Goal: Task Accomplishment & Management: Complete application form

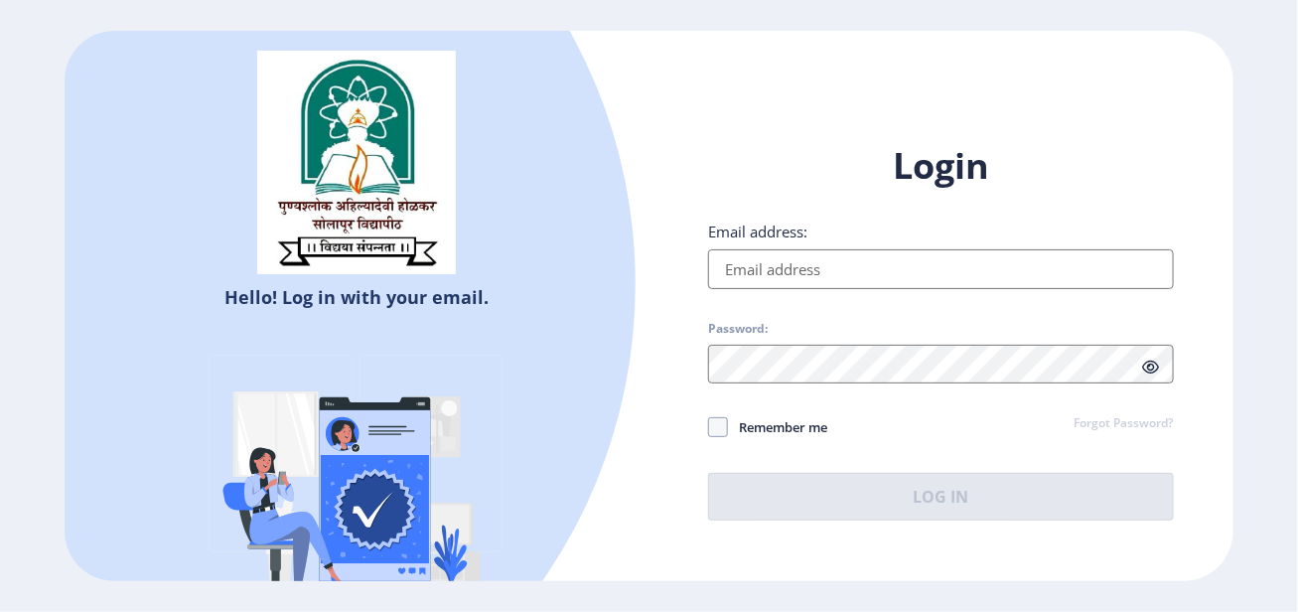
click at [806, 265] on input "Email address:" at bounding box center [940, 269] width 465 height 40
click at [880, 271] on input "Email address:" at bounding box center [940, 269] width 465 height 40
paste input "[EMAIL_ADDRESS][DOMAIN_NAME]"
type input "[EMAIL_ADDRESS][DOMAIN_NAME]"
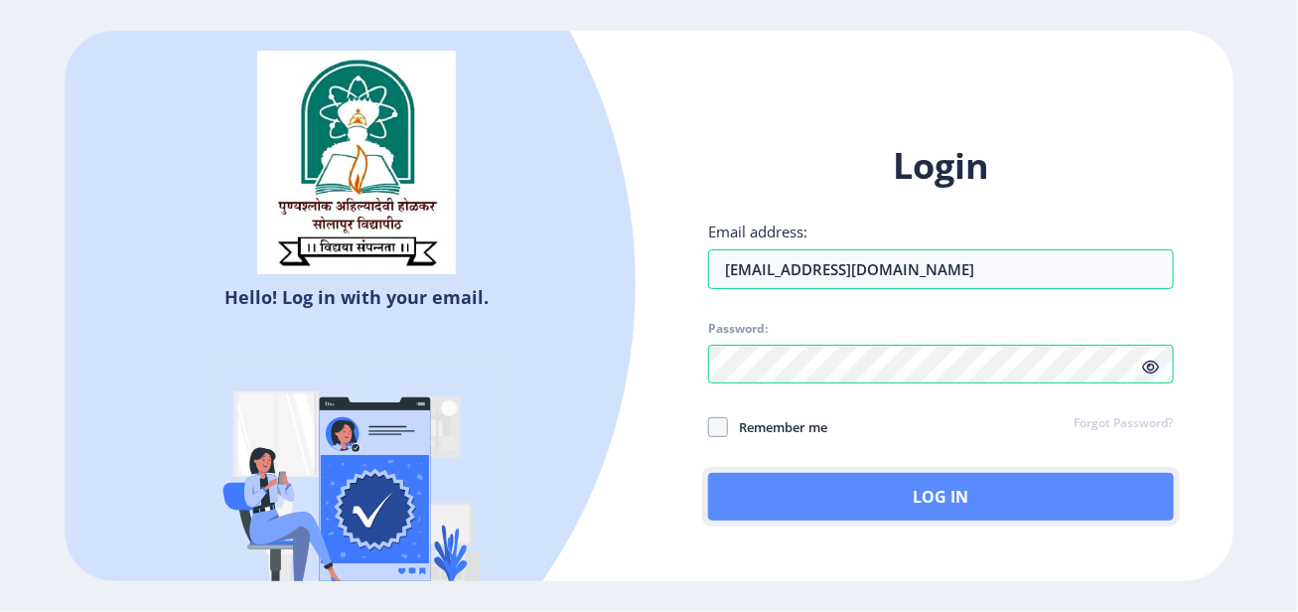
click at [858, 504] on button "Log In" at bounding box center [940, 497] width 465 height 48
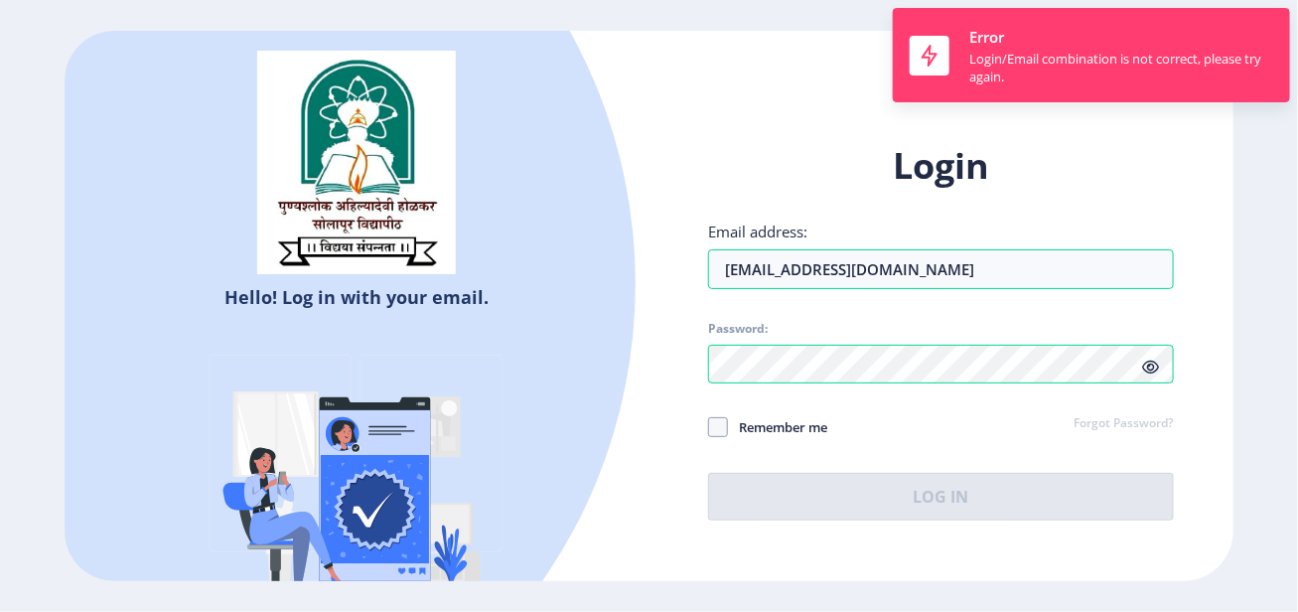
click at [723, 437] on label "Remember me" at bounding box center [767, 427] width 119 height 24
click at [709, 428] on input "Remember me" at bounding box center [708, 427] width 1 height 1
checkbox input "true"
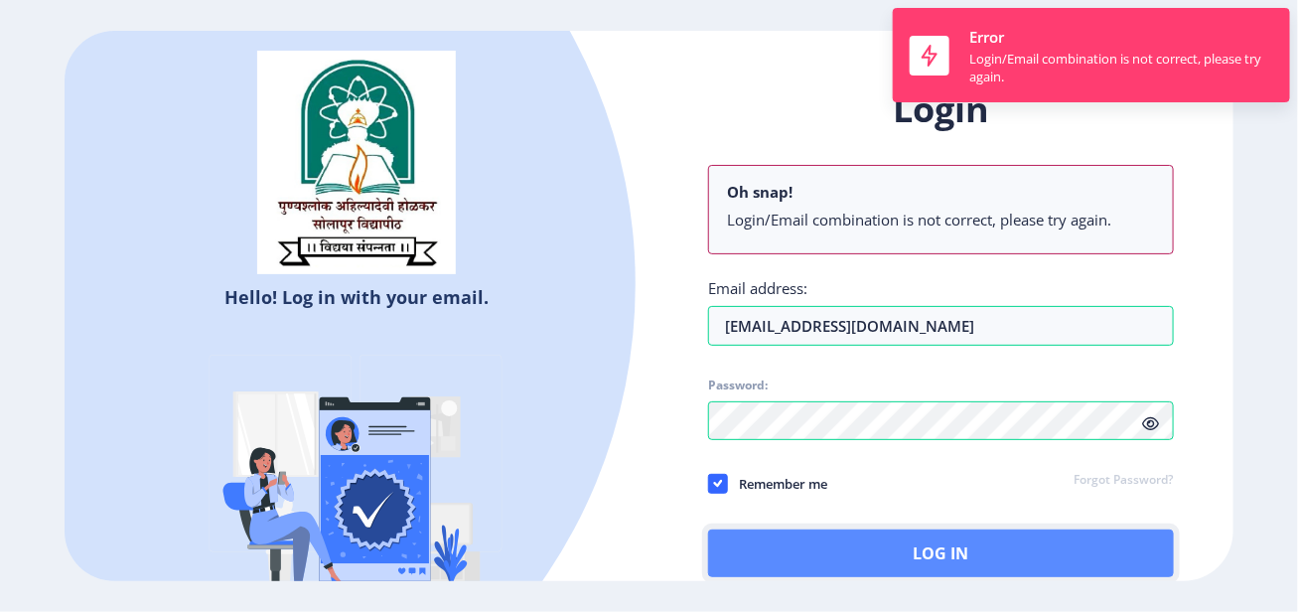
click at [883, 557] on button "Log In" at bounding box center [940, 554] width 465 height 48
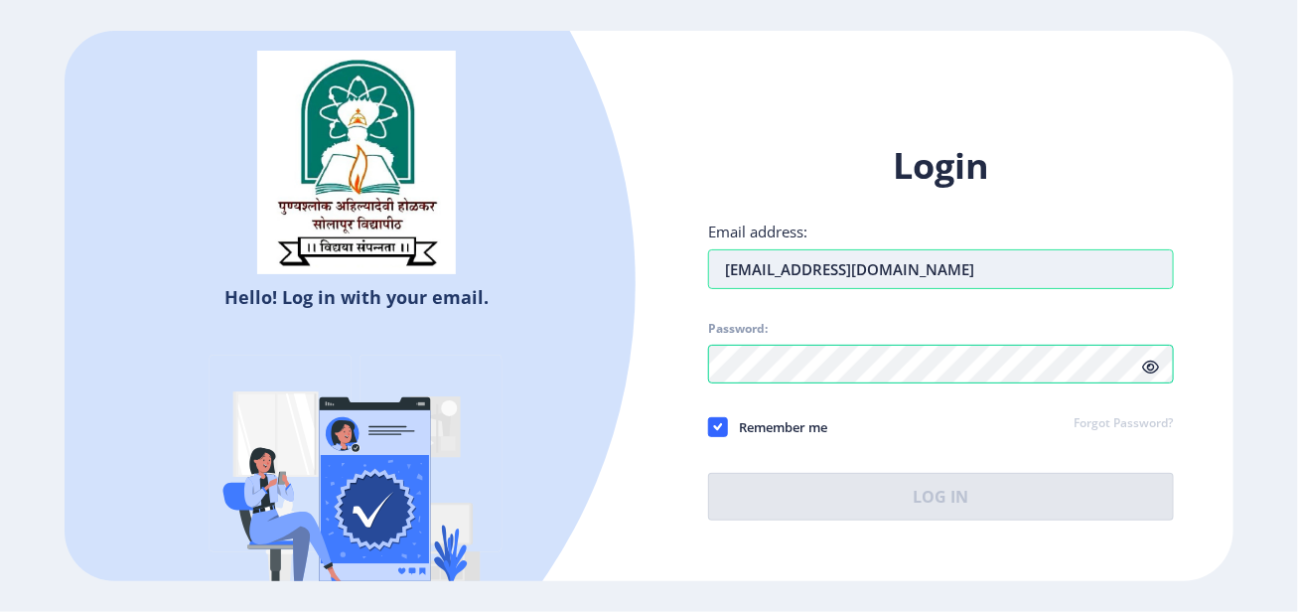
click at [731, 263] on input "[EMAIL_ADDRESS][DOMAIN_NAME]" at bounding box center [940, 269] width 465 height 40
click at [727, 265] on input "[EMAIL_ADDRESS][DOMAIN_NAME]" at bounding box center [940, 269] width 465 height 40
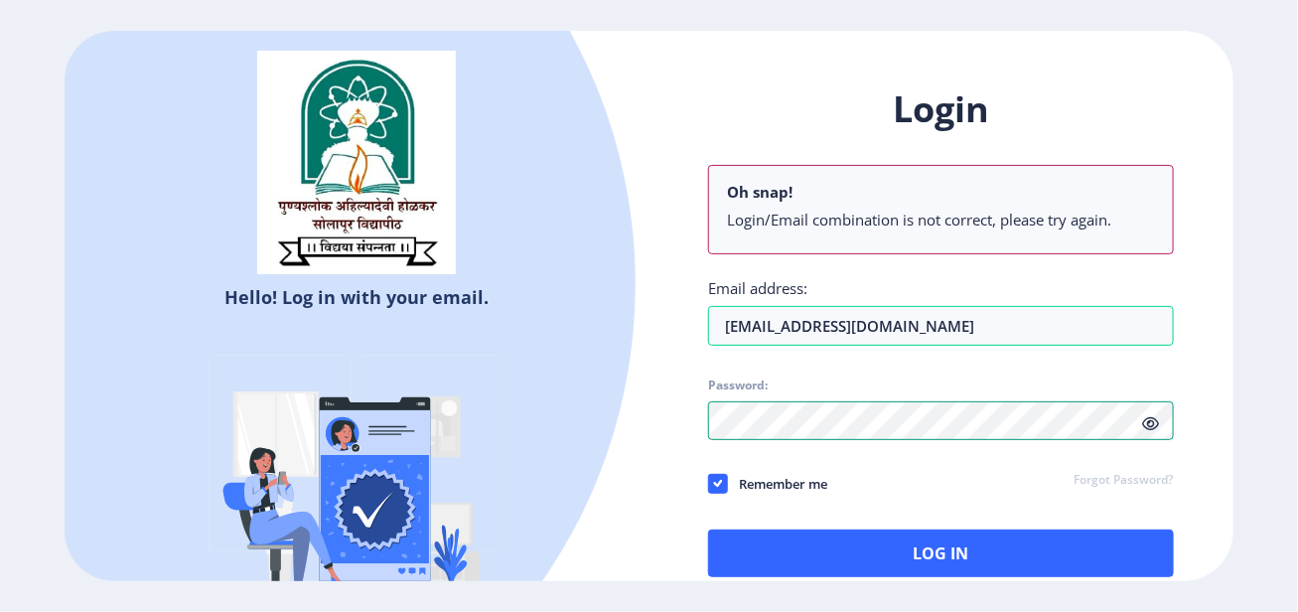
click at [673, 422] on div "Login Oh snap! Login/Email combination is not correct, please try again. Email …" at bounding box center [941, 347] width 584 height 583
click at [1154, 422] on icon at bounding box center [1151, 423] width 17 height 15
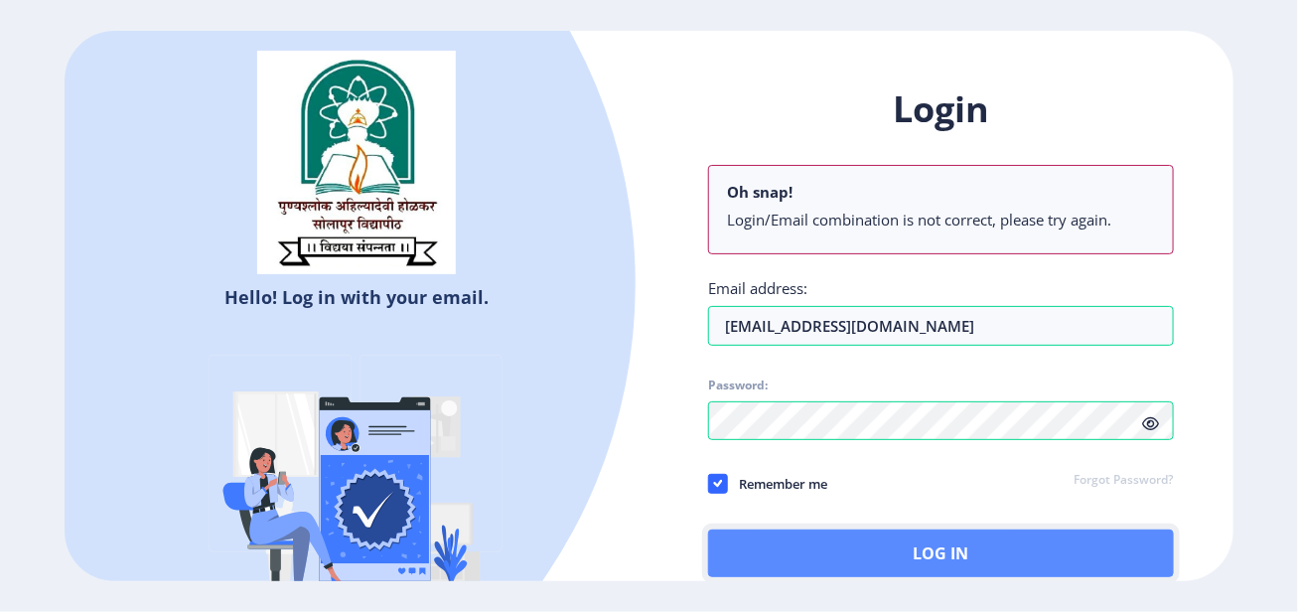
click at [825, 558] on button "Log In" at bounding box center [940, 554] width 465 height 48
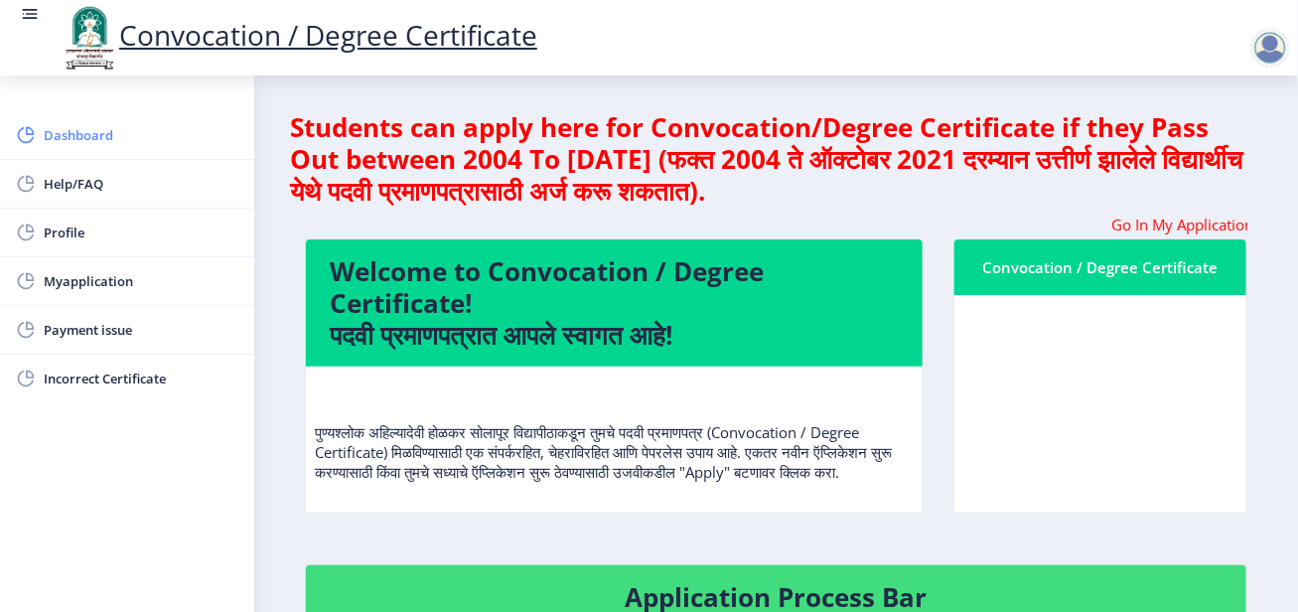
click at [62, 133] on span "Dashboard" at bounding box center [141, 135] width 195 height 24
click at [62, 219] on link "Profile" at bounding box center [127, 233] width 254 height 48
select select "[DEMOGRAPHIC_DATA]"
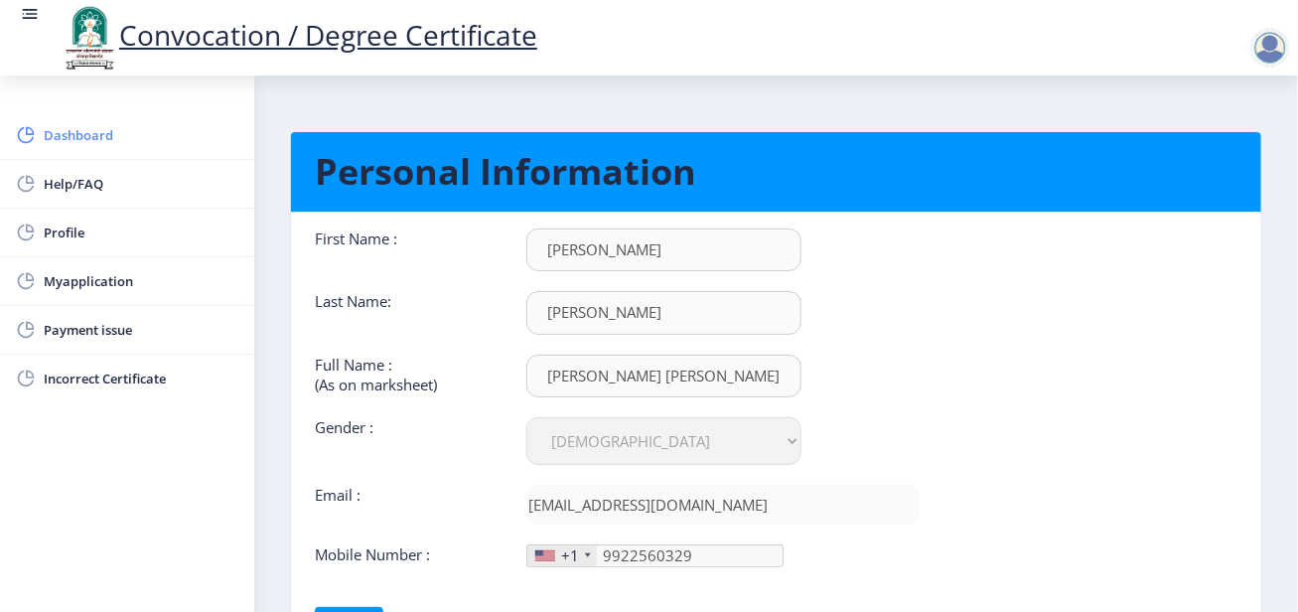
click at [79, 148] on link "Dashboard" at bounding box center [127, 135] width 254 height 48
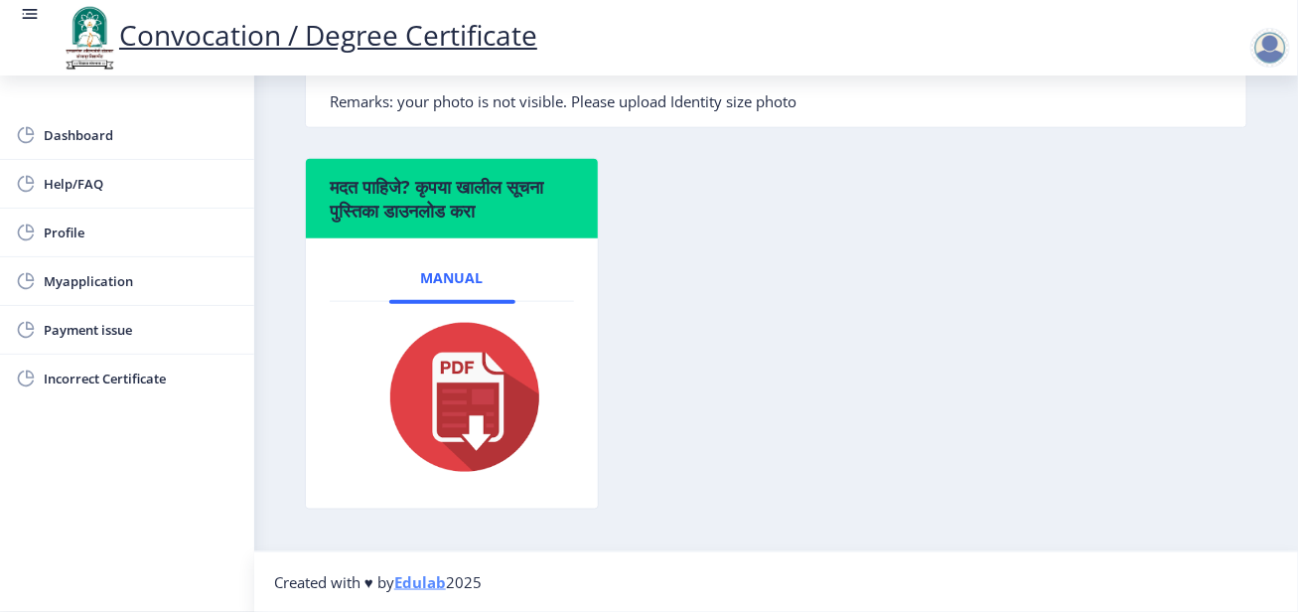
scroll to position [301, 0]
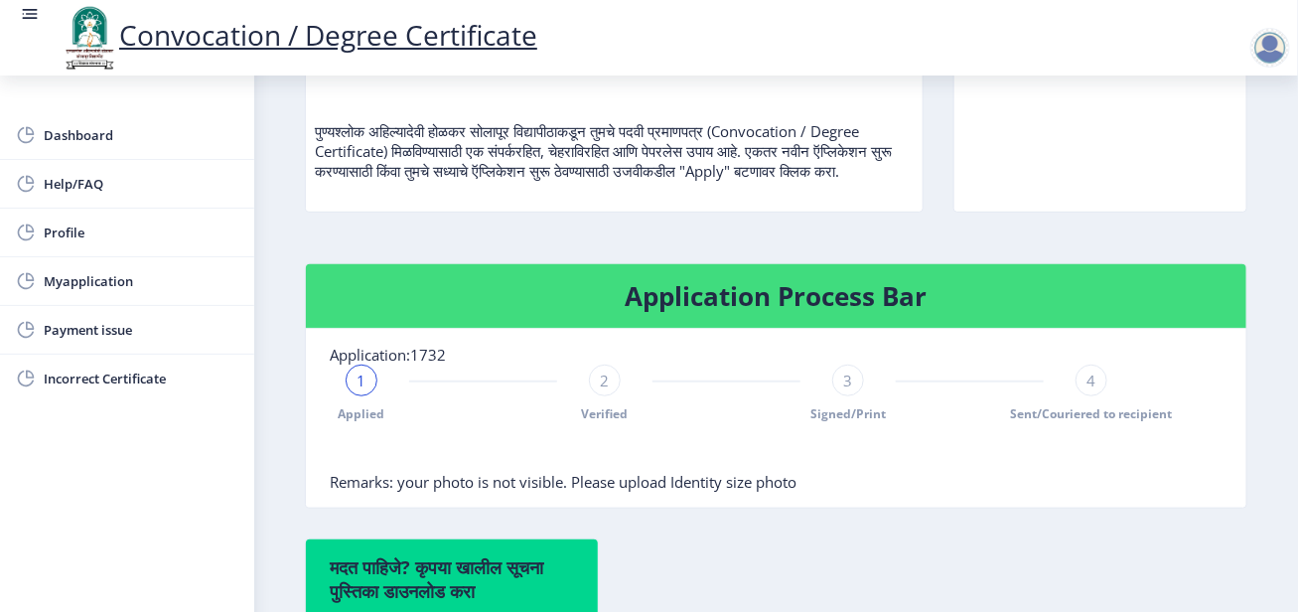
click at [594, 412] on div "2 Verified" at bounding box center [605, 394] width 32 height 58
click at [852, 396] on div "3" at bounding box center [849, 381] width 32 height 32
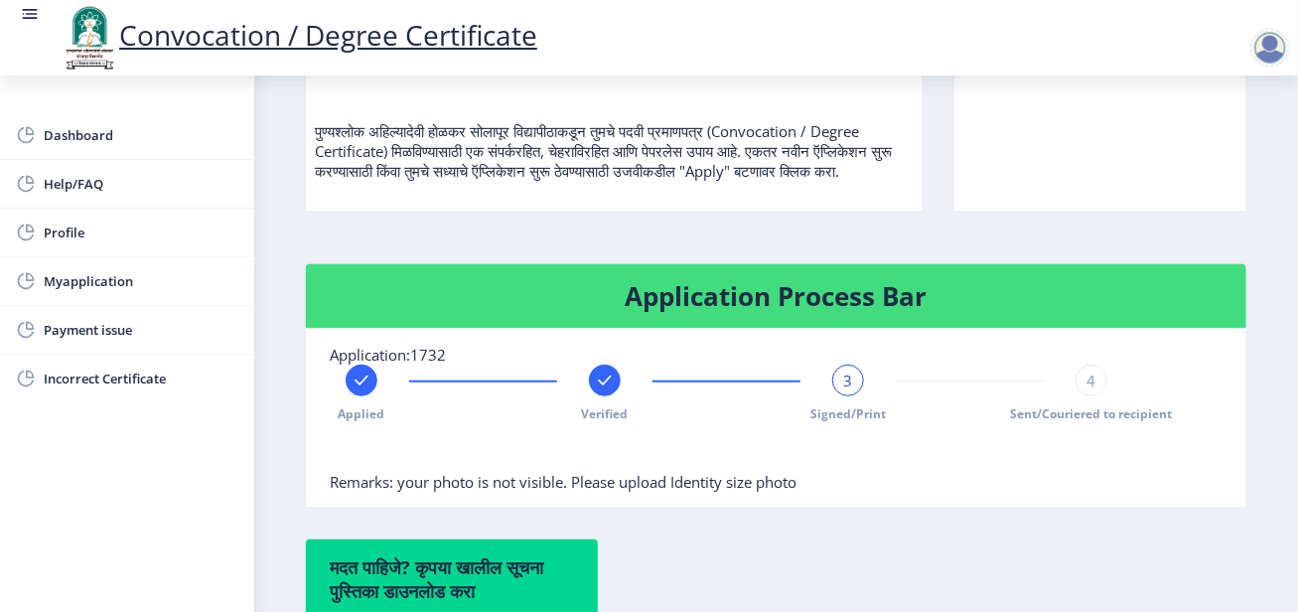
click at [1088, 390] on span "4" at bounding box center [1092, 381] width 9 height 20
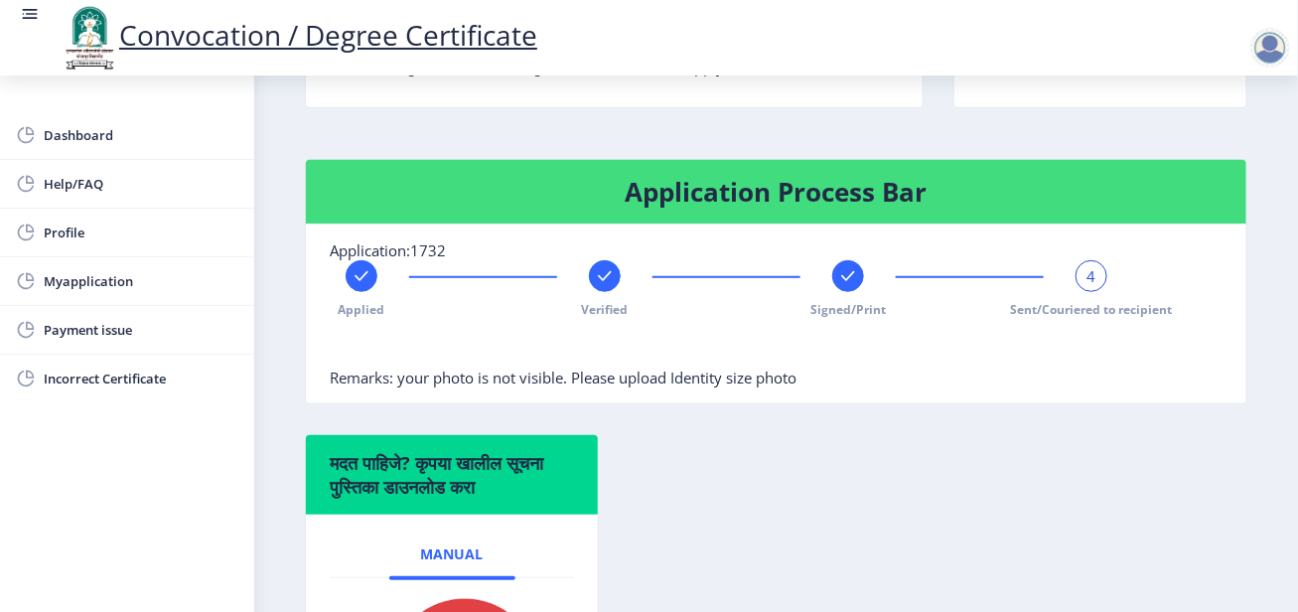
scroll to position [500, 0]
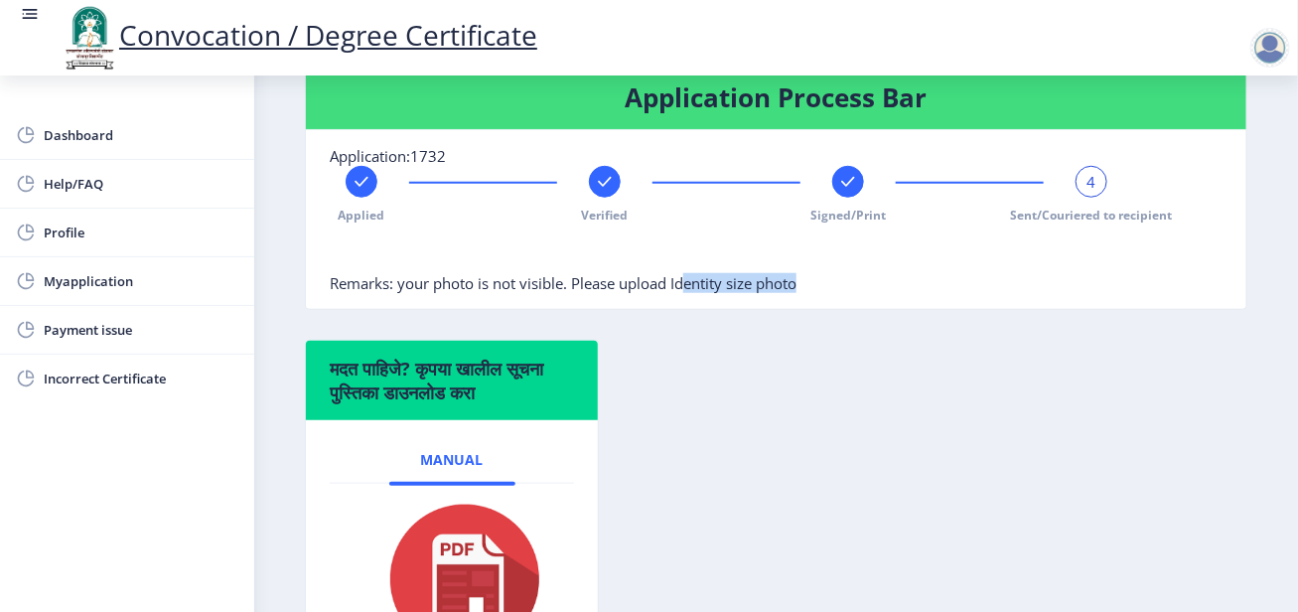
drag, startPoint x: 748, startPoint y: 296, endPoint x: 807, endPoint y: 298, distance: 58.6
click at [805, 298] on nb-card-body "Application:1732 Applied Verified Signed/Print 4 Sent/Couriered to recipient Re…" at bounding box center [776, 219] width 941 height 179
click at [812, 298] on nb-card-body "Application:1732 Applied Verified Signed/Print 4 Sent/Couriered to recipient Re…" at bounding box center [776, 219] width 941 height 179
click at [514, 293] on span "Remarks: your photo is not visible. Please upload Identity size photo" at bounding box center [563, 283] width 467 height 20
click at [77, 226] on span "Profile" at bounding box center [141, 233] width 195 height 24
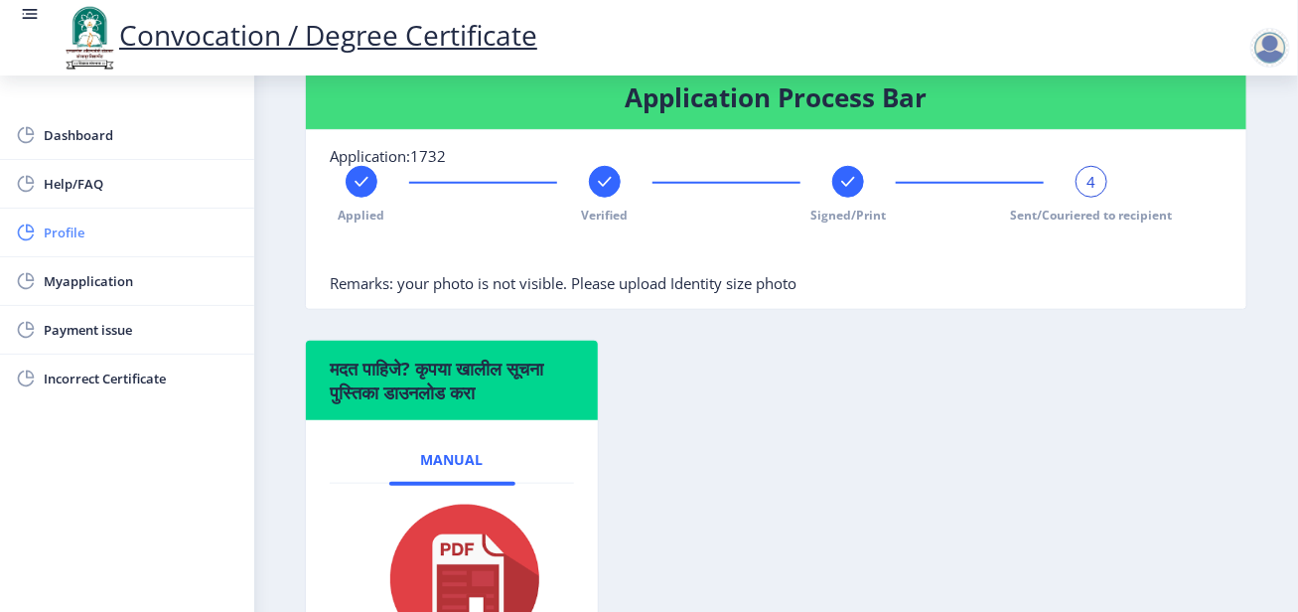
select select
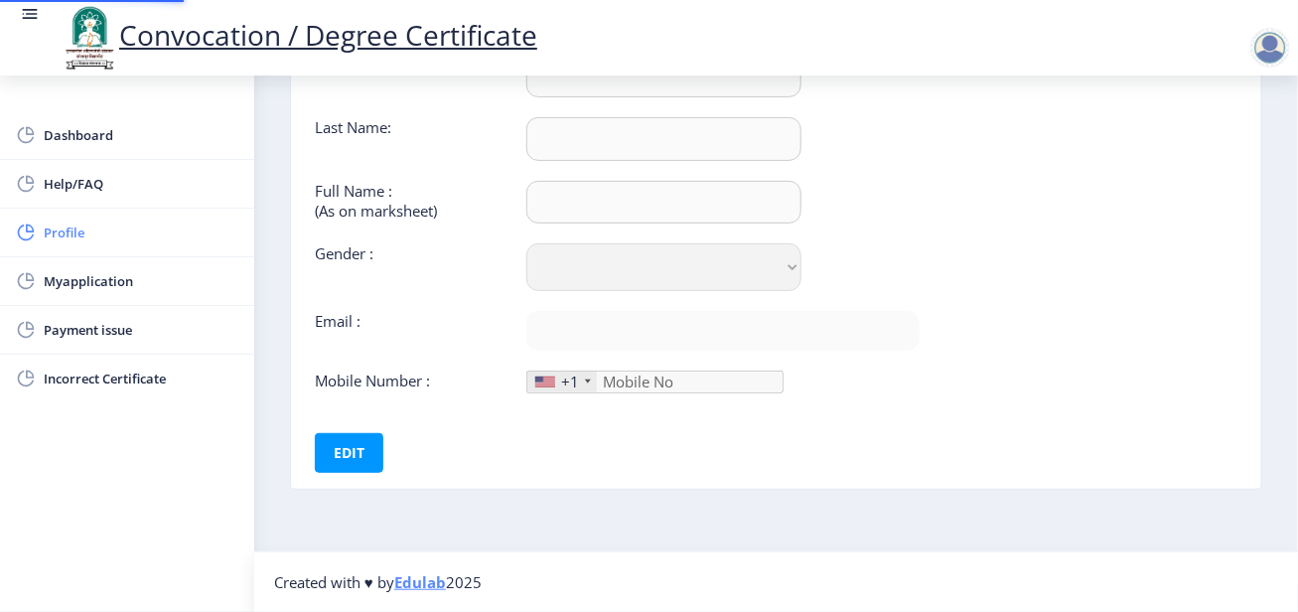
type input "[PERSON_NAME]"
type input "[PERSON_NAME] [PERSON_NAME]"
select select "[DEMOGRAPHIC_DATA]"
type input "[EMAIL_ADDRESS][DOMAIN_NAME]"
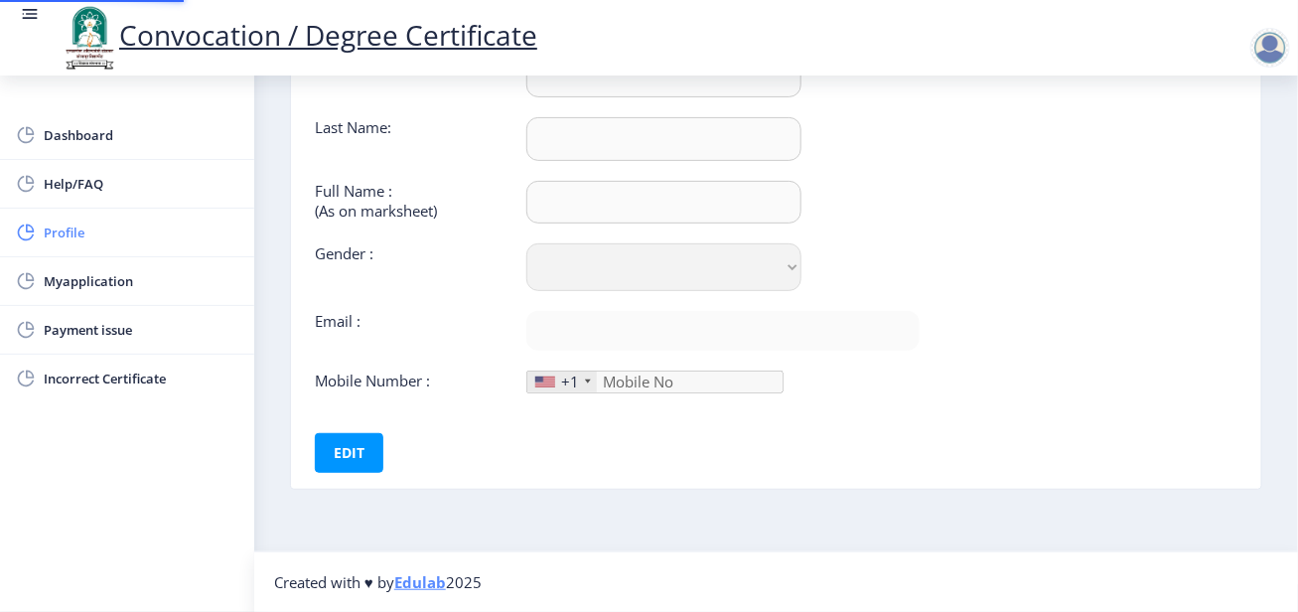
type input "9922560329"
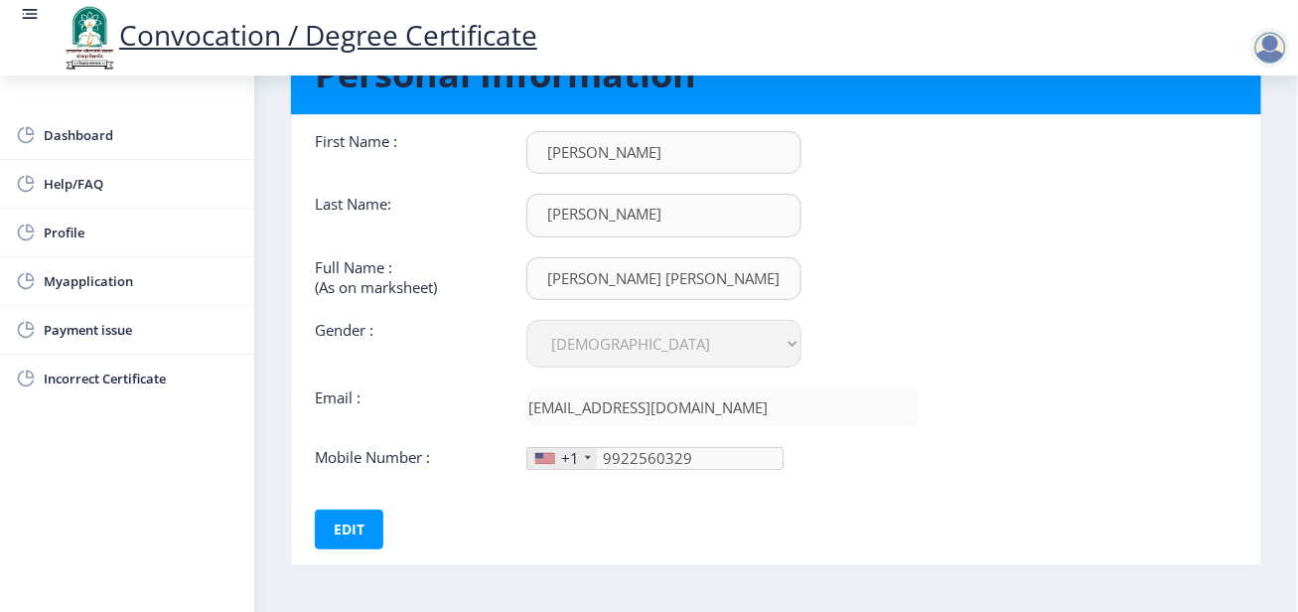
scroll to position [167, 0]
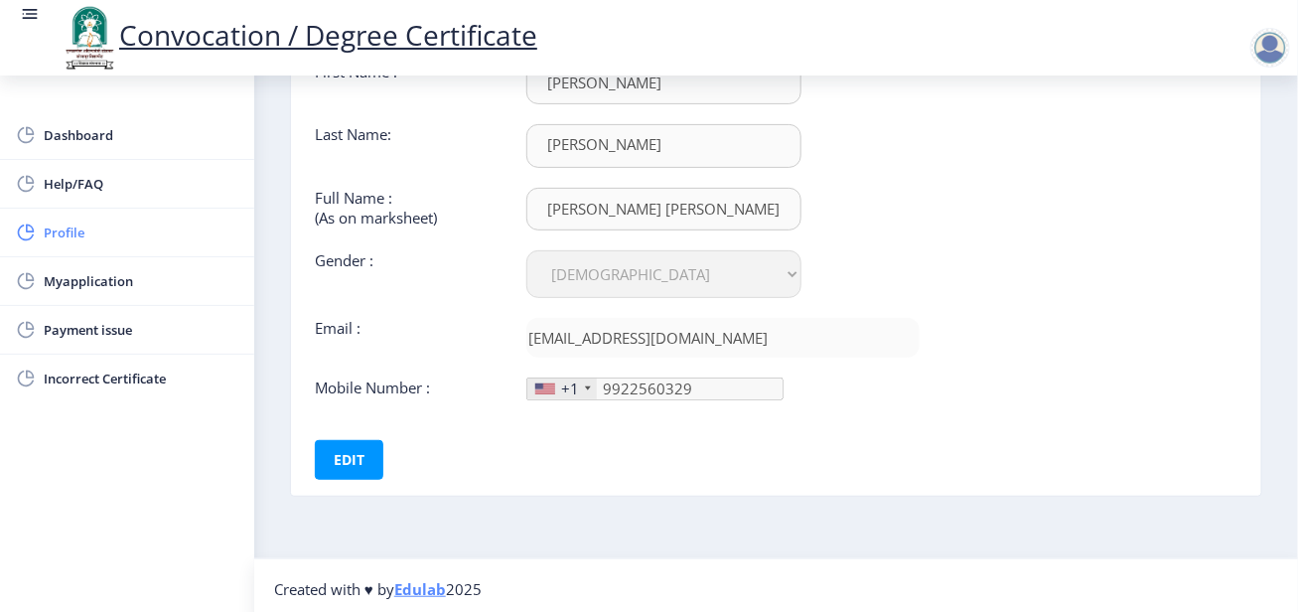
click at [63, 225] on span "Profile" at bounding box center [141, 233] width 195 height 24
click at [65, 177] on span "Help/FAQ" at bounding box center [141, 184] width 195 height 24
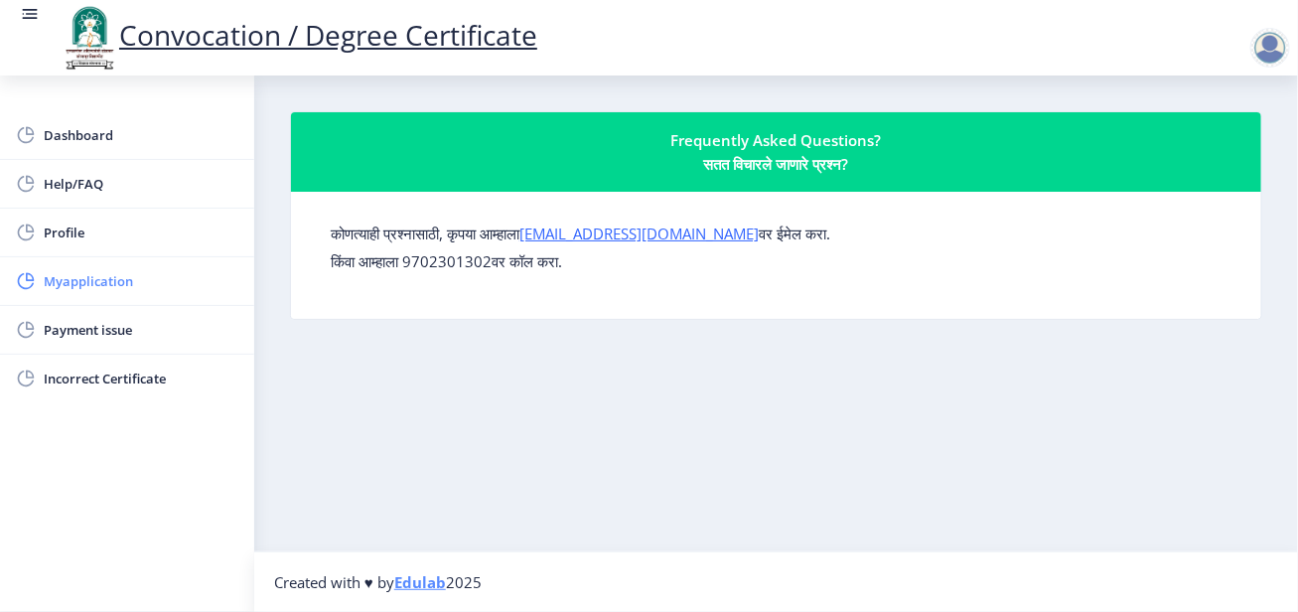
click at [96, 283] on span "Myapplication" at bounding box center [141, 281] width 195 height 24
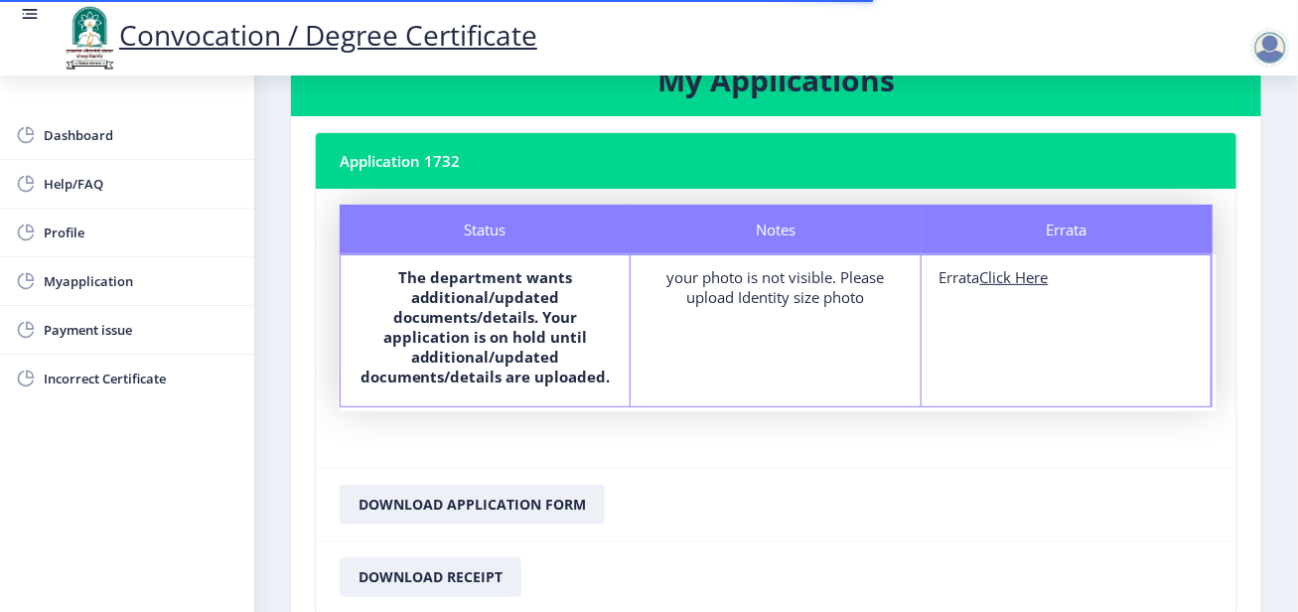
scroll to position [99, 0]
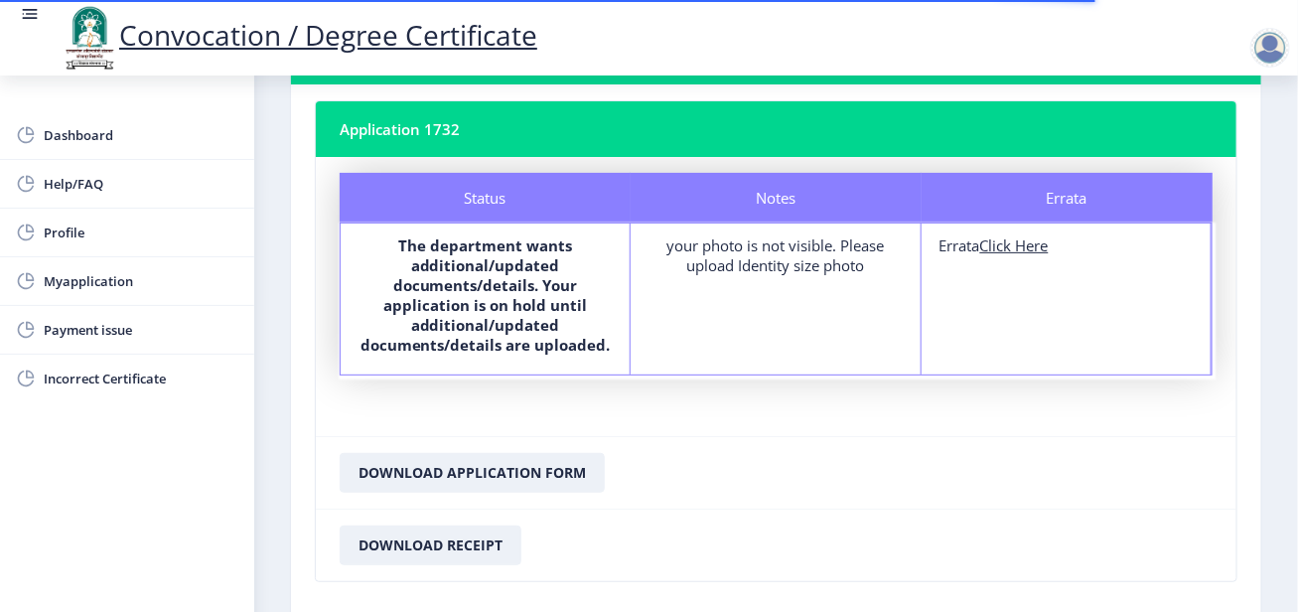
click at [998, 250] on u "Click Here" at bounding box center [1015, 245] width 69 height 20
select select
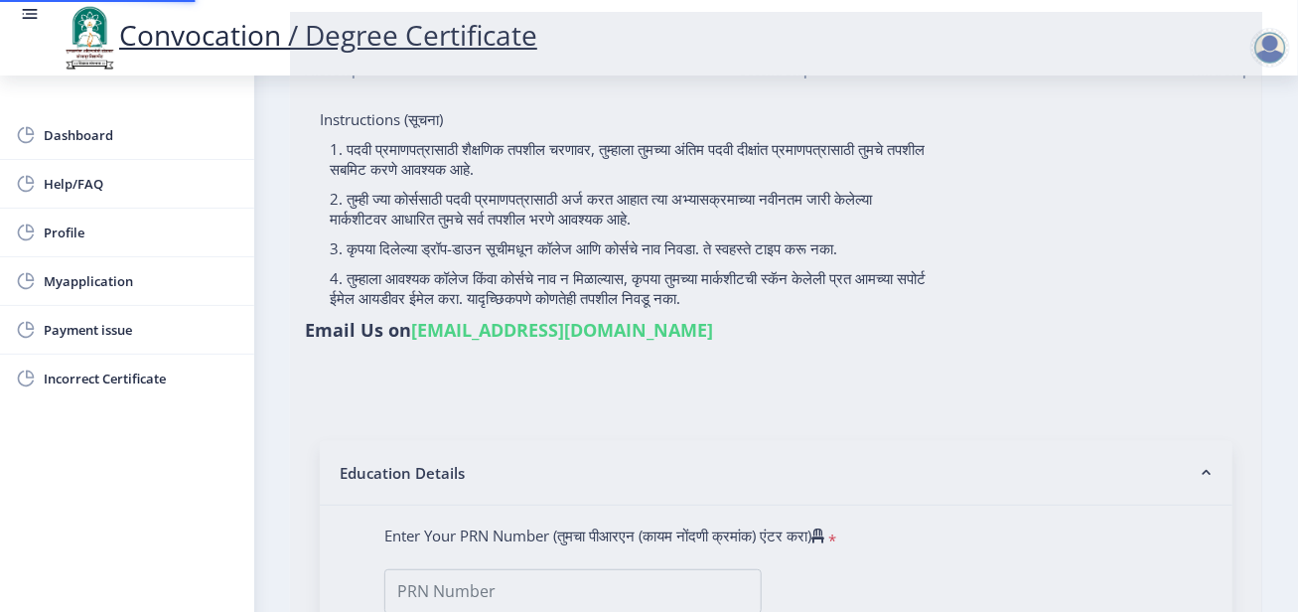
type input "[PERSON_NAME] [PERSON_NAME]"
type input "SHANTABAI [PERSON_NAME]"
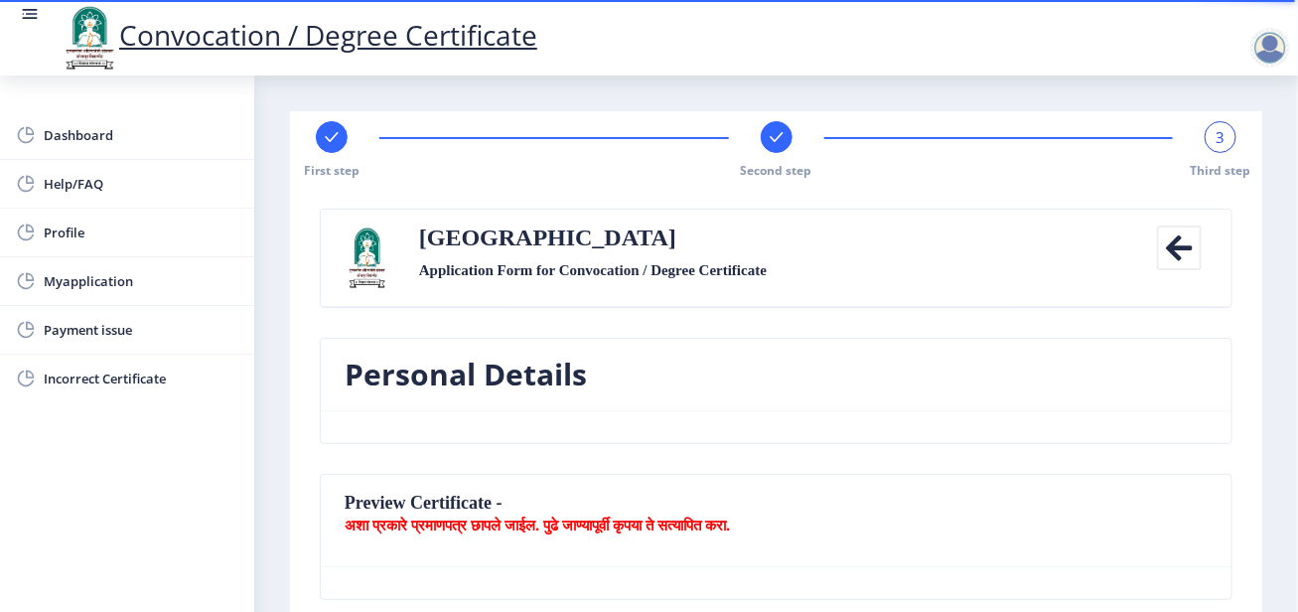
click at [1177, 239] on icon at bounding box center [1179, 248] width 45 height 45
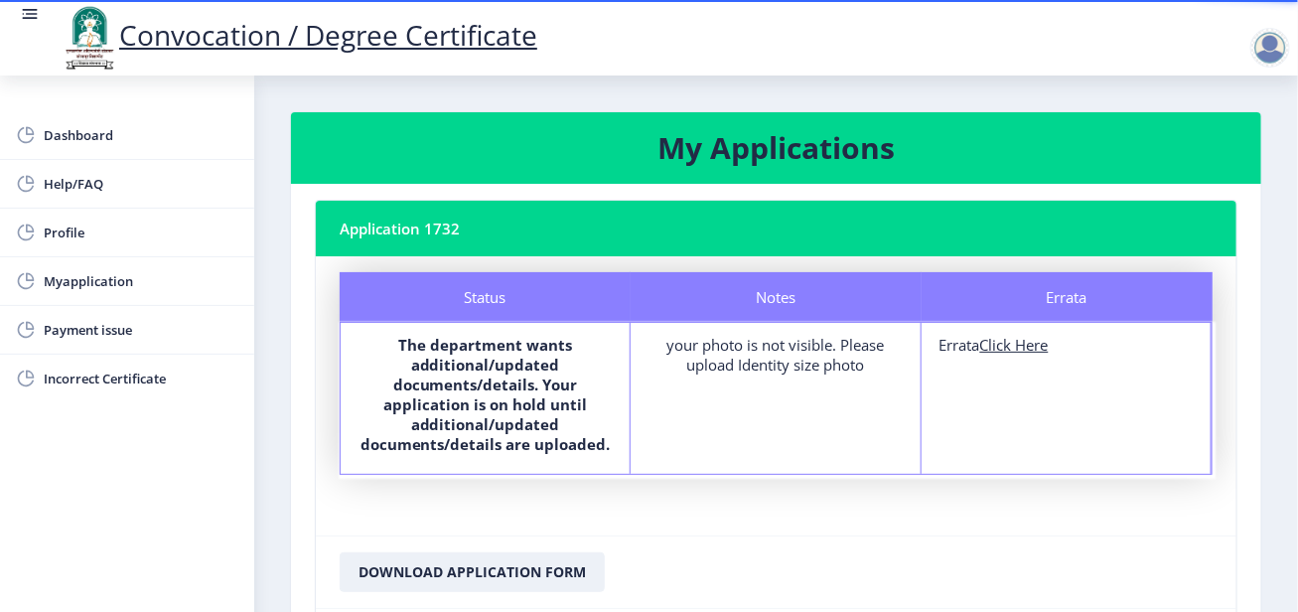
click at [1020, 349] on u "Click Here" at bounding box center [1015, 345] width 69 height 20
select select
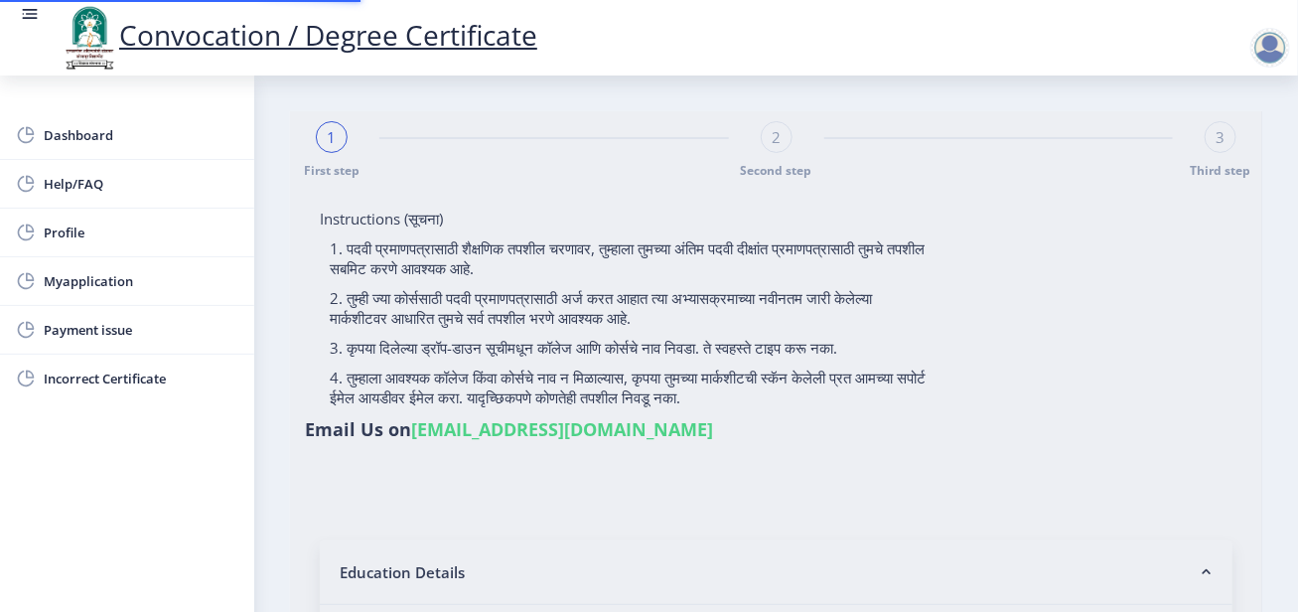
type input "P3754"
select select "External"
select select "2025"
select select "FIRST CLASS"
type input "P3754"
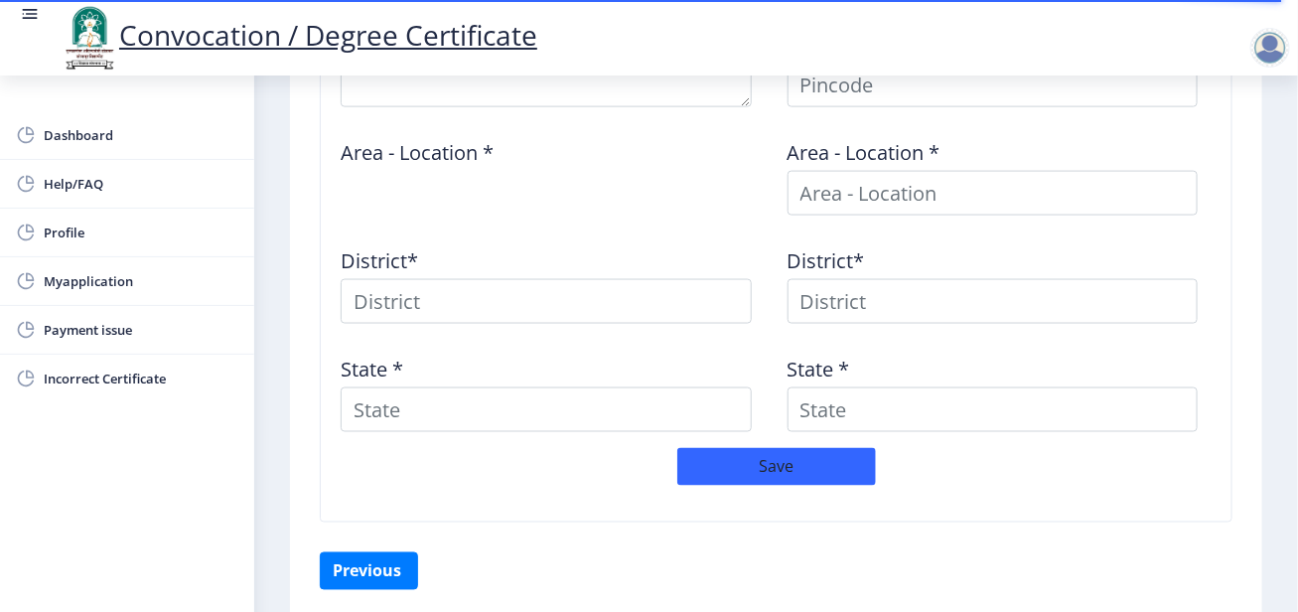
scroll to position [975, 0]
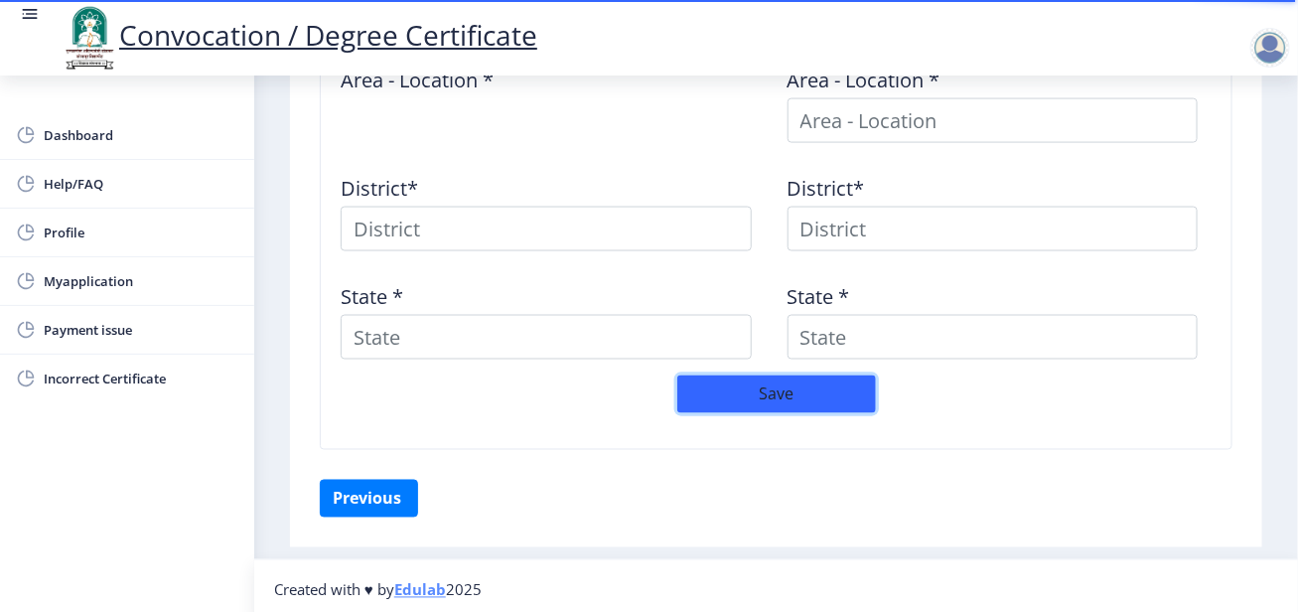
click at [833, 397] on button "Save" at bounding box center [777, 395] width 199 height 38
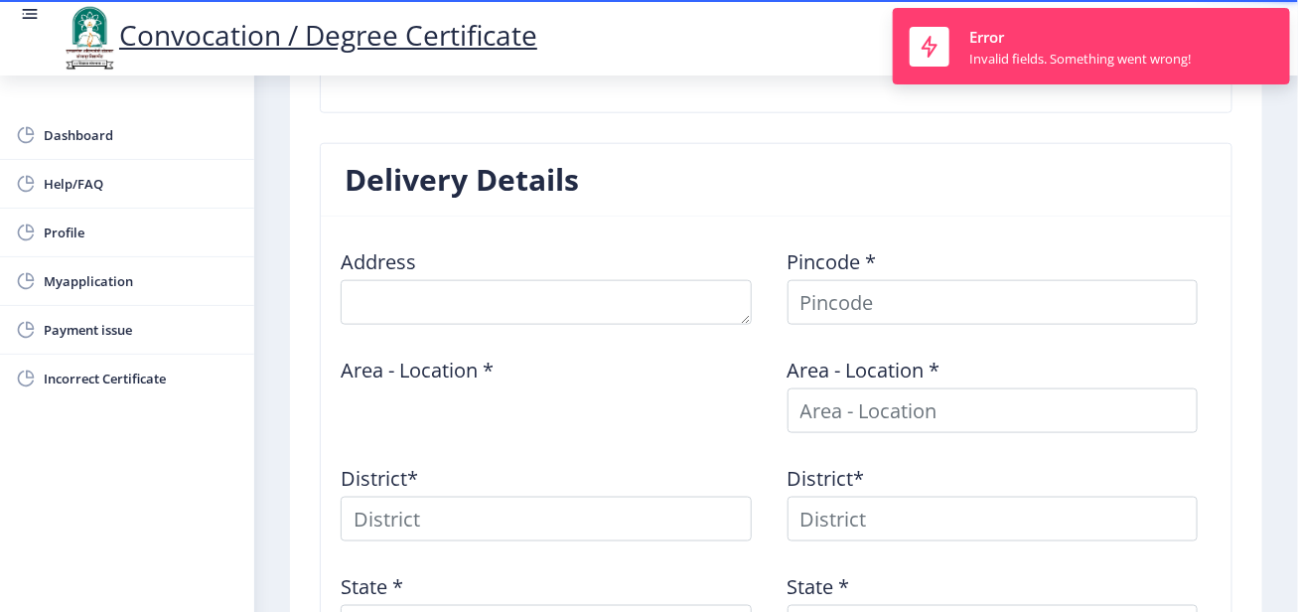
scroll to position [577, 0]
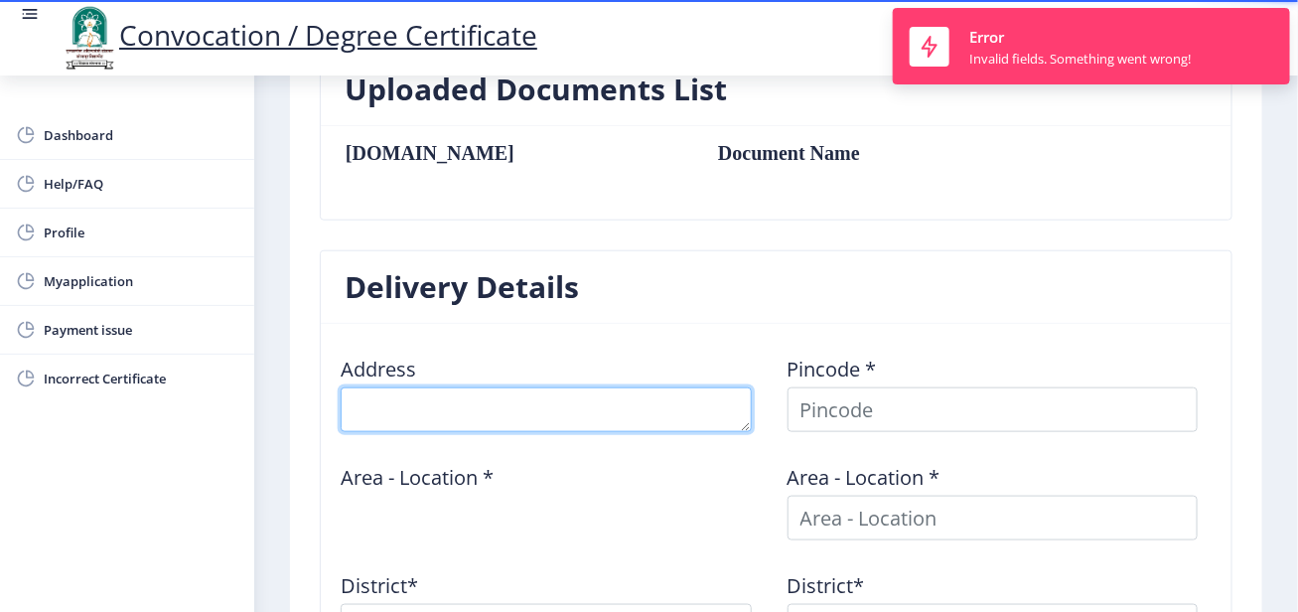
click at [522, 399] on textarea at bounding box center [546, 409] width 411 height 45
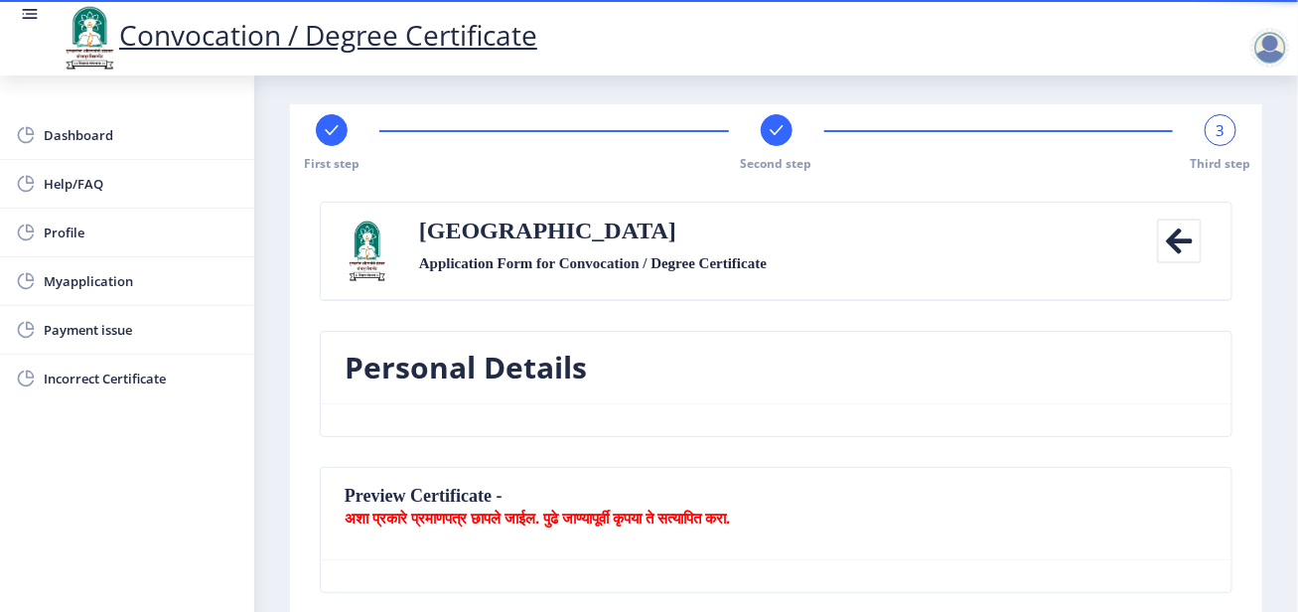
scroll to position [0, 0]
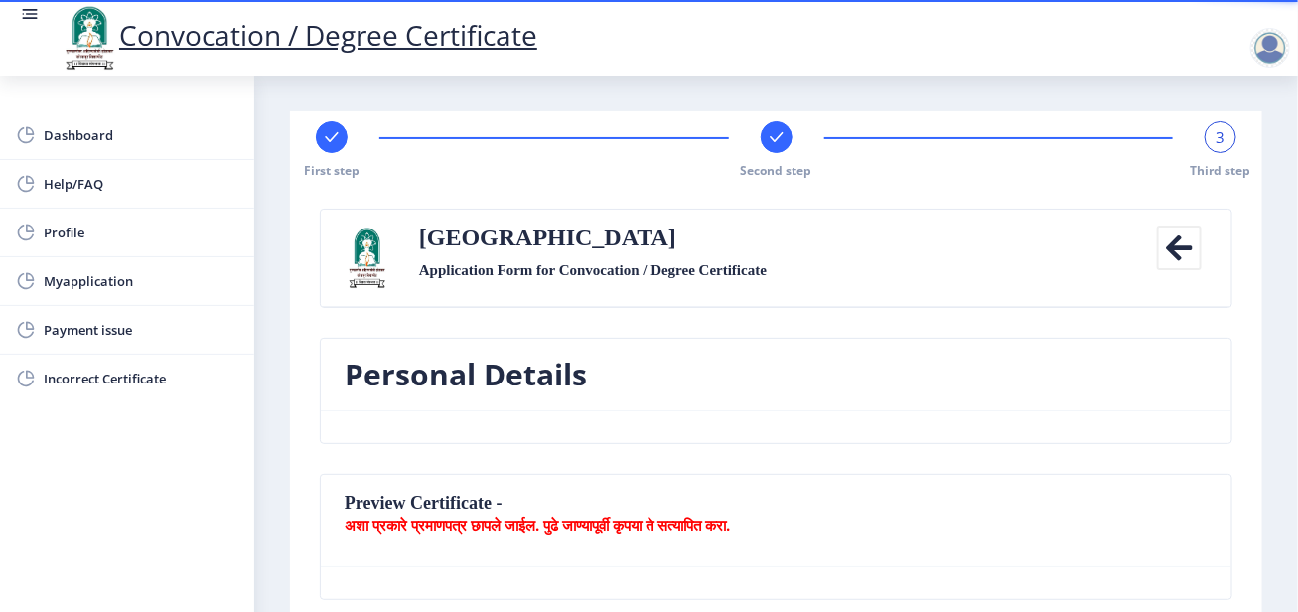
click at [775, 149] on div at bounding box center [777, 137] width 32 height 32
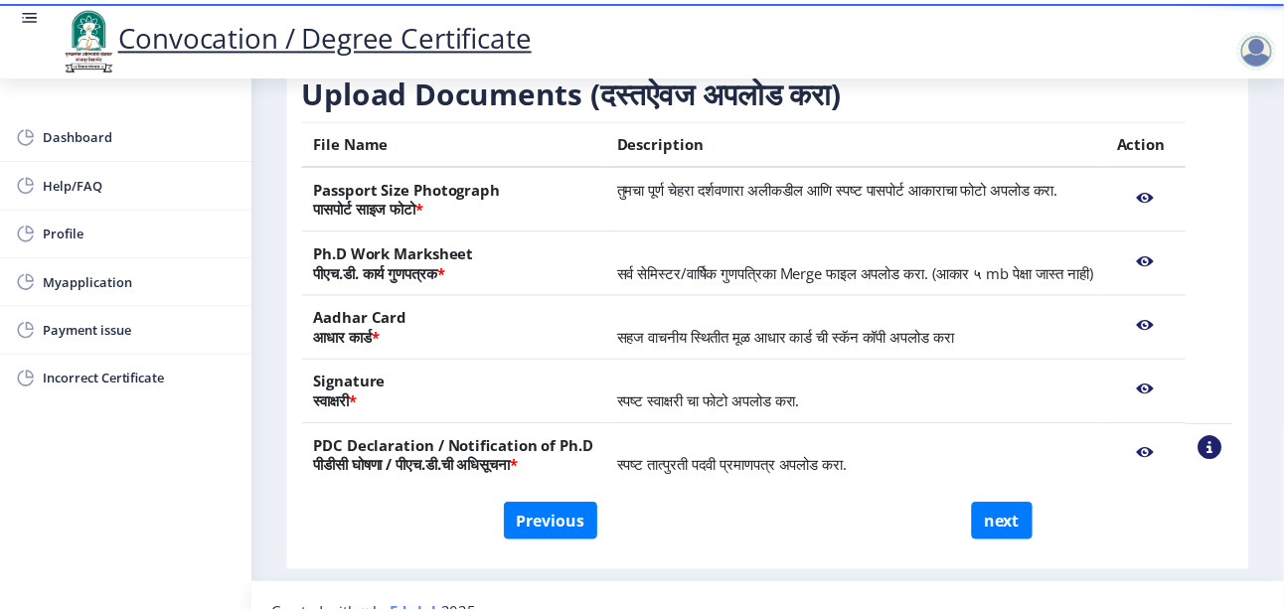
scroll to position [308, 0]
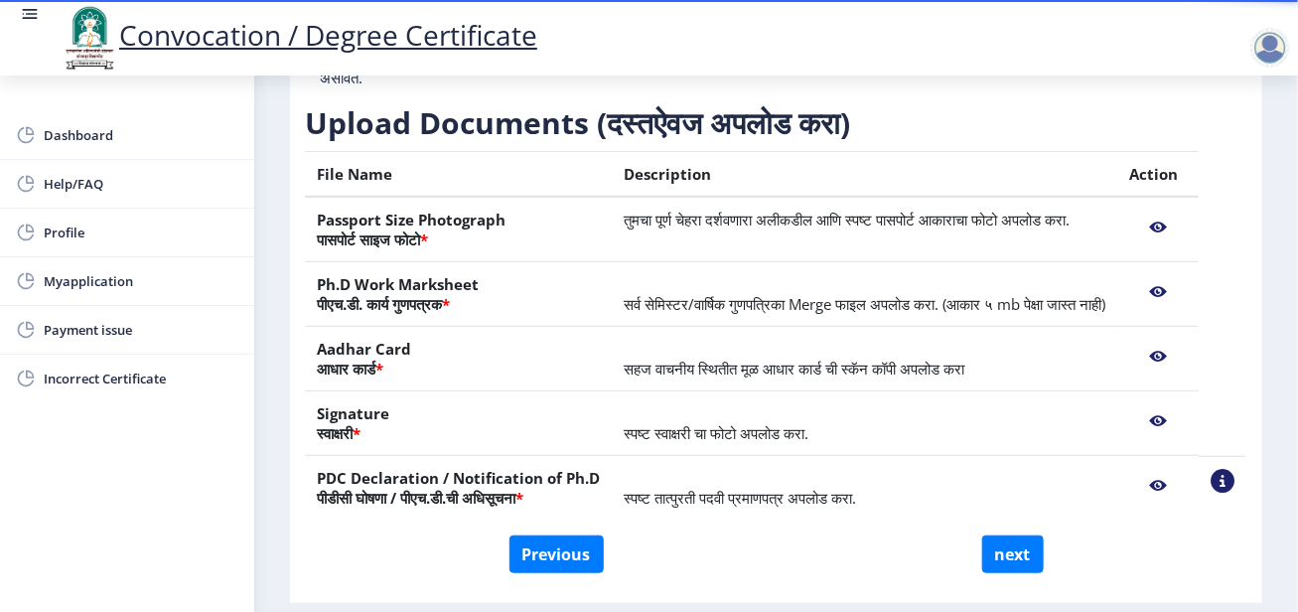
click at [1152, 224] on nb-action at bounding box center [1159, 228] width 58 height 36
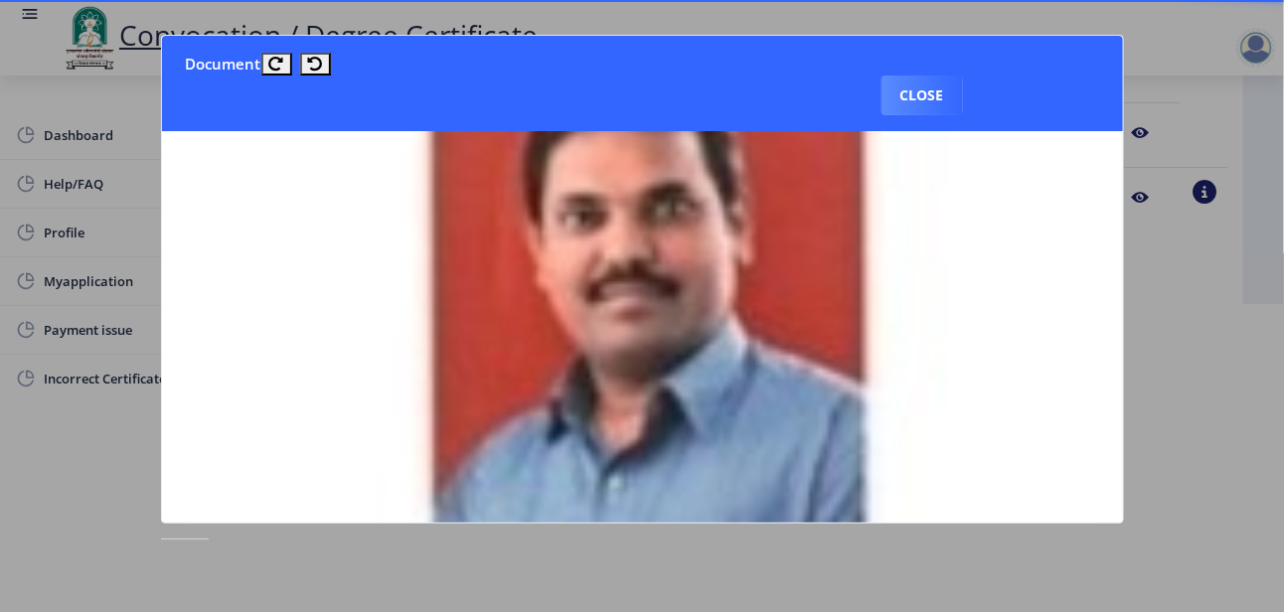
scroll to position [497, 0]
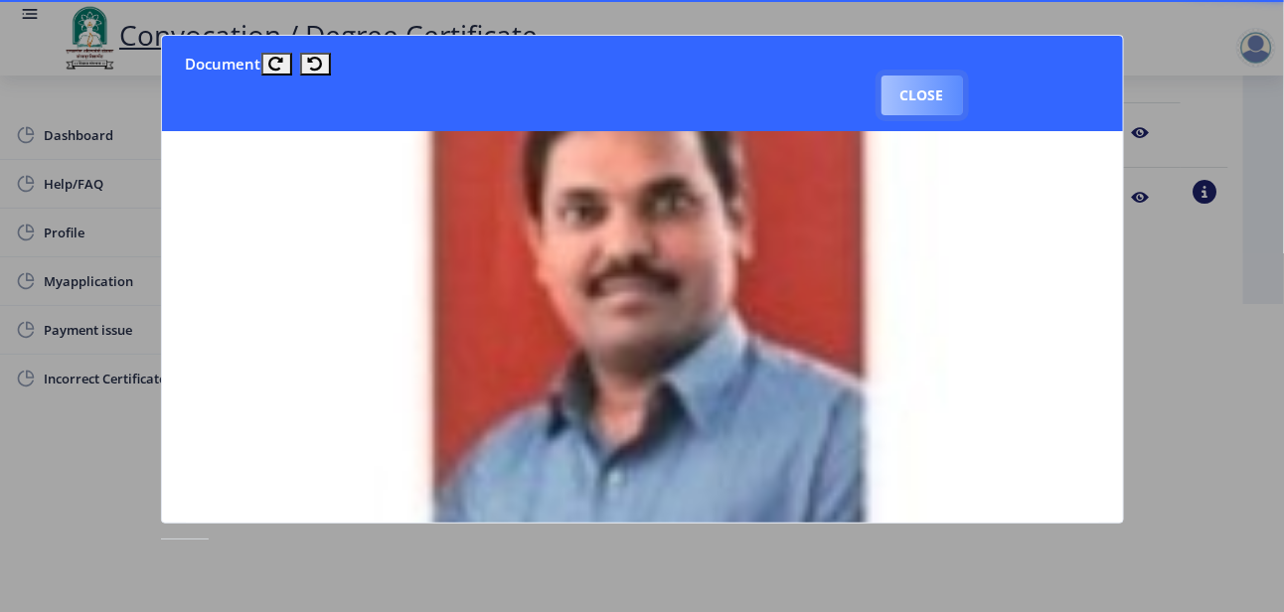
click at [963, 76] on button "Close" at bounding box center [921, 96] width 81 height 40
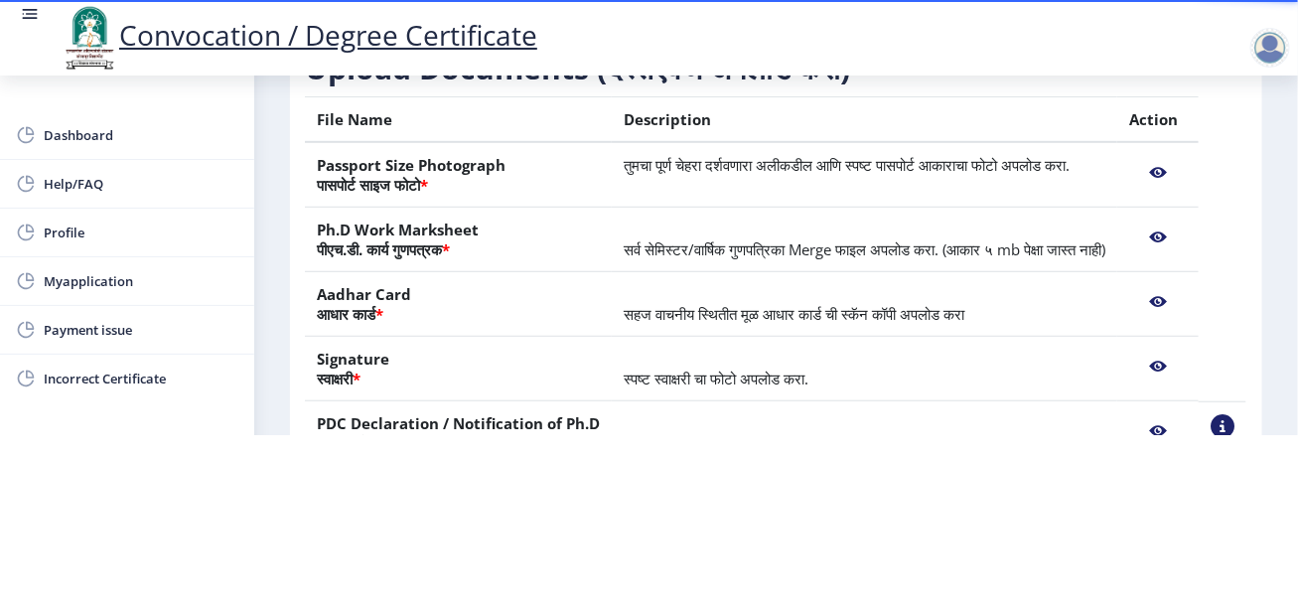
scroll to position [10, 0]
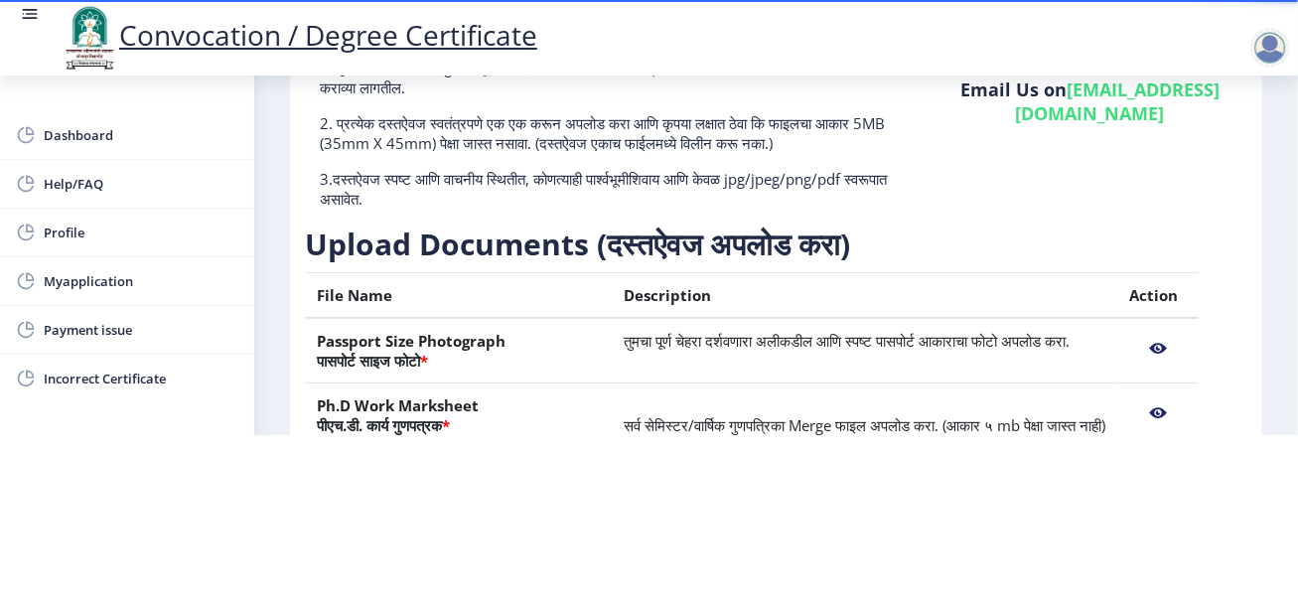
click at [1151, 332] on nb-action at bounding box center [1159, 349] width 58 height 36
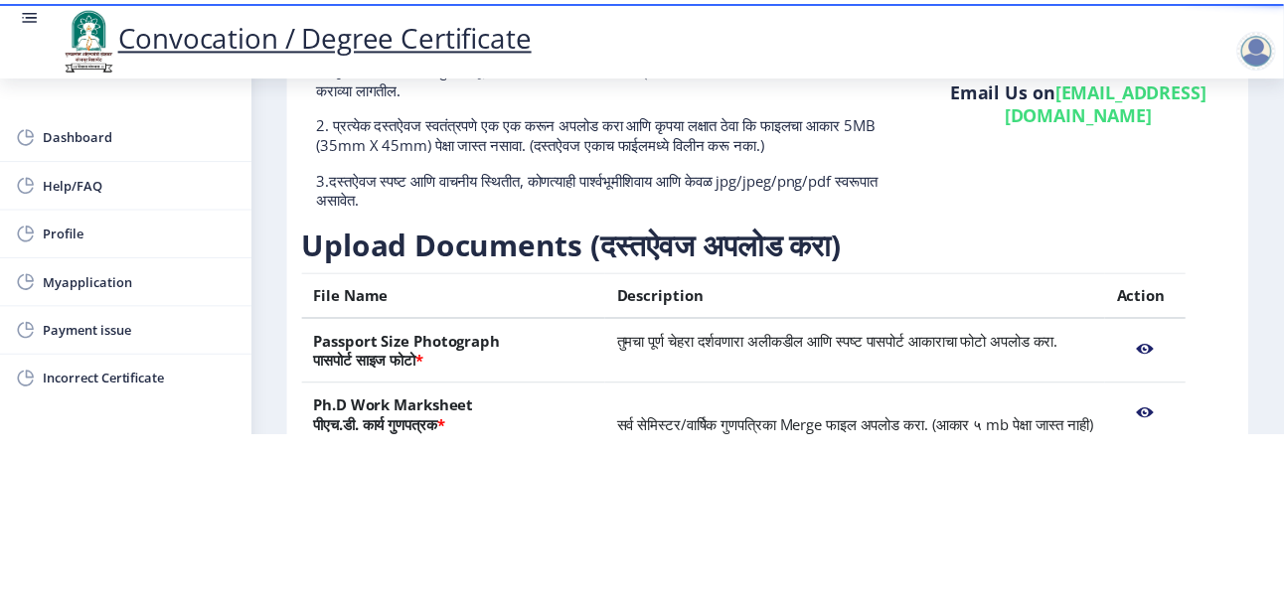
scroll to position [0, 0]
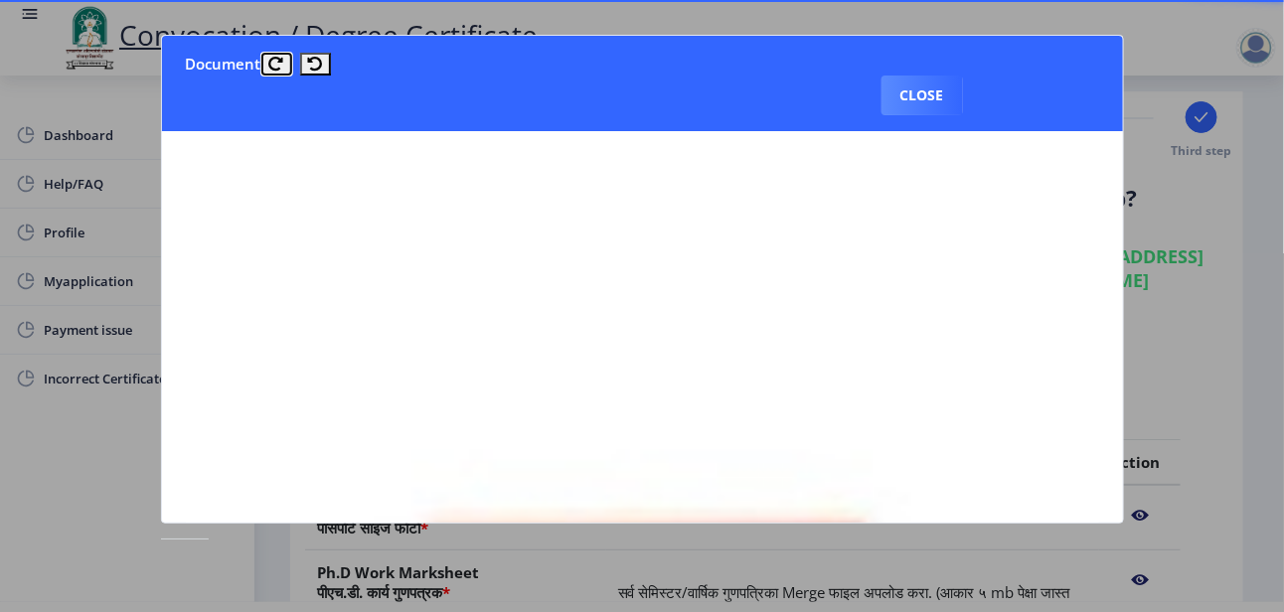
click at [272, 69] on icon at bounding box center [276, 64] width 15 height 15
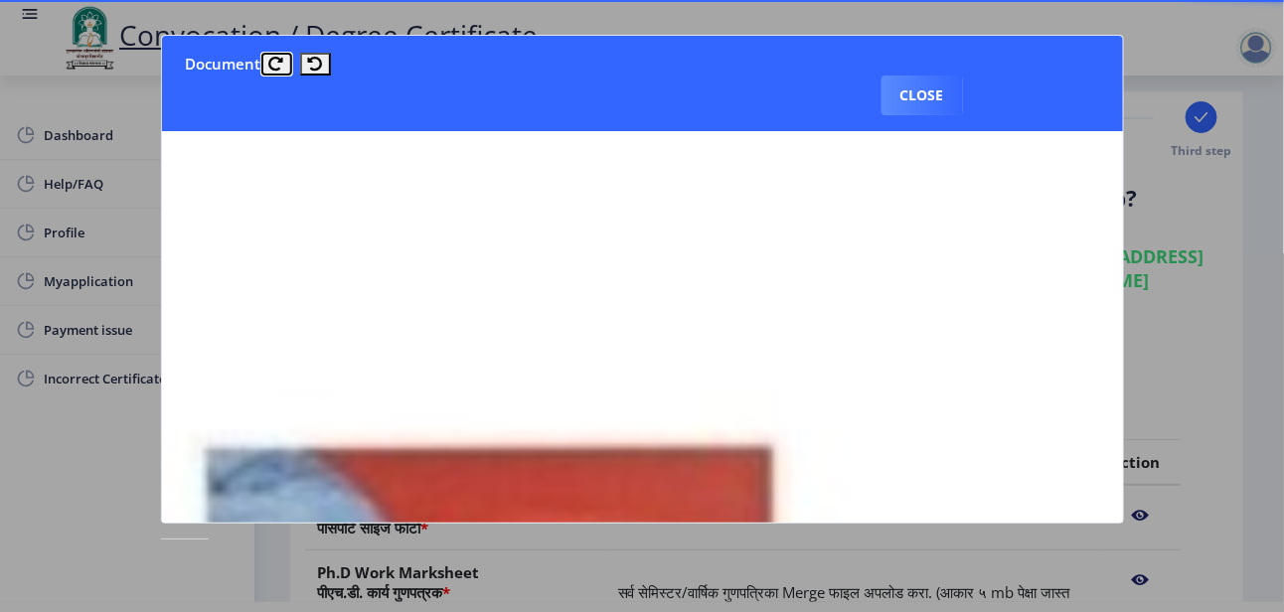
click at [272, 69] on icon at bounding box center [276, 64] width 15 height 15
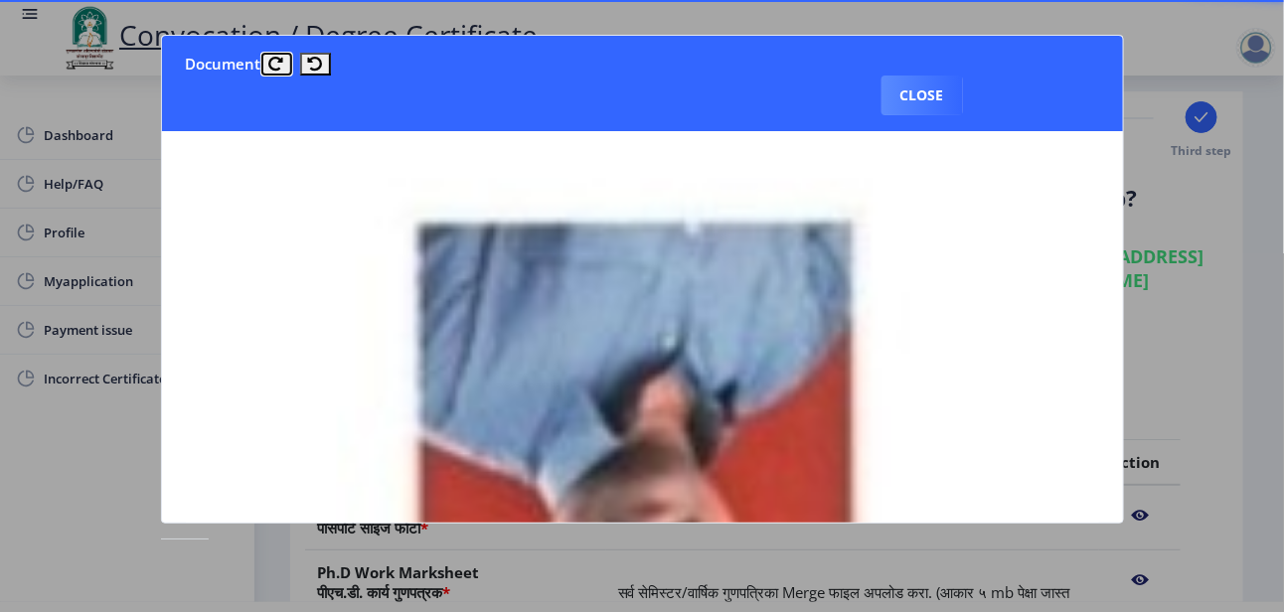
click at [272, 69] on icon at bounding box center [276, 64] width 15 height 15
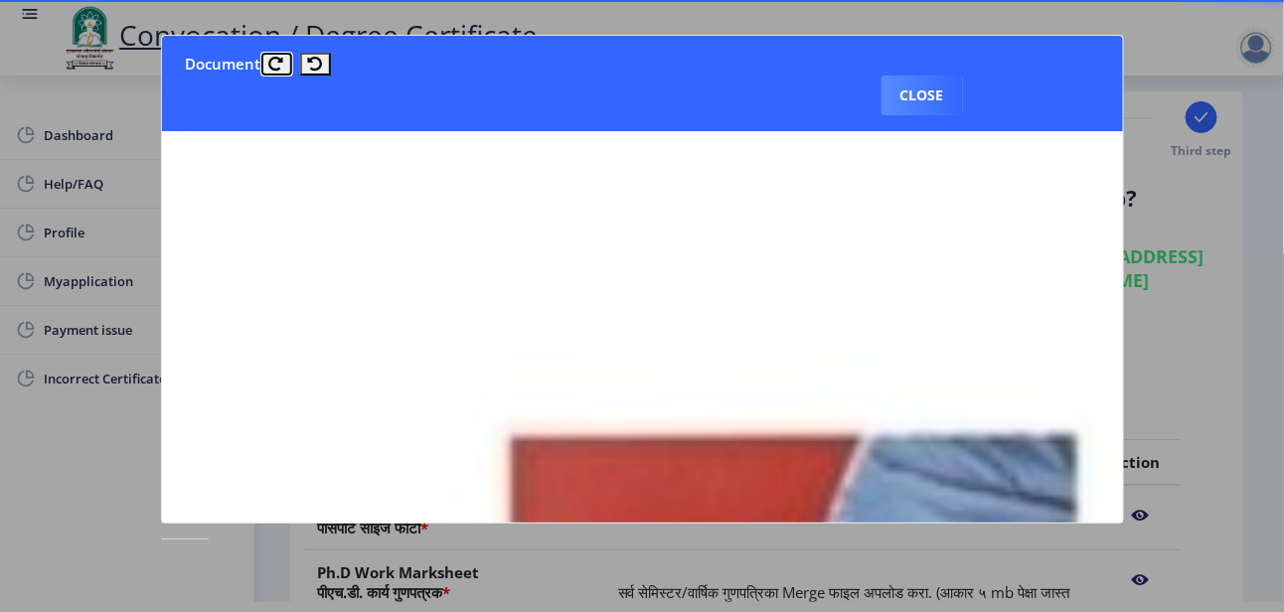
click at [272, 69] on icon at bounding box center [276, 64] width 15 height 15
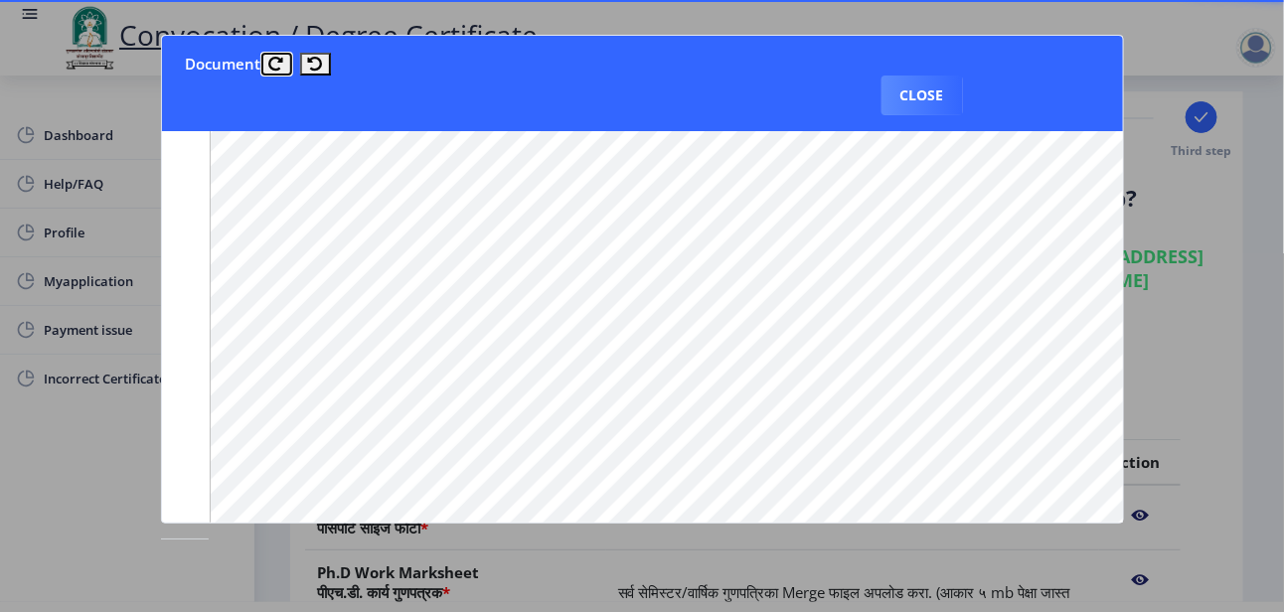
scroll to position [1349, 0]
click at [963, 76] on button "Close" at bounding box center [921, 96] width 81 height 40
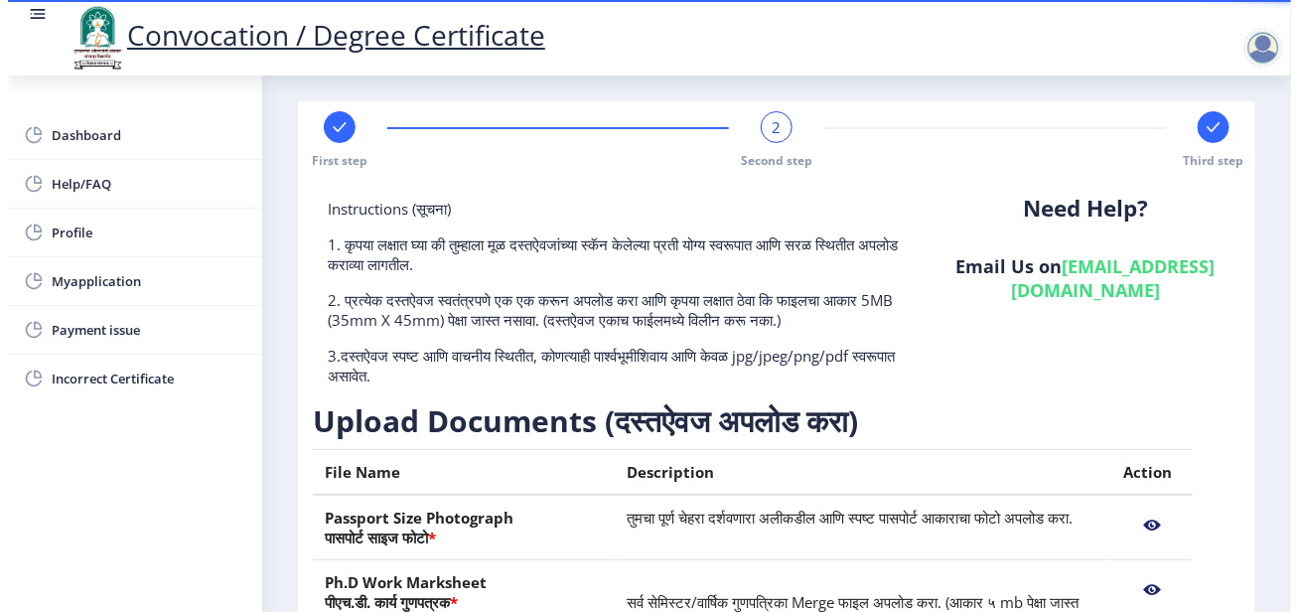
scroll to position [10, 0]
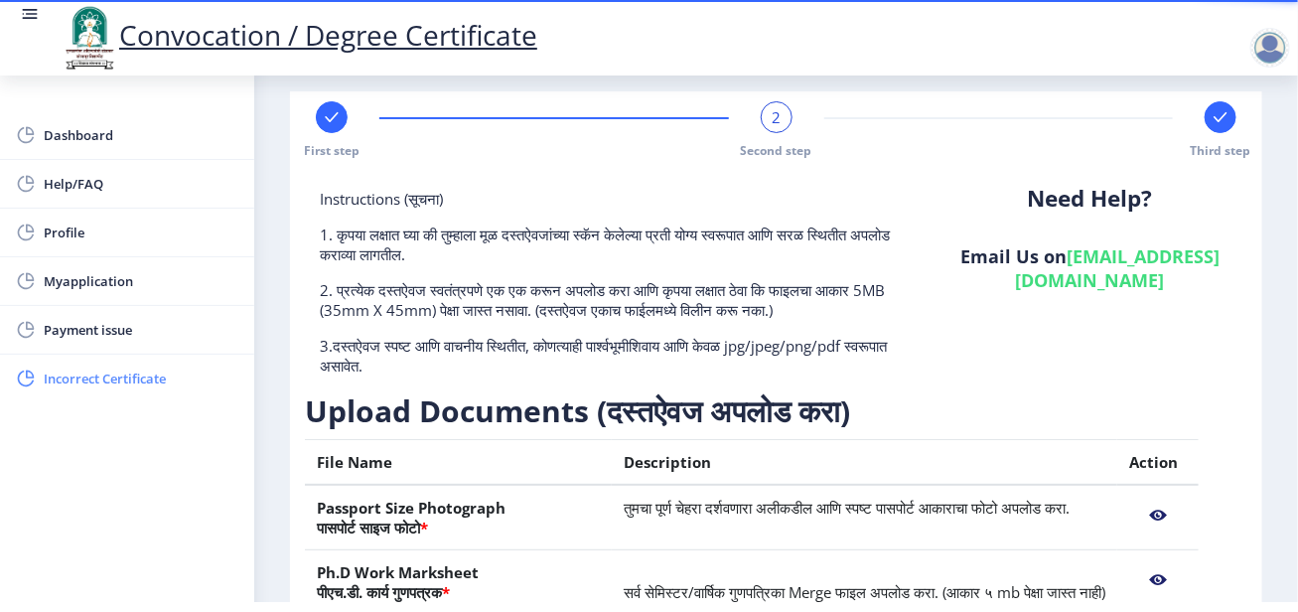
click at [109, 383] on span "Incorrect Certificate" at bounding box center [141, 379] width 195 height 24
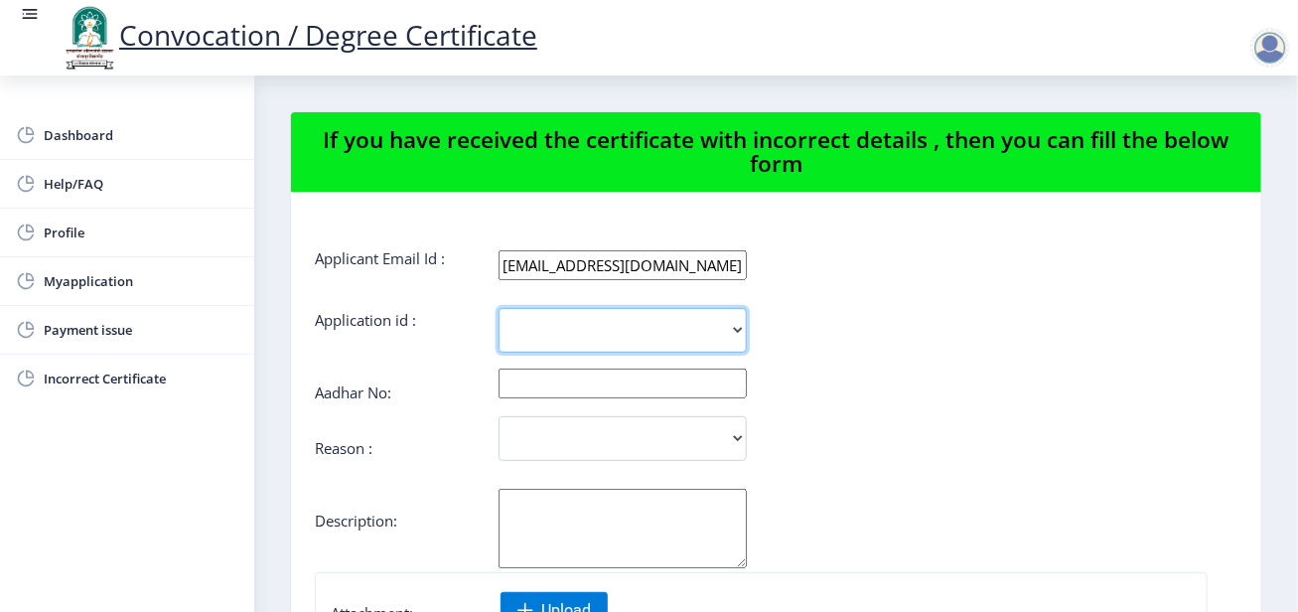
click at [555, 334] on select "1732" at bounding box center [623, 330] width 248 height 45
click at [426, 359] on form "Applicant Email Id : [EMAIL_ADDRESS][DOMAIN_NAME] Application id : 1732 Aadhar …" at bounding box center [776, 567] width 923 height 638
click at [561, 387] on input "text" at bounding box center [623, 384] width 248 height 30
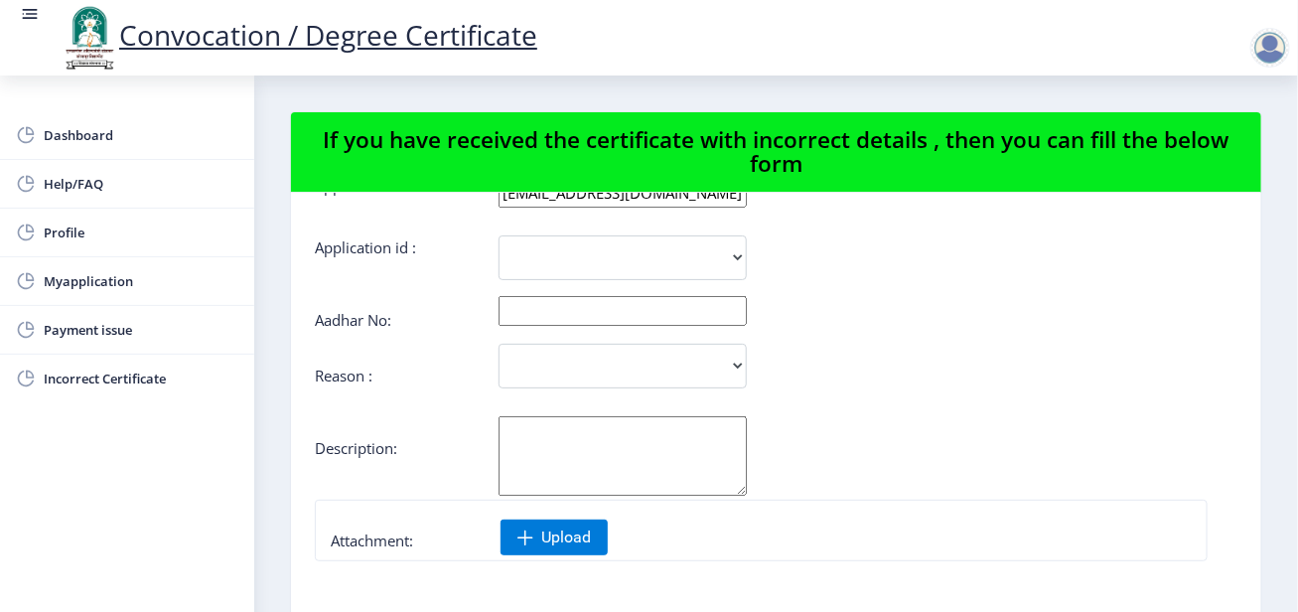
scroll to position [199, 0]
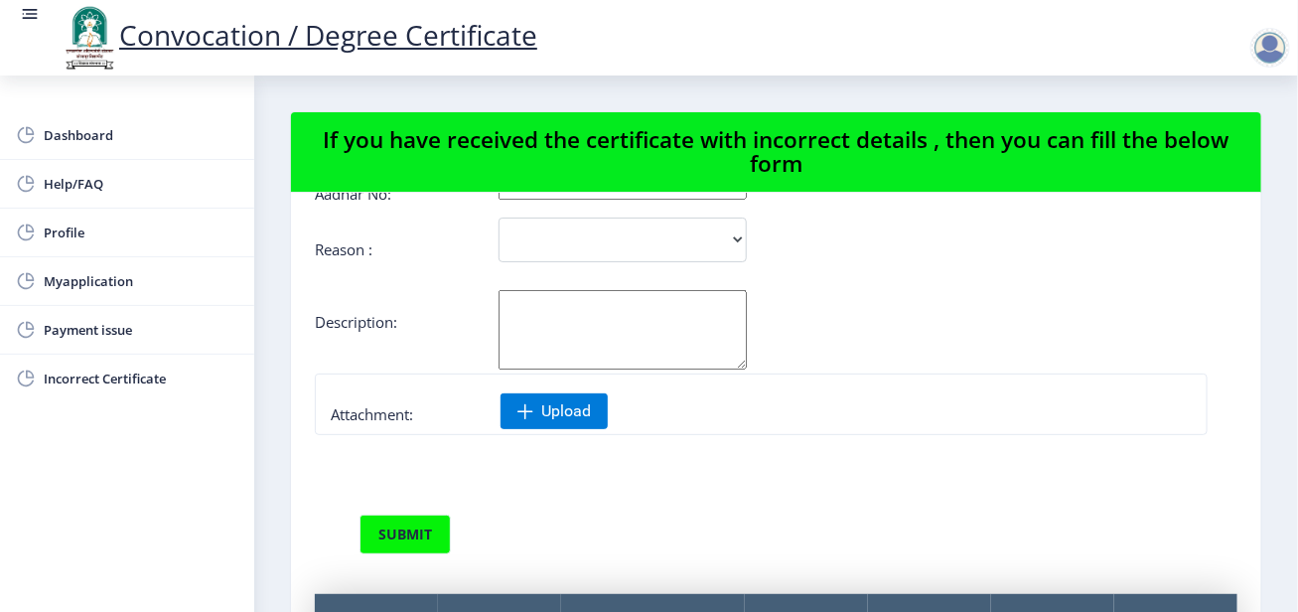
click at [549, 339] on textarea "Aadhar No:" at bounding box center [623, 329] width 248 height 79
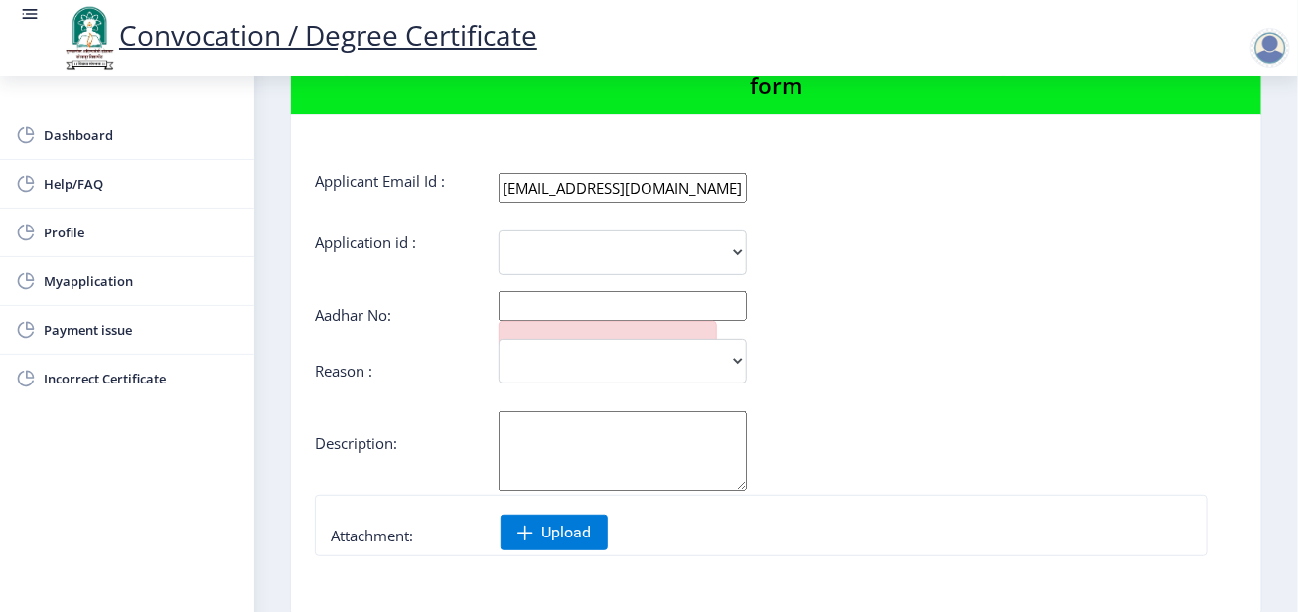
scroll to position [0, 0]
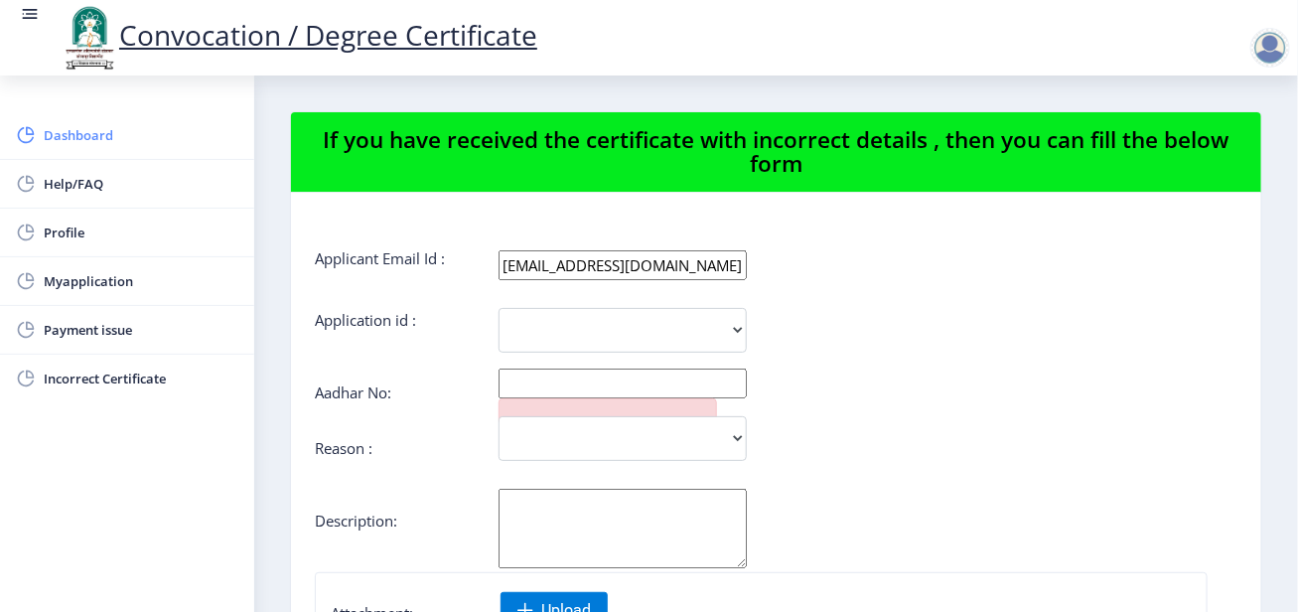
click at [59, 121] on link "Dashboard" at bounding box center [127, 135] width 254 height 48
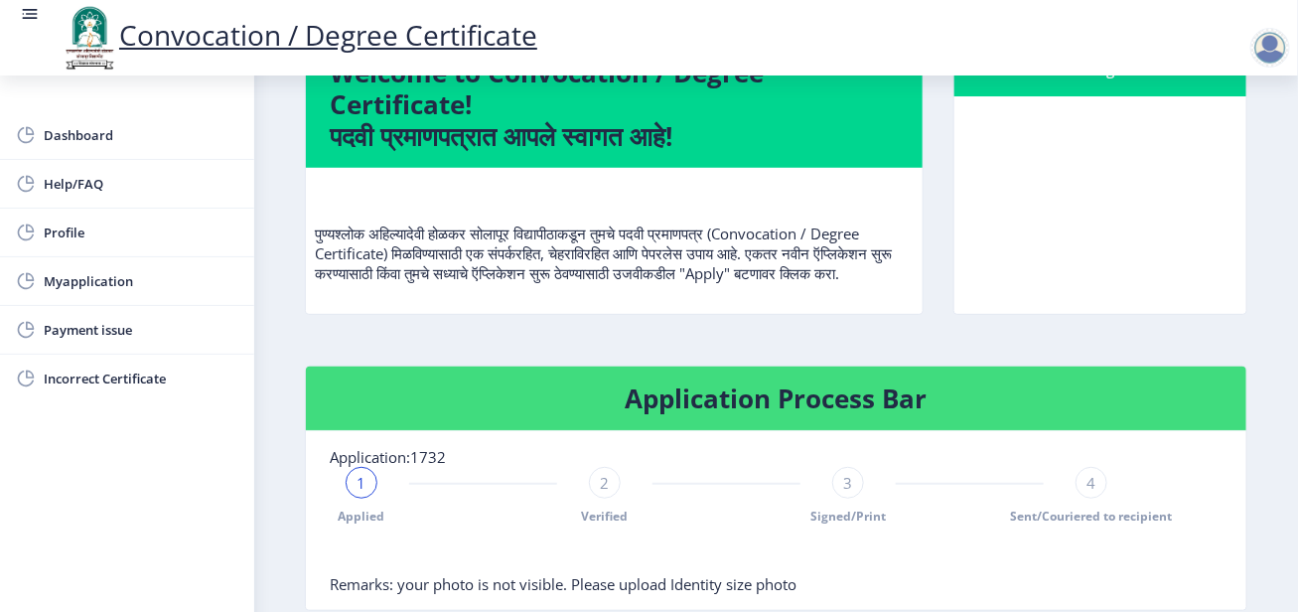
scroll to position [2, 0]
click at [63, 312] on link "Payment issue" at bounding box center [127, 330] width 254 height 48
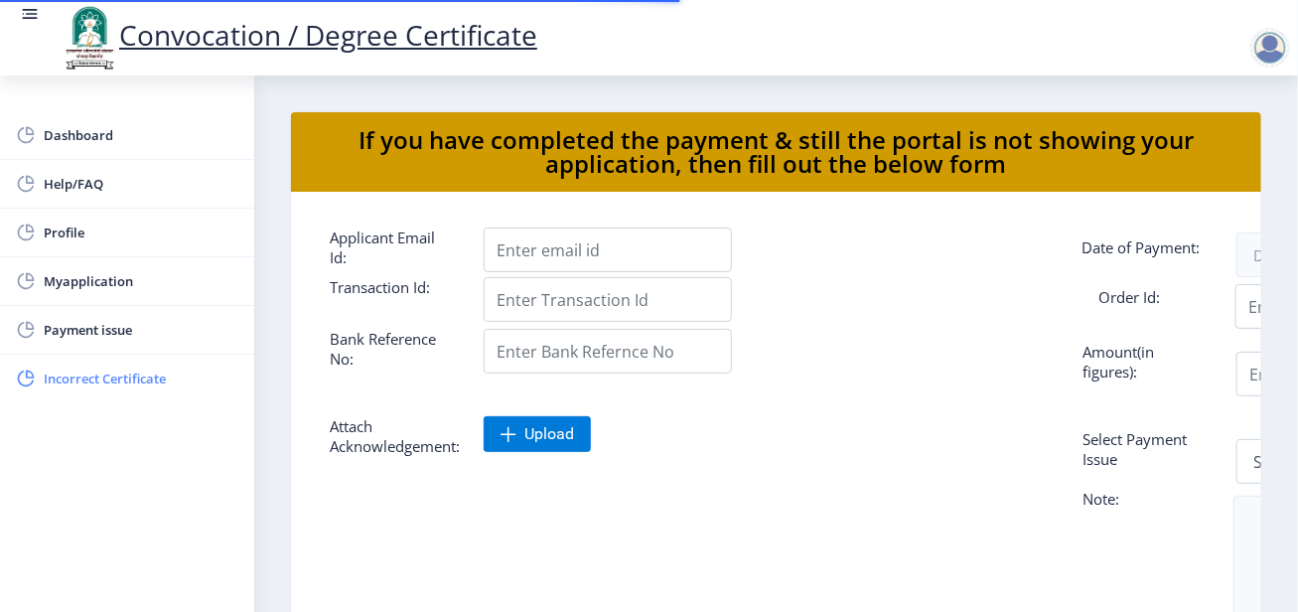
click at [102, 375] on span "Incorrect Certificate" at bounding box center [141, 379] width 195 height 24
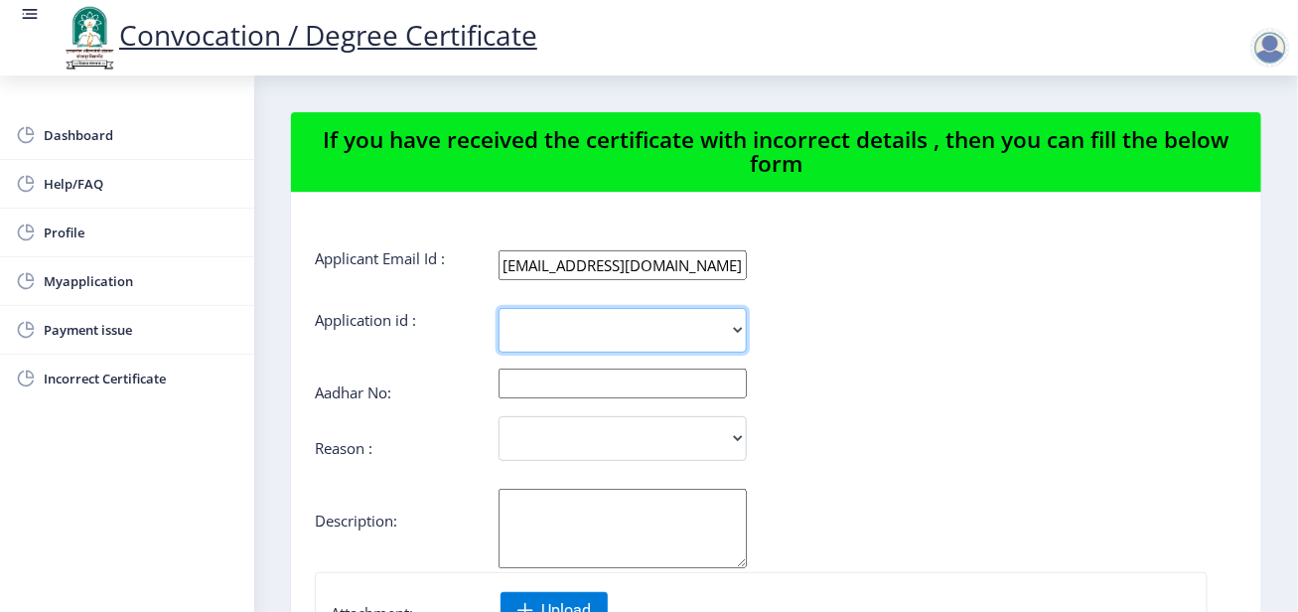
click at [581, 335] on select "1732" at bounding box center [623, 330] width 248 height 45
select select "1732"
click at [499, 308] on select "1732" at bounding box center [623, 330] width 248 height 45
click at [555, 396] on input "text" at bounding box center [623, 384] width 248 height 30
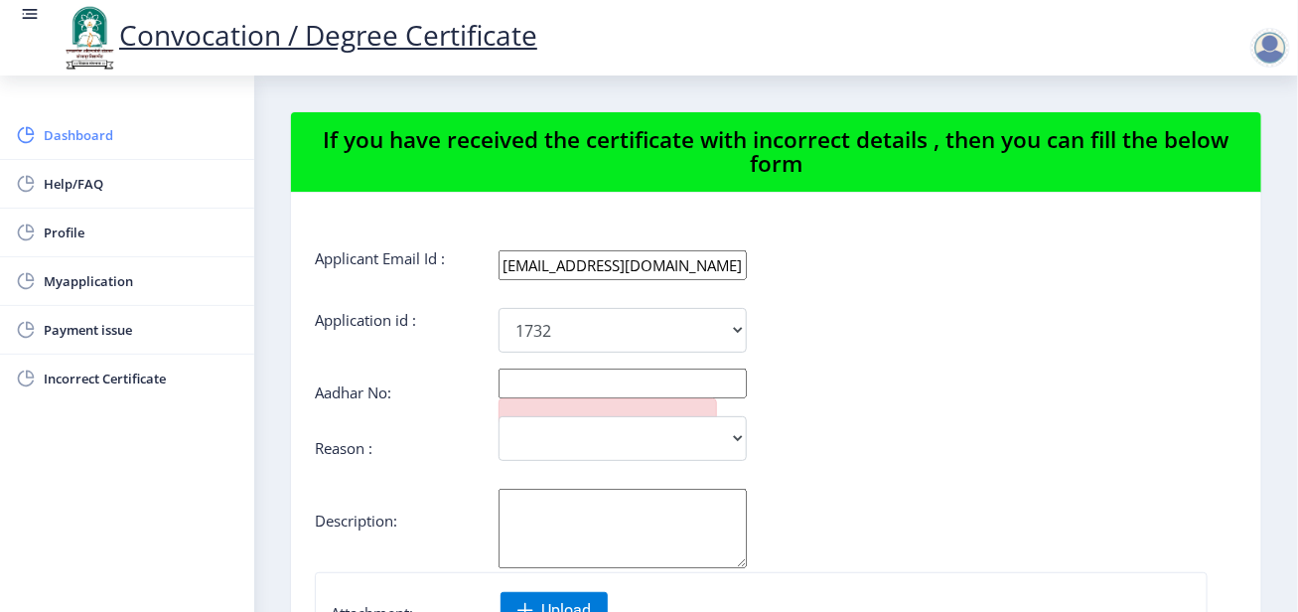
click at [70, 134] on span "Dashboard" at bounding box center [141, 135] width 195 height 24
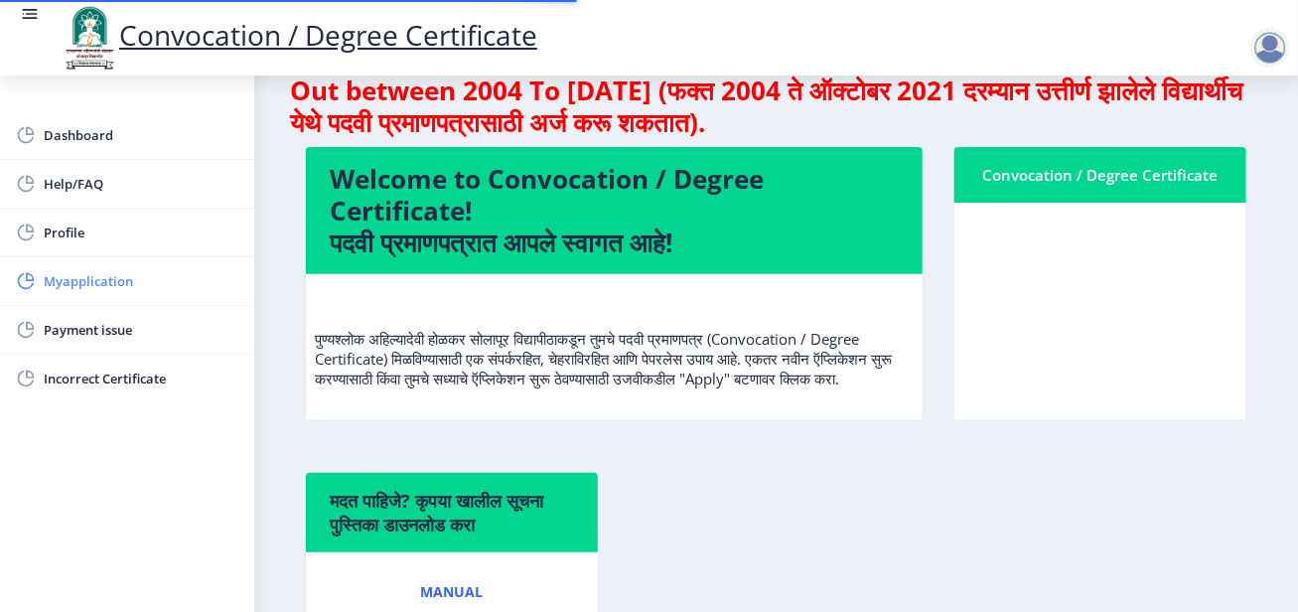
scroll to position [99, 0]
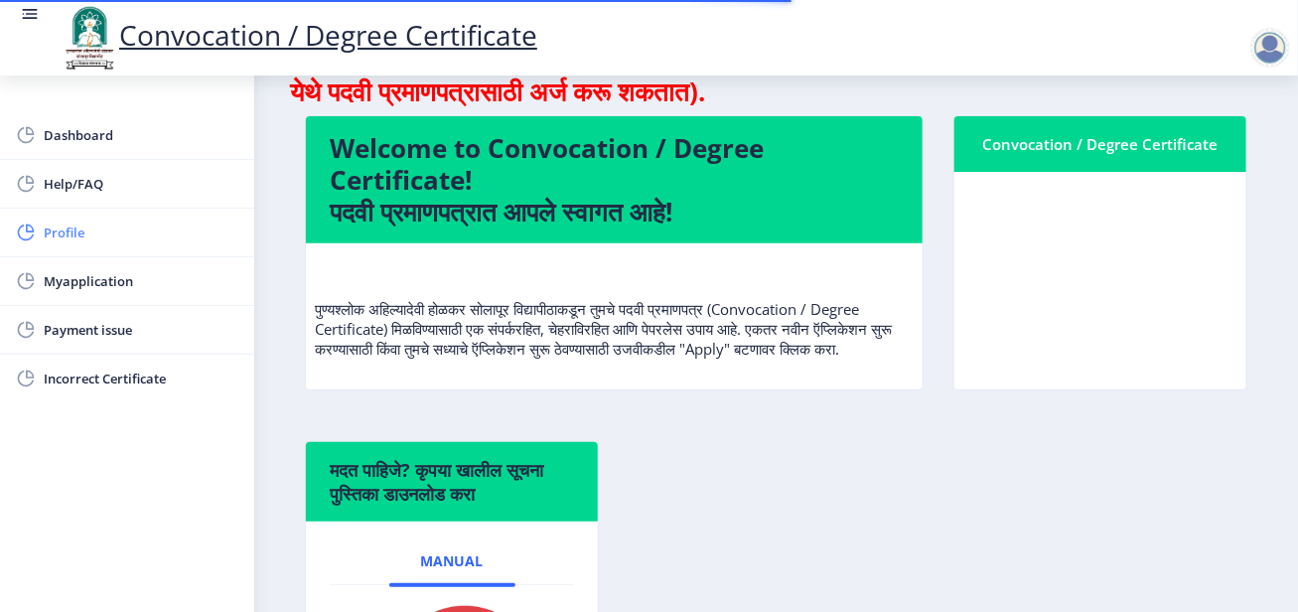
click at [87, 242] on span "Profile" at bounding box center [141, 233] width 195 height 24
select select
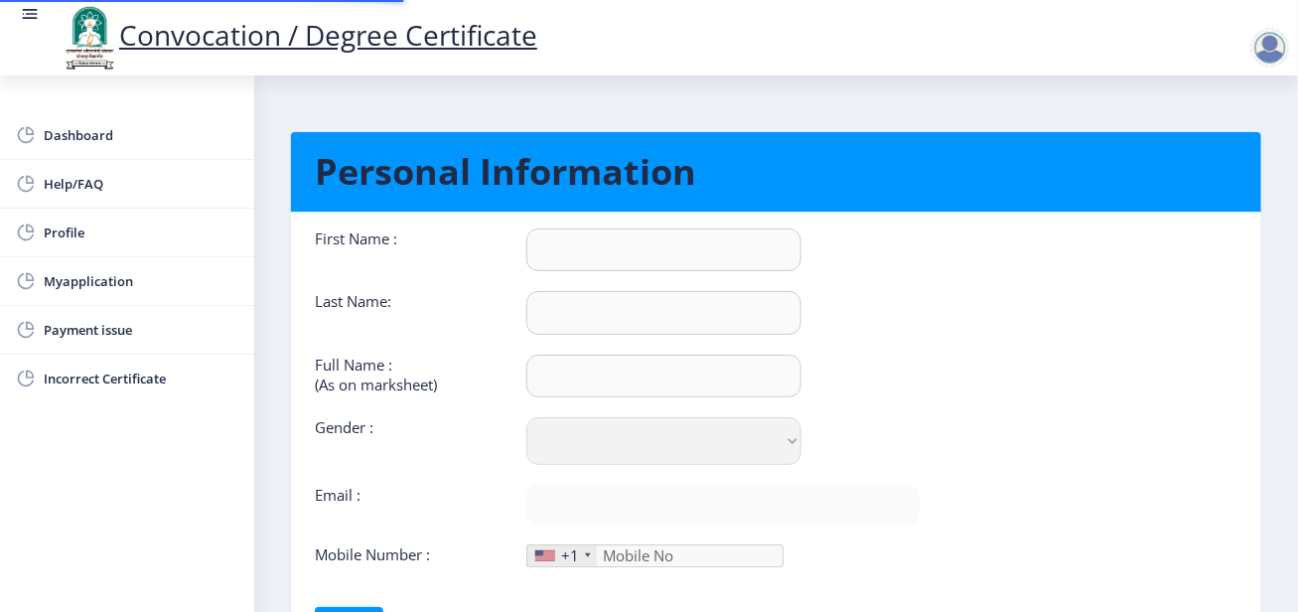
type input "[PERSON_NAME]"
type input "[PERSON_NAME] [PERSON_NAME]"
select select "[DEMOGRAPHIC_DATA]"
type input "[EMAIL_ADDRESS][DOMAIN_NAME]"
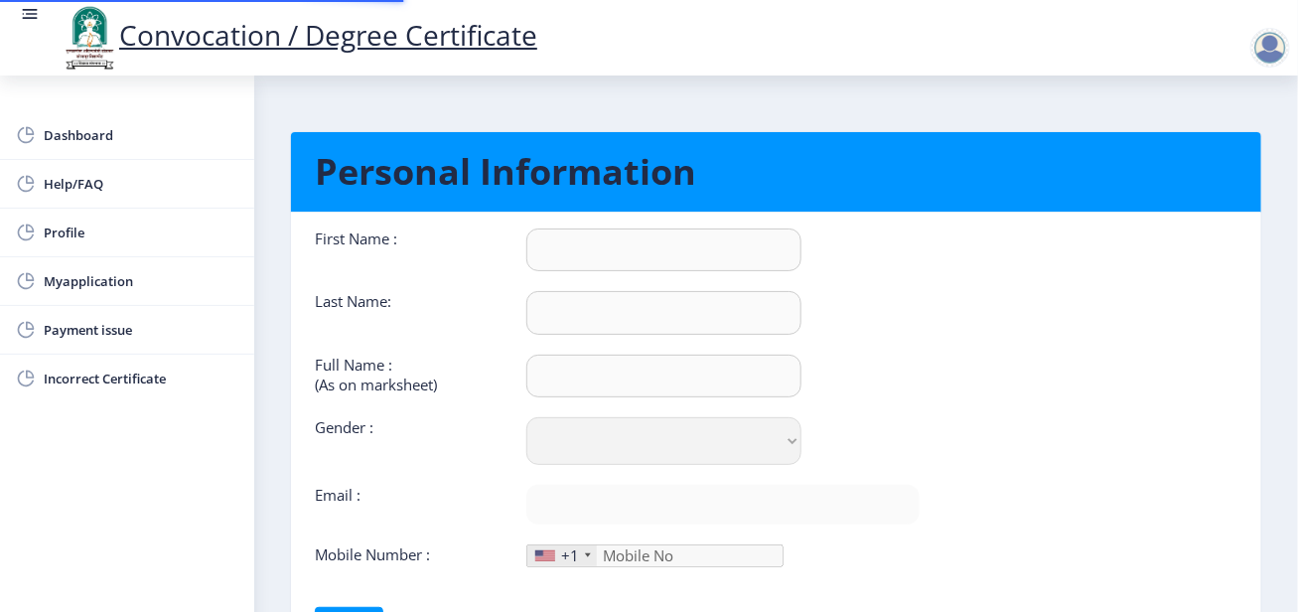
type input "9922560329"
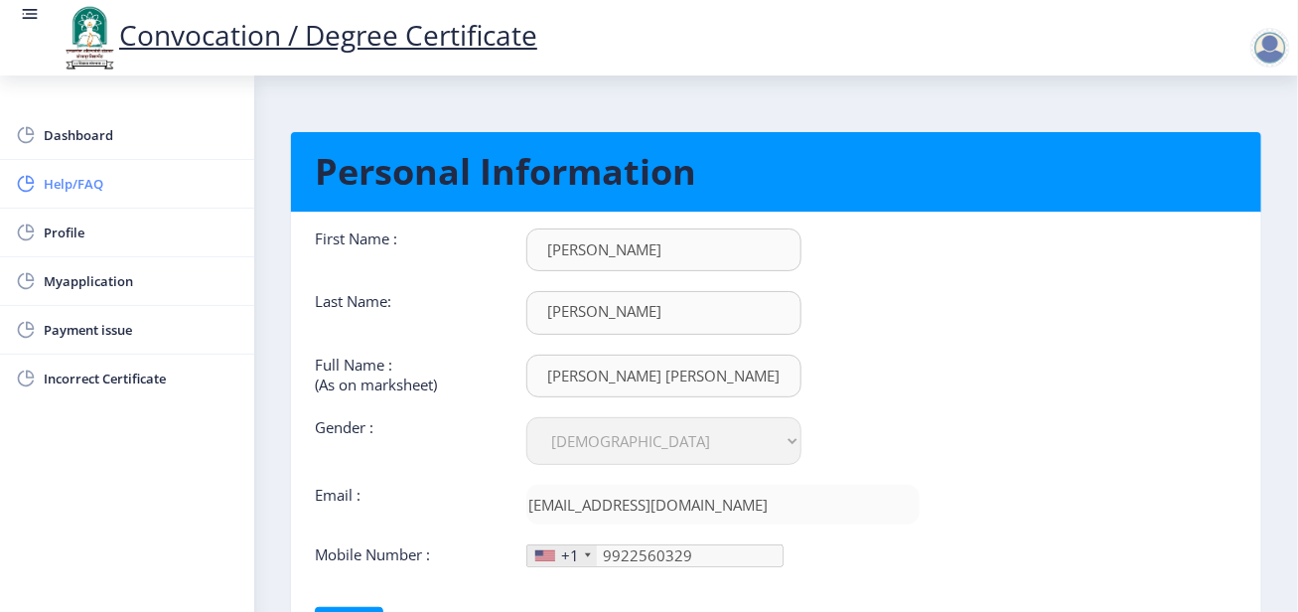
click at [67, 174] on span "Help/FAQ" at bounding box center [141, 184] width 195 height 24
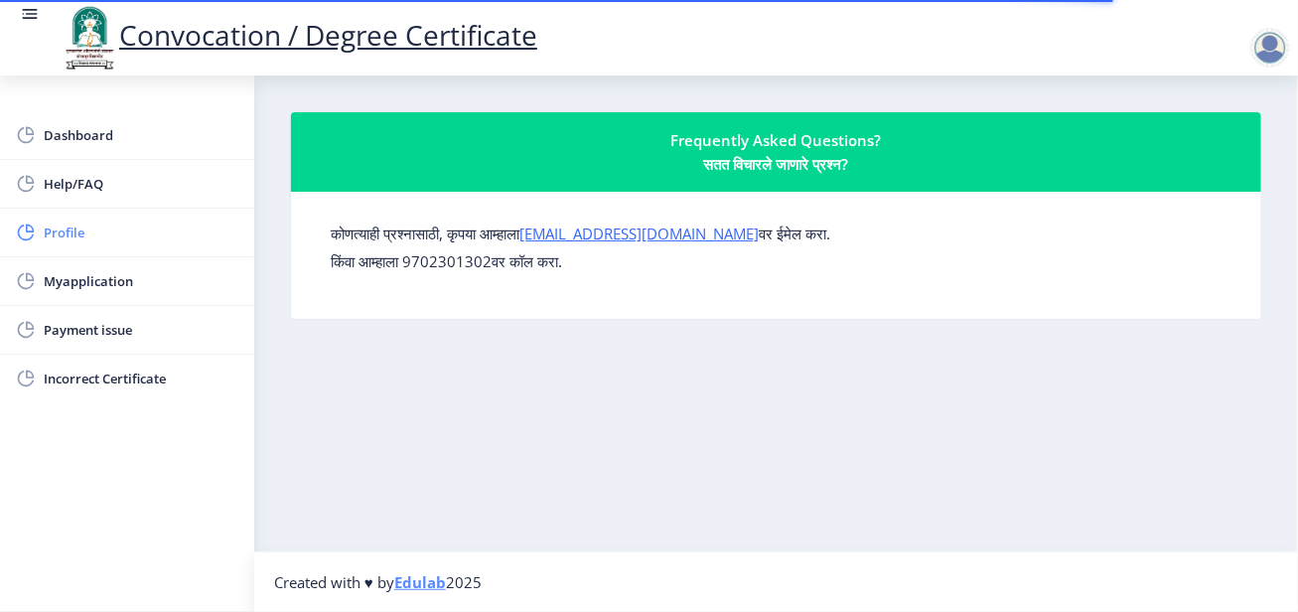
click at [62, 228] on span "Profile" at bounding box center [141, 233] width 195 height 24
select select
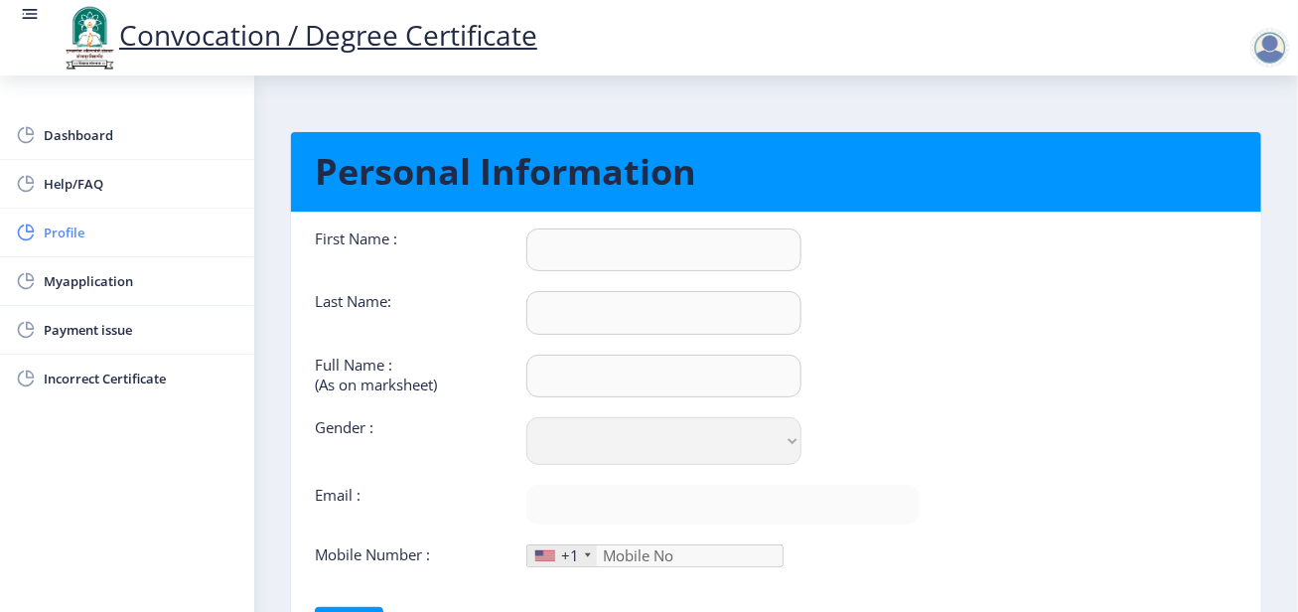
type input "[PERSON_NAME]"
type input "[PERSON_NAME] [PERSON_NAME]"
select select "[DEMOGRAPHIC_DATA]"
type input "[EMAIL_ADDRESS][DOMAIN_NAME]"
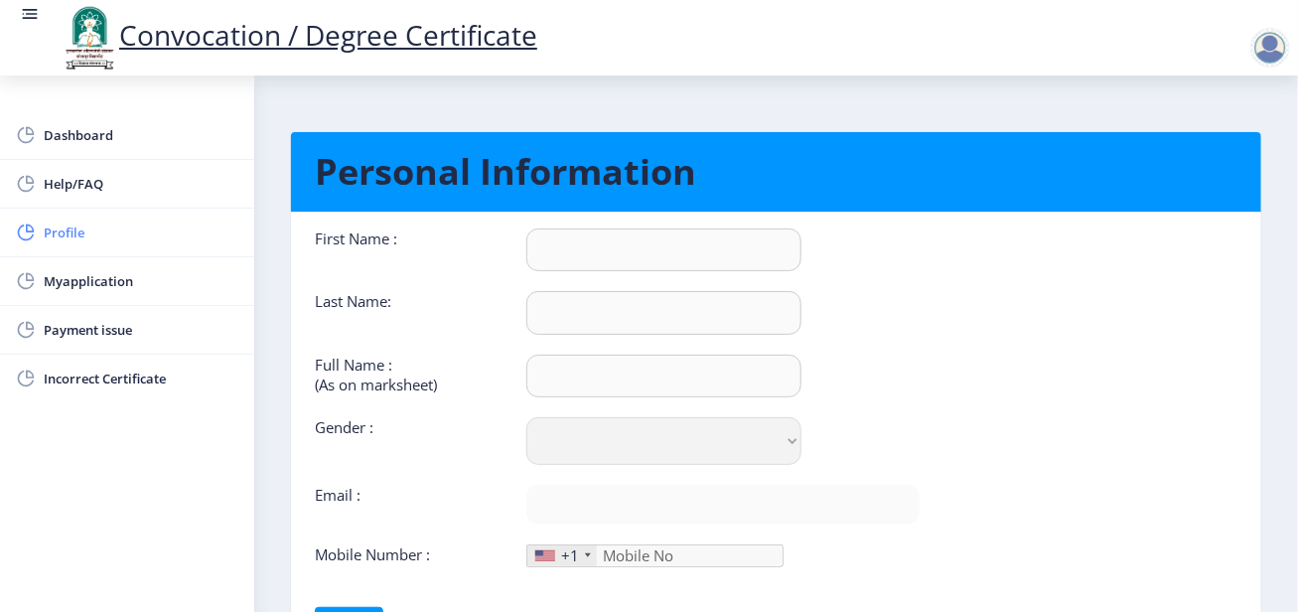
type input "9922560329"
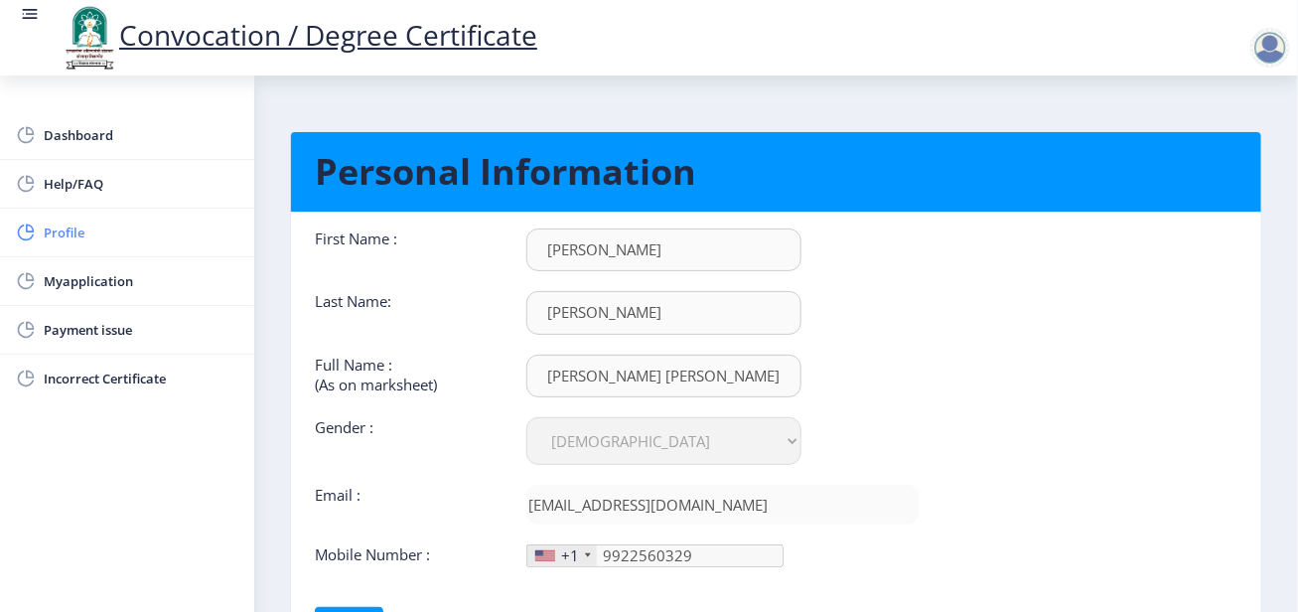
click at [76, 248] on link "Profile" at bounding box center [127, 233] width 254 height 48
click at [103, 291] on span "Myapplication" at bounding box center [141, 281] width 195 height 24
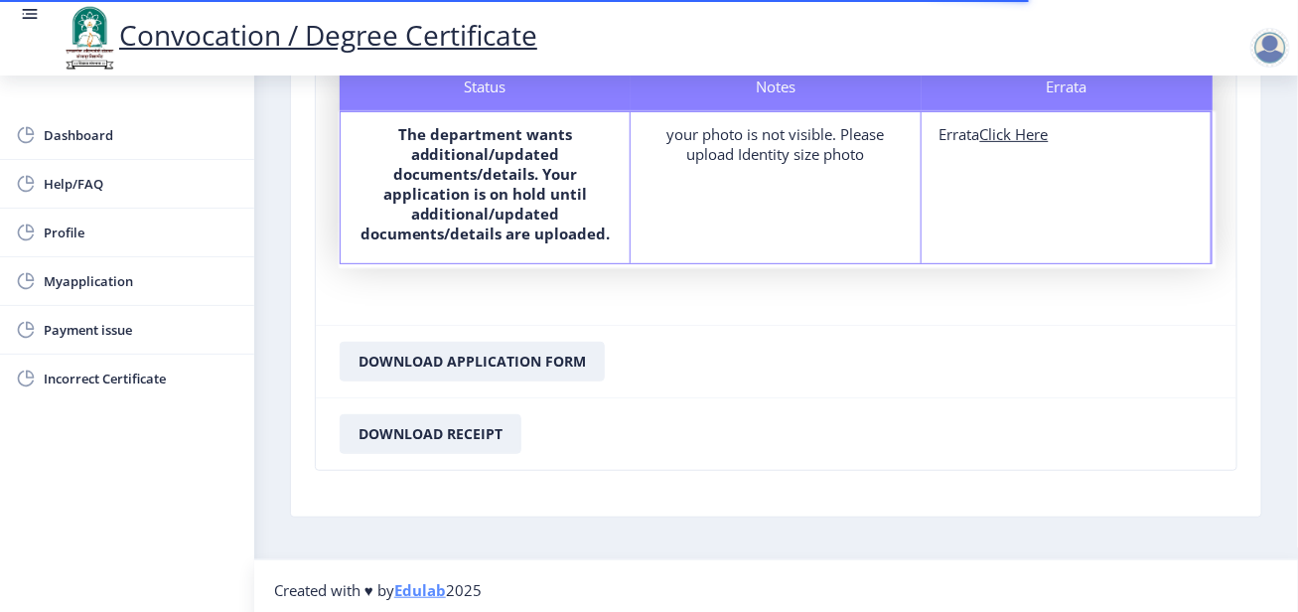
scroll to position [214, 0]
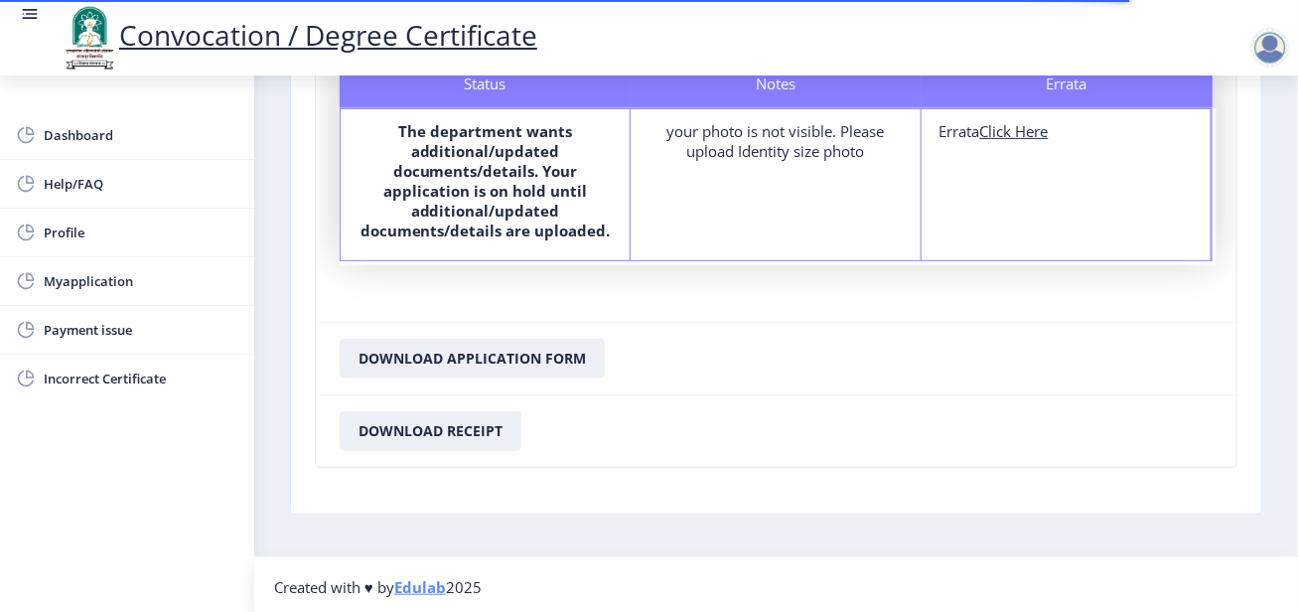
click at [469, 151] on b "The department wants additional/updated documents/details. Your application is …" at bounding box center [486, 180] width 250 height 119
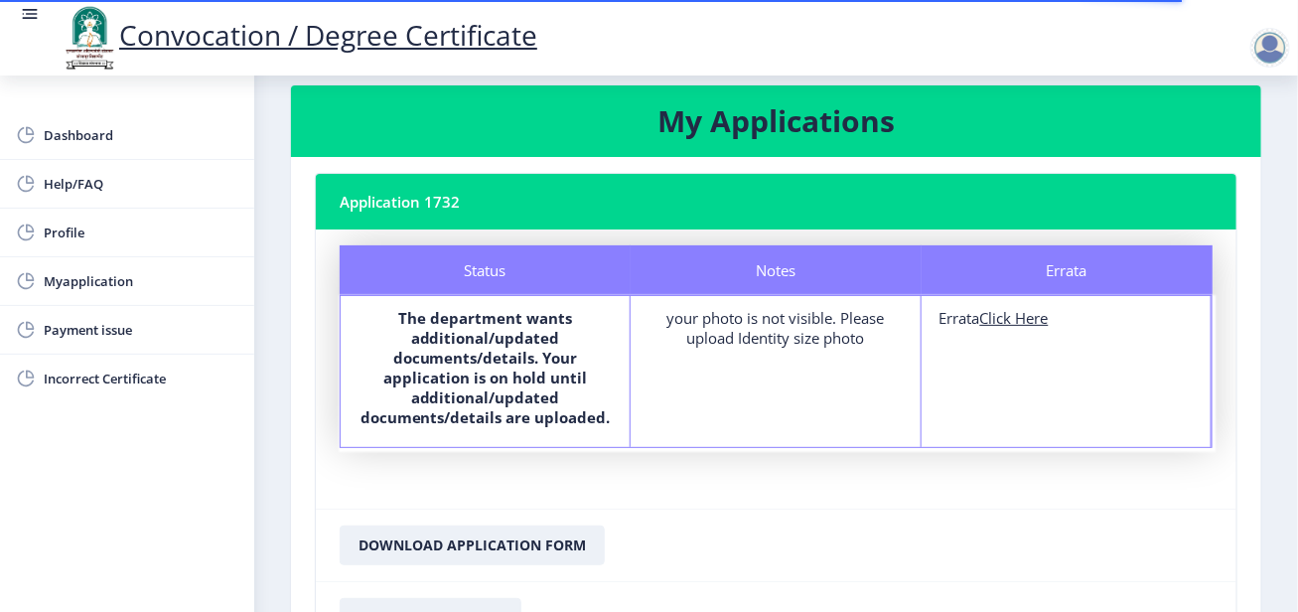
scroll to position [15, 0]
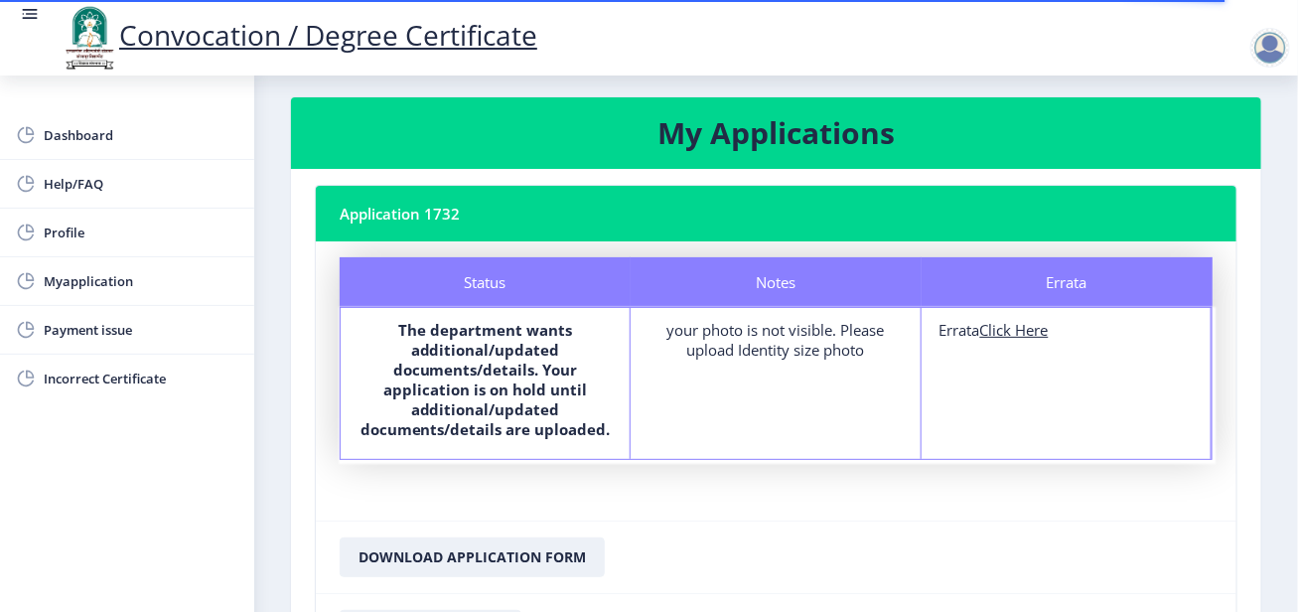
click at [1005, 328] on u "Click Here" at bounding box center [1015, 330] width 69 height 20
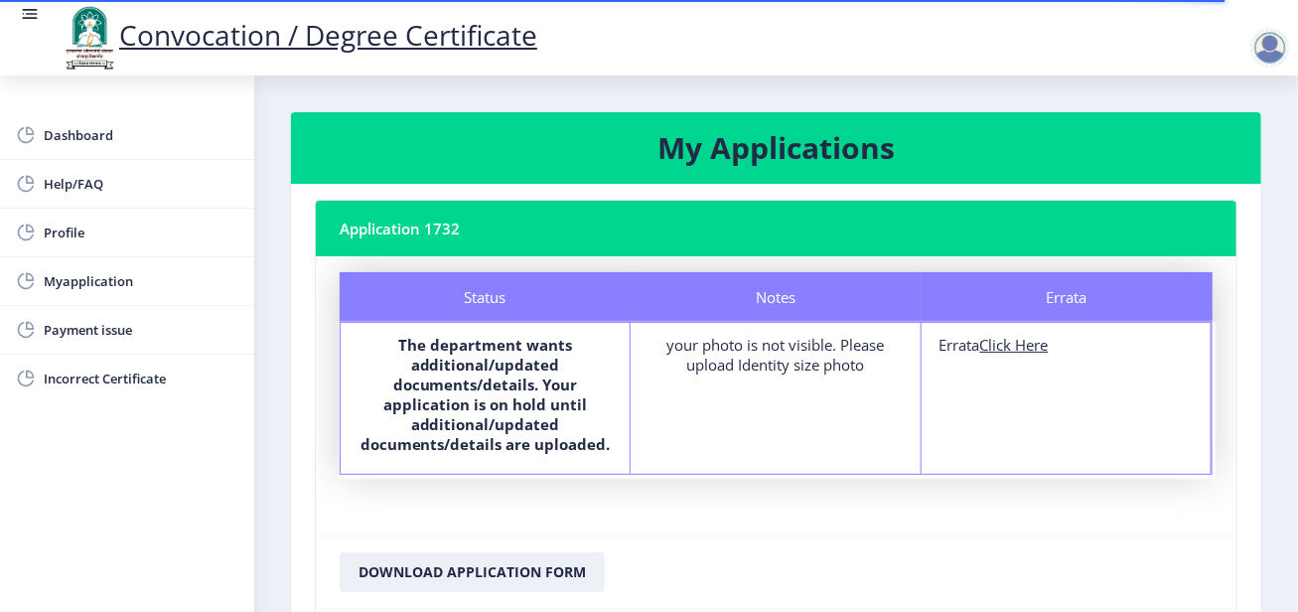
select select
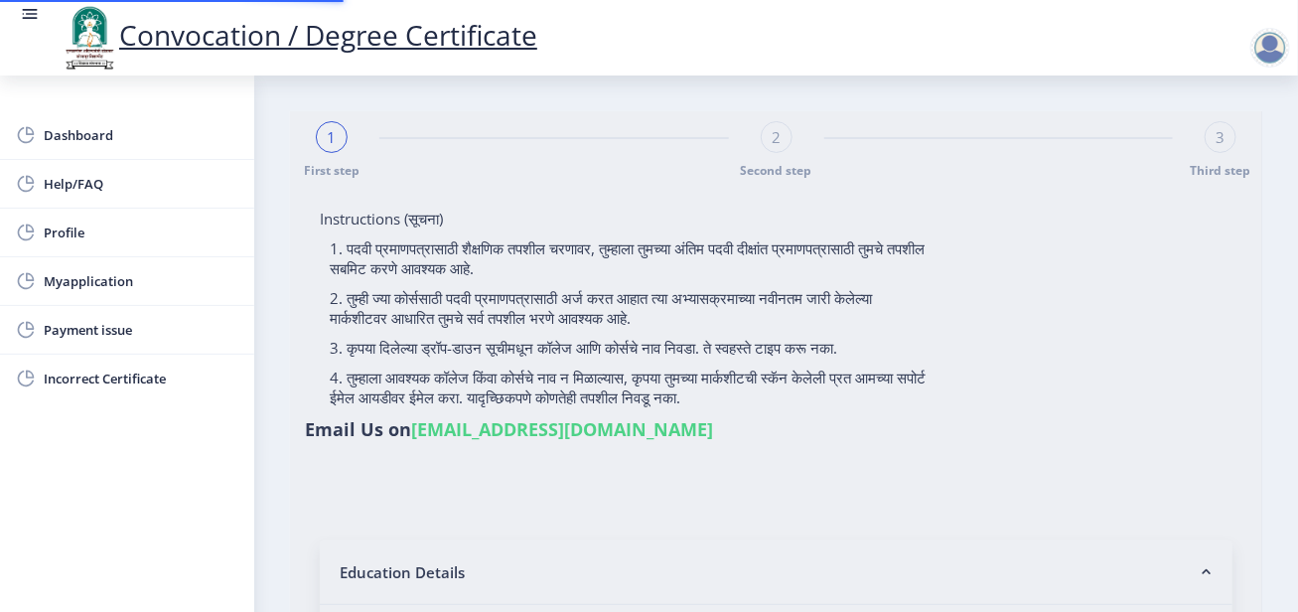
type input "[PERSON_NAME] [PERSON_NAME]"
type input "SHANTABAI [PERSON_NAME]"
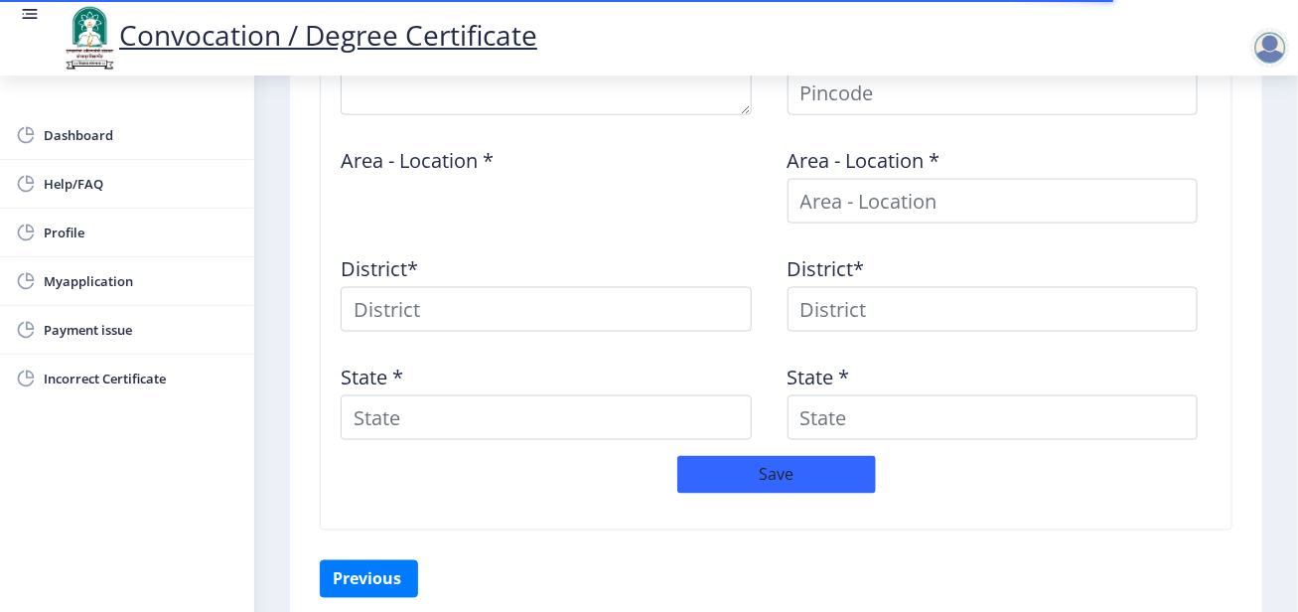
scroll to position [975, 0]
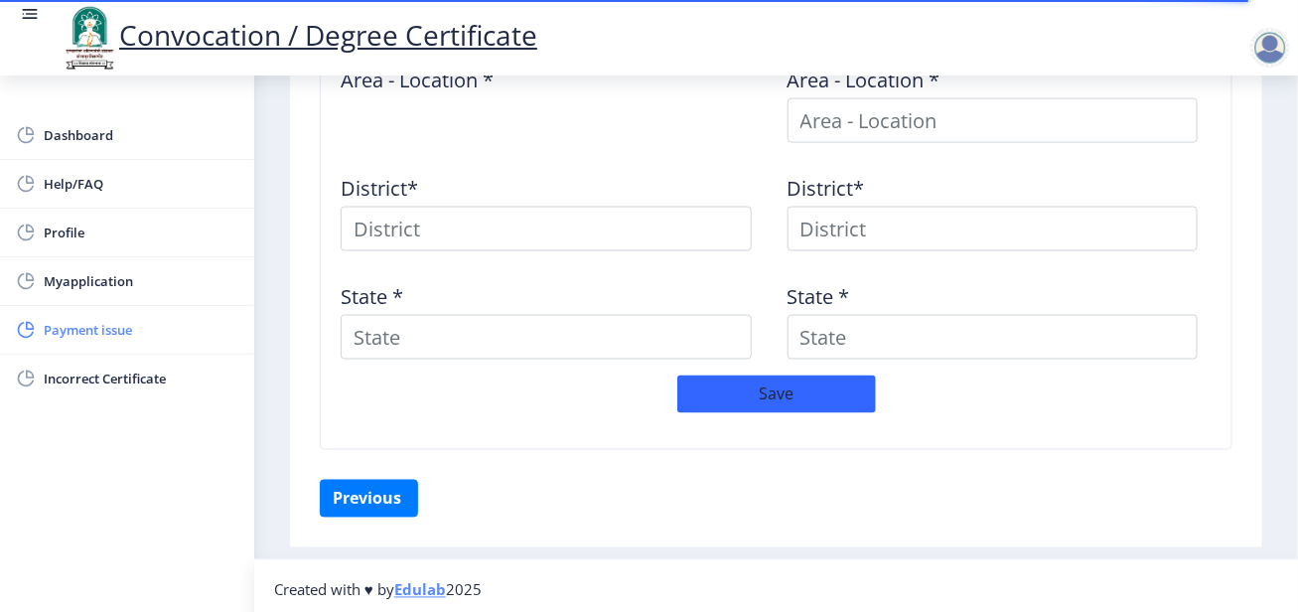
click at [76, 328] on span "Payment issue" at bounding box center [141, 330] width 195 height 24
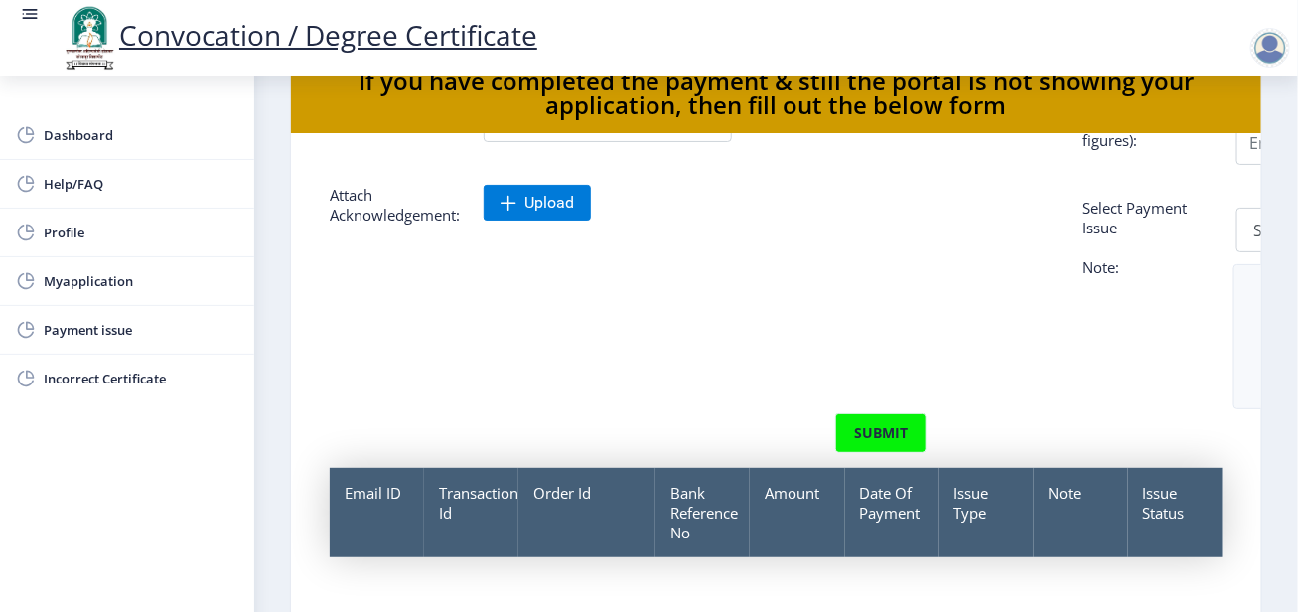
scroll to position [99, 0]
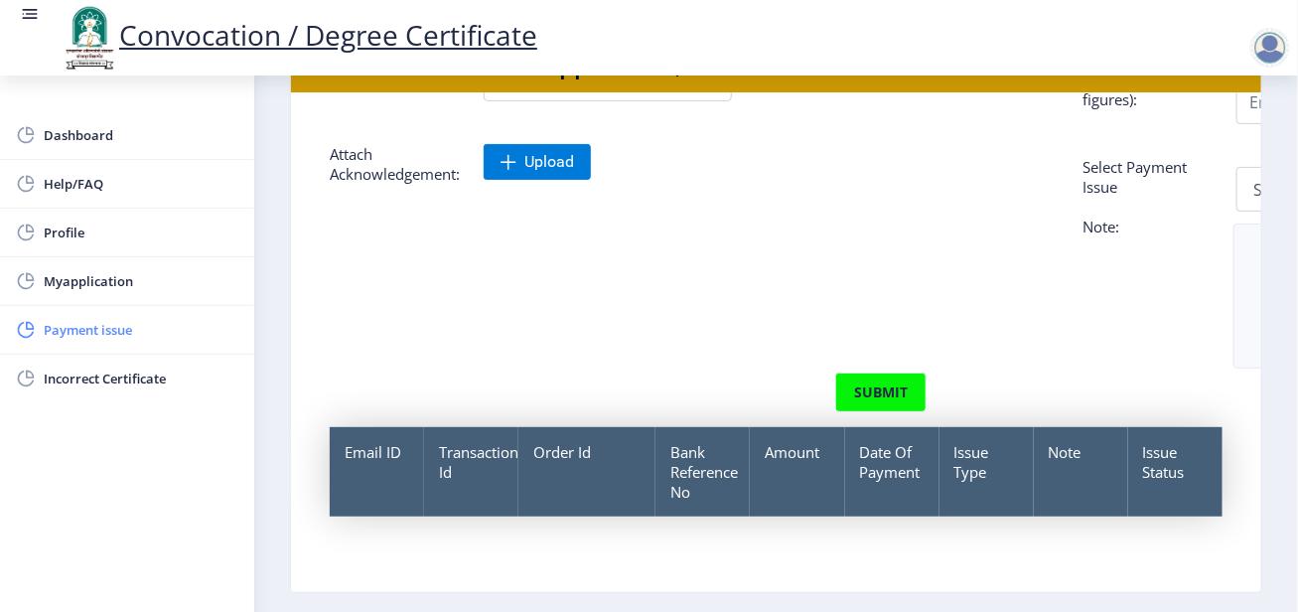
click at [115, 338] on span "Payment issue" at bounding box center [141, 330] width 195 height 24
click at [119, 370] on span "Incorrect Certificate" at bounding box center [141, 379] width 195 height 24
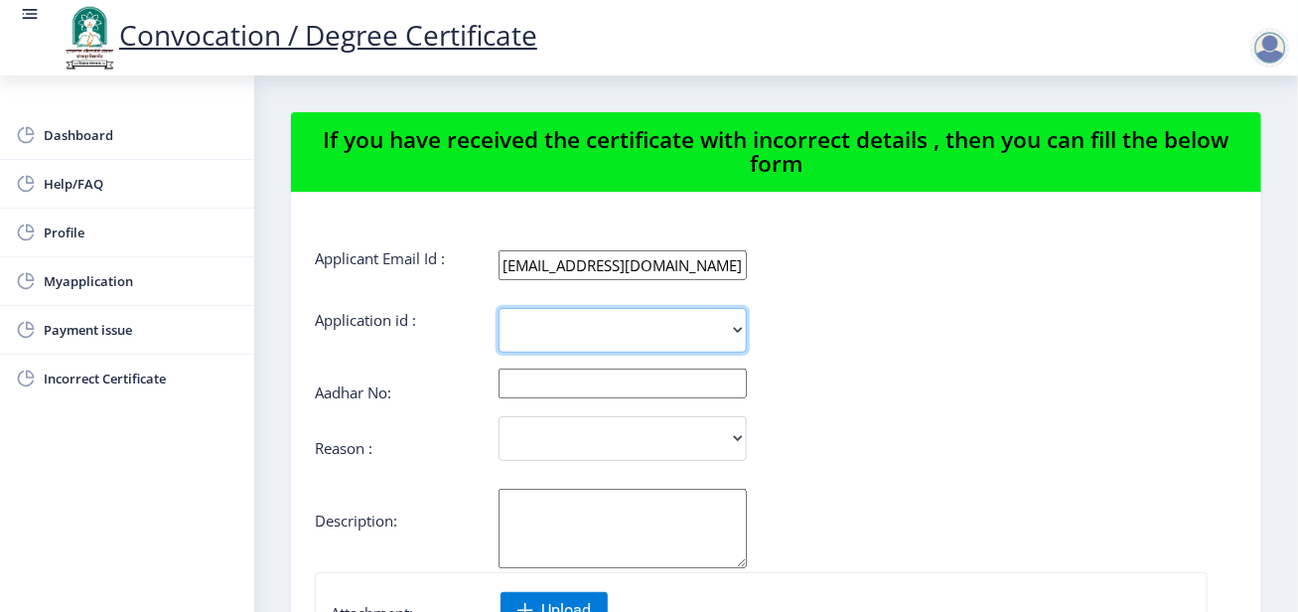
click at [696, 336] on select "1732" at bounding box center [623, 330] width 248 height 45
select select "1732"
click at [499, 308] on select "1732" at bounding box center [623, 330] width 248 height 45
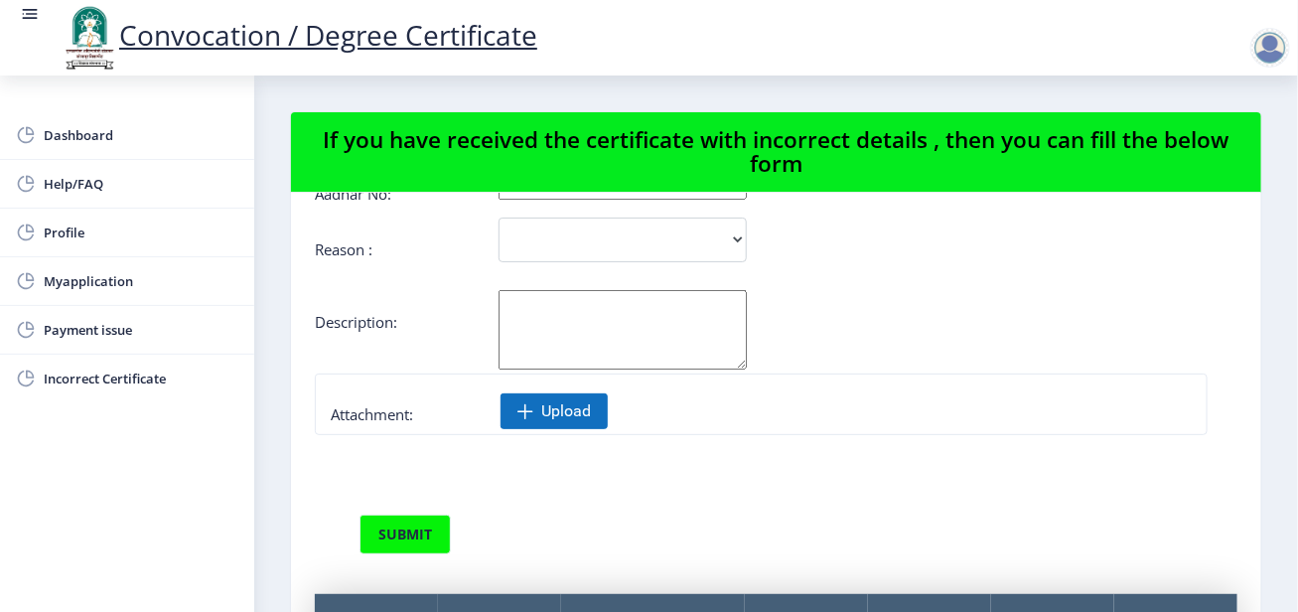
scroll to position [99, 0]
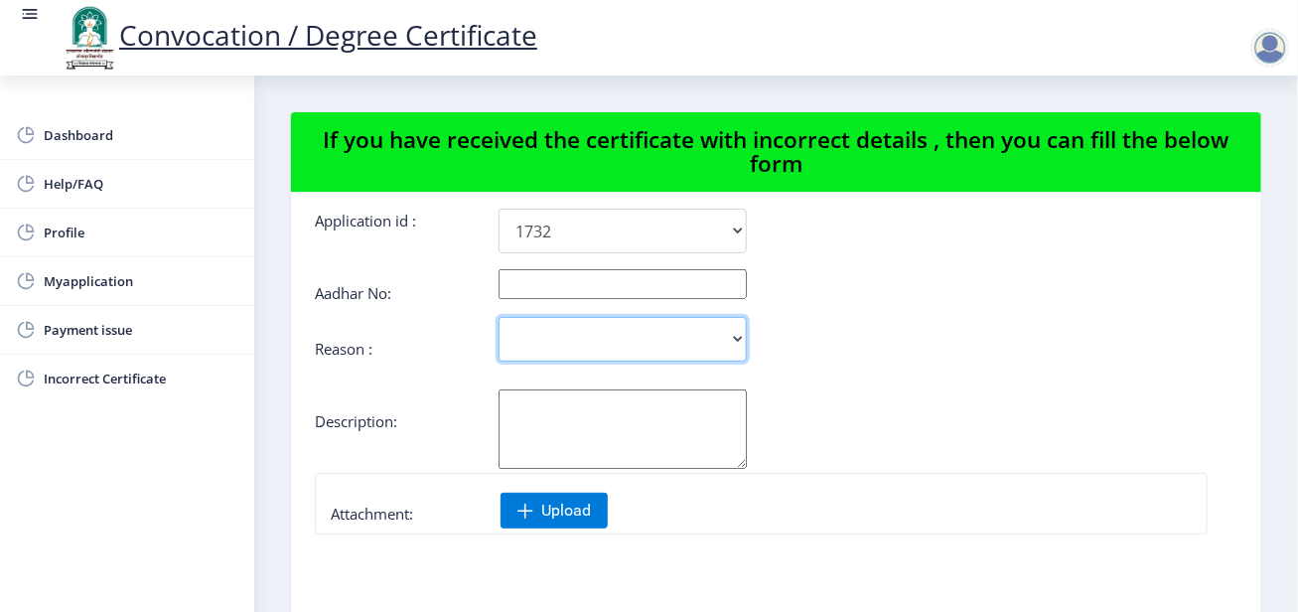
click at [617, 351] on select "Incorrect Course Name Incorrect Name/ Fathers Name Others" at bounding box center [623, 339] width 248 height 45
select select "Others"
click at [499, 317] on select "Incorrect Course Name Incorrect Name/ Fathers Name Others" at bounding box center [623, 339] width 248 height 45
click at [603, 425] on textarea "Aadhar No:" at bounding box center [623, 428] width 248 height 79
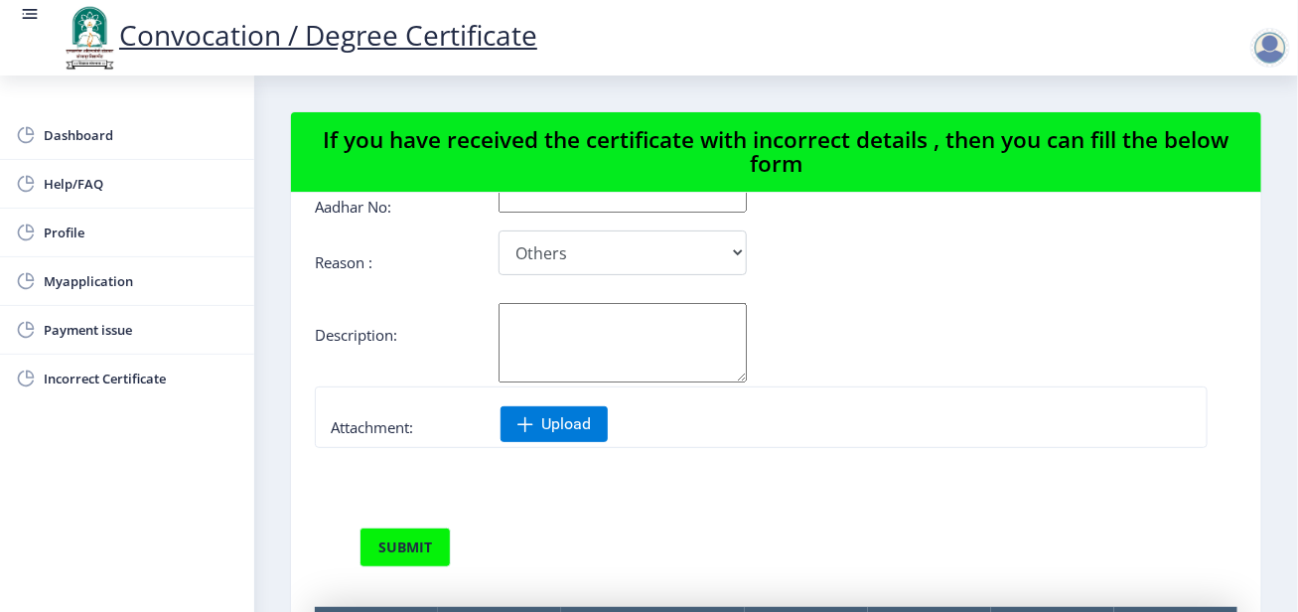
scroll to position [252, 0]
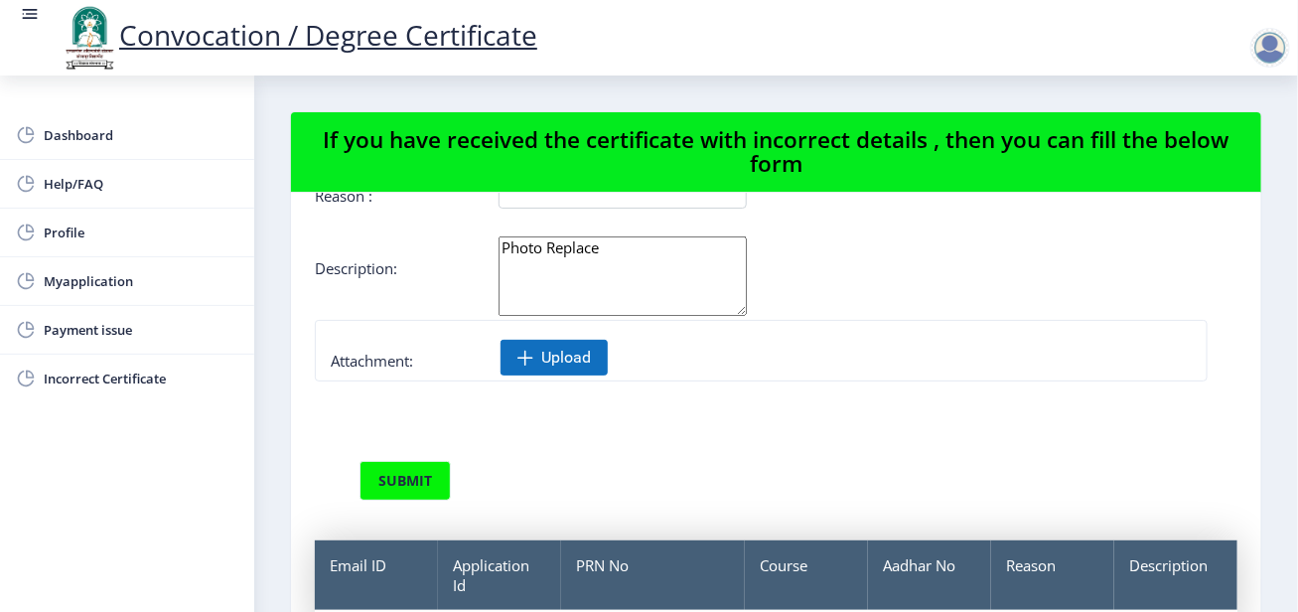
type textarea "Photo Replace"
click at [544, 364] on span "Upload" at bounding box center [566, 358] width 50 height 20
click at [543, 357] on span "Upload" at bounding box center [566, 358] width 50 height 20
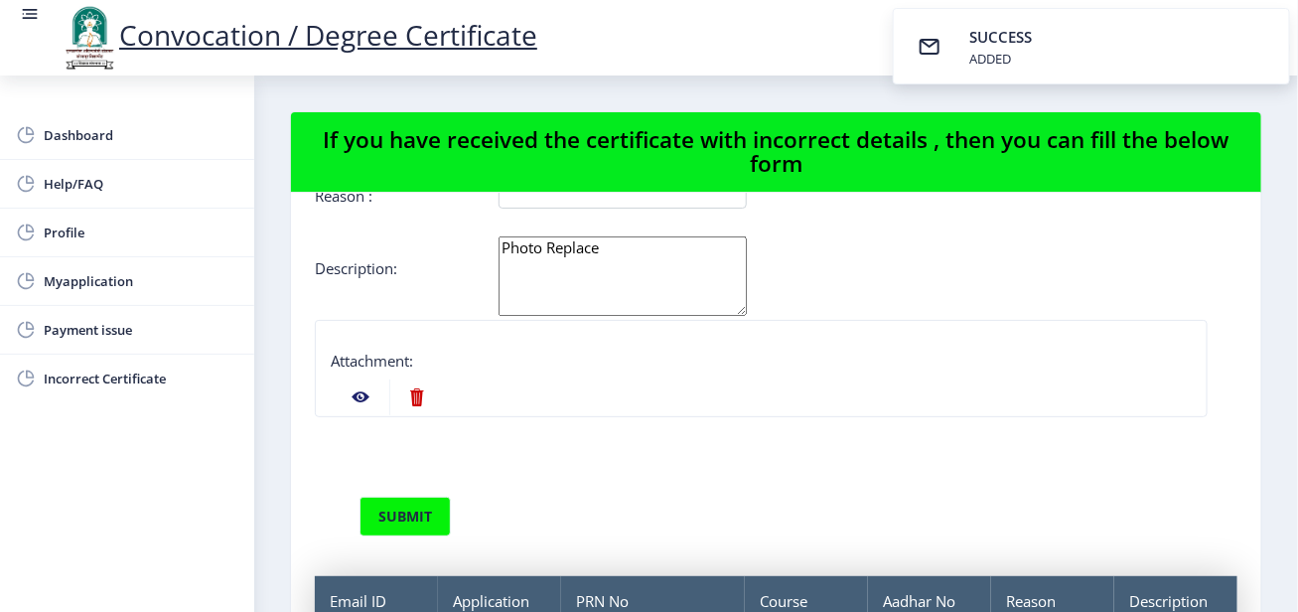
click at [359, 387] on nb-action at bounding box center [361, 398] width 58 height 36
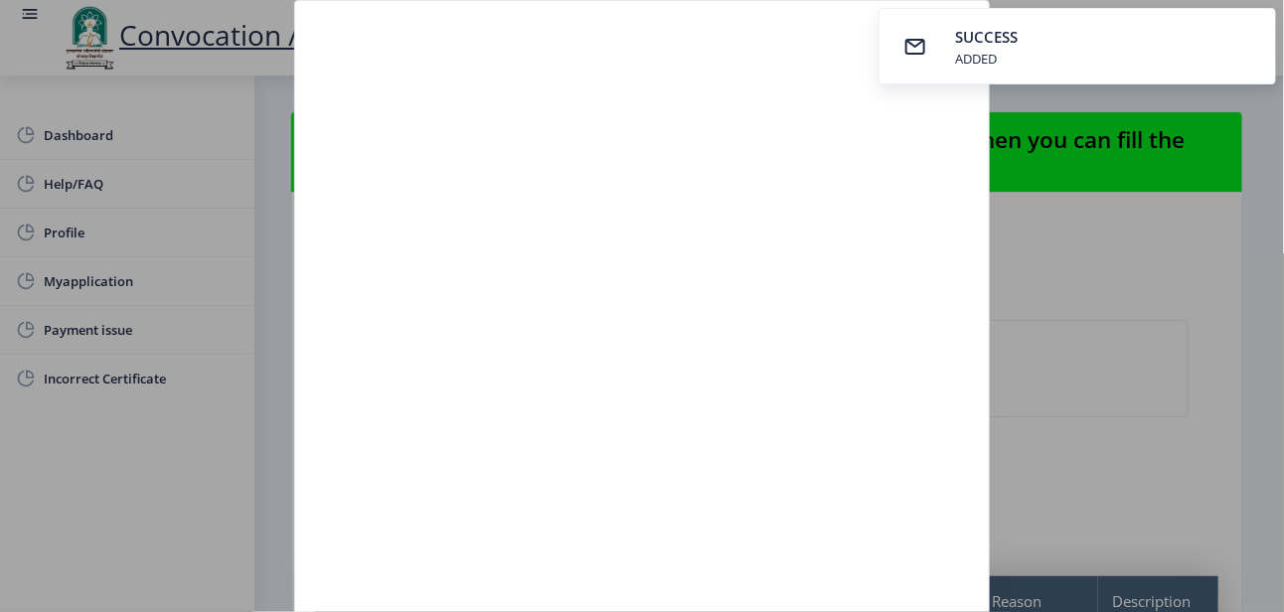
click at [253, 150] on div at bounding box center [642, 306] width 1284 height 612
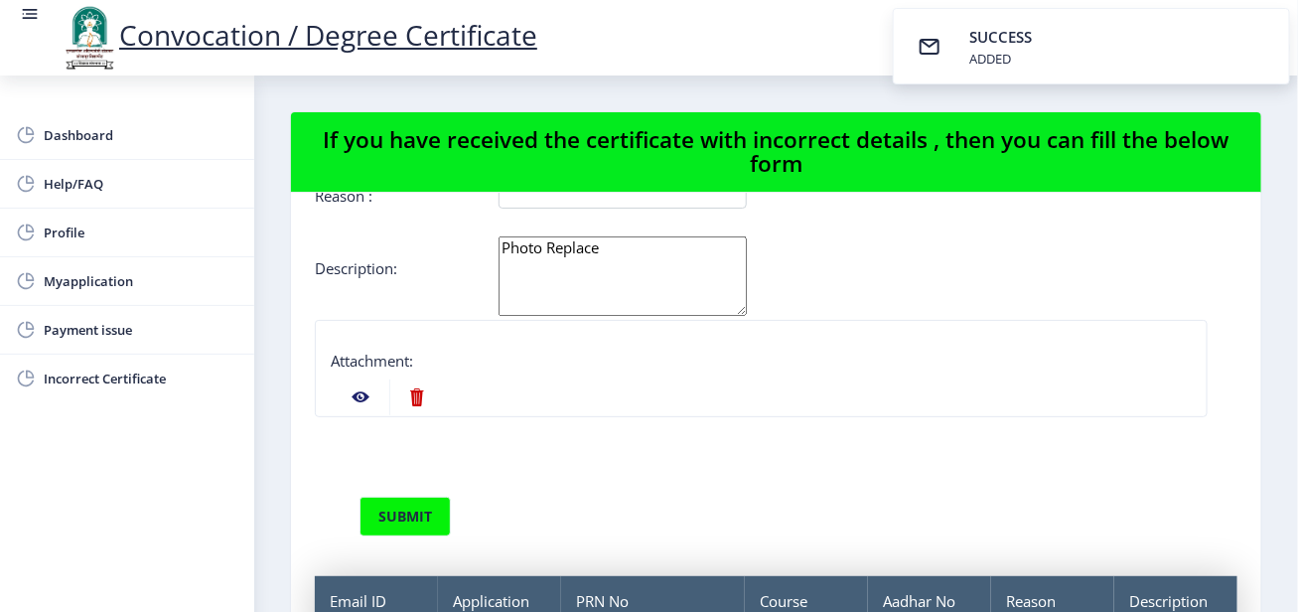
click at [360, 399] on nb-action at bounding box center [361, 398] width 58 height 36
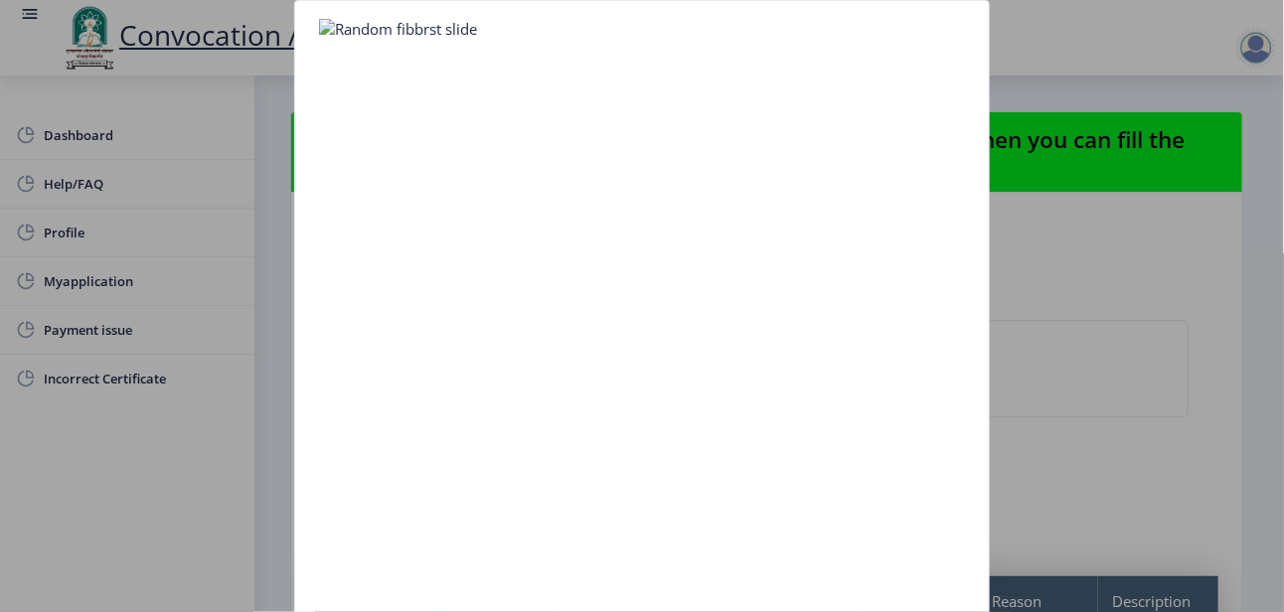
click at [1044, 323] on div at bounding box center [642, 306] width 1284 height 612
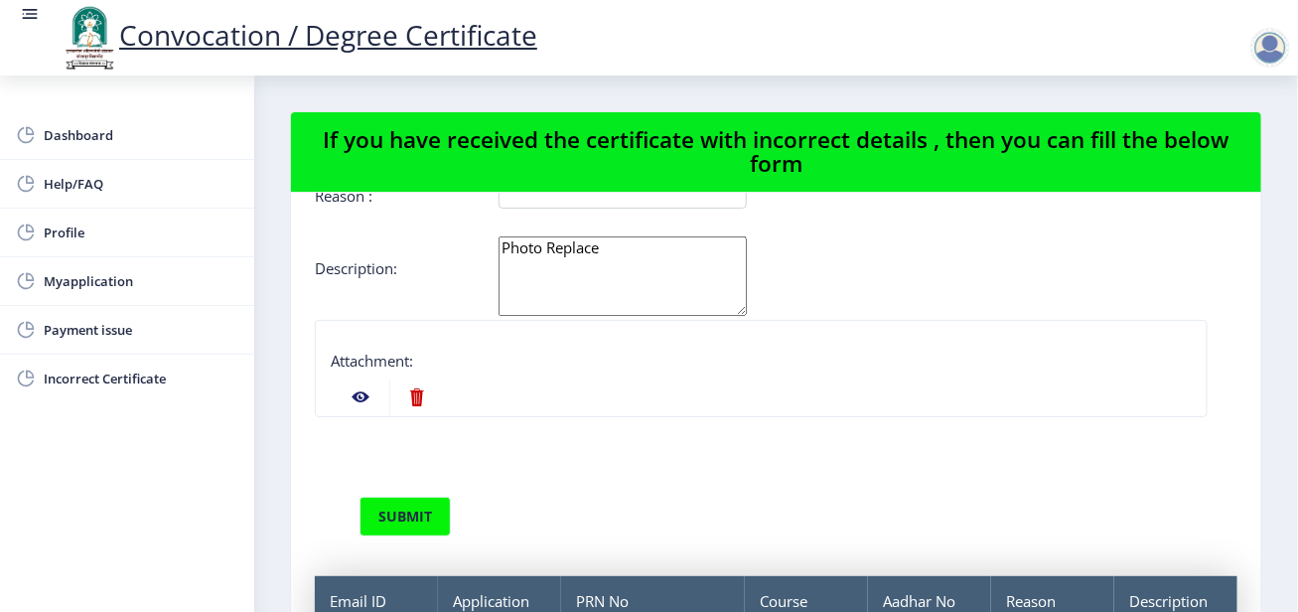
click at [390, 362] on label "Attachment:" at bounding box center [372, 361] width 82 height 20
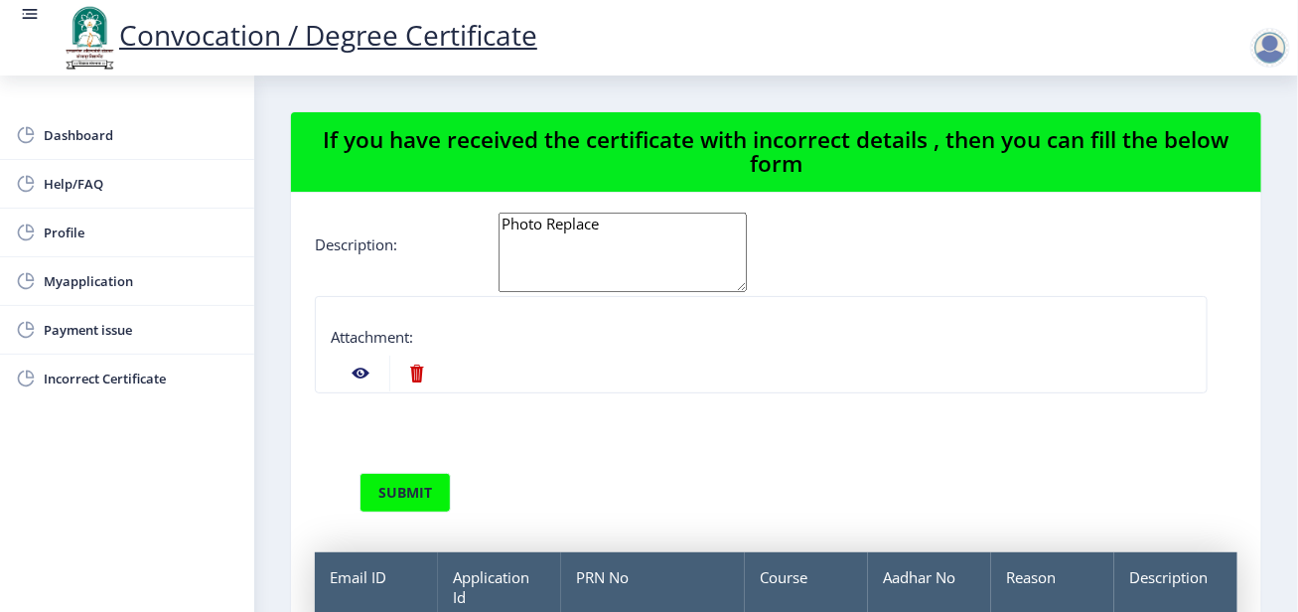
scroll to position [288, 0]
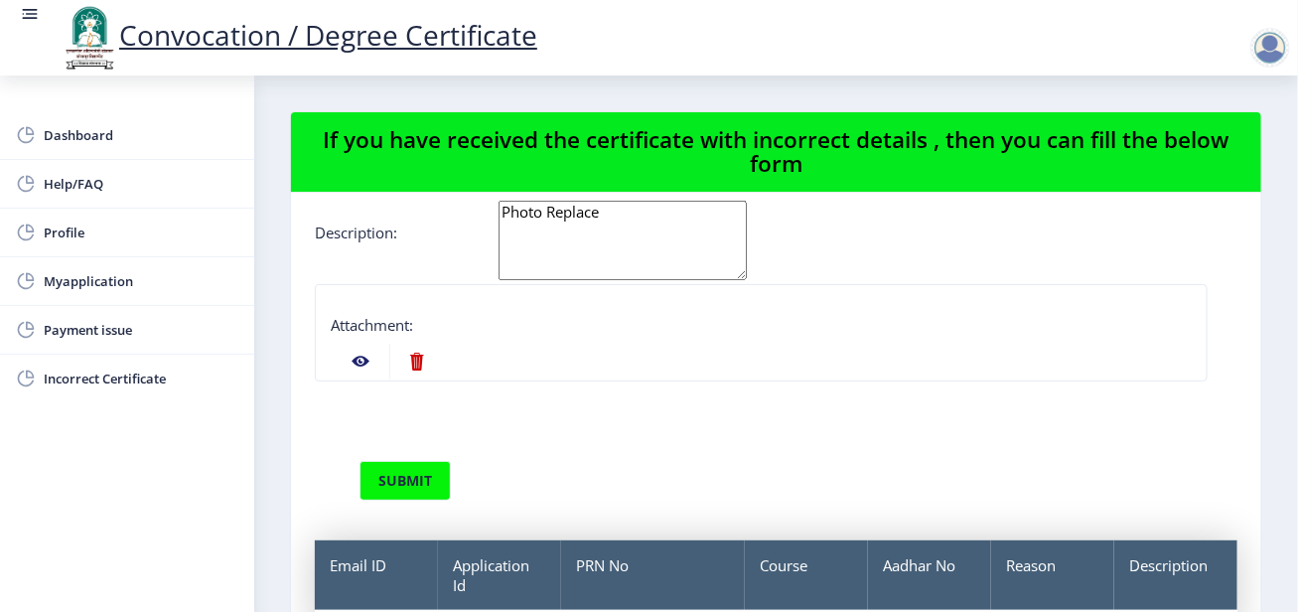
click at [353, 357] on nb-action at bounding box center [361, 362] width 58 height 36
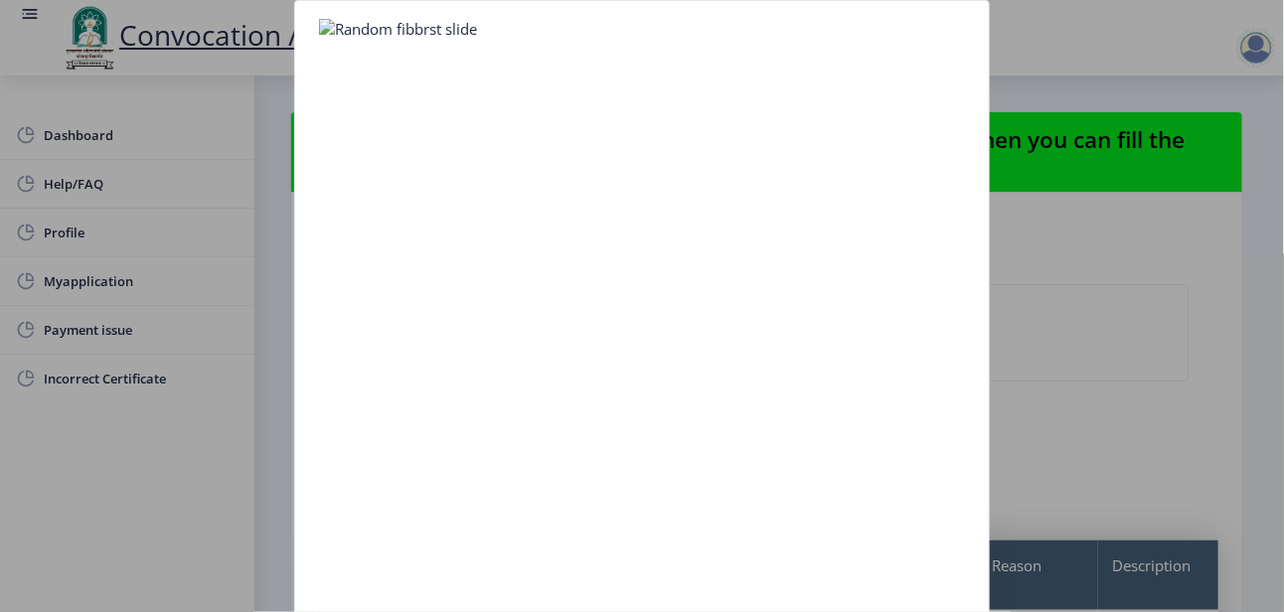
click at [1066, 328] on div at bounding box center [642, 306] width 1284 height 612
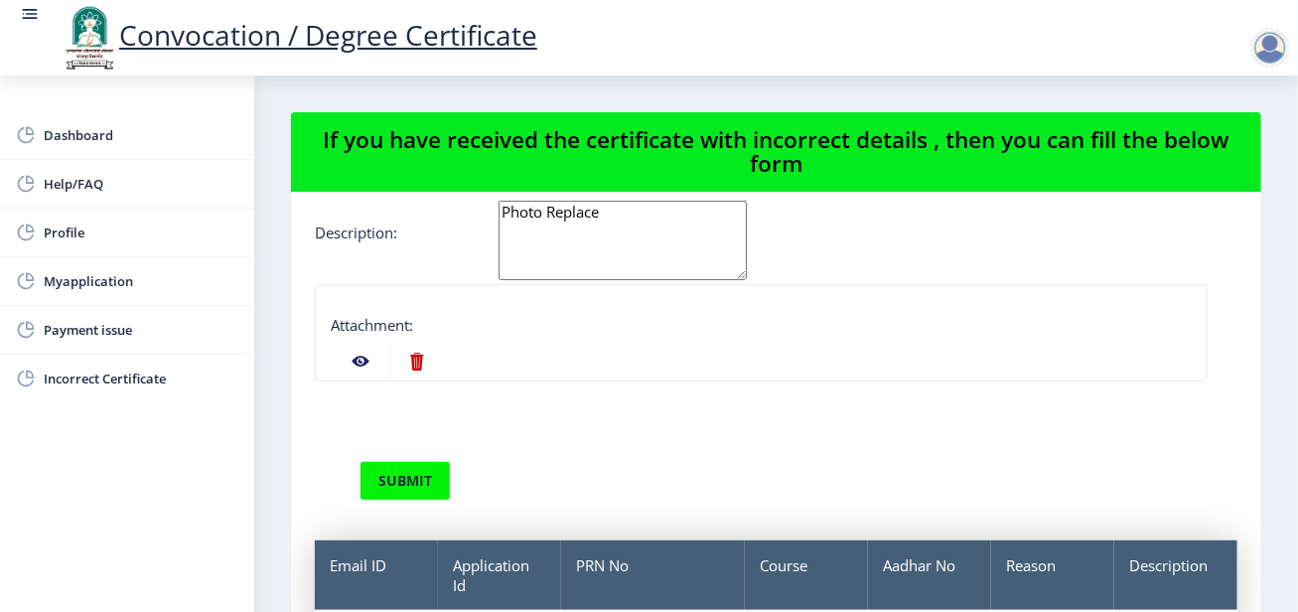
click at [359, 364] on nb-action at bounding box center [361, 362] width 58 height 36
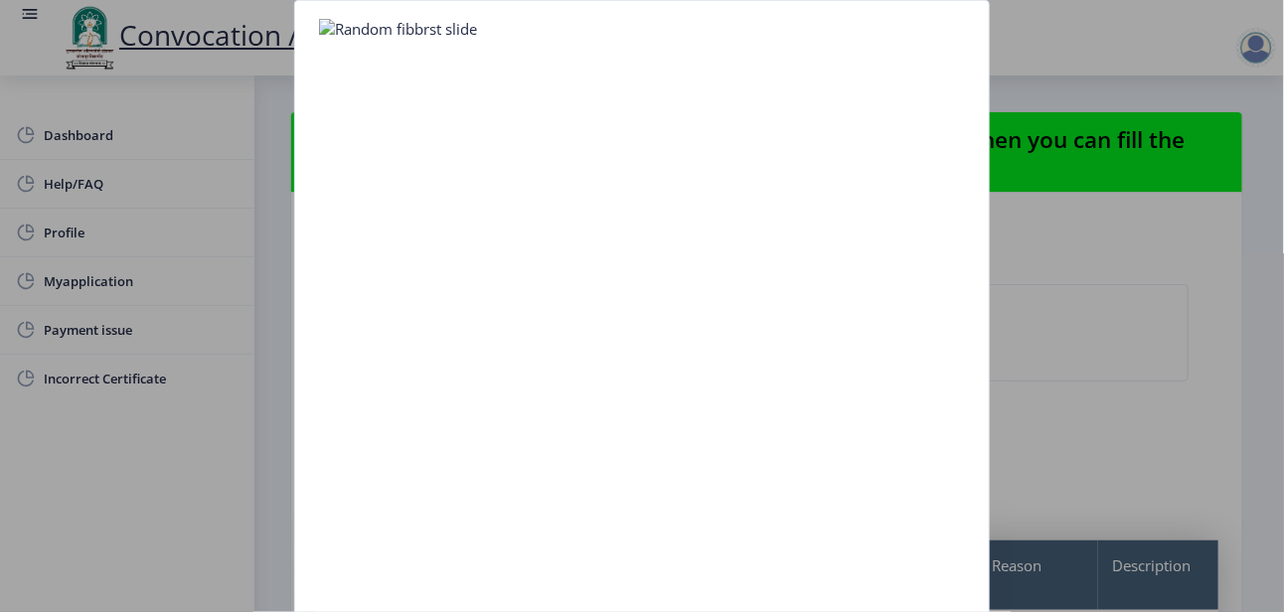
click at [1033, 342] on div at bounding box center [642, 306] width 1284 height 612
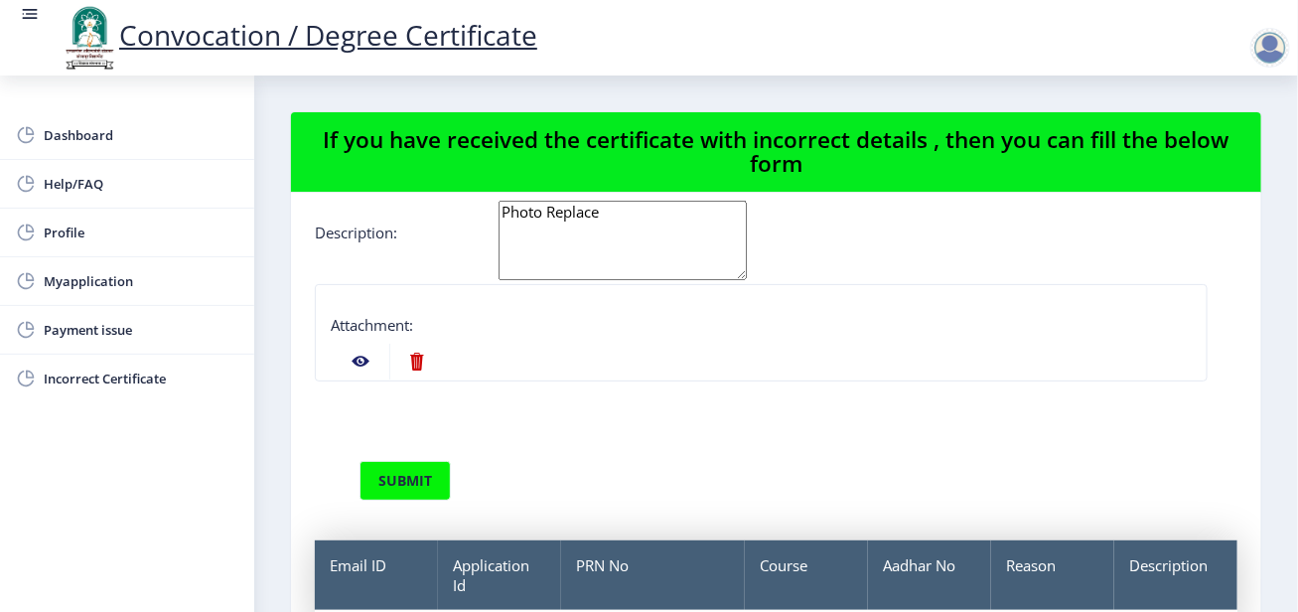
click at [353, 358] on nb-action at bounding box center [361, 362] width 58 height 36
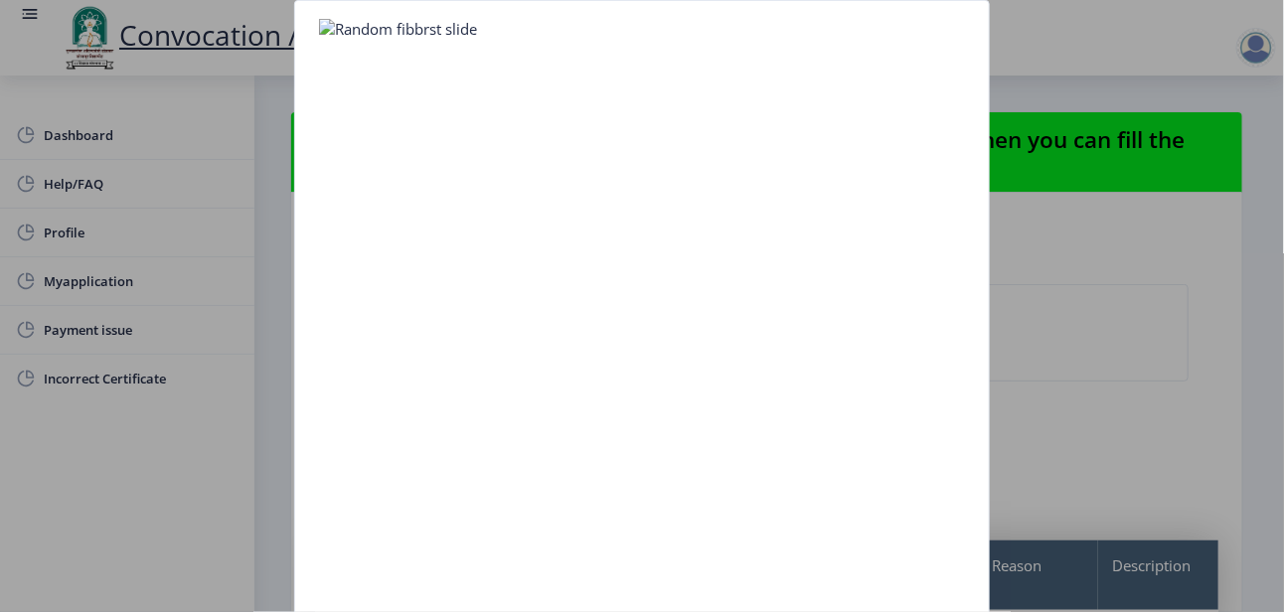
click at [955, 190] on nb-card-body at bounding box center [641, 347] width 693 height 693
click at [1110, 317] on div at bounding box center [642, 306] width 1284 height 612
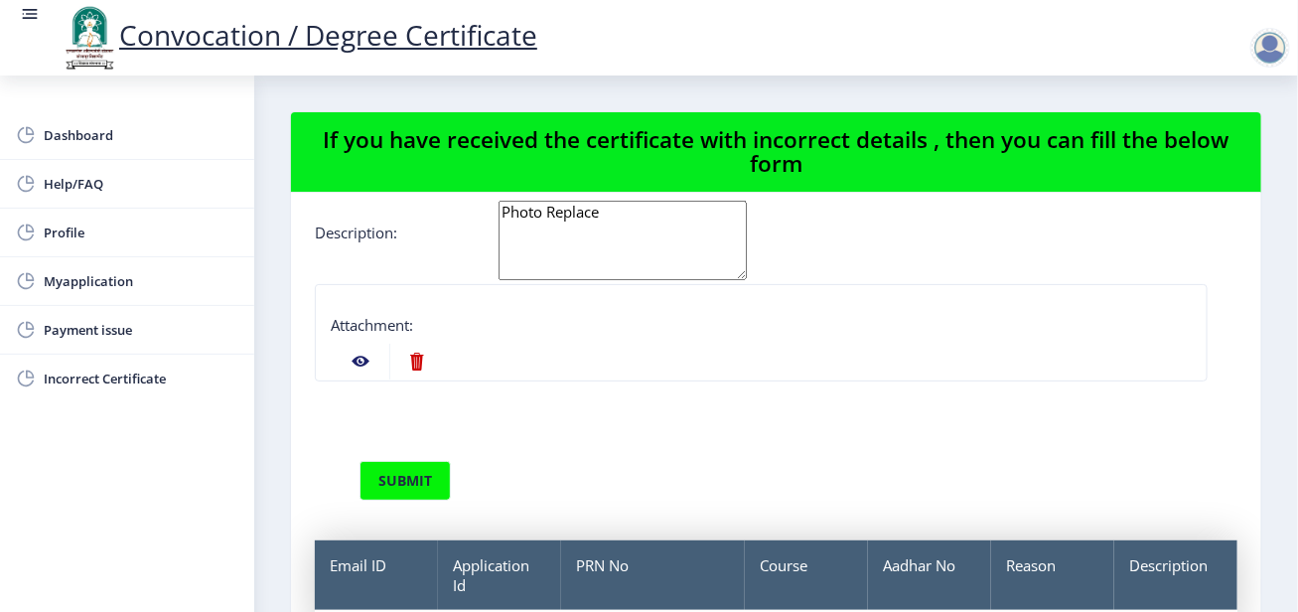
scroll to position [99, 0]
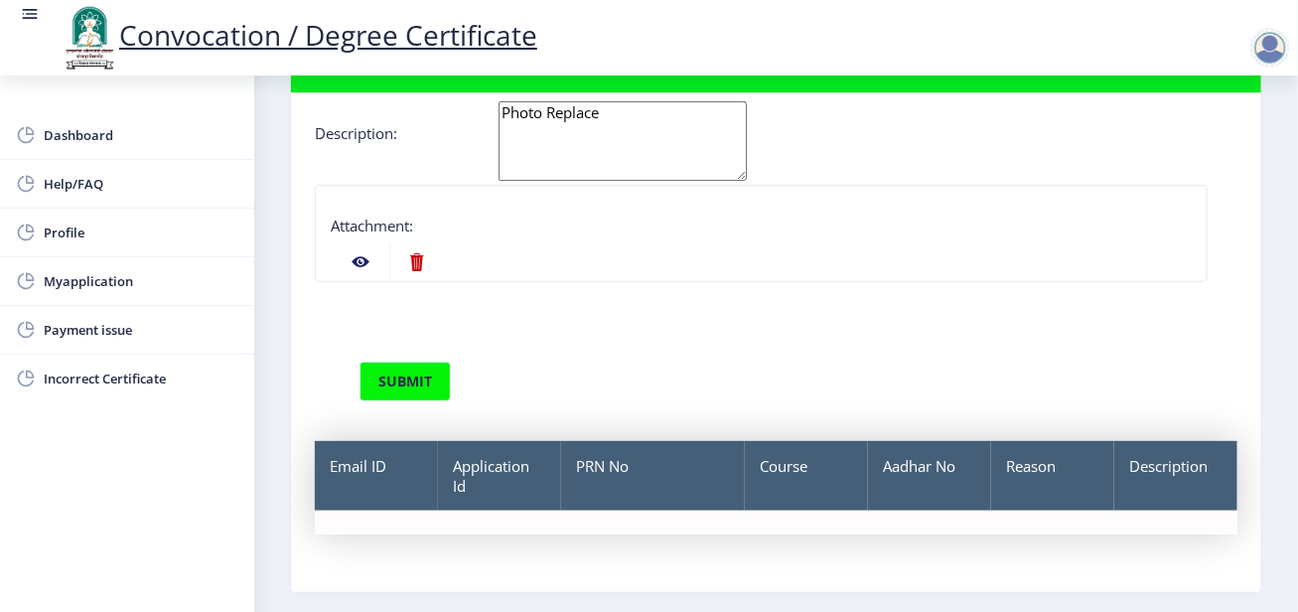
click at [422, 259] on nb-action at bounding box center [416, 262] width 55 height 36
select select
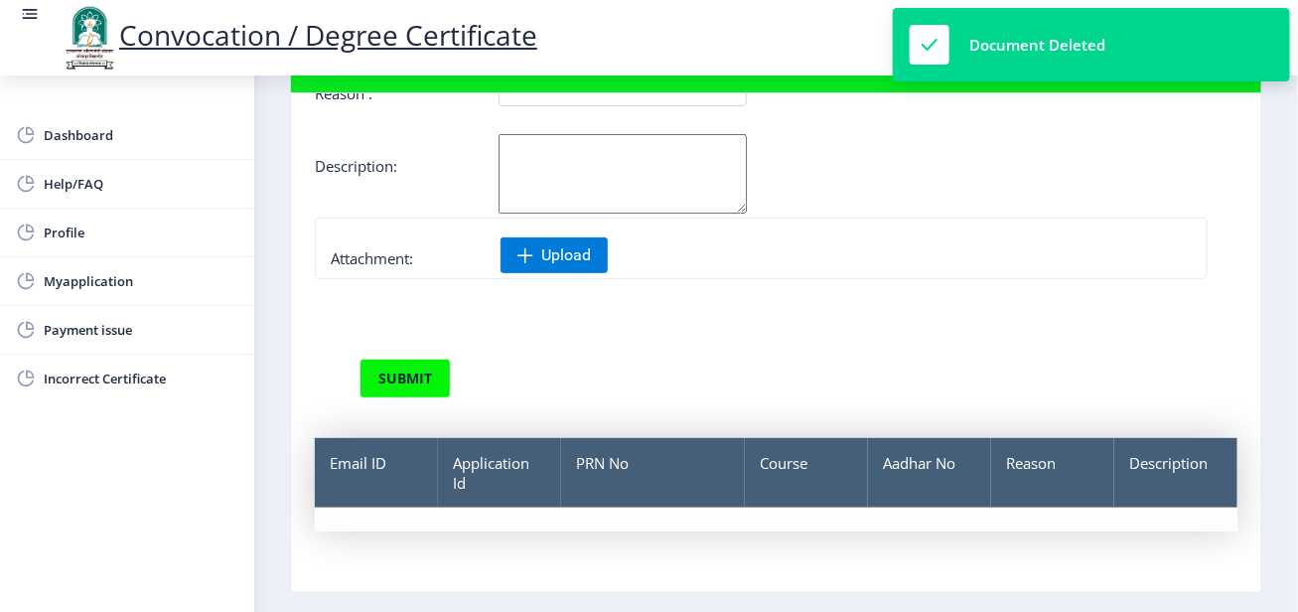
scroll to position [253, 0]
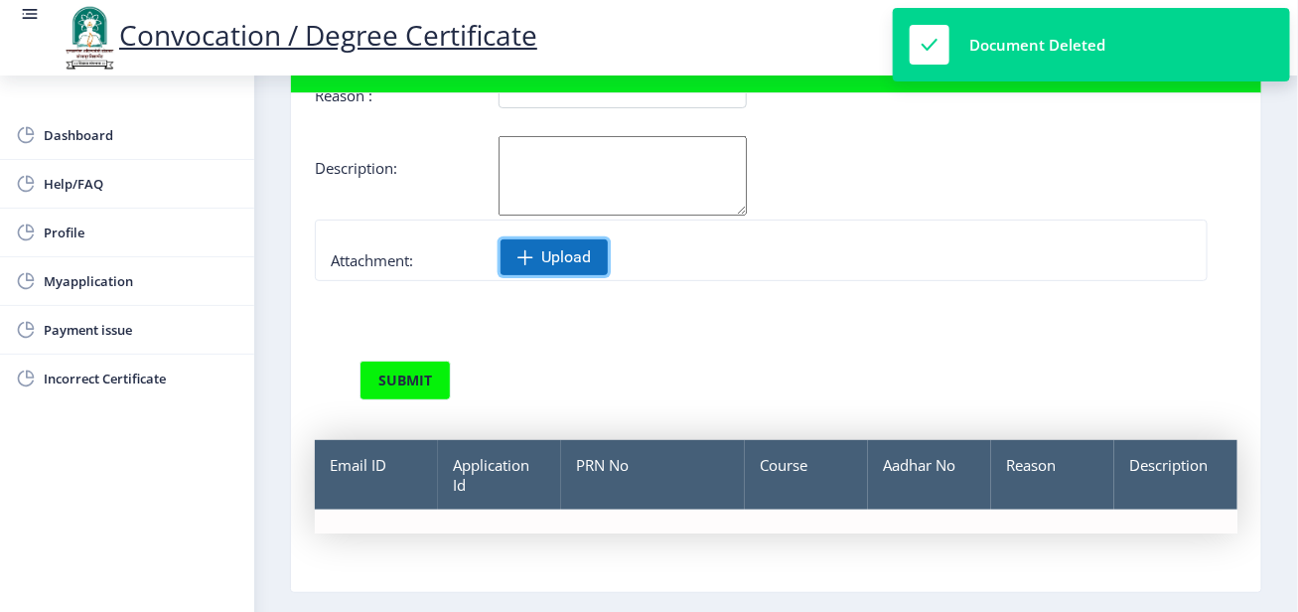
click at [561, 257] on span "Upload" at bounding box center [566, 257] width 50 height 20
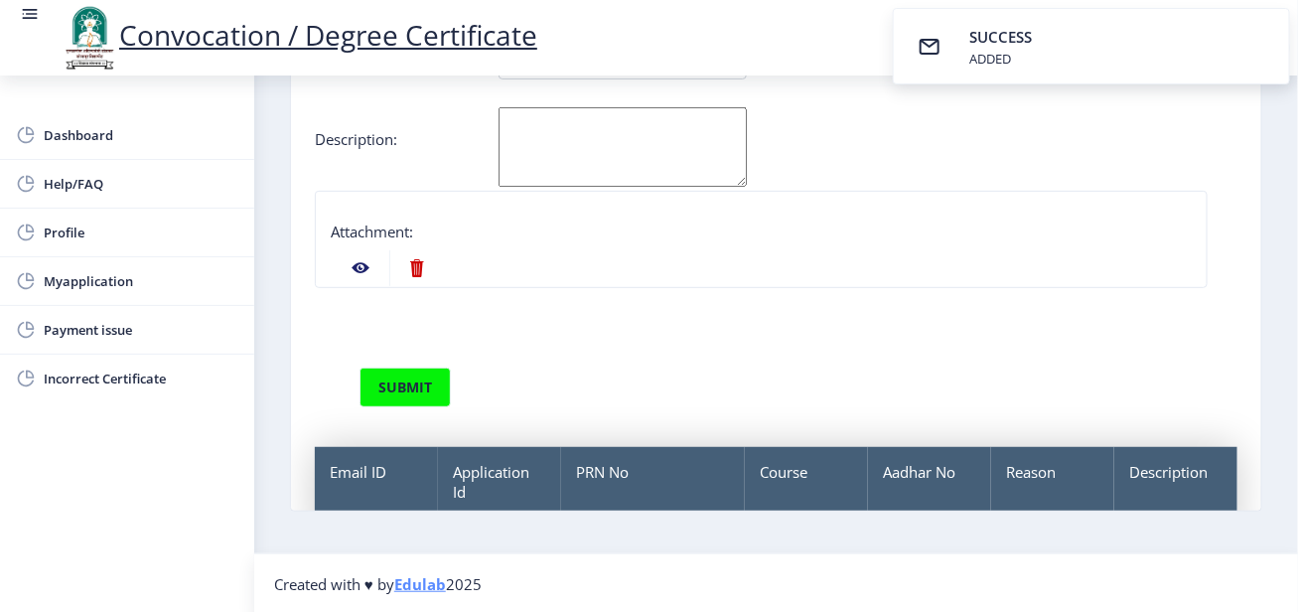
scroll to position [0, 0]
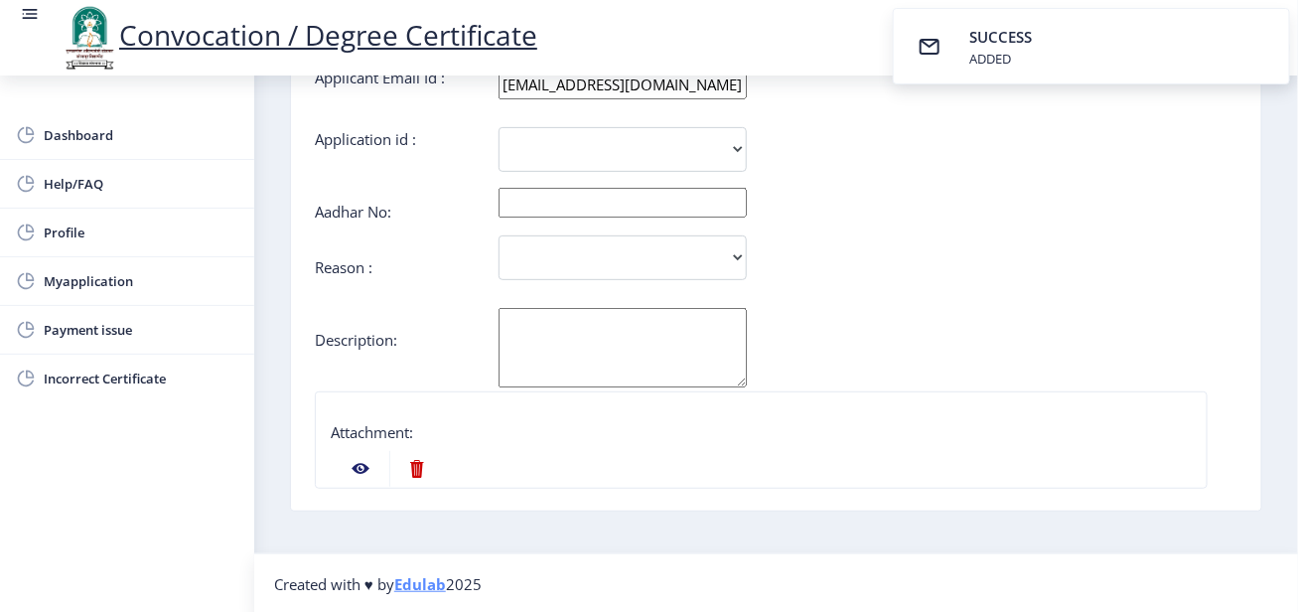
click at [358, 466] on nb-action at bounding box center [361, 469] width 58 height 36
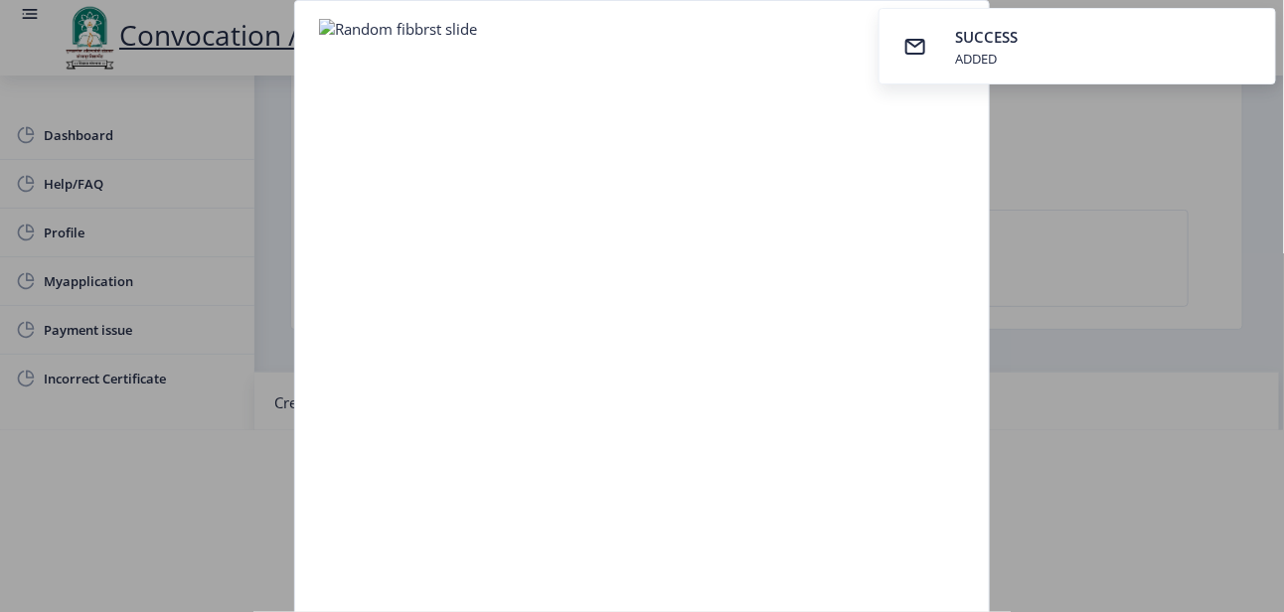
click at [238, 237] on div at bounding box center [642, 306] width 1284 height 612
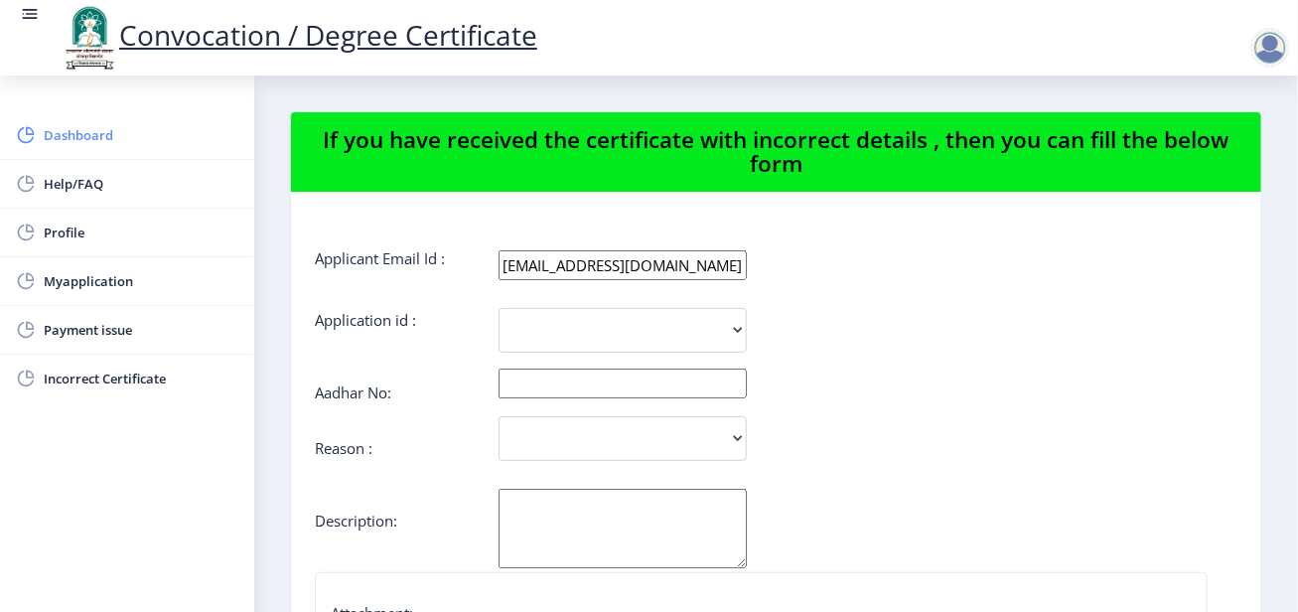
click at [83, 135] on span "Dashboard" at bounding box center [141, 135] width 195 height 24
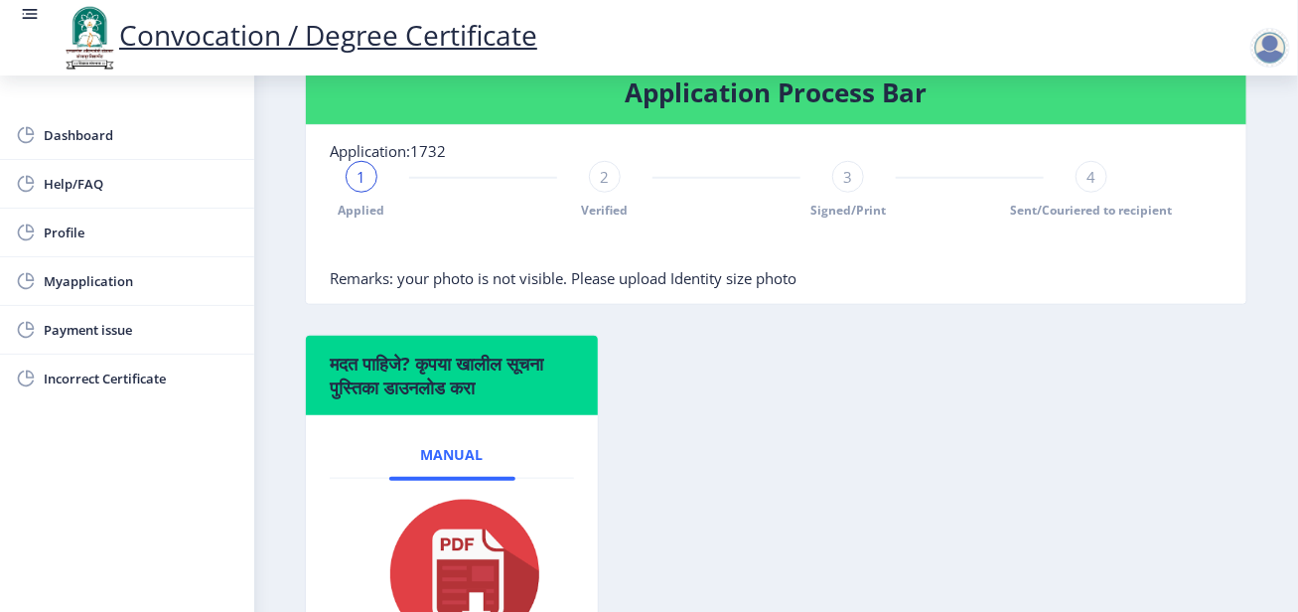
scroll to position [497, 0]
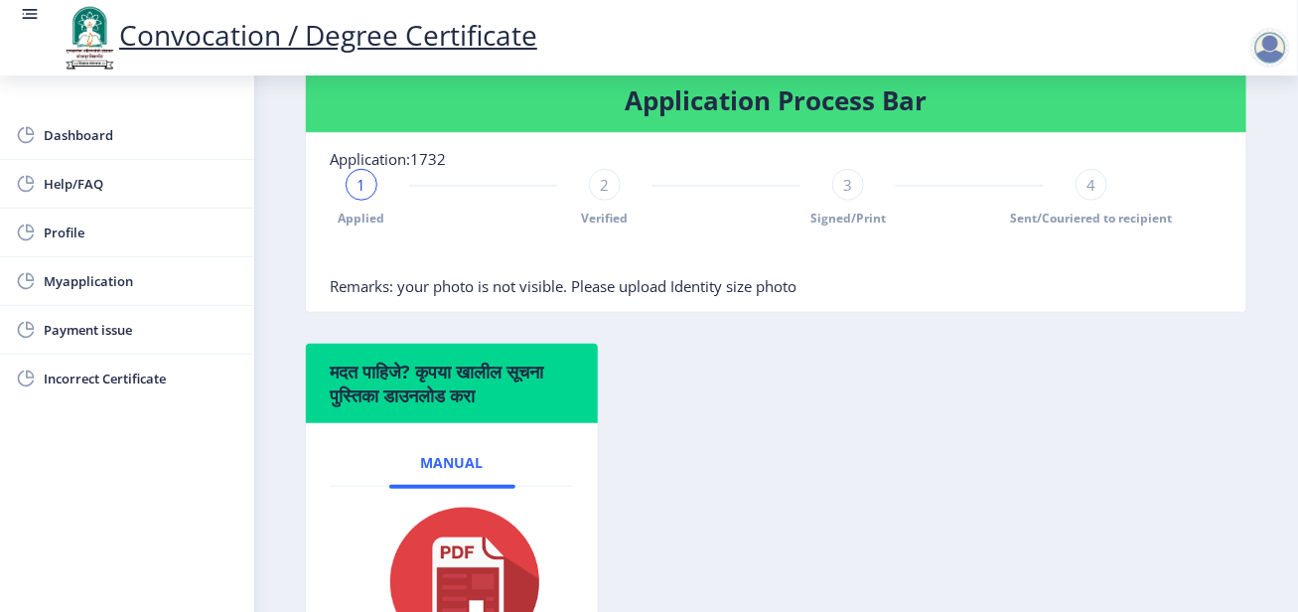
click at [380, 296] on span "Remarks: your photo is not visible. Please upload Identity size photo" at bounding box center [563, 286] width 467 height 20
click at [84, 170] on link "Help/FAQ" at bounding box center [127, 184] width 254 height 48
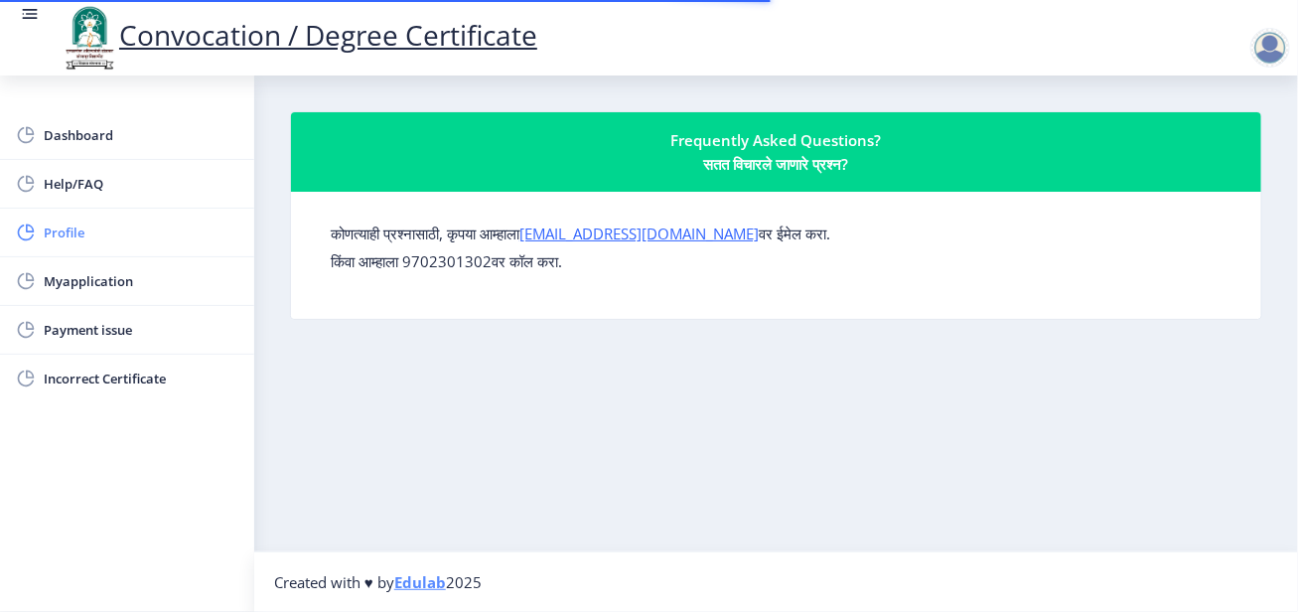
click at [77, 228] on span "Profile" at bounding box center [141, 233] width 195 height 24
select select
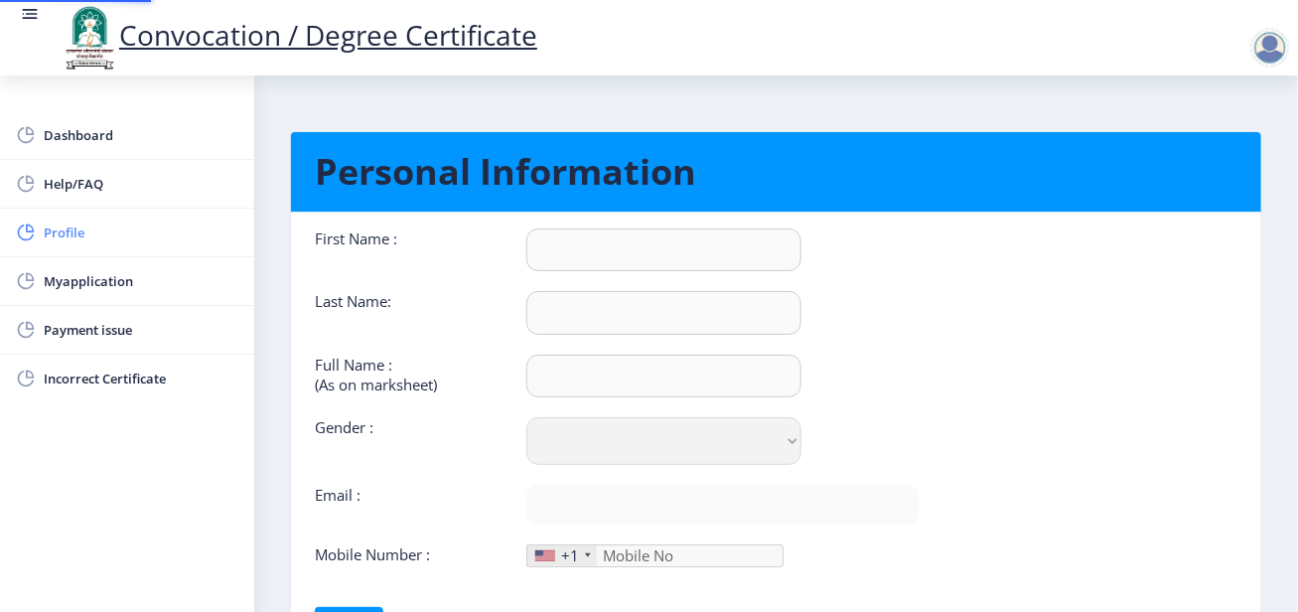
type input "[PERSON_NAME]"
type input "[PERSON_NAME] [PERSON_NAME]"
select select "[DEMOGRAPHIC_DATA]"
type input "[EMAIL_ADDRESS][DOMAIN_NAME]"
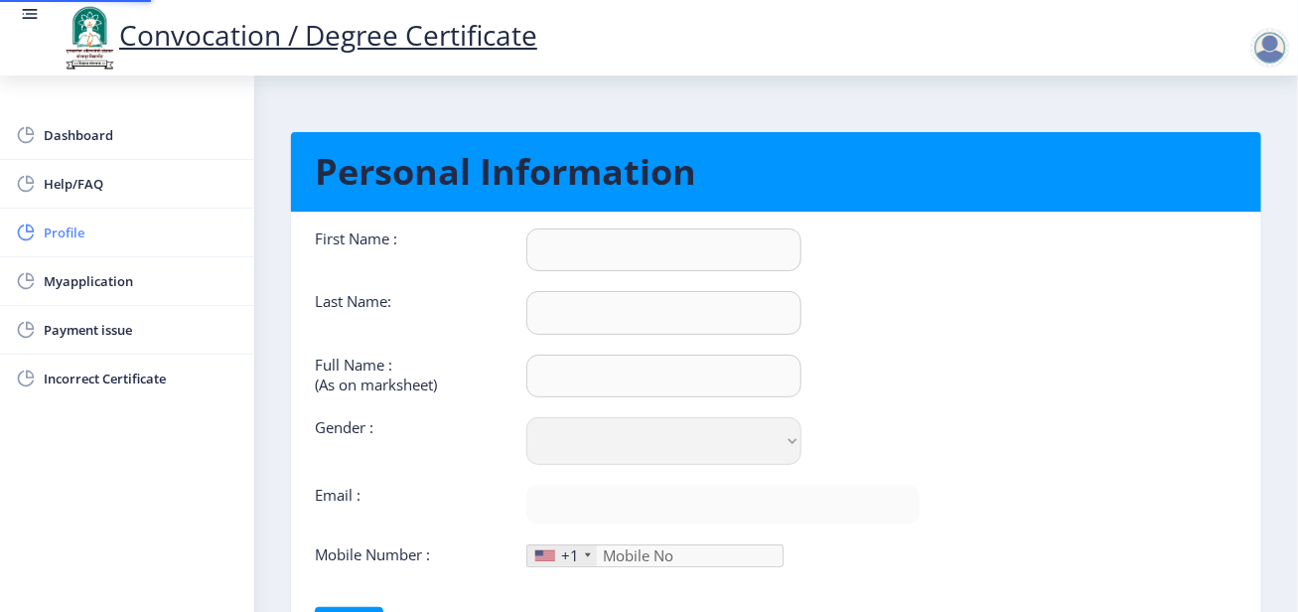
type input "9922560329"
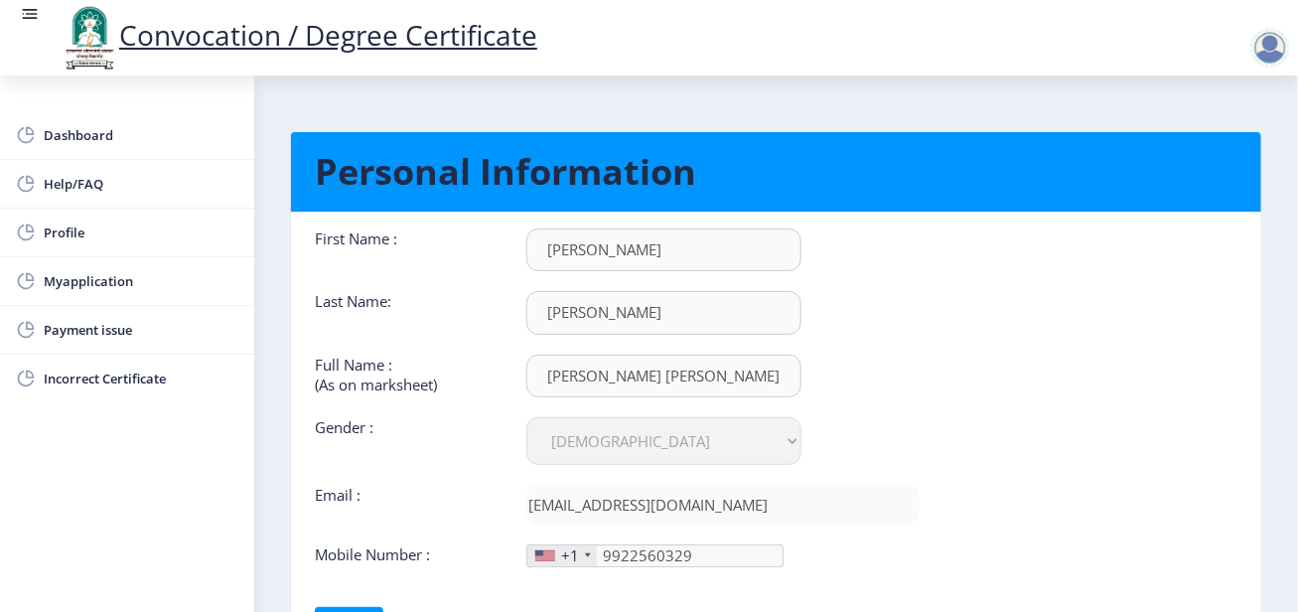
scroll to position [1, 0]
click at [102, 238] on span "Profile" at bounding box center [141, 233] width 195 height 24
click at [90, 279] on span "Myapplication" at bounding box center [141, 281] width 195 height 24
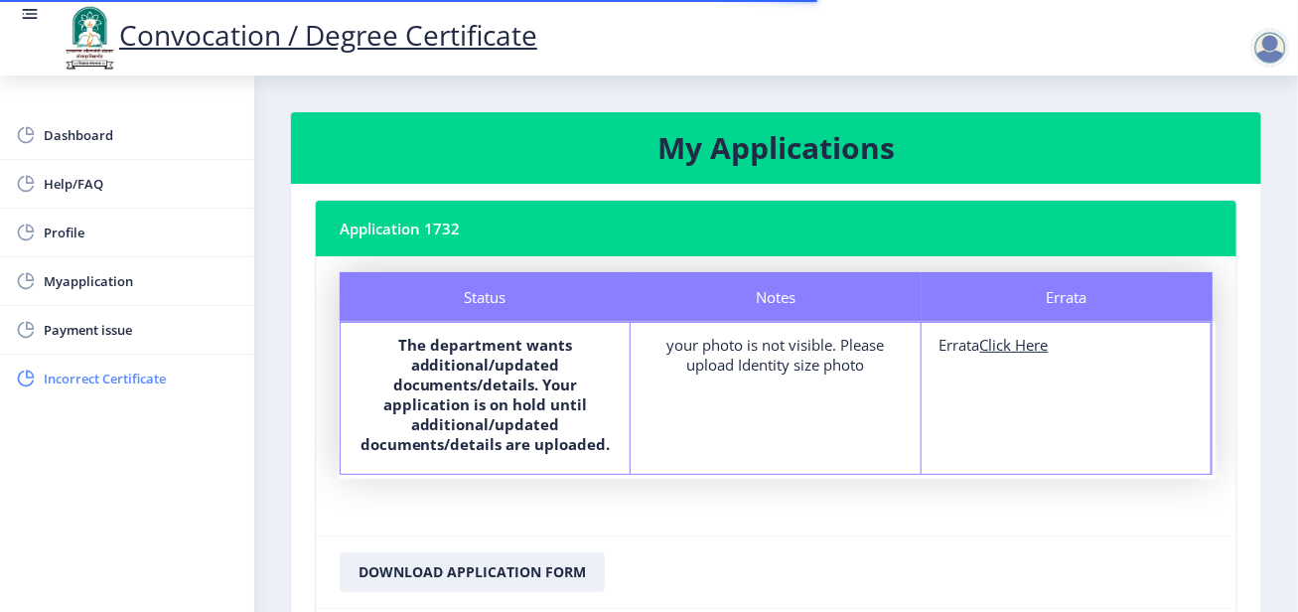
click at [155, 368] on span "Incorrect Certificate" at bounding box center [141, 379] width 195 height 24
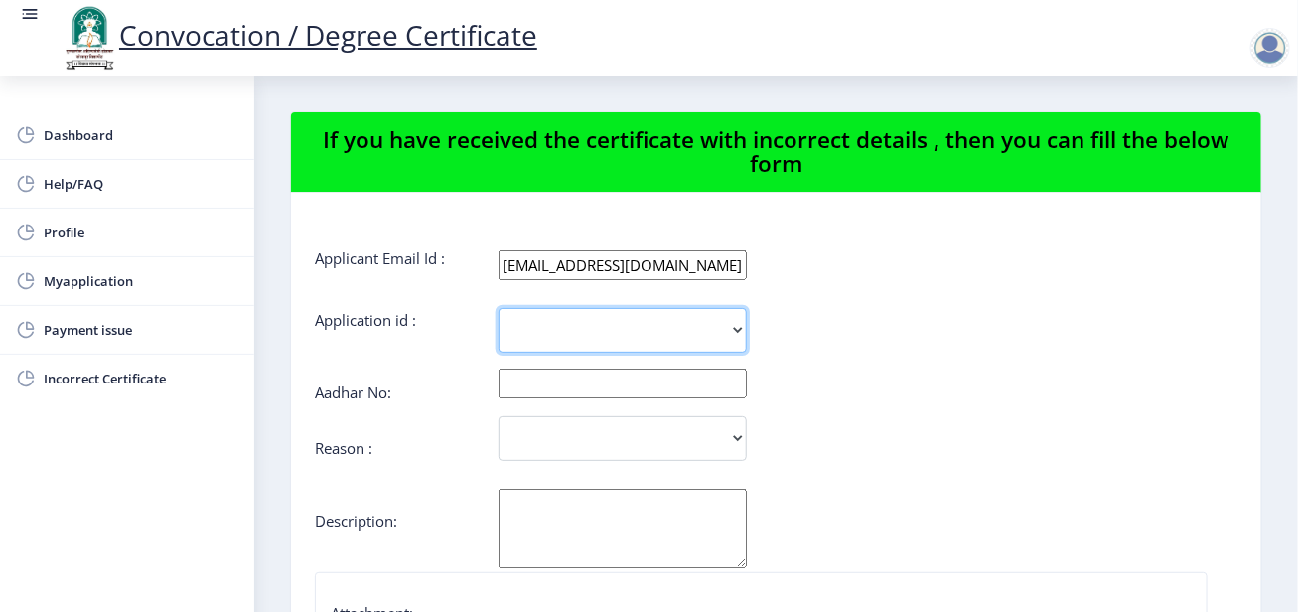
click at [690, 319] on select "1732" at bounding box center [623, 330] width 248 height 45
select select "1732"
click at [499, 308] on select "1732" at bounding box center [623, 330] width 248 height 45
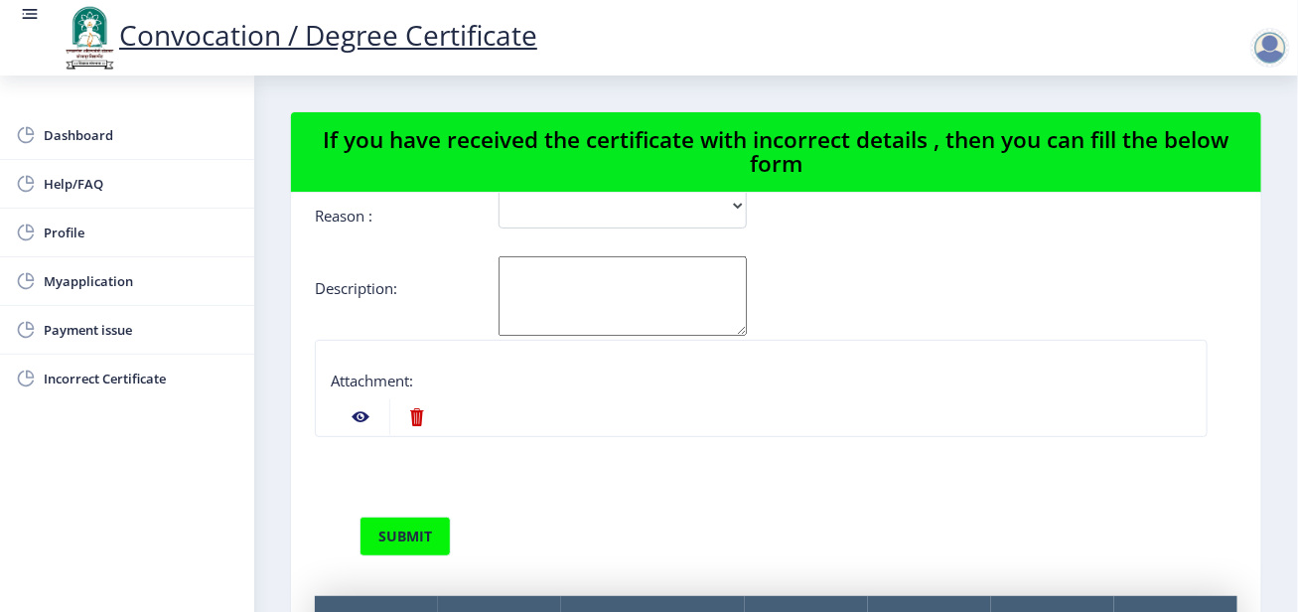
scroll to position [189, 0]
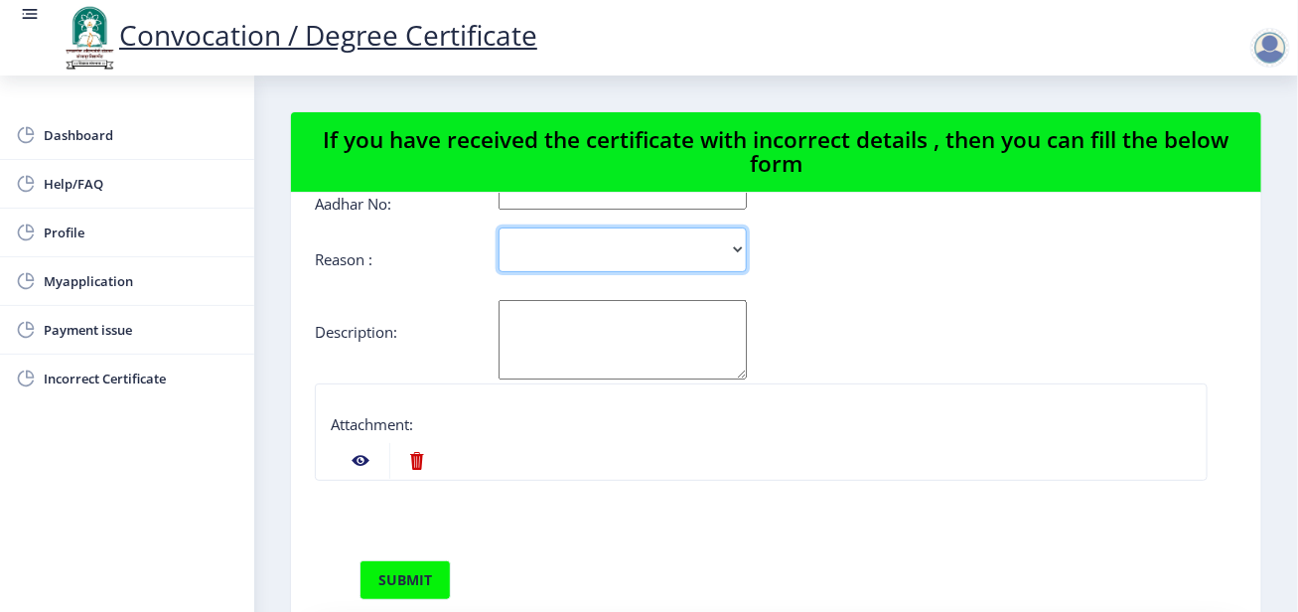
click at [571, 251] on select "Incorrect Course Name Incorrect Name/ Fathers Name Others" at bounding box center [623, 250] width 248 height 45
click at [409, 279] on form "Applicant Email Id : [EMAIL_ADDRESS][DOMAIN_NAME] Application id : 1732 Aadhar …" at bounding box center [776, 397] width 923 height 674
click at [559, 267] on select "Incorrect Course Name Incorrect Name/ Fathers Name Others" at bounding box center [623, 250] width 248 height 45
select select "Others"
click at [499, 228] on select "Incorrect Course Name Incorrect Name/ Fathers Name Others" at bounding box center [623, 250] width 248 height 45
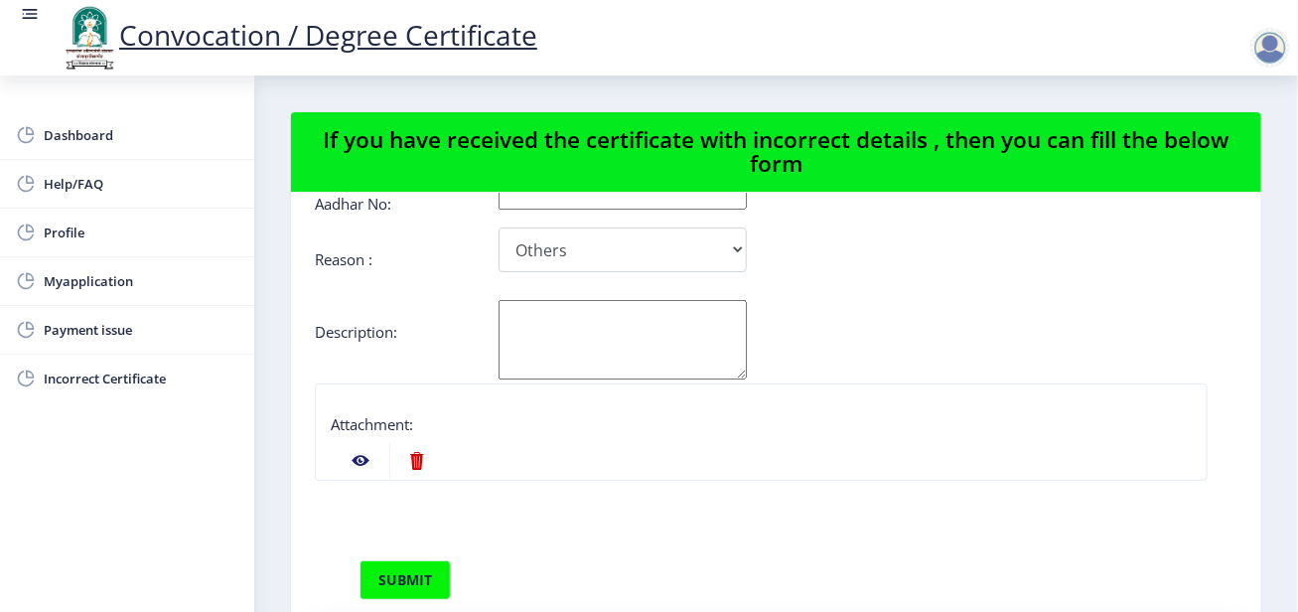
click at [549, 342] on textarea "Aadhar No:" at bounding box center [623, 339] width 248 height 79
type textarea "Photot Replacement"
click at [365, 463] on nb-action at bounding box center [361, 461] width 58 height 36
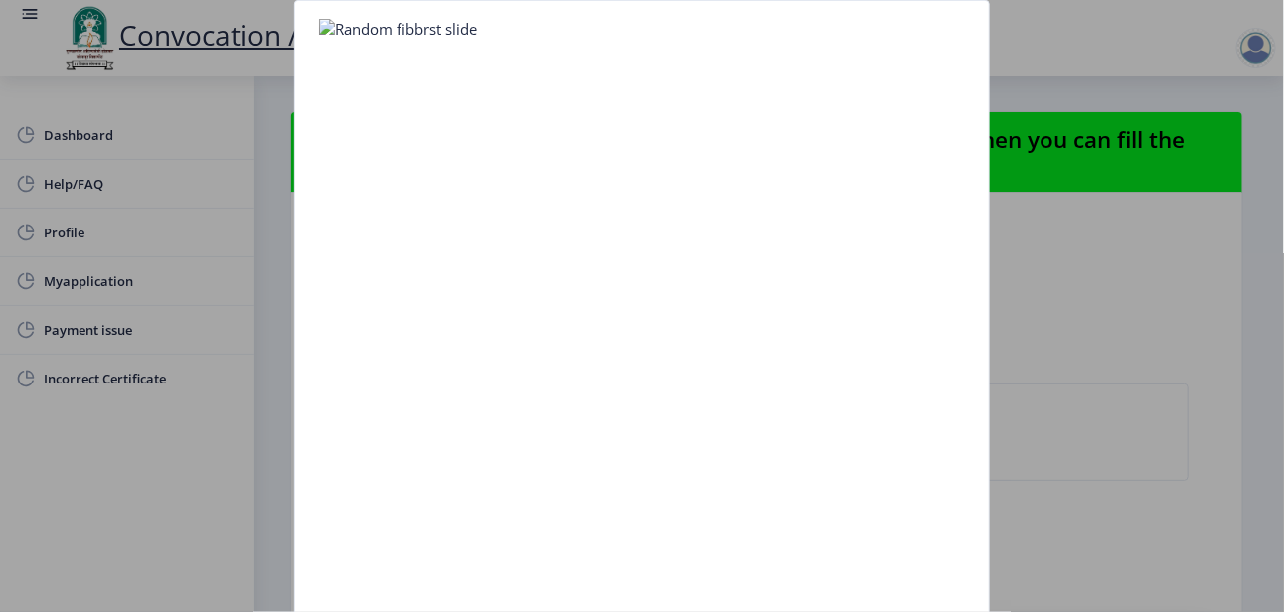
click at [351, 39] on nb-card-body at bounding box center [641, 347] width 693 height 693
click at [1192, 345] on div at bounding box center [642, 306] width 1284 height 612
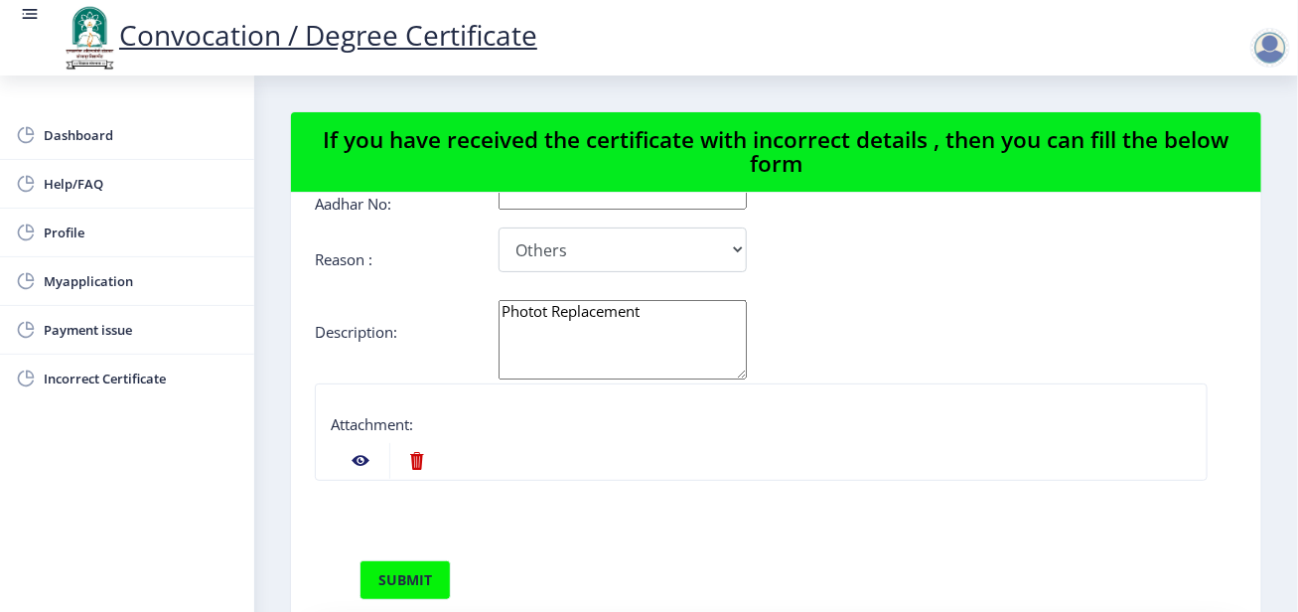
click at [417, 464] on nb-action at bounding box center [416, 461] width 55 height 36
select select
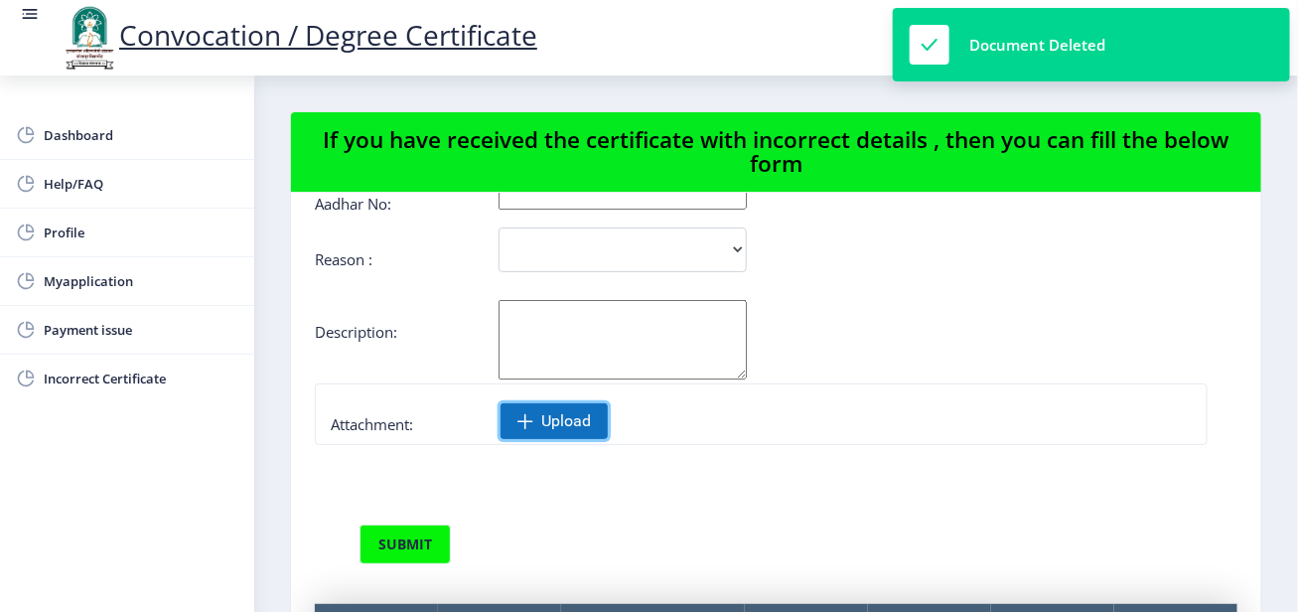
click at [547, 413] on span "Upload" at bounding box center [566, 421] width 50 height 20
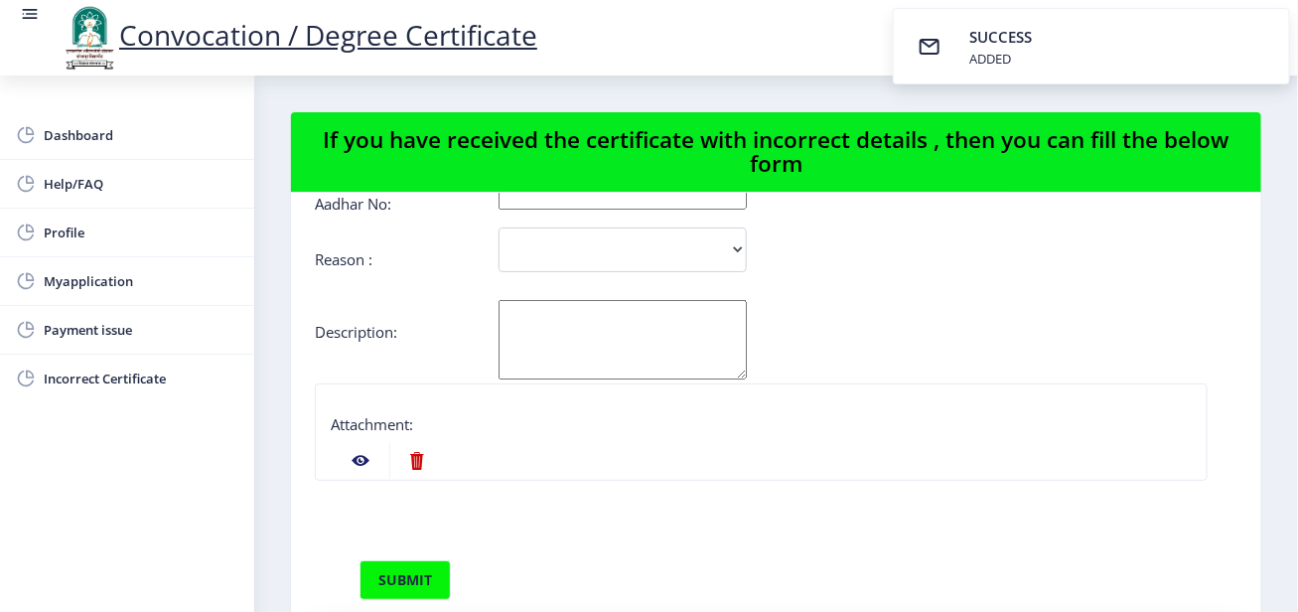
click at [983, 44] on span "SUCCESS" at bounding box center [1001, 37] width 63 height 20
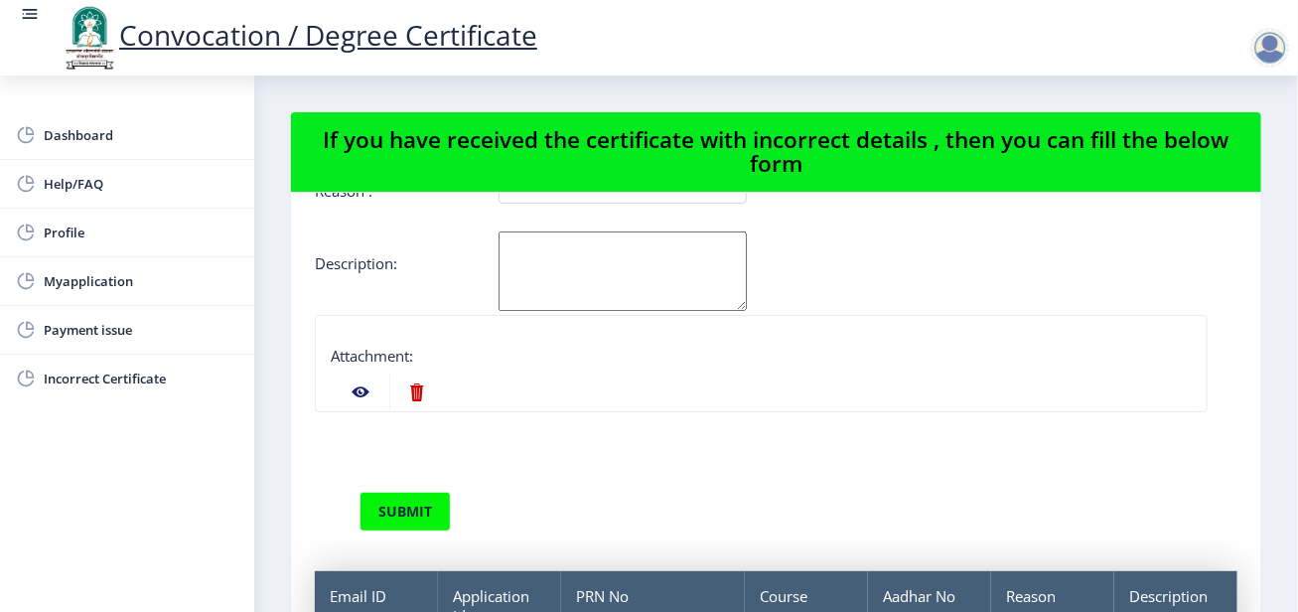
scroll to position [288, 0]
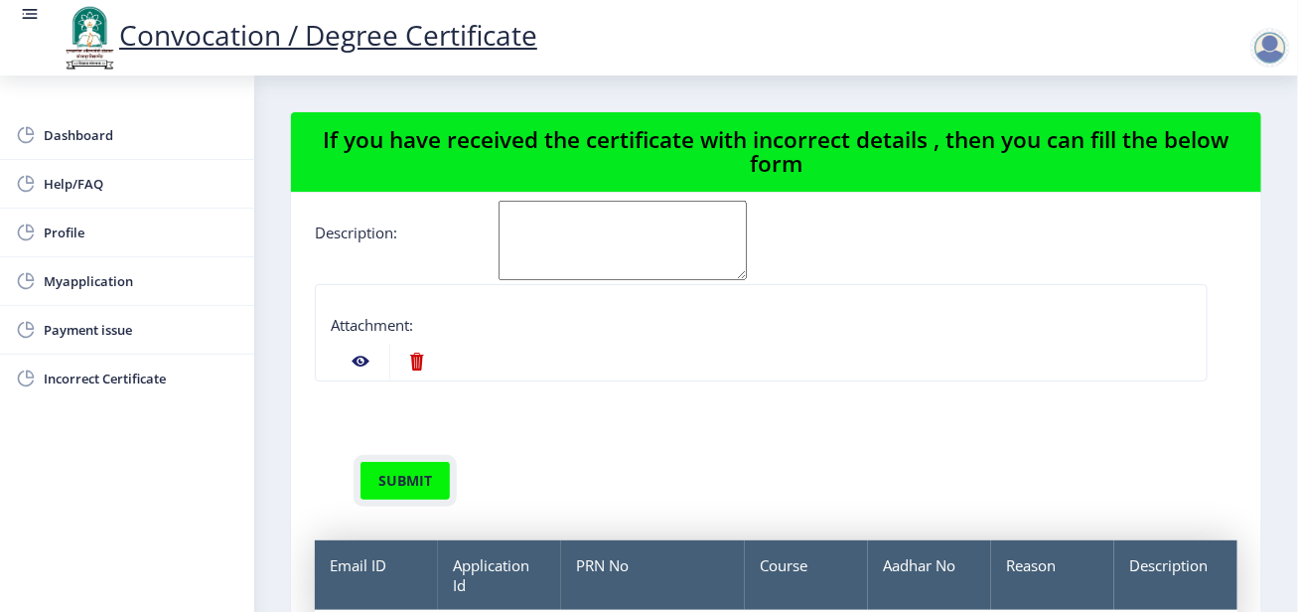
click at [410, 487] on button "submit" at bounding box center [405, 481] width 91 height 40
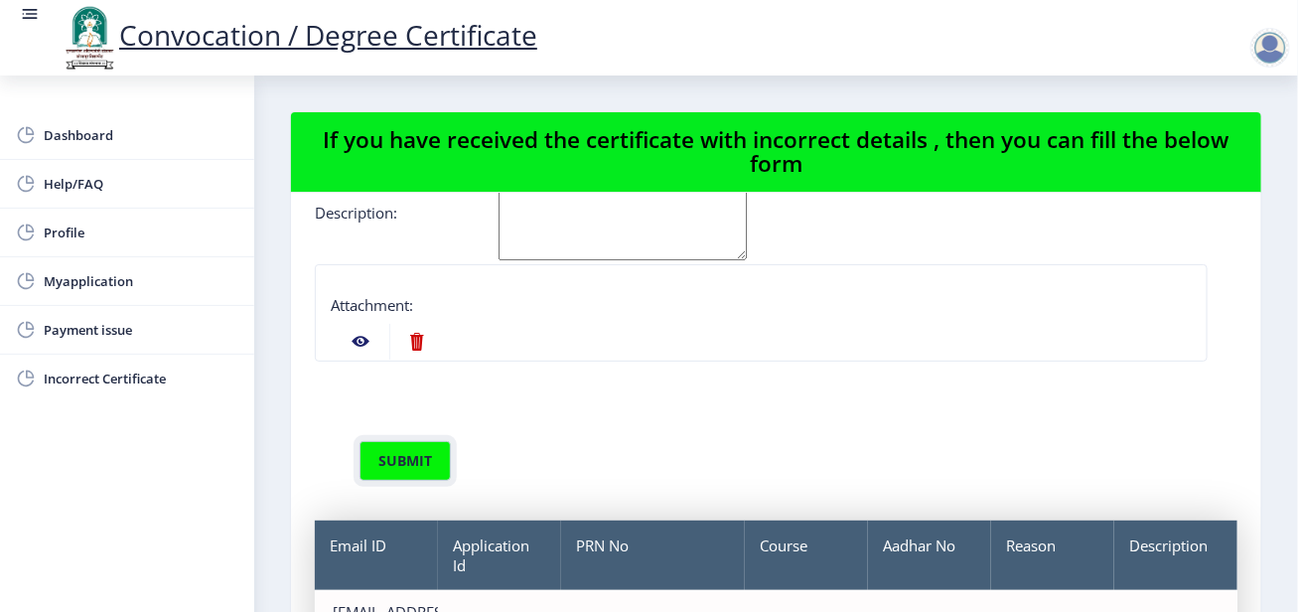
scroll to position [181, 0]
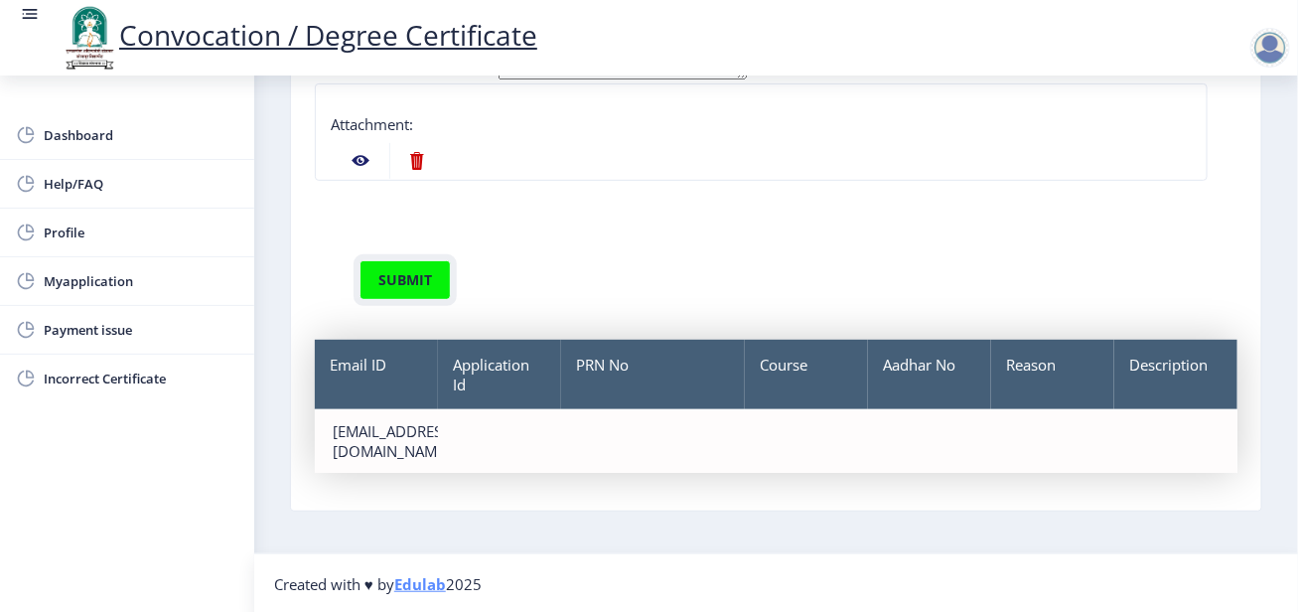
click at [411, 289] on button "submit" at bounding box center [405, 280] width 91 height 40
click at [417, 237] on div "submit" at bounding box center [776, 255] width 923 height 89
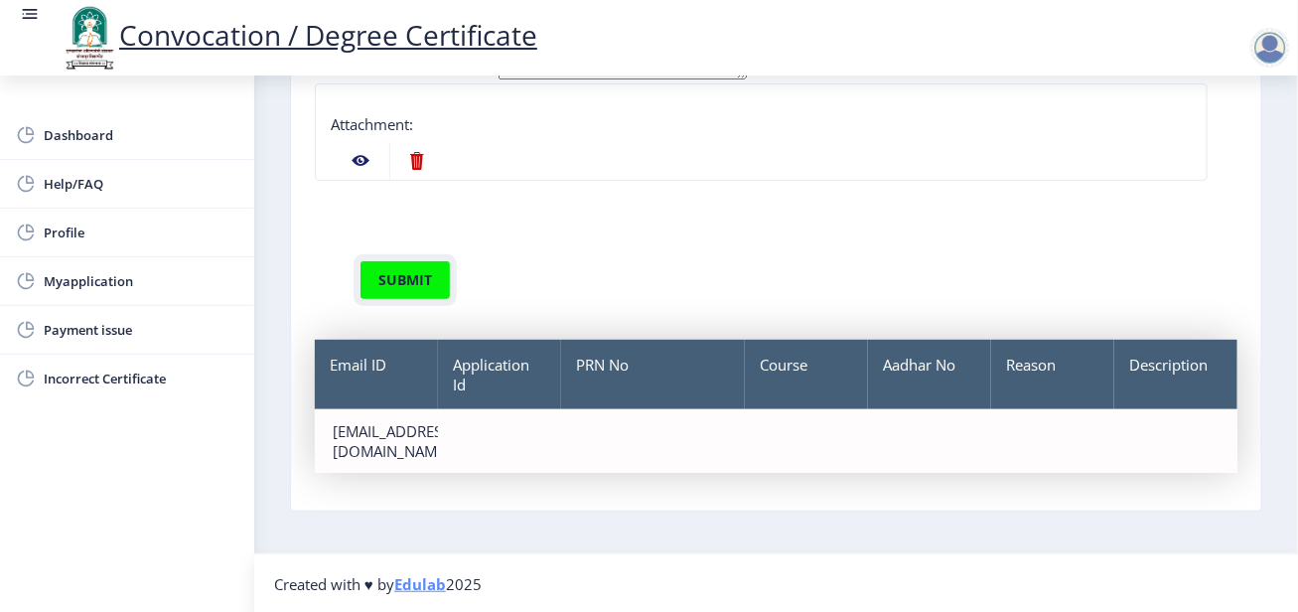
click at [403, 277] on button "submit" at bounding box center [405, 280] width 91 height 40
click at [328, 265] on div "submit" at bounding box center [776, 255] width 923 height 89
click at [418, 284] on button "submit" at bounding box center [405, 280] width 91 height 40
click at [392, 278] on button "submit" at bounding box center [405, 280] width 91 height 40
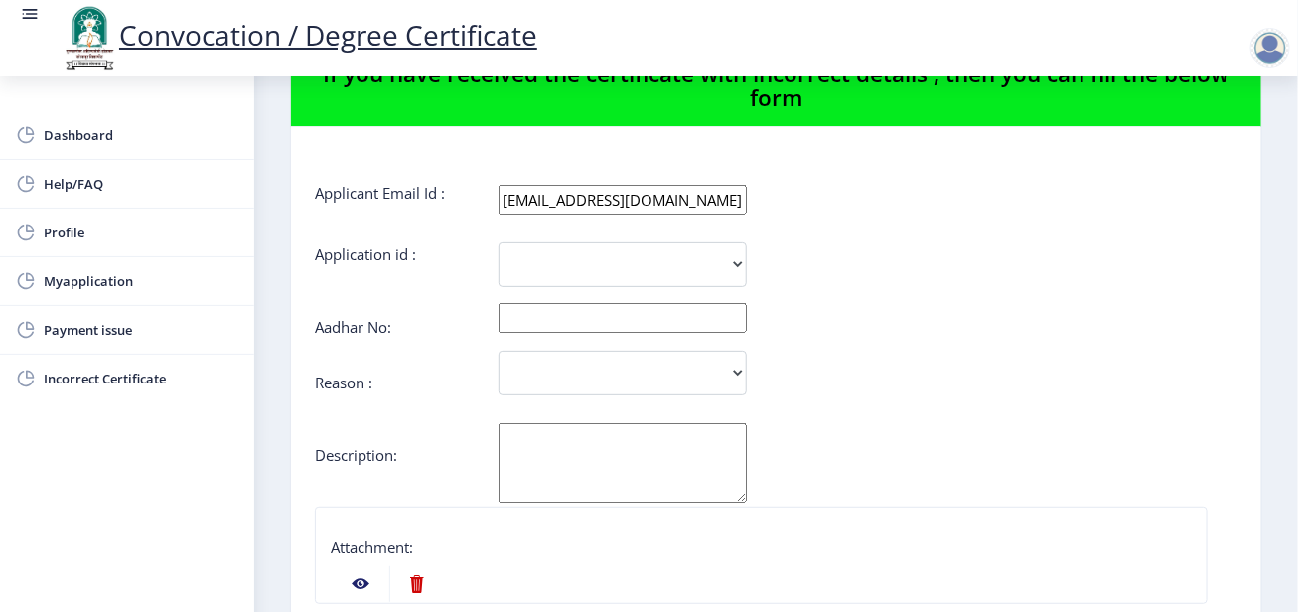
scroll to position [0, 0]
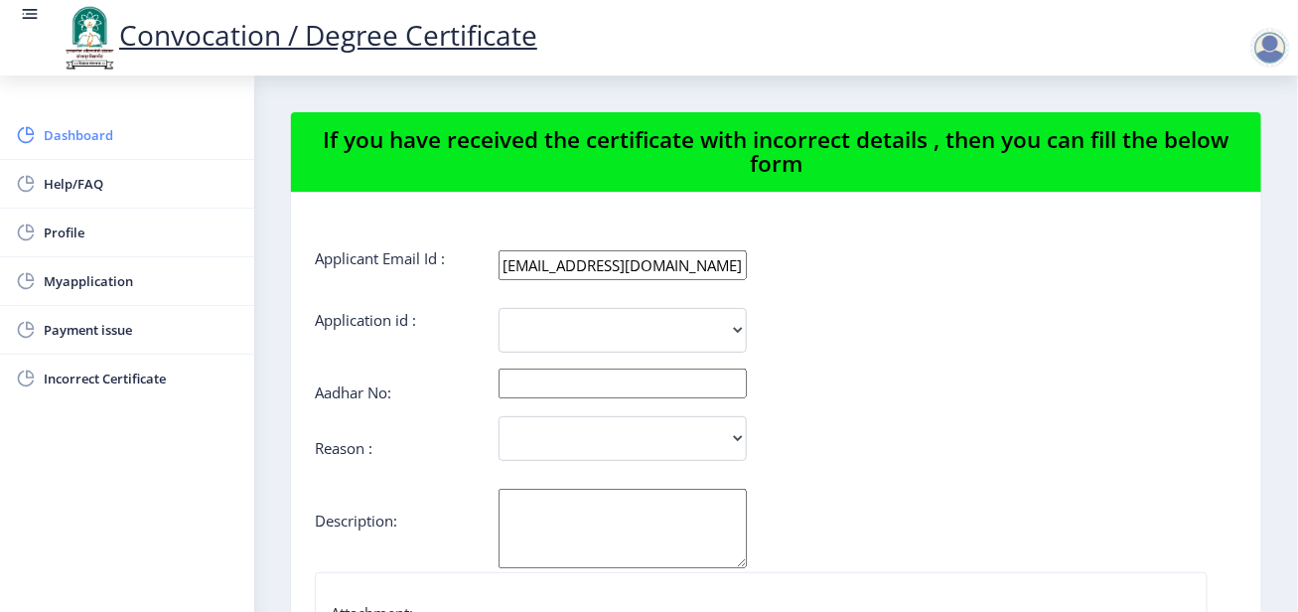
click at [101, 144] on span "Dashboard" at bounding box center [141, 135] width 195 height 24
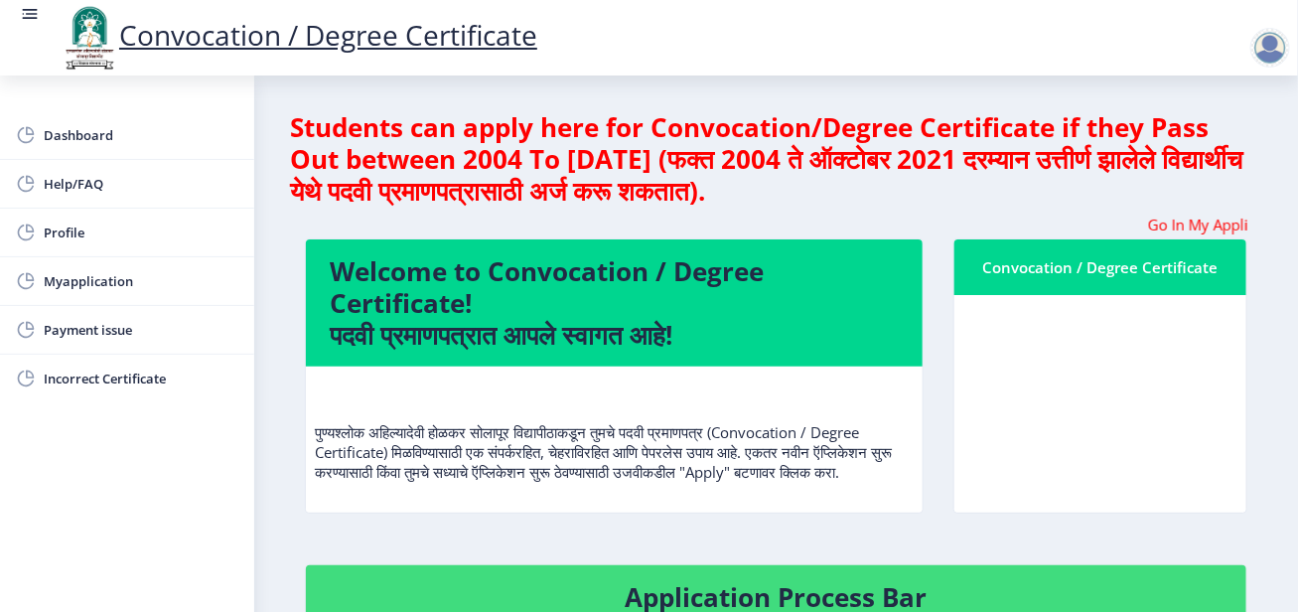
click at [1020, 308] on nb-card-body at bounding box center [1101, 404] width 292 height 218
click at [1038, 266] on div "Convocation / Degree Certificate" at bounding box center [1101, 267] width 244 height 24
click at [491, 218] on marquee "Go In My Application Tab and check the status of Errata" at bounding box center [776, 225] width 943 height 20
click at [561, 222] on marquee "Go In My Application Tab and check the status of Errata" at bounding box center [776, 225] width 943 height 20
click at [377, 222] on marquee "Go In My Application Tab and check the status of Errata" at bounding box center [776, 225] width 943 height 20
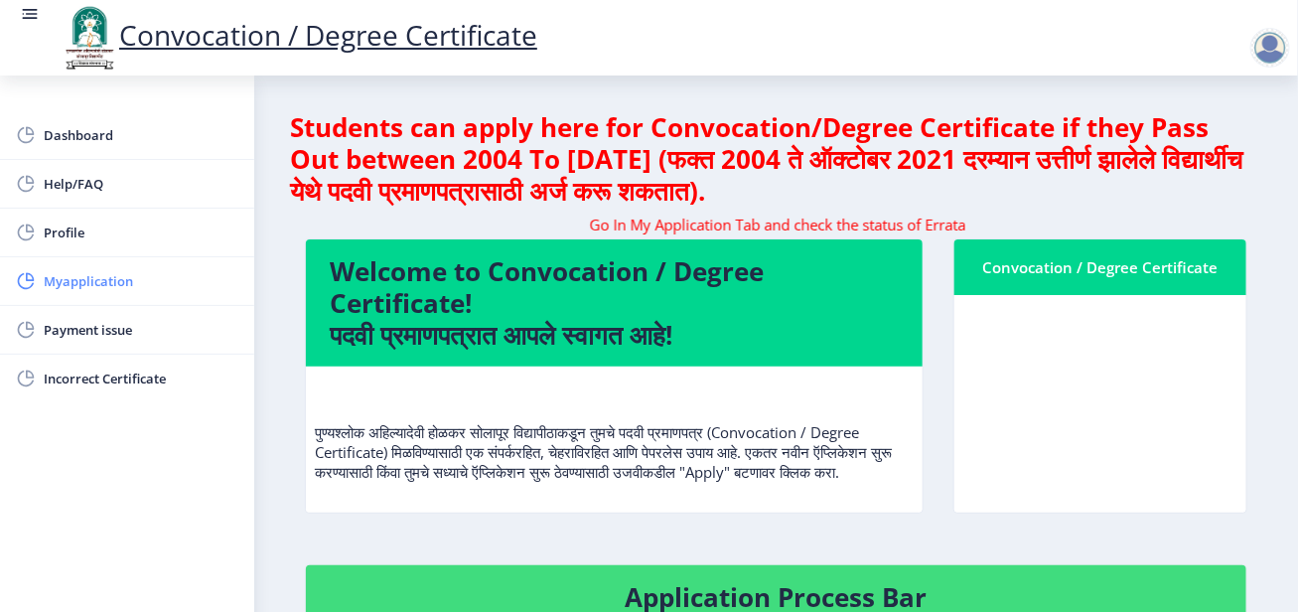
click at [65, 278] on span "Myapplication" at bounding box center [141, 281] width 195 height 24
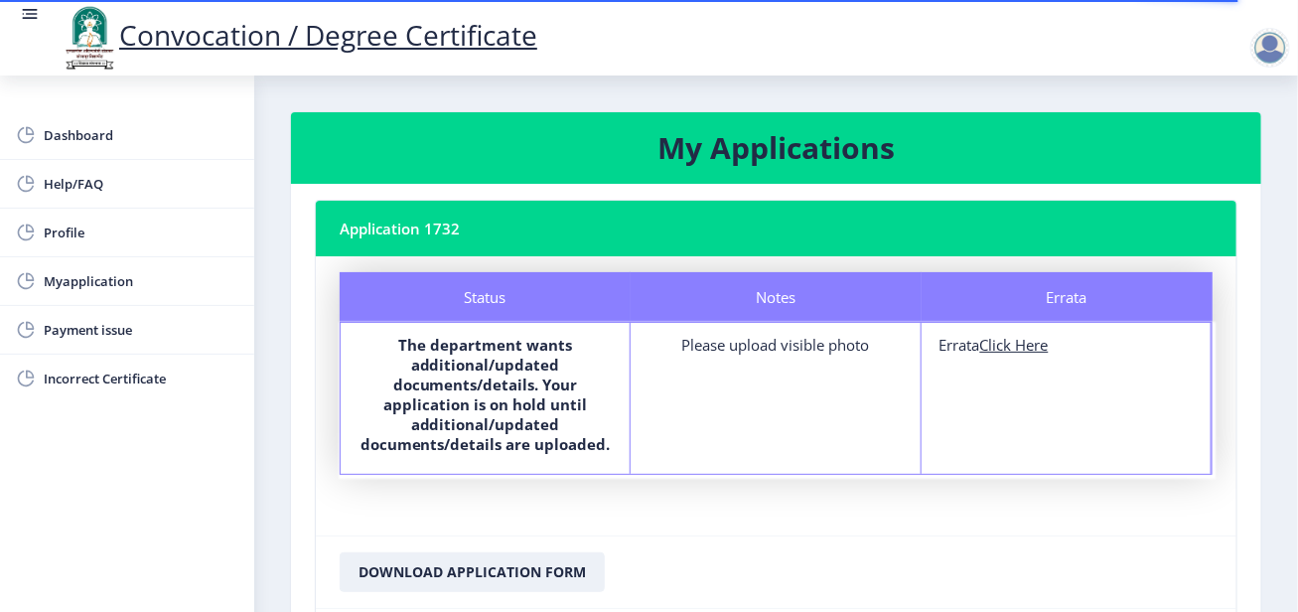
click at [1016, 347] on u "Click Here" at bounding box center [1015, 345] width 69 height 20
select select
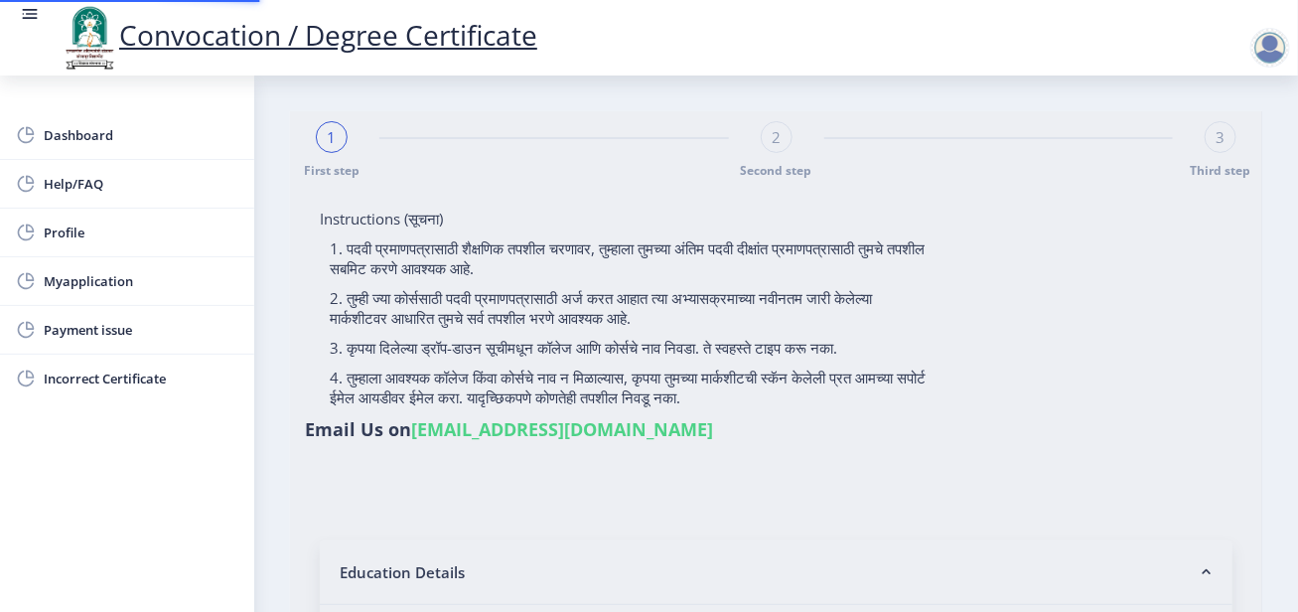
type input "[PERSON_NAME] [PERSON_NAME]"
type input "SHANTABAI [PERSON_NAME]"
type input "P3754"
select select "External"
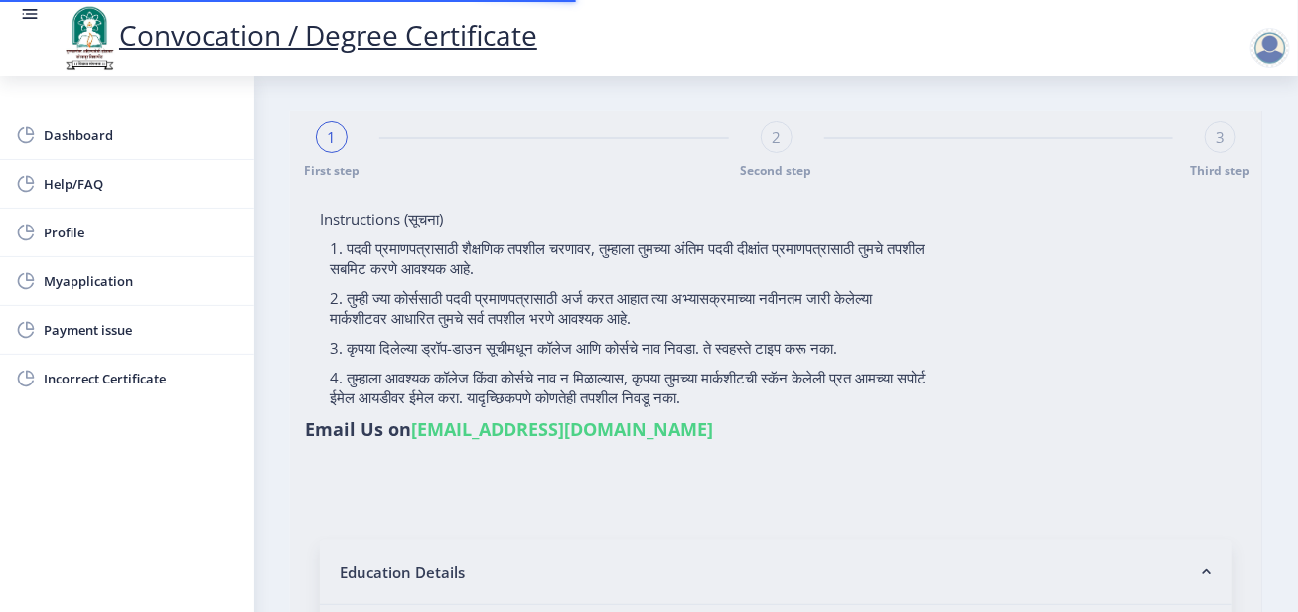
select select "2025"
select select "FIRST CLASS"
type input "P3754"
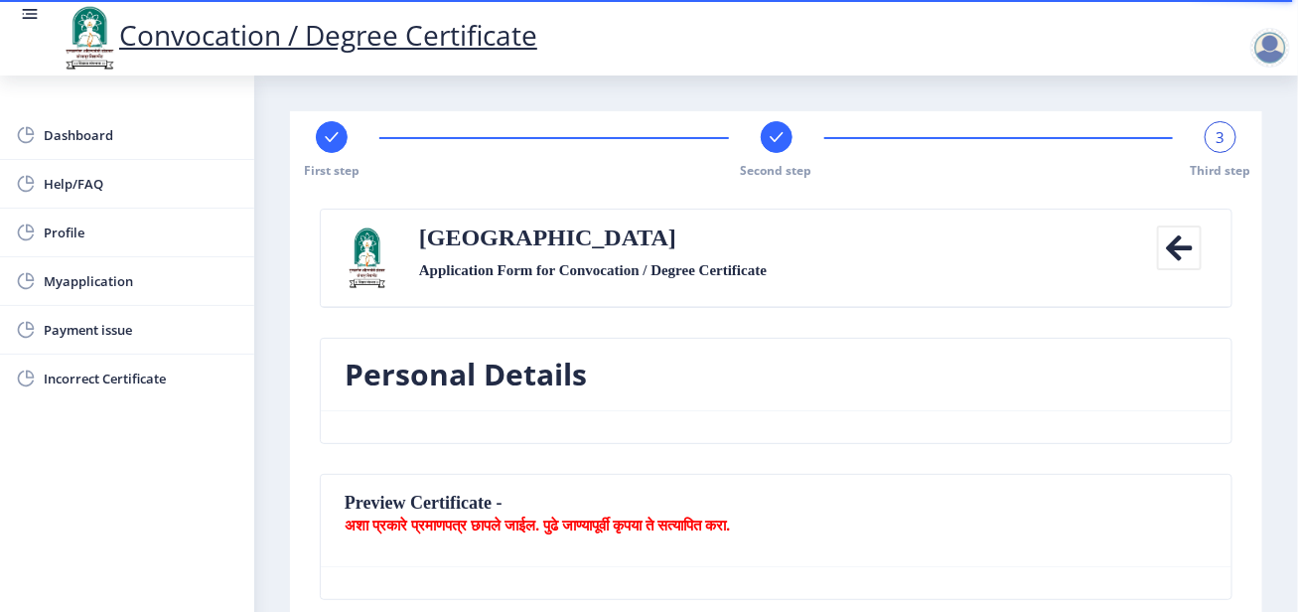
click at [769, 142] on rect at bounding box center [777, 137] width 20 height 20
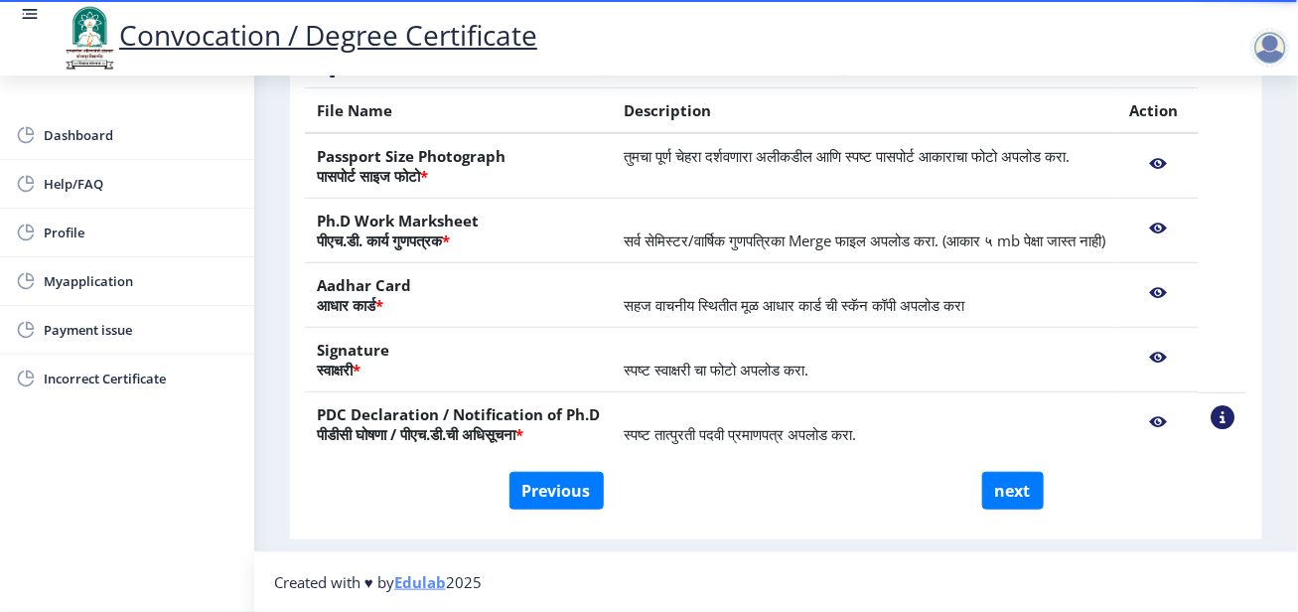
scroll to position [407, 0]
click at [583, 495] on button "Previous" at bounding box center [557, 491] width 94 height 38
select select "External"
select select "Education"
select select "March"
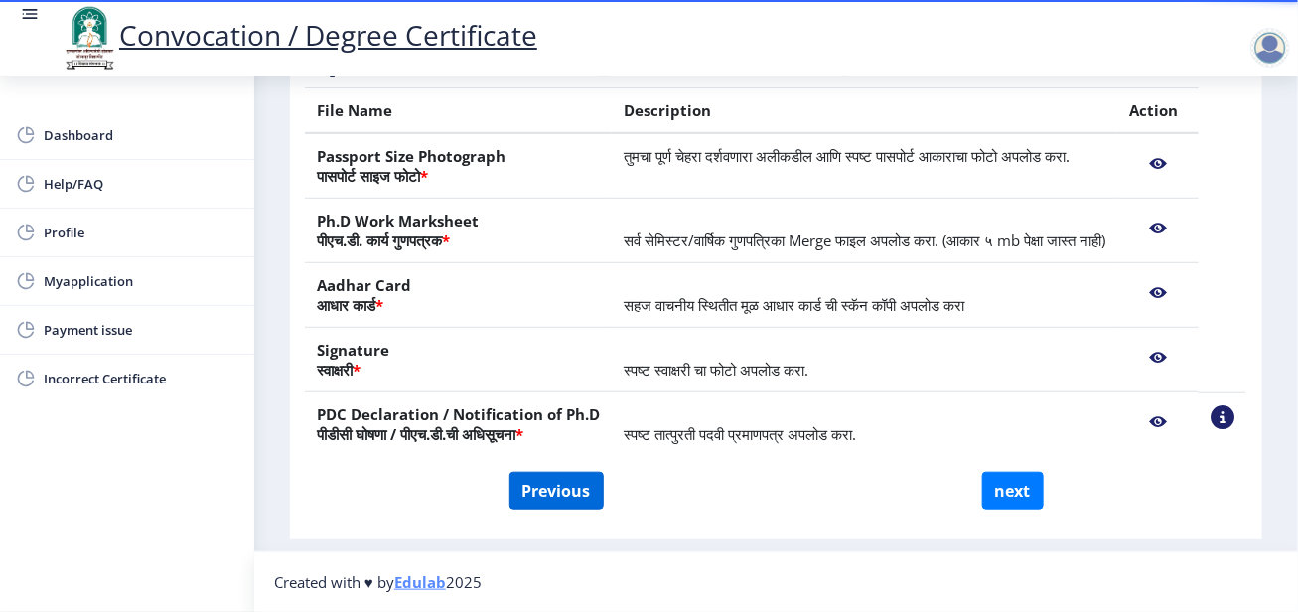
select select "FIRST CLASS"
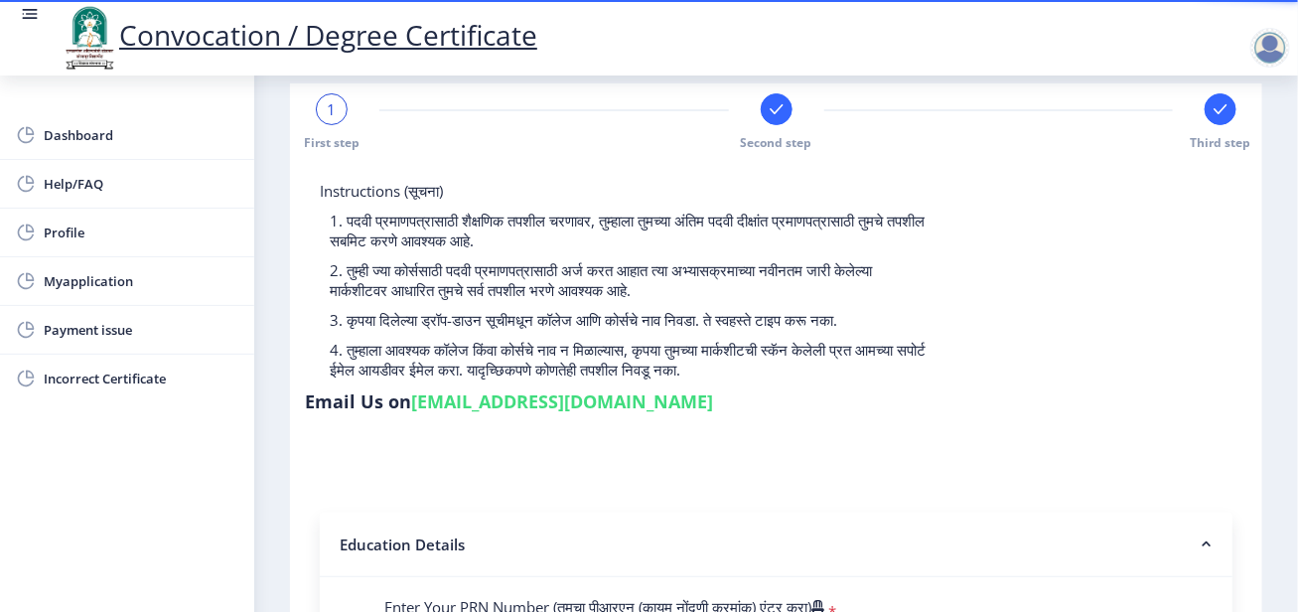
scroll to position [0, 0]
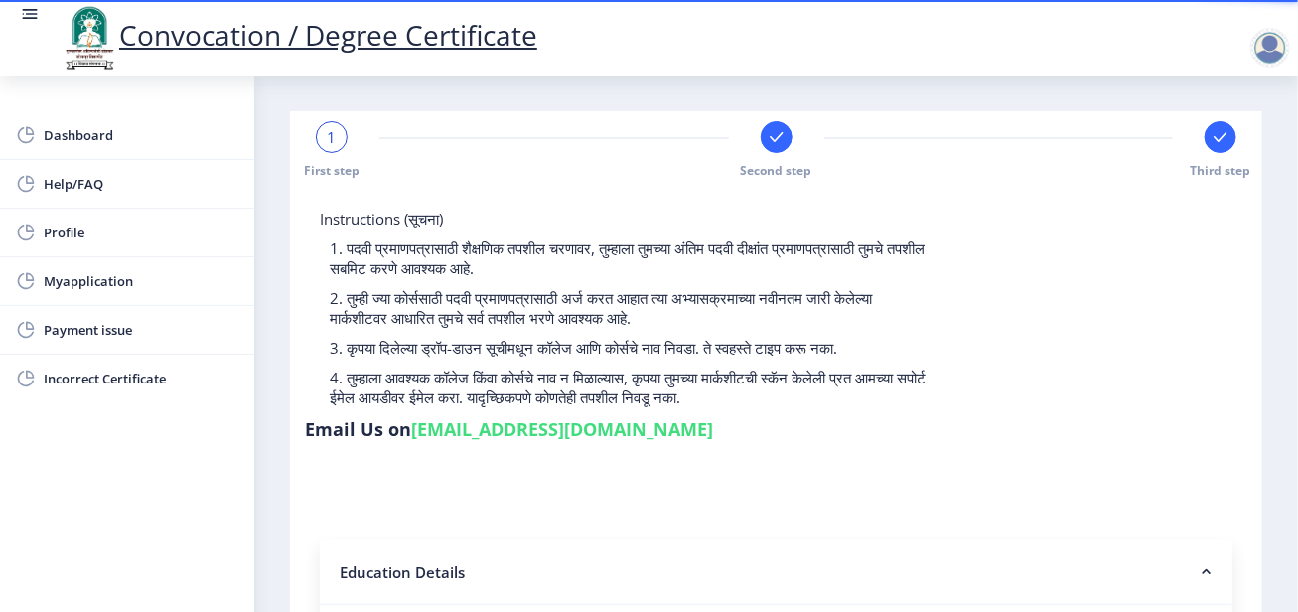
click at [767, 137] on rect at bounding box center [777, 137] width 20 height 20
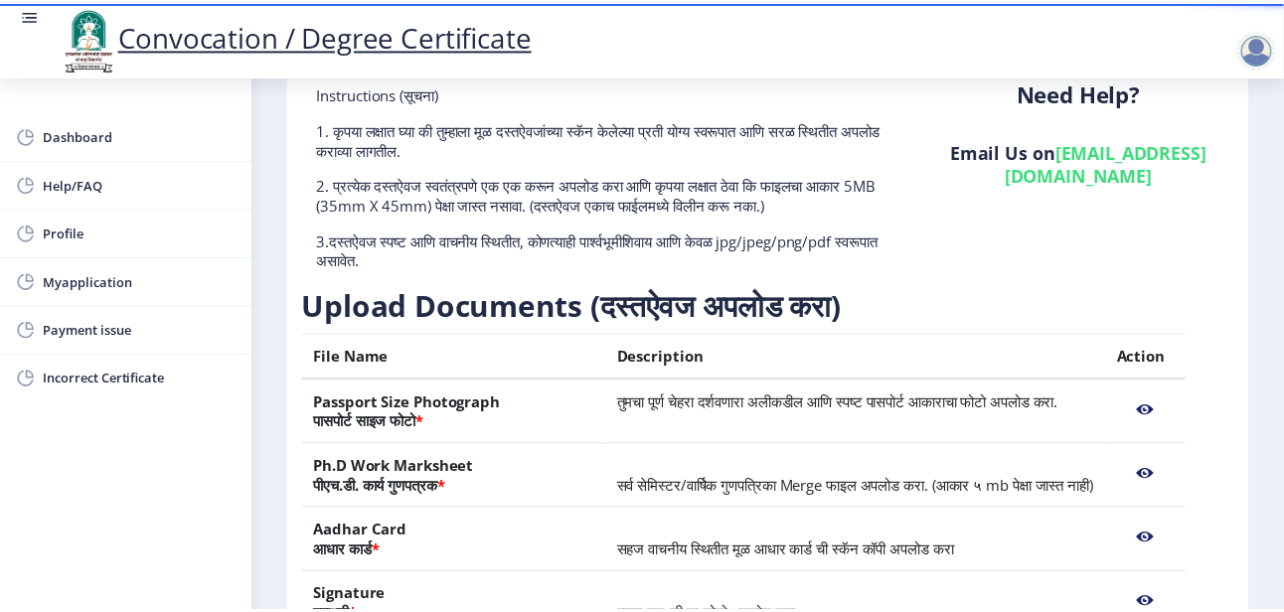
scroll to position [298, 0]
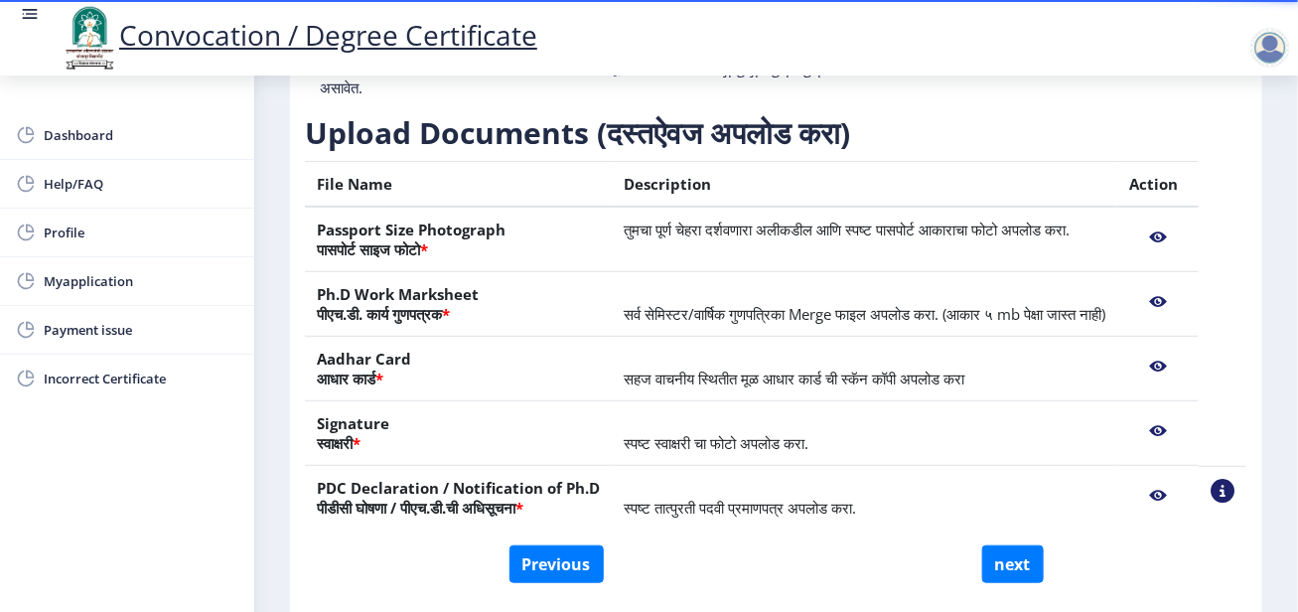
click at [1160, 237] on nb-action at bounding box center [1159, 238] width 58 height 36
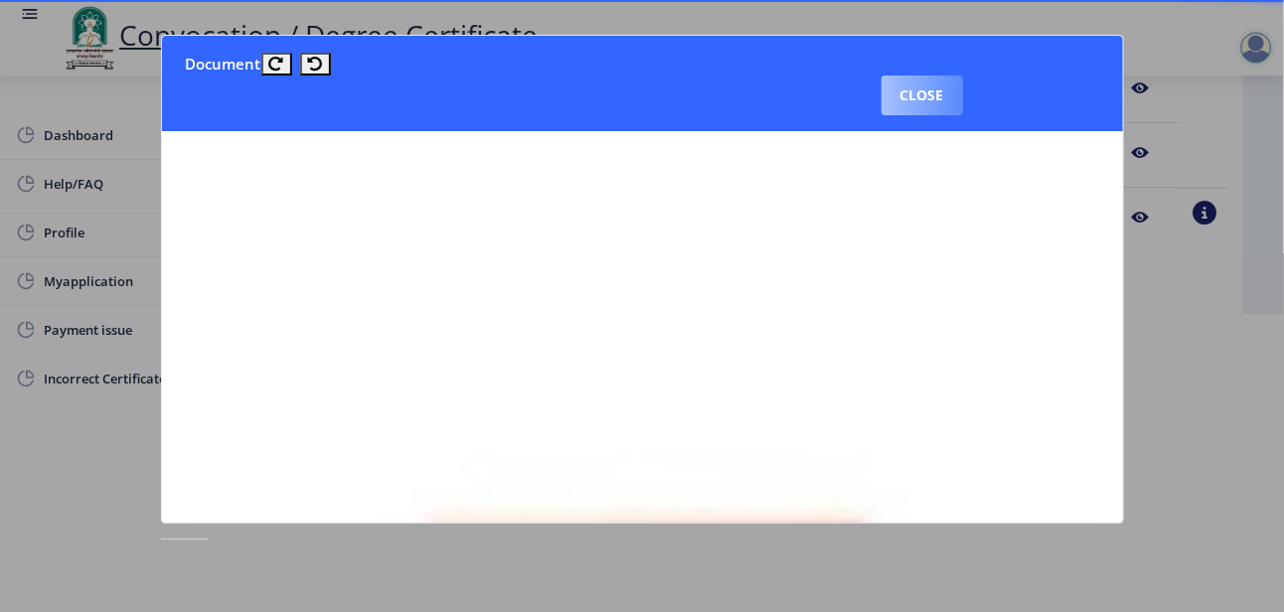
click at [963, 76] on button "Close" at bounding box center [921, 96] width 81 height 40
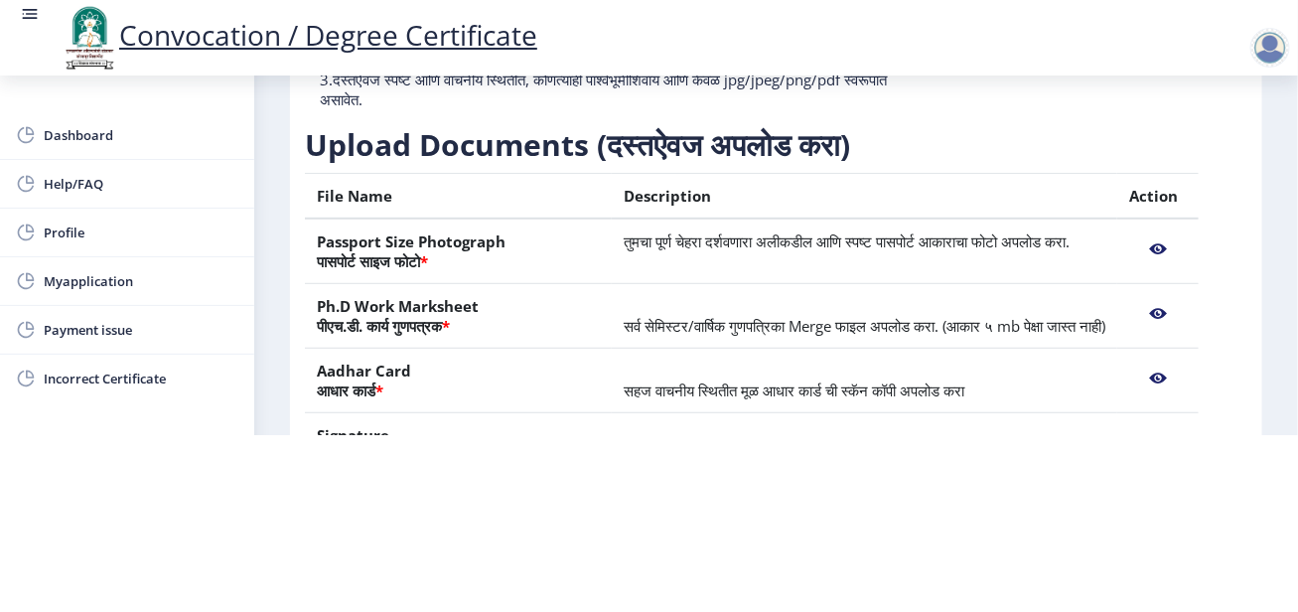
scroll to position [10, 0]
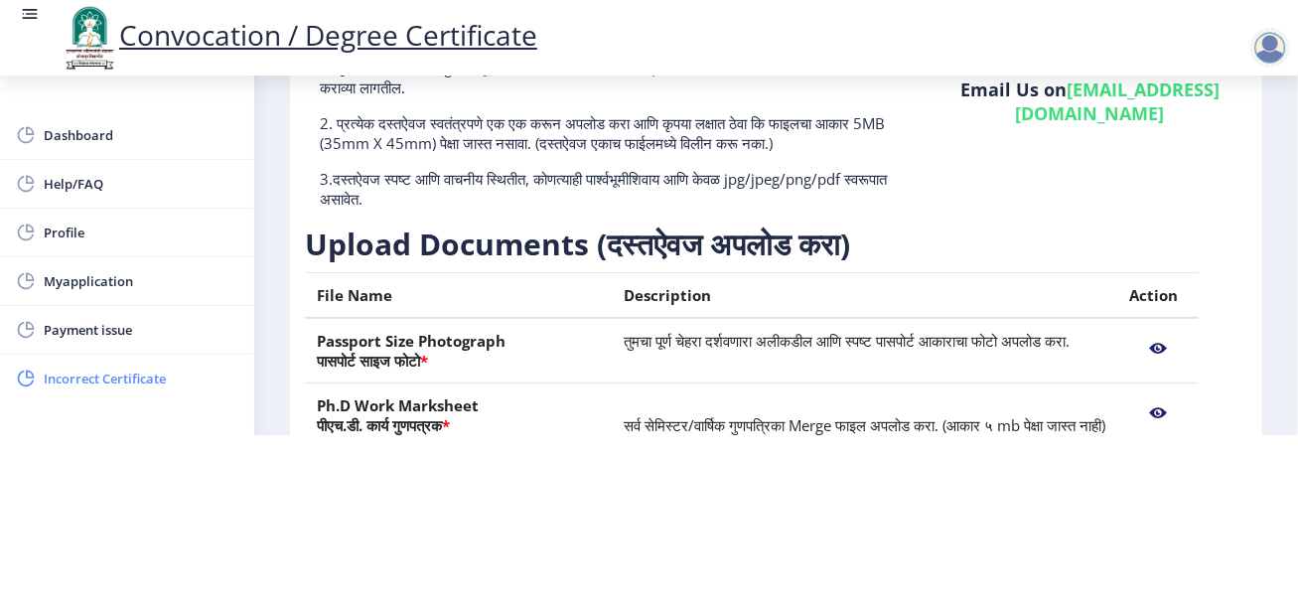
click at [114, 370] on span "Incorrect Certificate" at bounding box center [141, 379] width 195 height 24
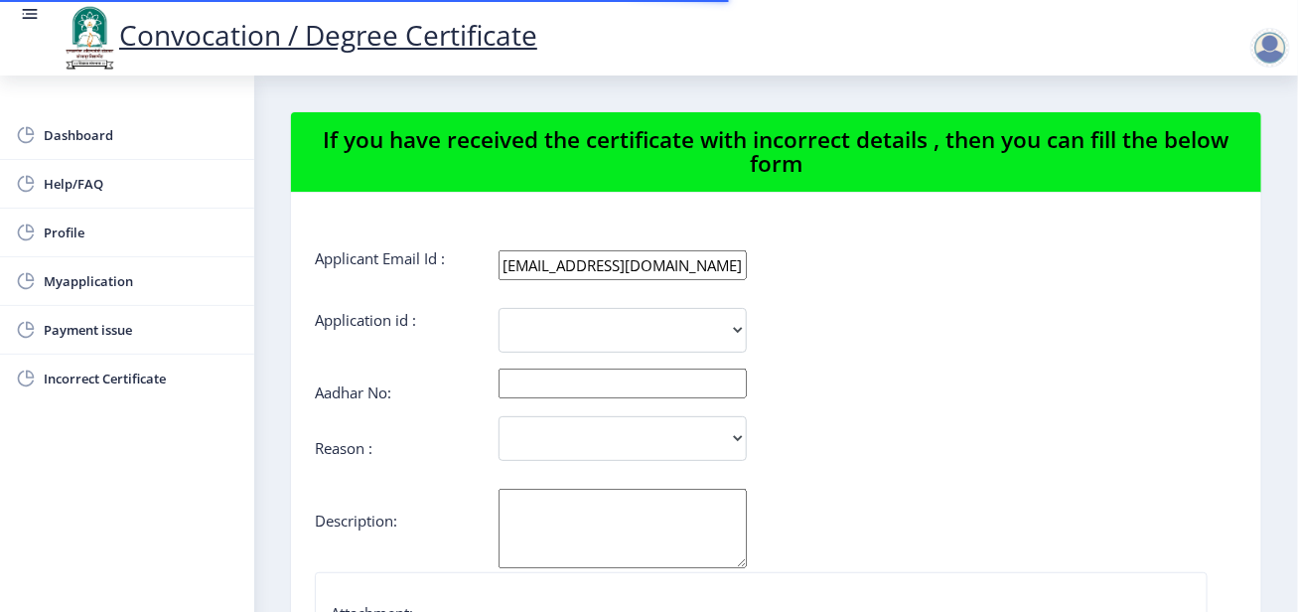
select select
click at [1277, 47] on div at bounding box center [1271, 48] width 40 height 40
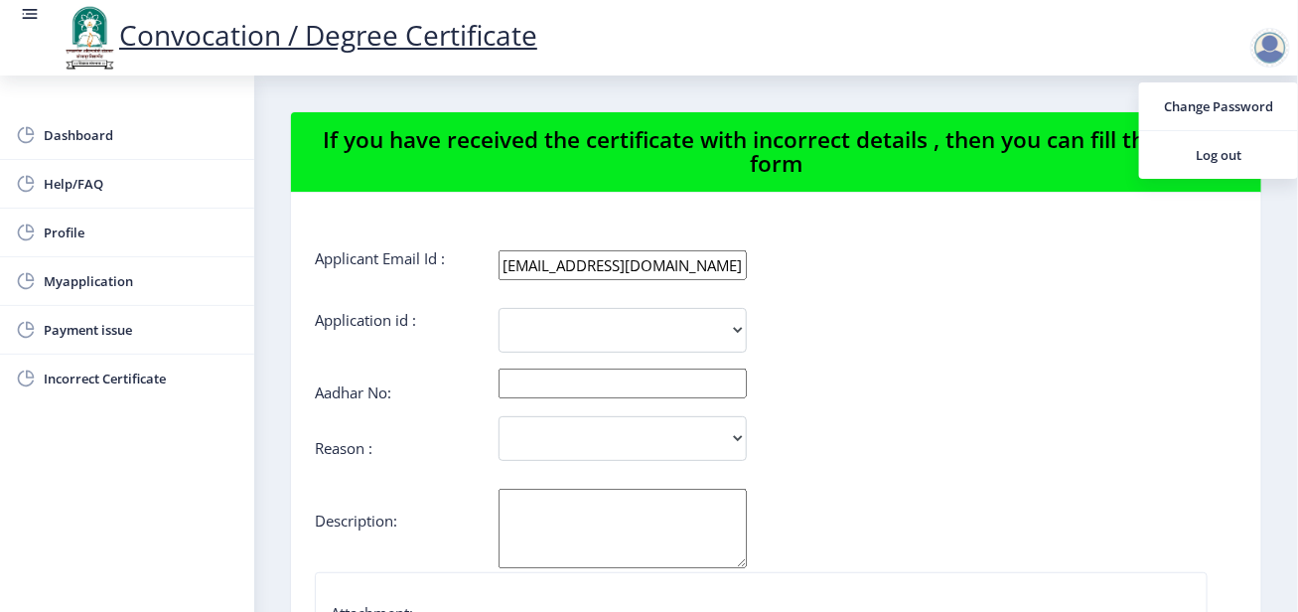
drag, startPoint x: 1023, startPoint y: 279, endPoint x: 1004, endPoint y: 281, distance: 19.0
click at [1023, 279] on div "[EMAIL_ADDRESS][DOMAIN_NAME]" at bounding box center [868, 265] width 769 height 30
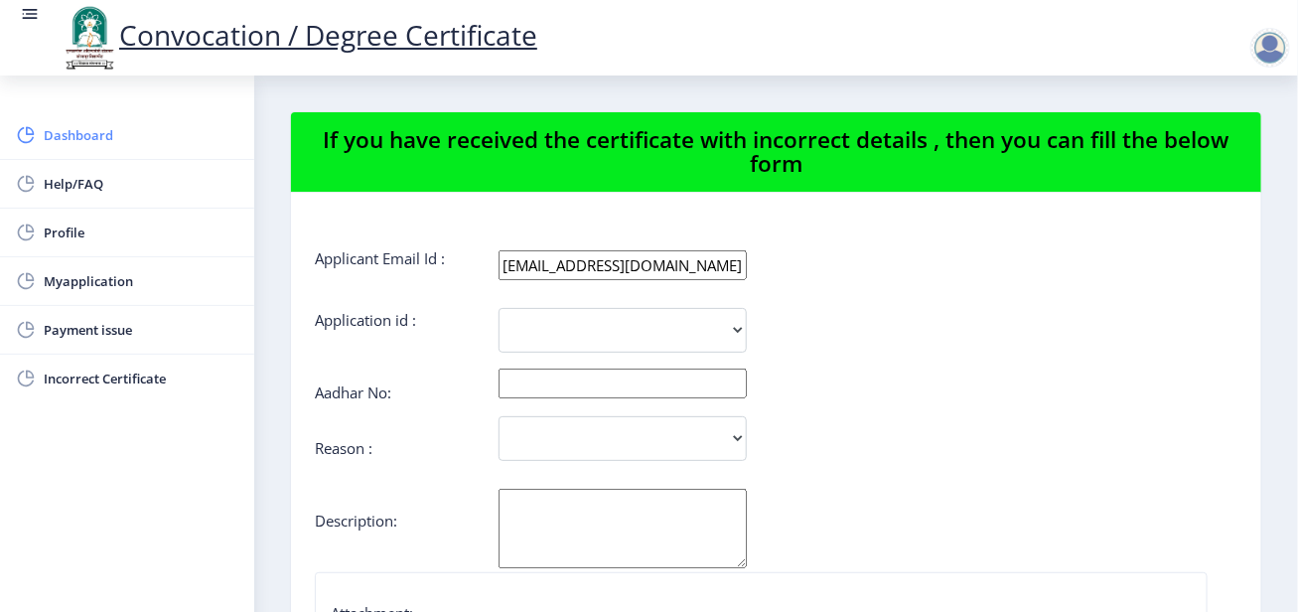
click at [86, 137] on span "Dashboard" at bounding box center [141, 135] width 195 height 24
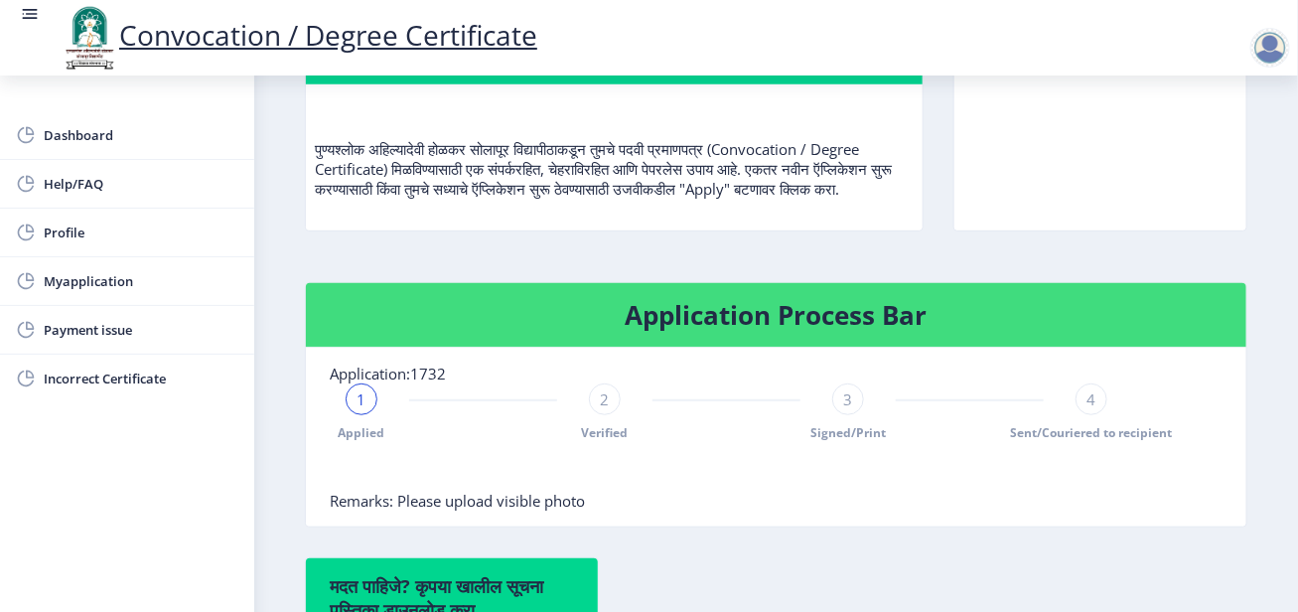
scroll to position [596, 0]
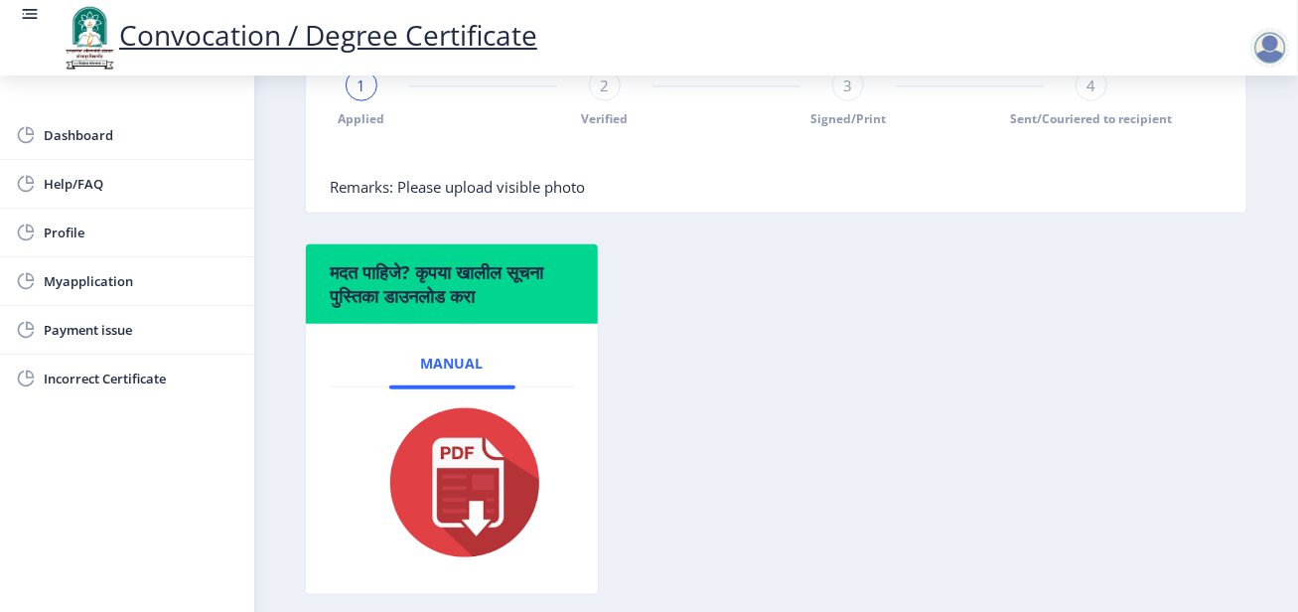
click at [612, 117] on div "2 Verified" at bounding box center [605, 99] width 32 height 58
click at [856, 101] on div "3" at bounding box center [849, 86] width 32 height 32
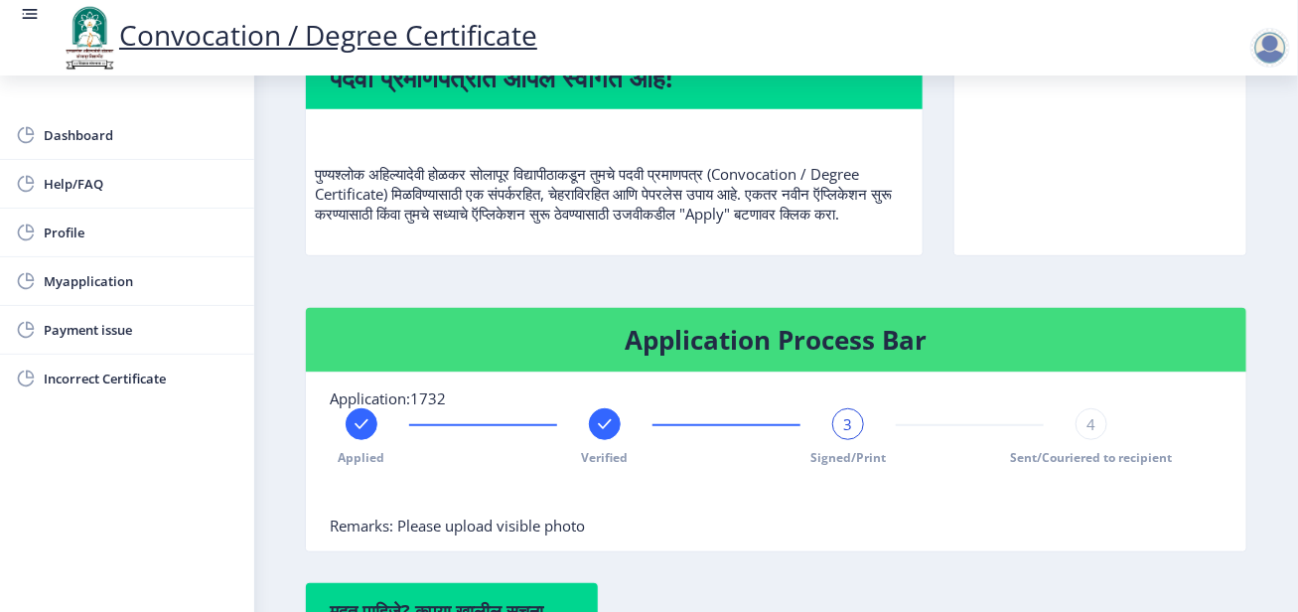
scroll to position [298, 0]
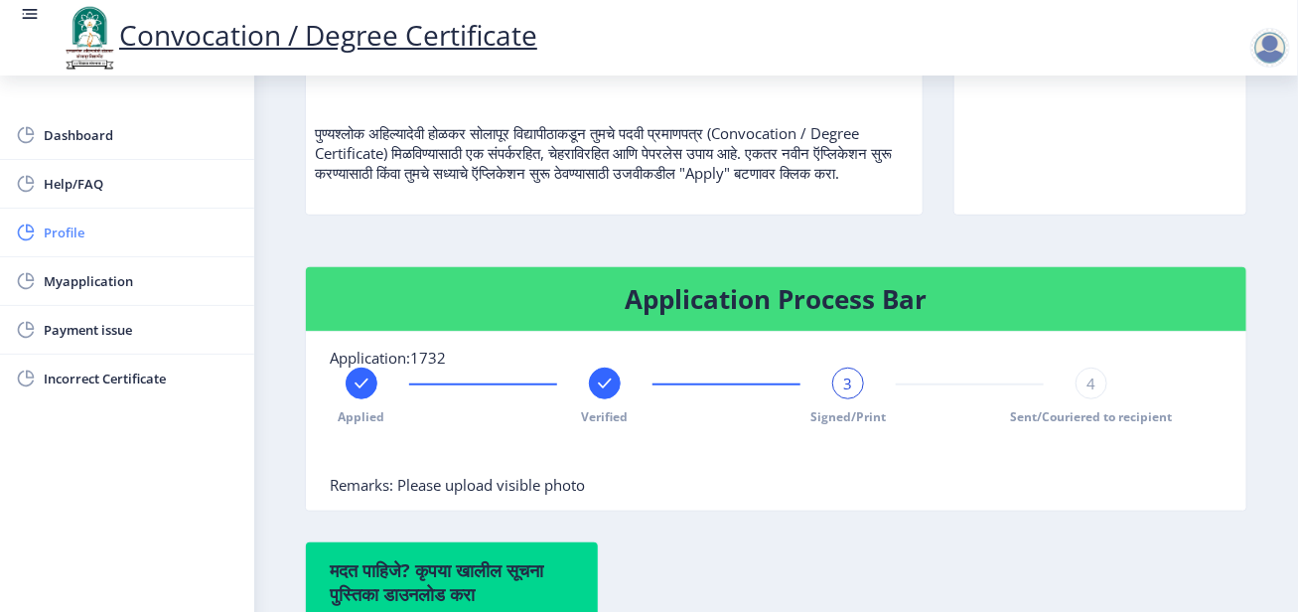
click at [61, 233] on span "Profile" at bounding box center [141, 233] width 195 height 24
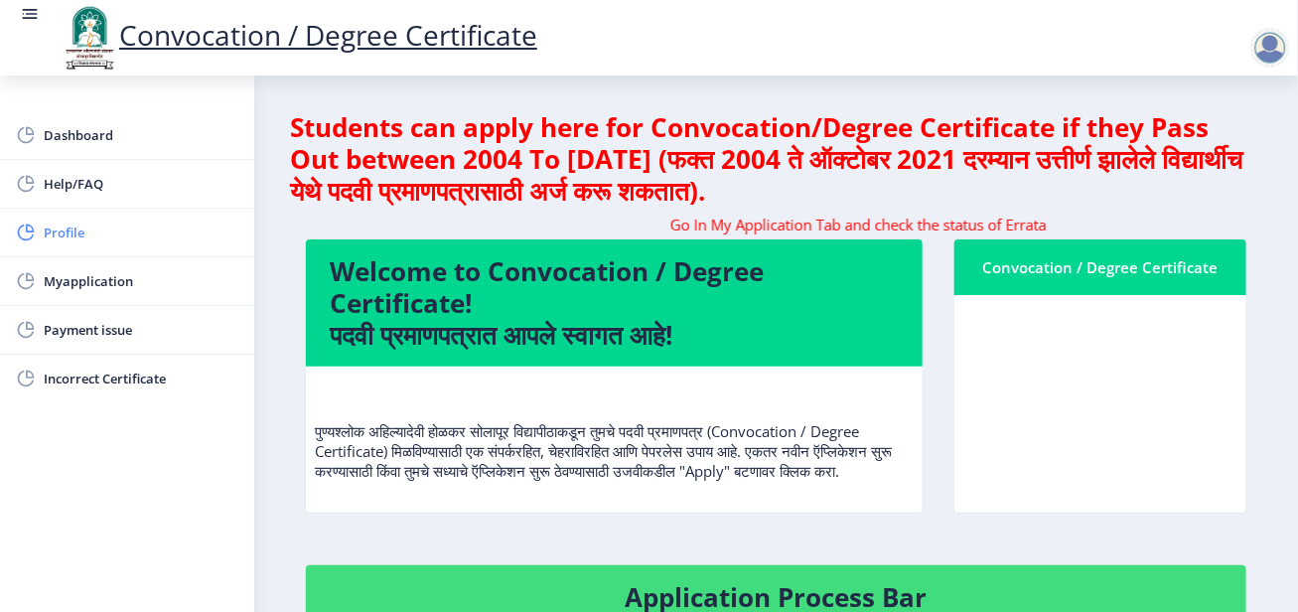
select select
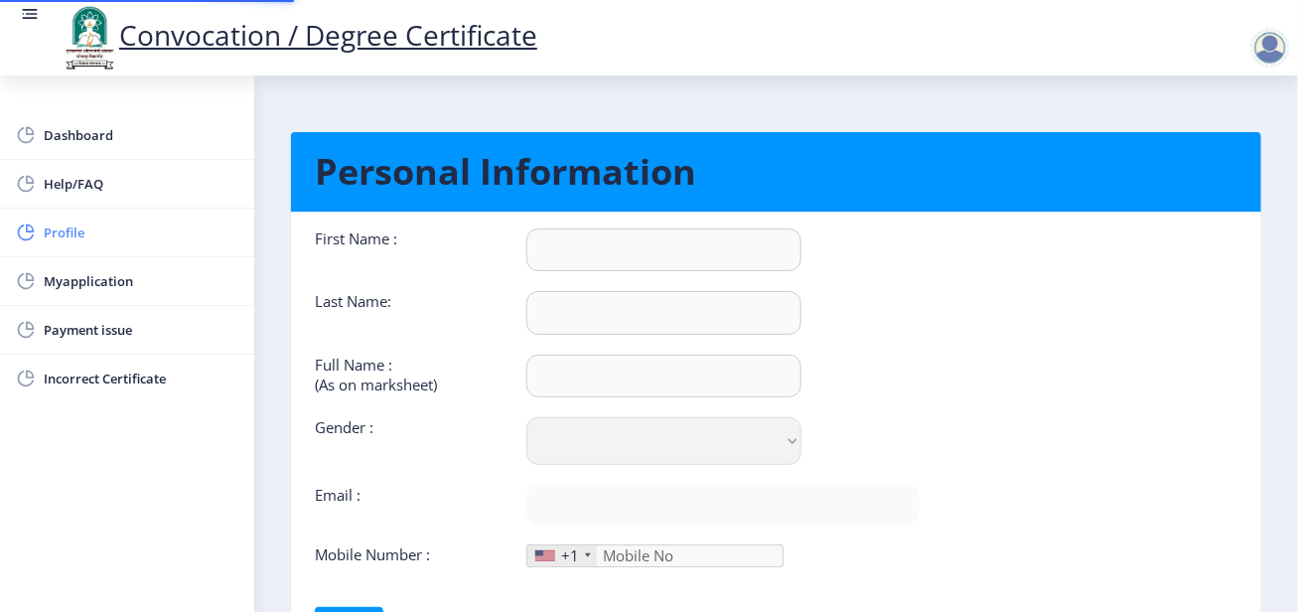
type input "[PERSON_NAME]"
type input "[PERSON_NAME] [PERSON_NAME]"
select select "[DEMOGRAPHIC_DATA]"
type input "[EMAIL_ADDRESS][DOMAIN_NAME]"
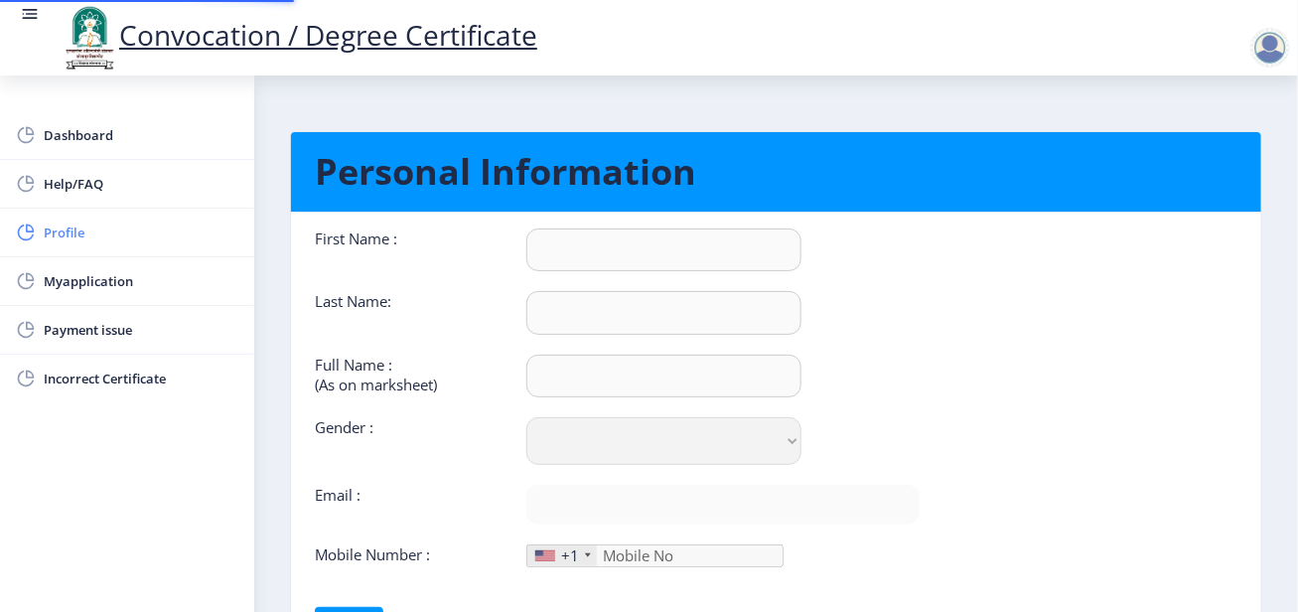
type input "9922560329"
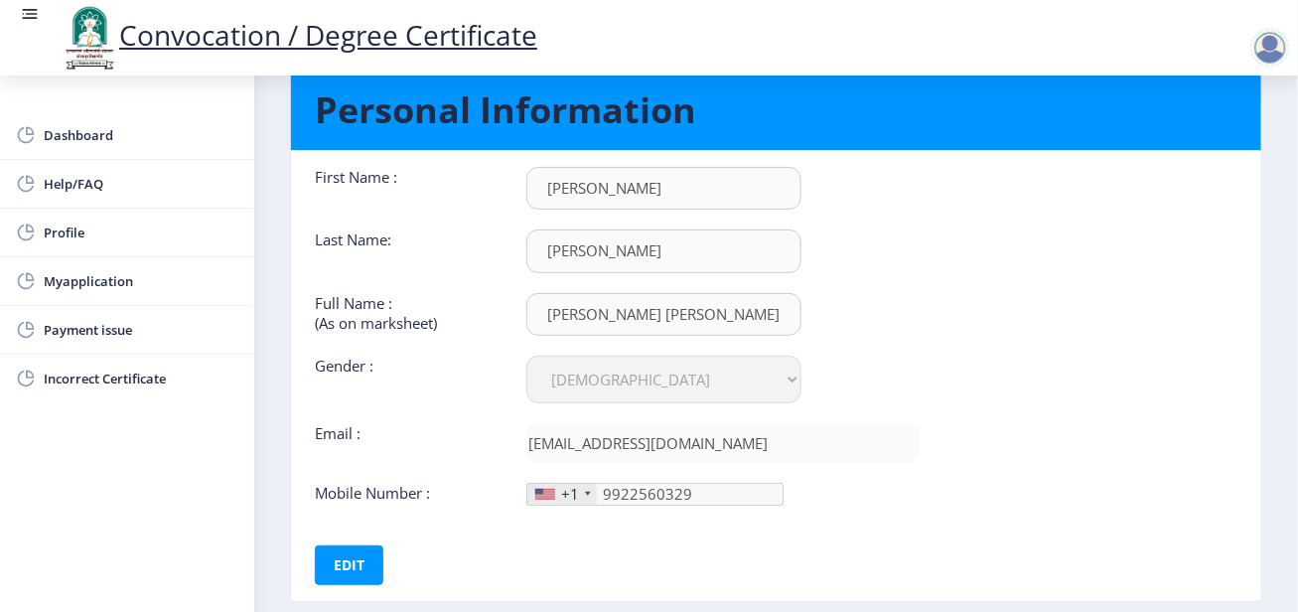
scroll to position [167, 0]
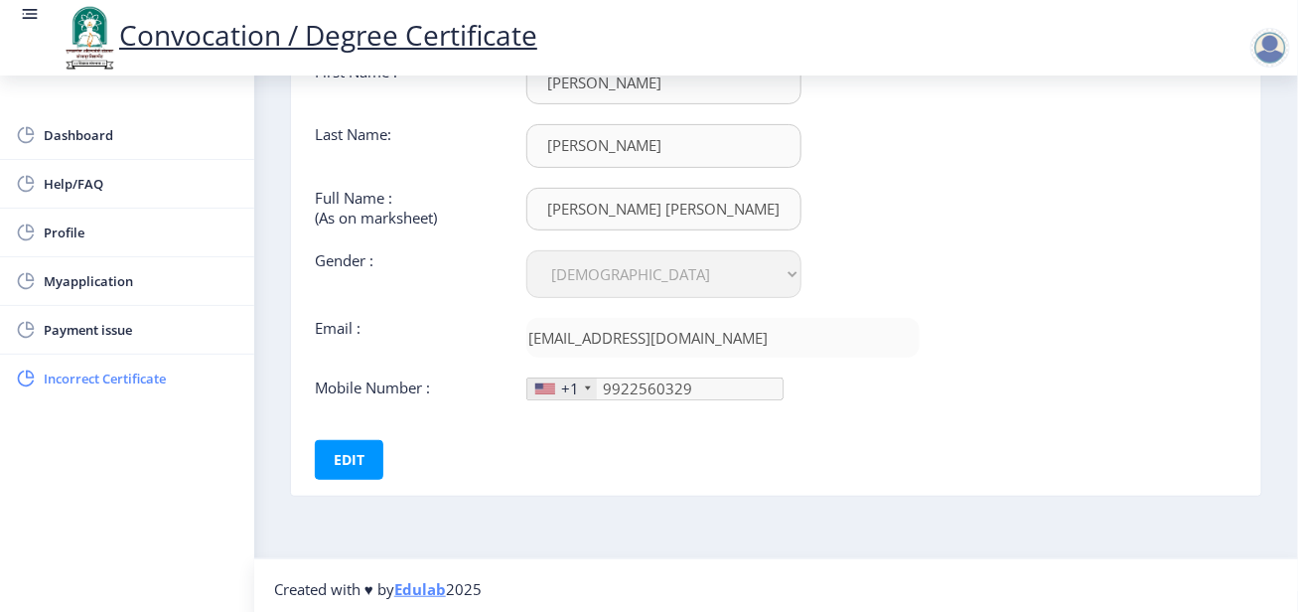
click at [105, 361] on link "Incorrect Certificate" at bounding box center [127, 379] width 254 height 48
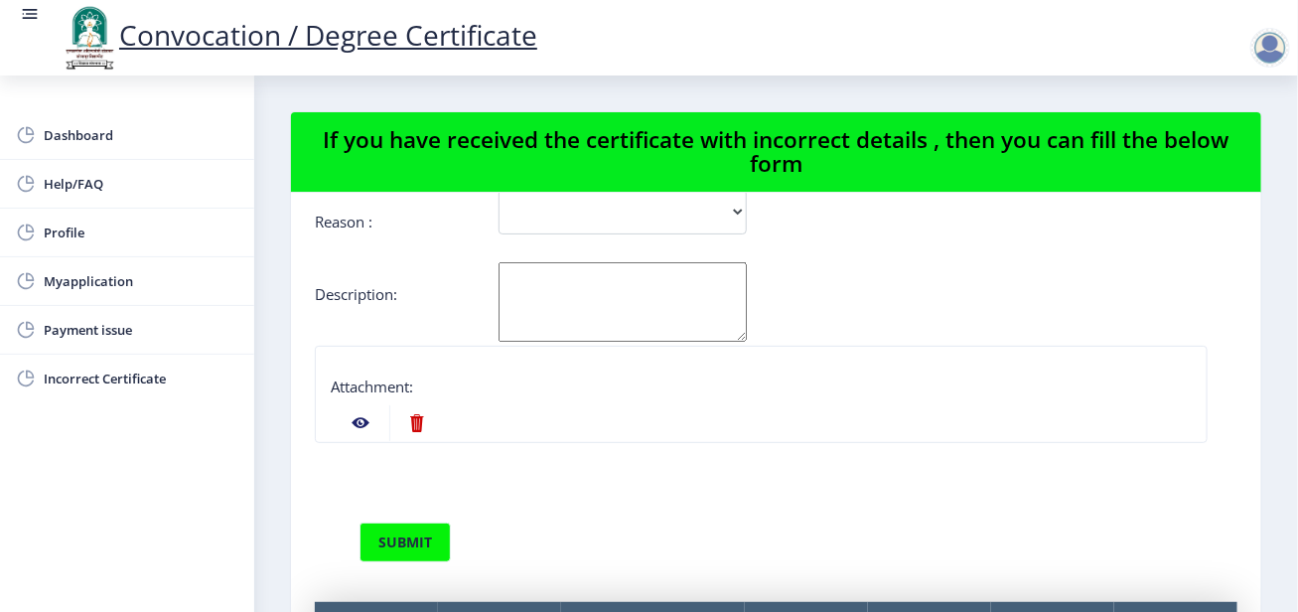
scroll to position [99, 0]
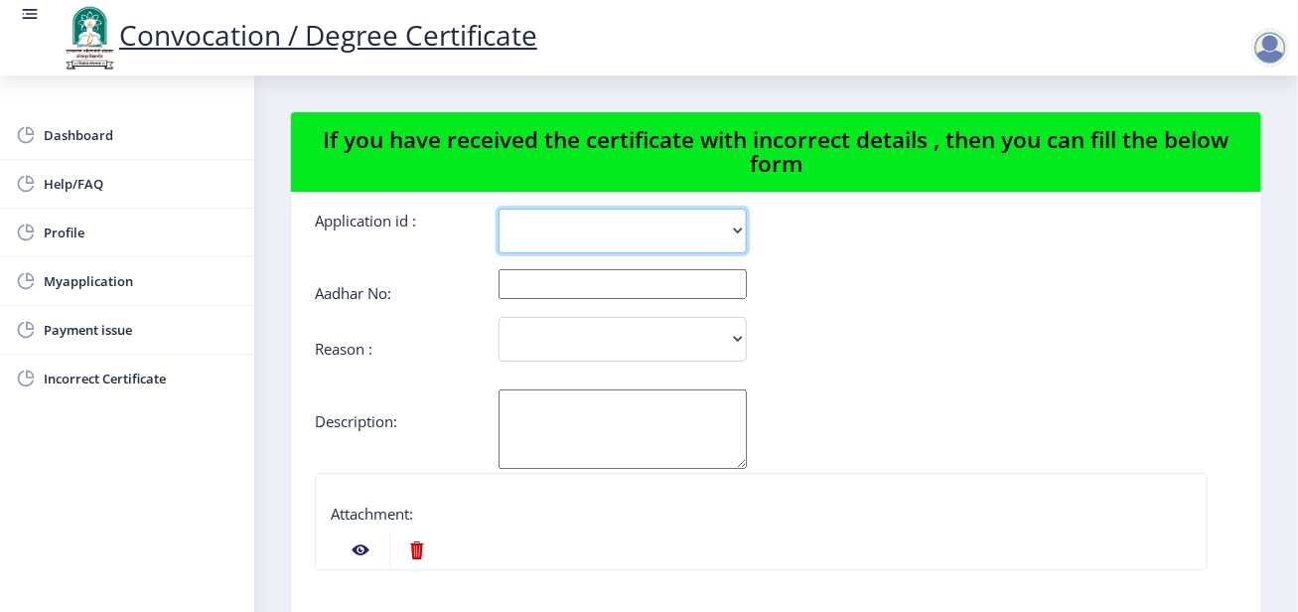
click at [668, 237] on select "1732" at bounding box center [623, 231] width 248 height 45
select select "1732"
click at [499, 209] on select "1732" at bounding box center [623, 231] width 248 height 45
click at [551, 296] on input "text" at bounding box center [623, 284] width 248 height 30
click at [538, 405] on textarea "Aadhar No:" at bounding box center [623, 428] width 248 height 79
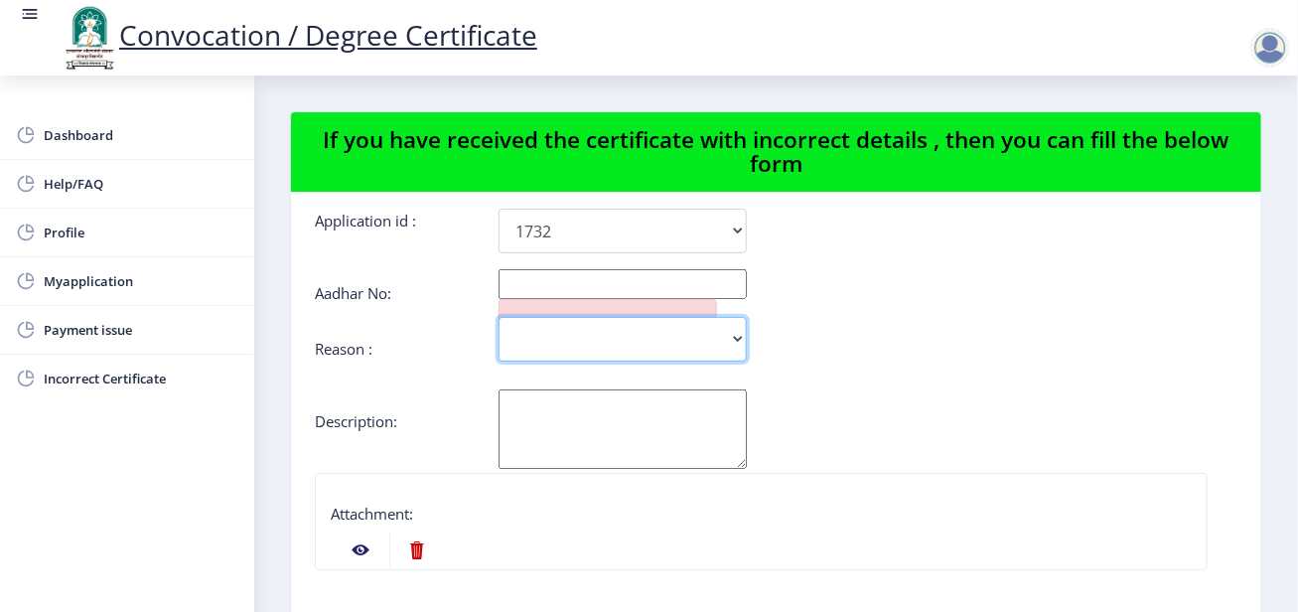
click at [547, 342] on select "Incorrect Course Name Incorrect Name/ Fathers Name Others" at bounding box center [623, 339] width 248 height 45
click at [435, 377] on form "Applicant Email Id : [EMAIL_ADDRESS][DOMAIN_NAME] Application id : 1732 Aadhar …" at bounding box center [776, 505] width 923 height 713
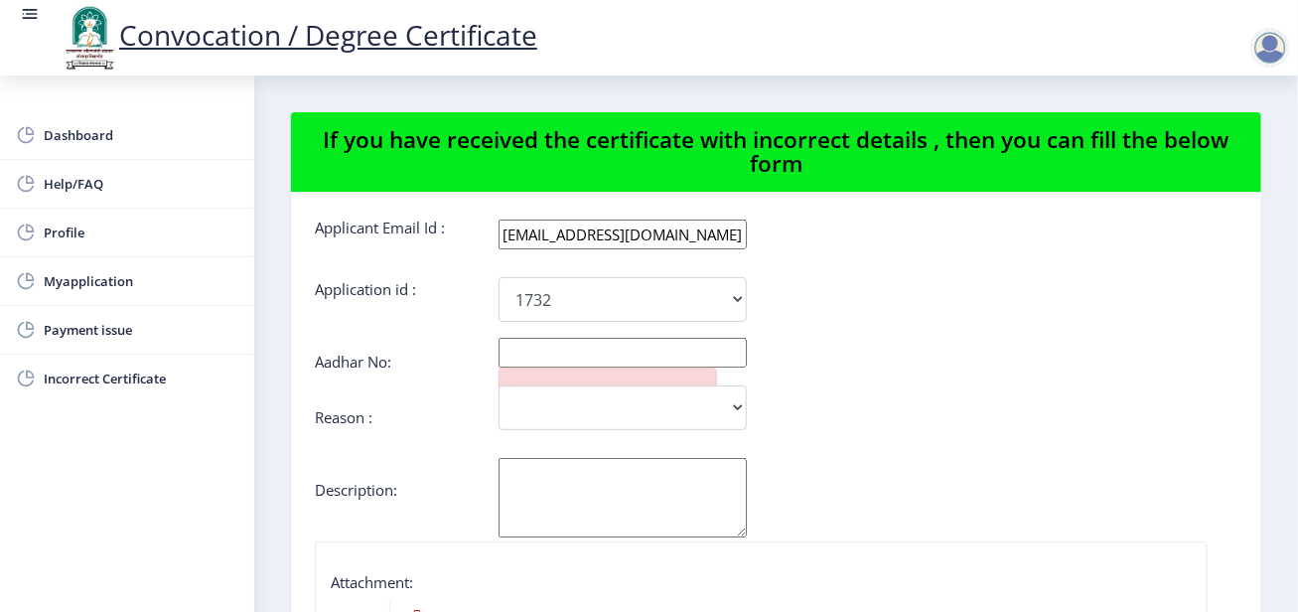
scroll to position [0, 0]
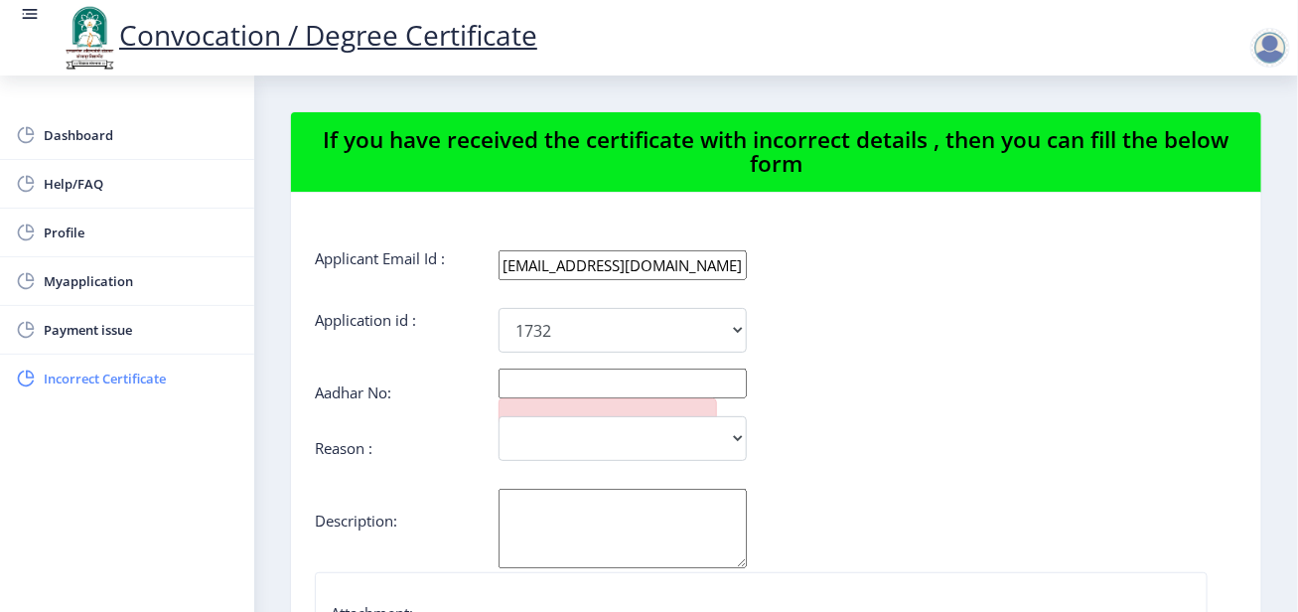
click at [127, 384] on span "Incorrect Certificate" at bounding box center [141, 379] width 195 height 24
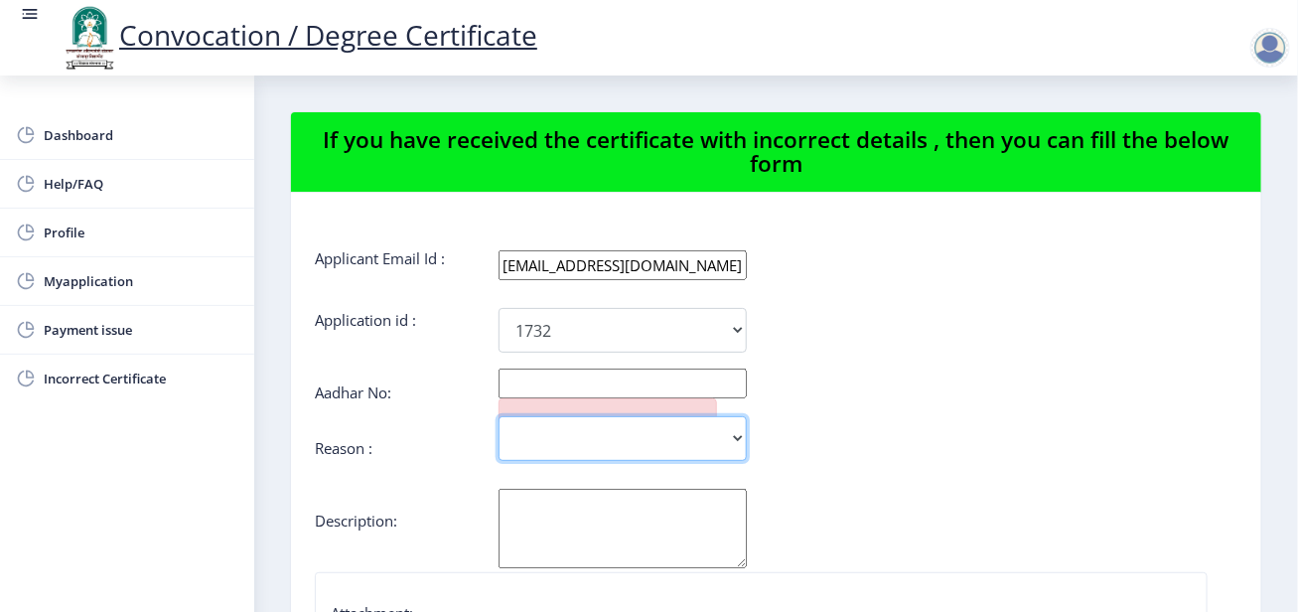
click at [615, 439] on select "Incorrect Course Name Incorrect Name/ Fathers Name Others" at bounding box center [623, 438] width 248 height 45
click at [499, 416] on select "Incorrect Course Name Incorrect Name/ Fathers Name Others" at bounding box center [623, 438] width 248 height 45
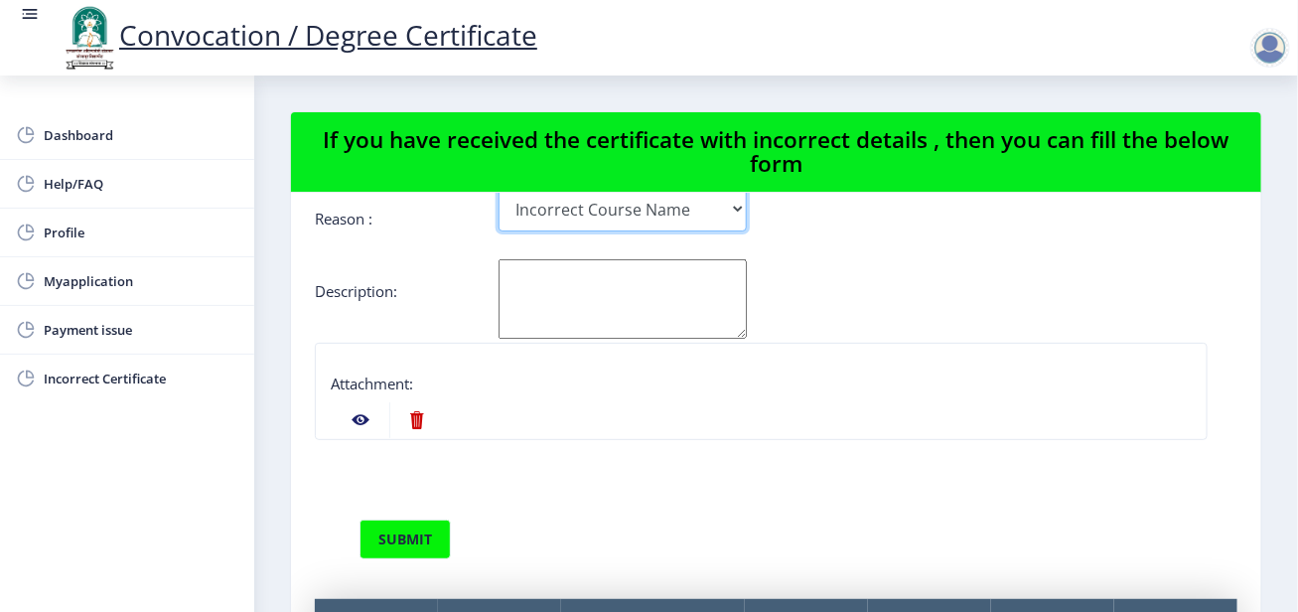
scroll to position [199, 0]
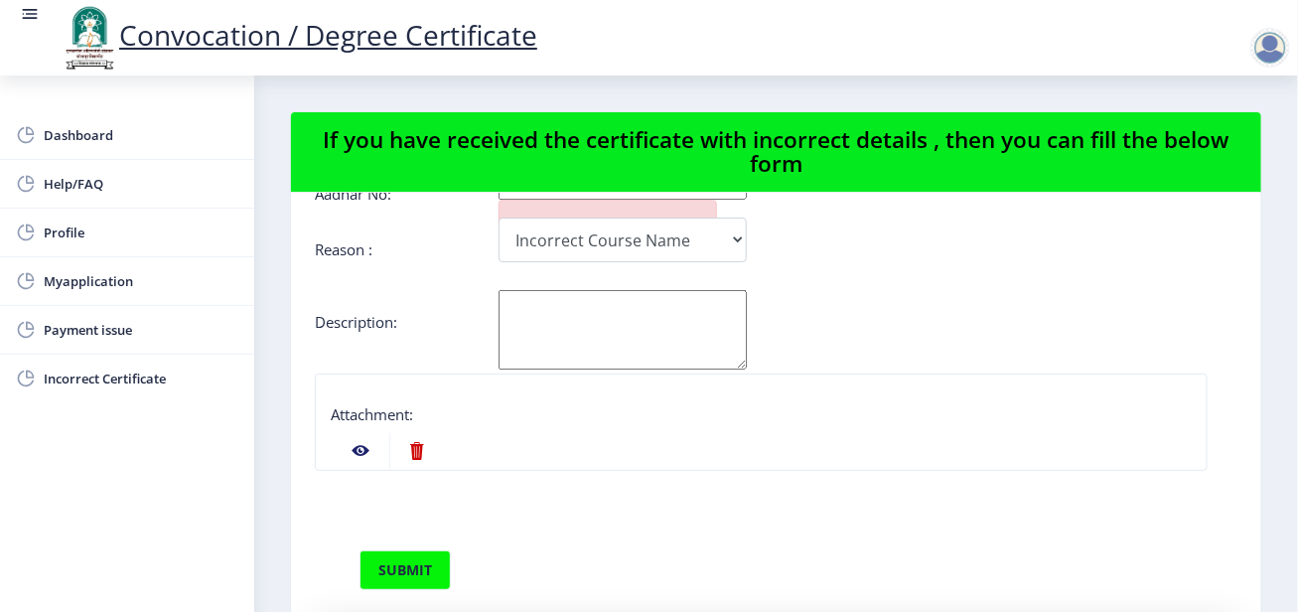
click at [604, 326] on textarea "Aadhar No:" at bounding box center [623, 329] width 248 height 79
click at [680, 246] on select "Incorrect Course Name Incorrect Name/ Fathers Name Others" at bounding box center [623, 240] width 248 height 45
select select "Others"
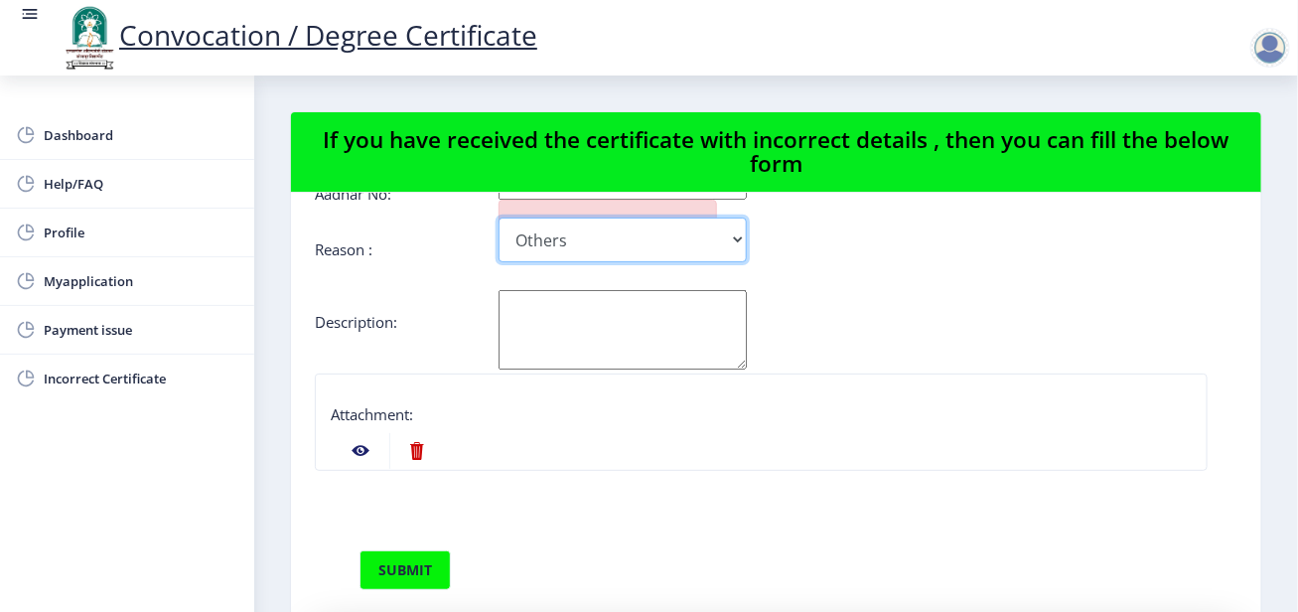
click at [499, 218] on select "Incorrect Course Name Incorrect Name/ Fathers Name Others" at bounding box center [623, 240] width 248 height 45
click at [581, 340] on textarea "Aadhar No:" at bounding box center [623, 329] width 248 height 79
click at [362, 456] on nb-action at bounding box center [361, 451] width 58 height 36
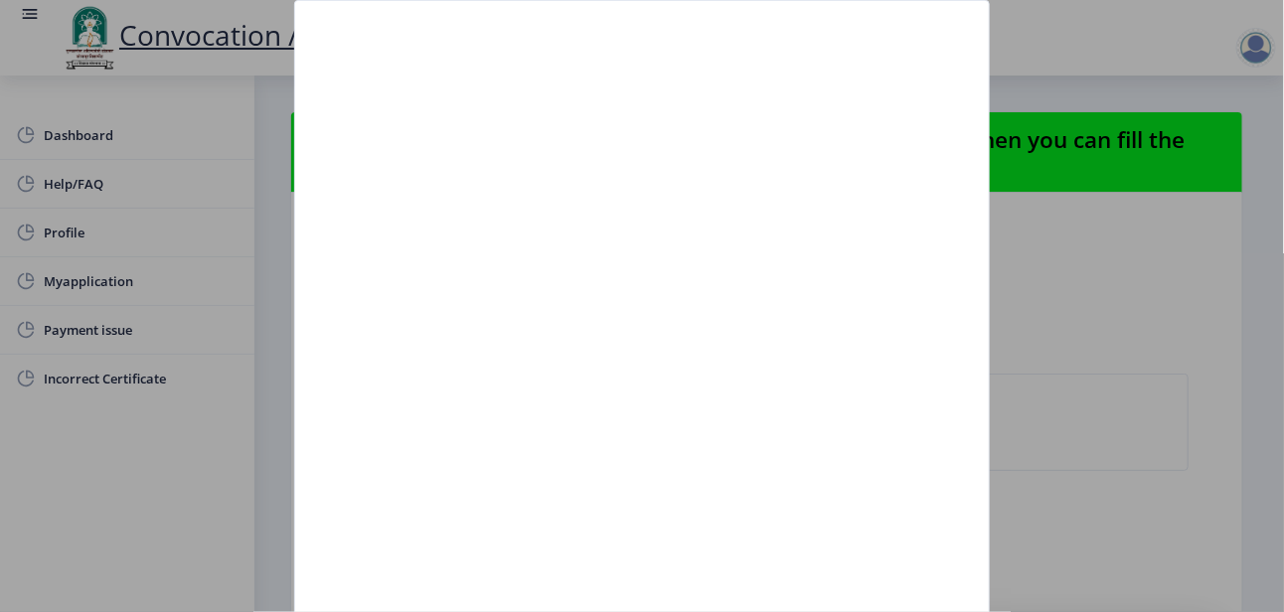
click at [392, 38] on nb-card-body at bounding box center [641, 347] width 693 height 693
drag, startPoint x: 386, startPoint y: 30, endPoint x: 649, endPoint y: 77, distance: 266.6
click at [649, 77] on nb-card-body at bounding box center [641, 347] width 693 height 693
click at [1046, 293] on div at bounding box center [642, 306] width 1284 height 612
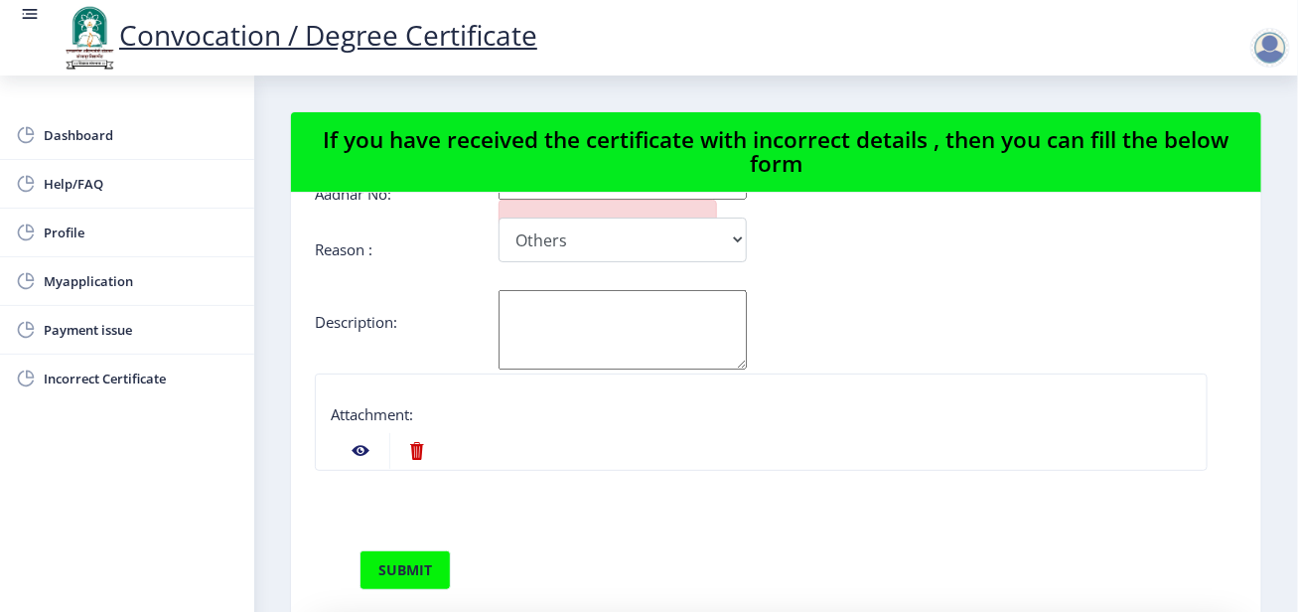
click at [323, 30] on link "Convocation / Degree Certificate" at bounding box center [299, 35] width 478 height 38
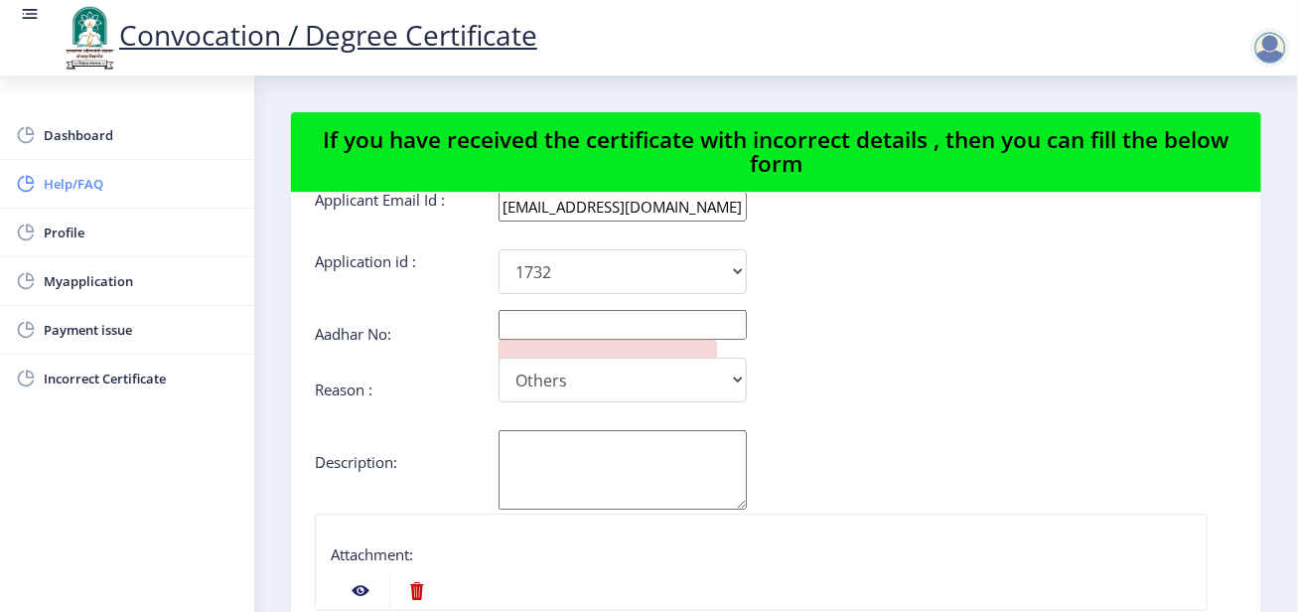
scroll to position [0, 0]
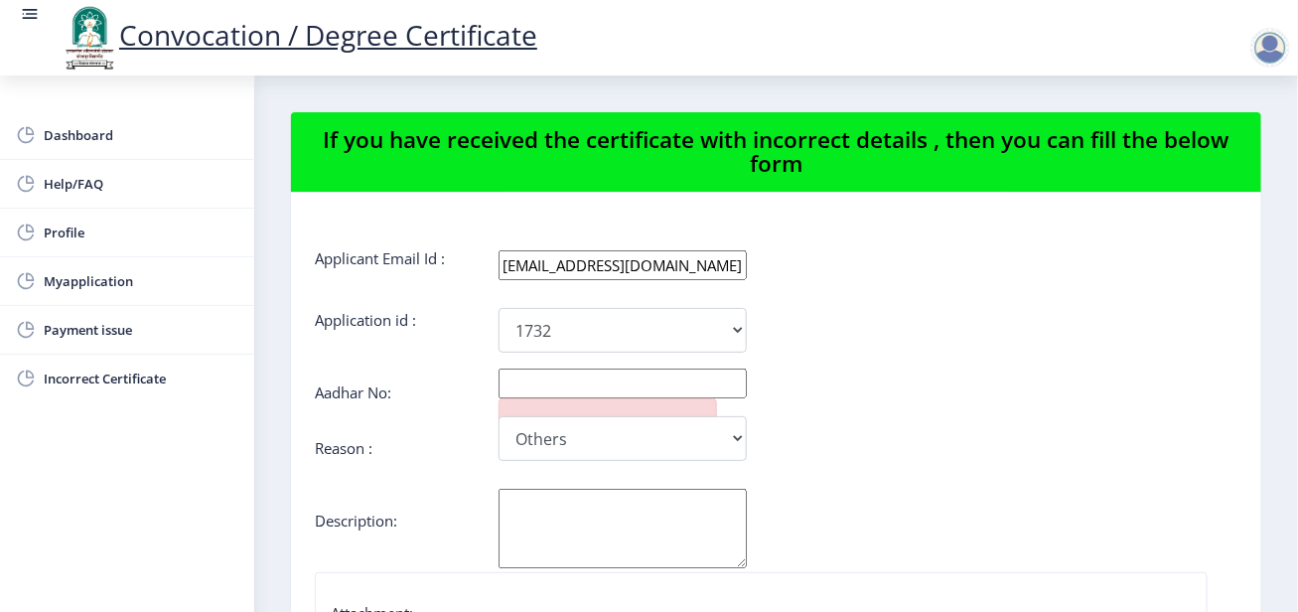
click at [32, 10] on rect at bounding box center [30, 10] width 15 height 2
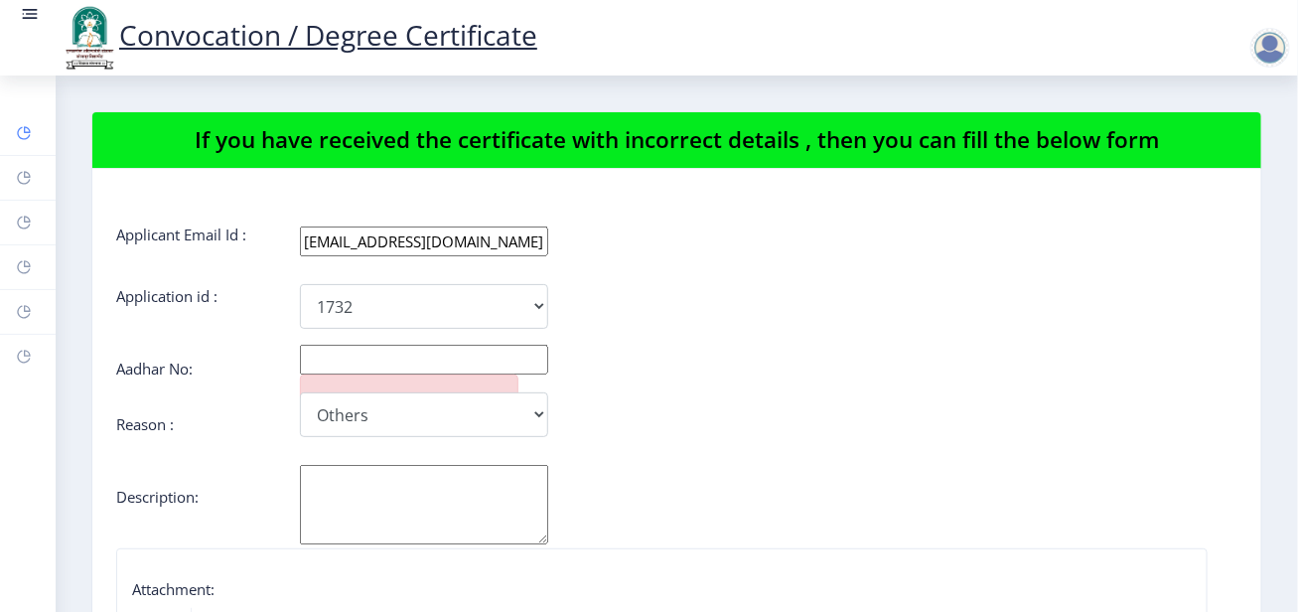
click at [28, 129] on icon at bounding box center [27, 129] width 7 height 7
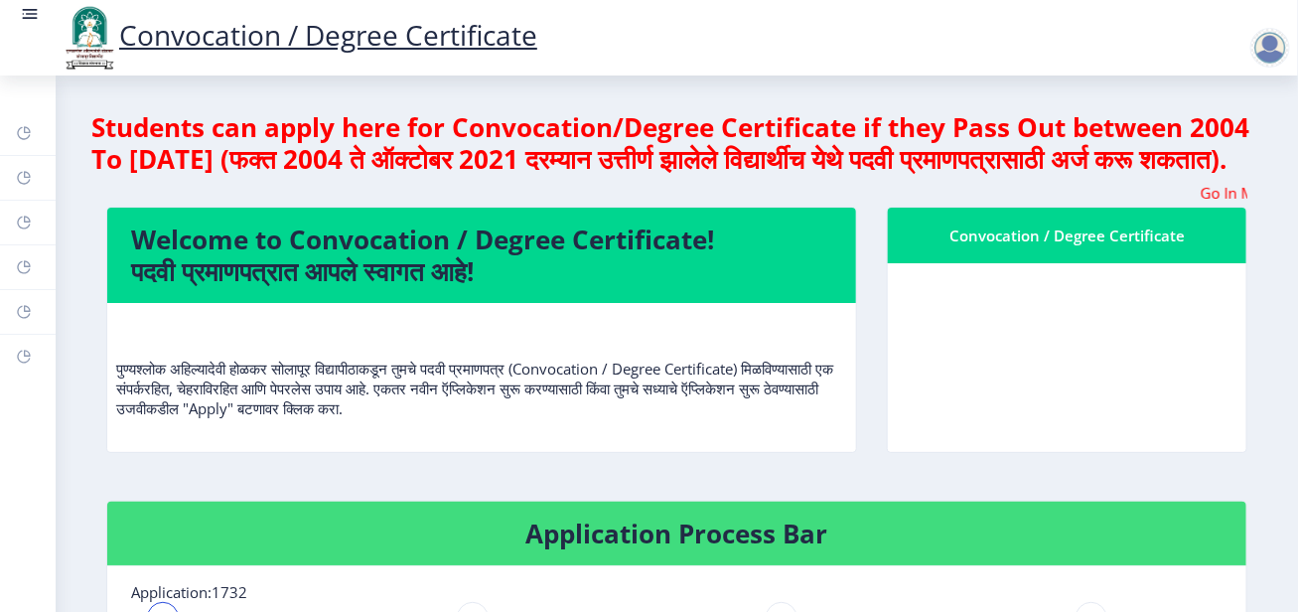
click at [29, 10] on rect at bounding box center [30, 14] width 20 height 20
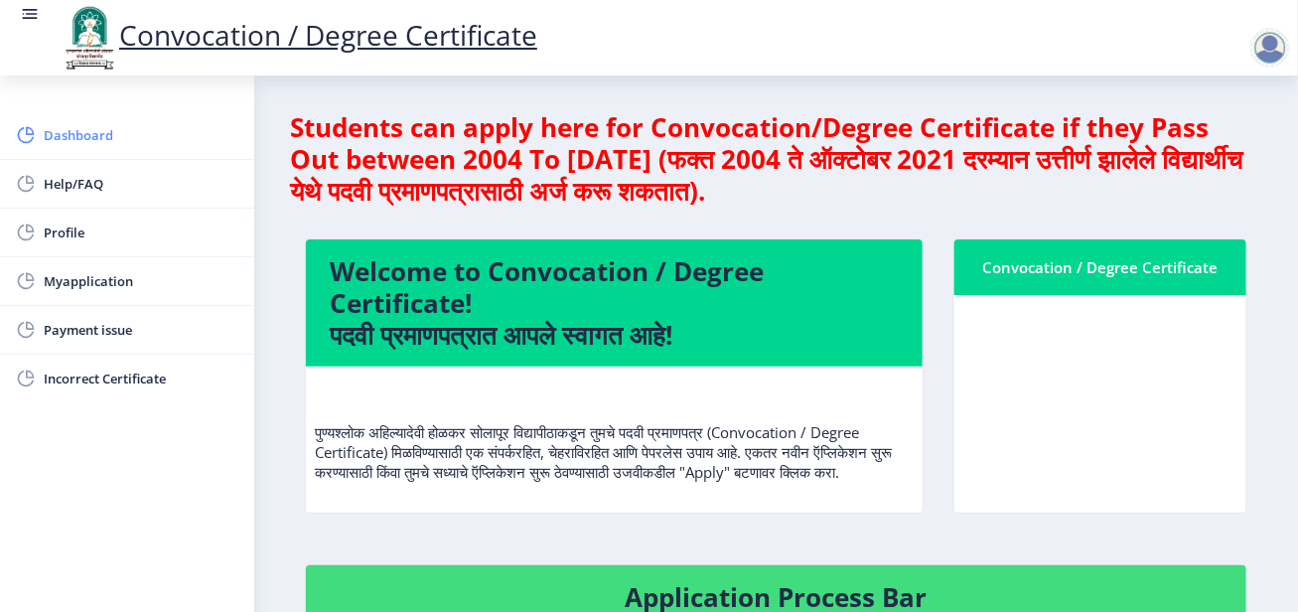
click at [86, 142] on span "Dashboard" at bounding box center [141, 135] width 195 height 24
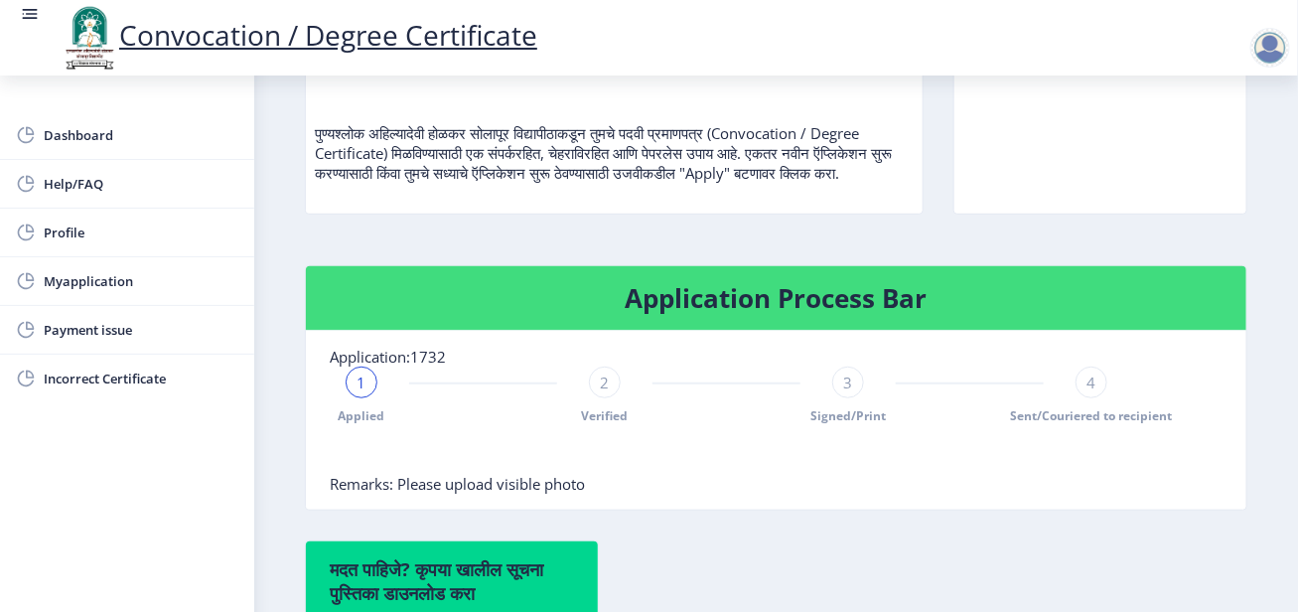
scroll to position [497, 0]
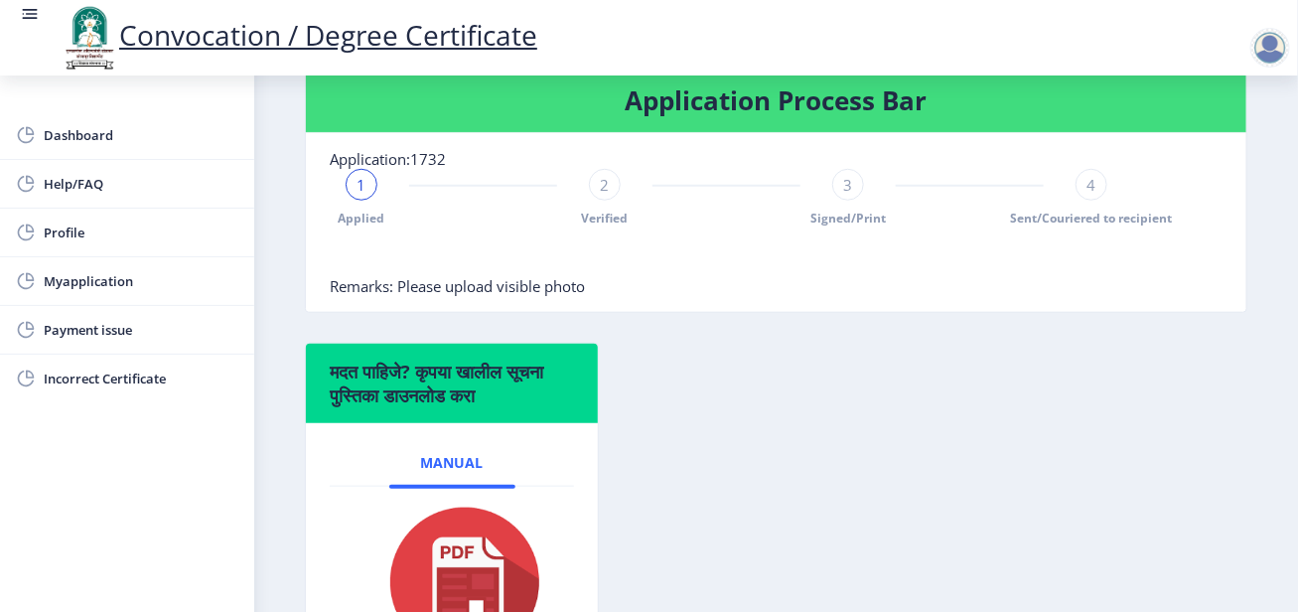
click at [847, 195] on span "3" at bounding box center [848, 185] width 9 height 20
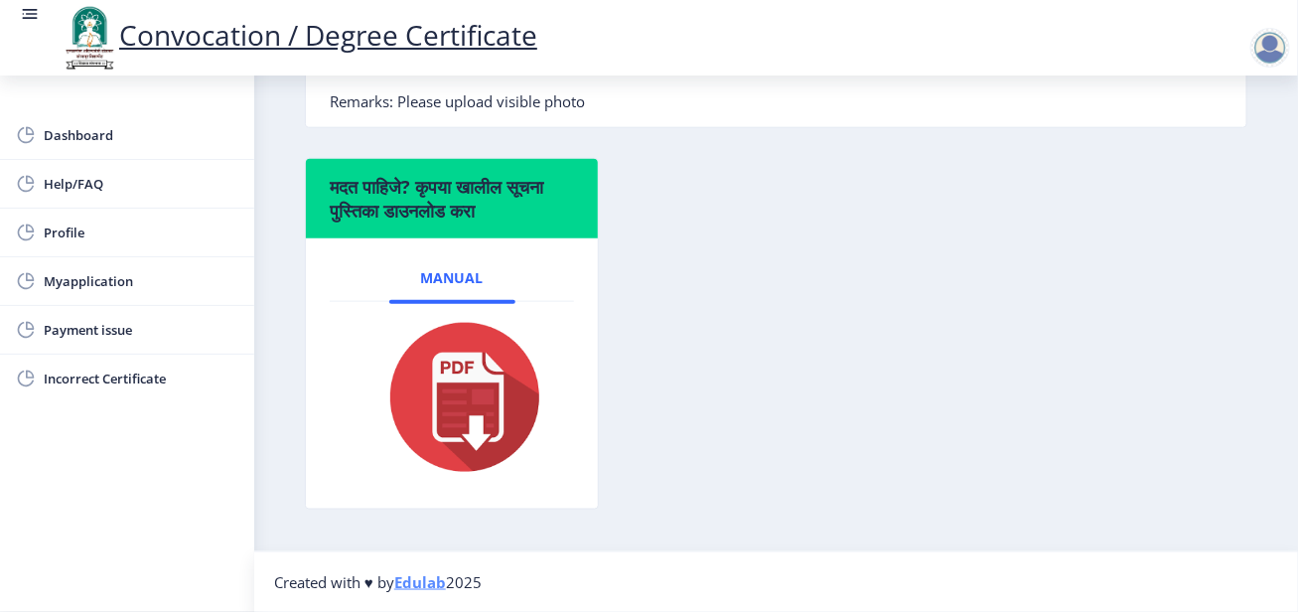
scroll to position [695, 0]
click at [481, 282] on span "Manual" at bounding box center [452, 278] width 63 height 16
click at [475, 286] on span "Manual" at bounding box center [452, 278] width 63 height 16
click at [430, 286] on span "Manual" at bounding box center [452, 278] width 63 height 16
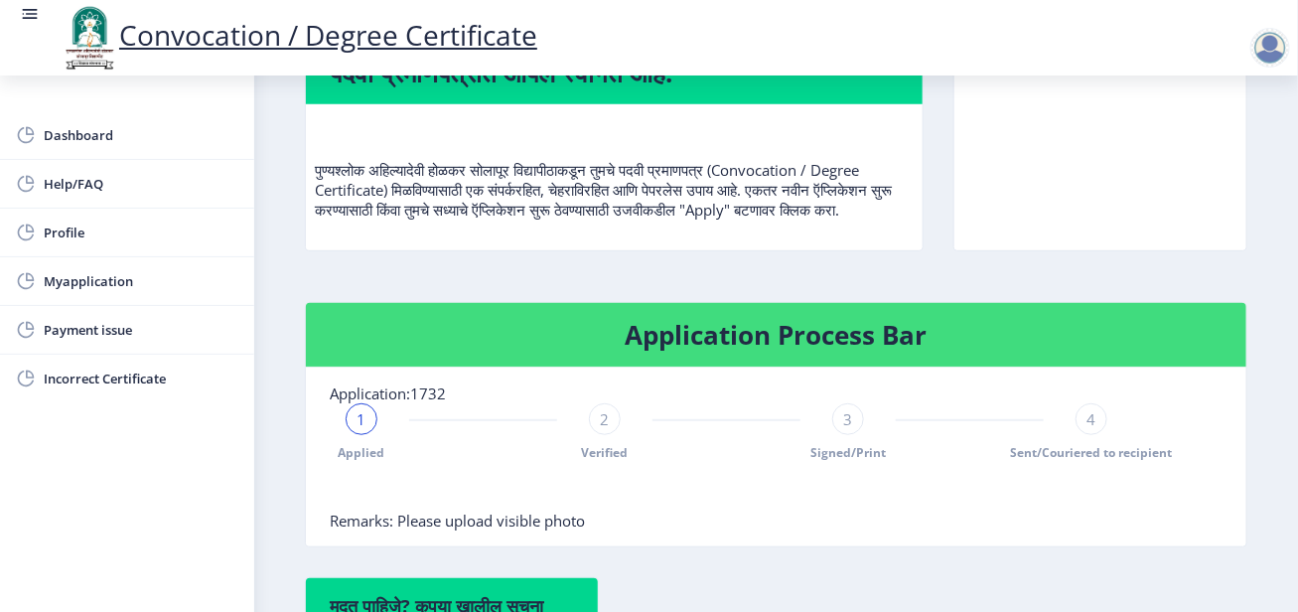
scroll to position [400, 0]
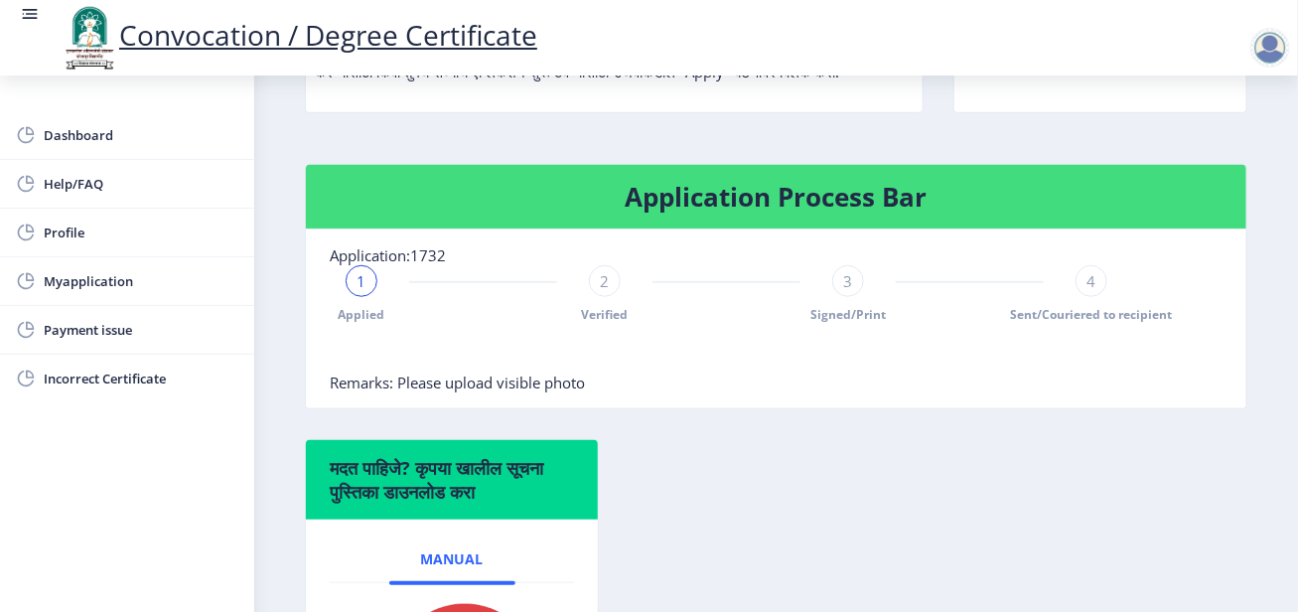
click at [1088, 291] on span "4" at bounding box center [1092, 281] width 9 height 20
click at [608, 297] on div "2" at bounding box center [605, 281] width 32 height 32
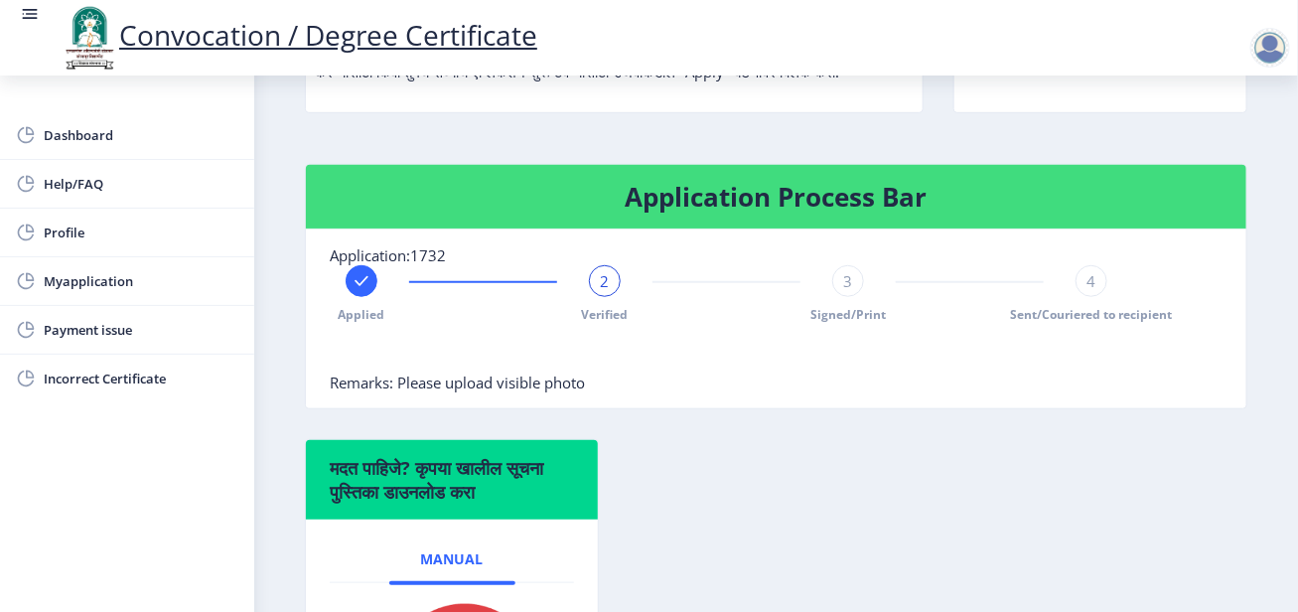
click at [840, 297] on div "3" at bounding box center [849, 281] width 32 height 32
click at [1088, 291] on span "4" at bounding box center [1092, 281] width 9 height 20
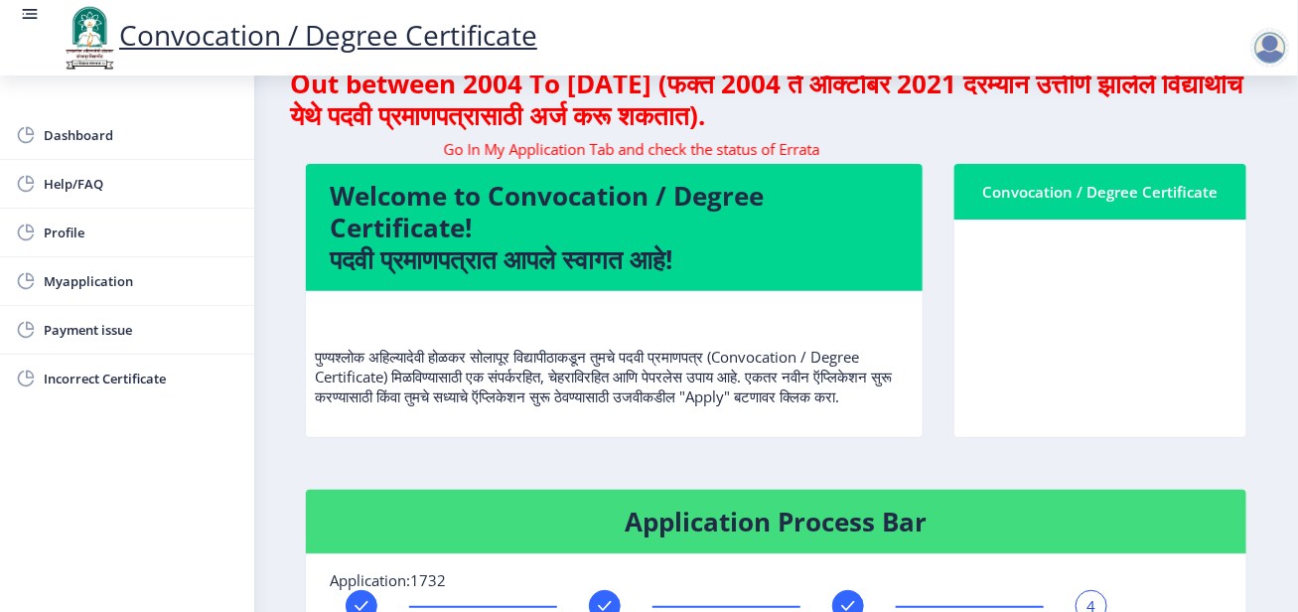
scroll to position [0, 0]
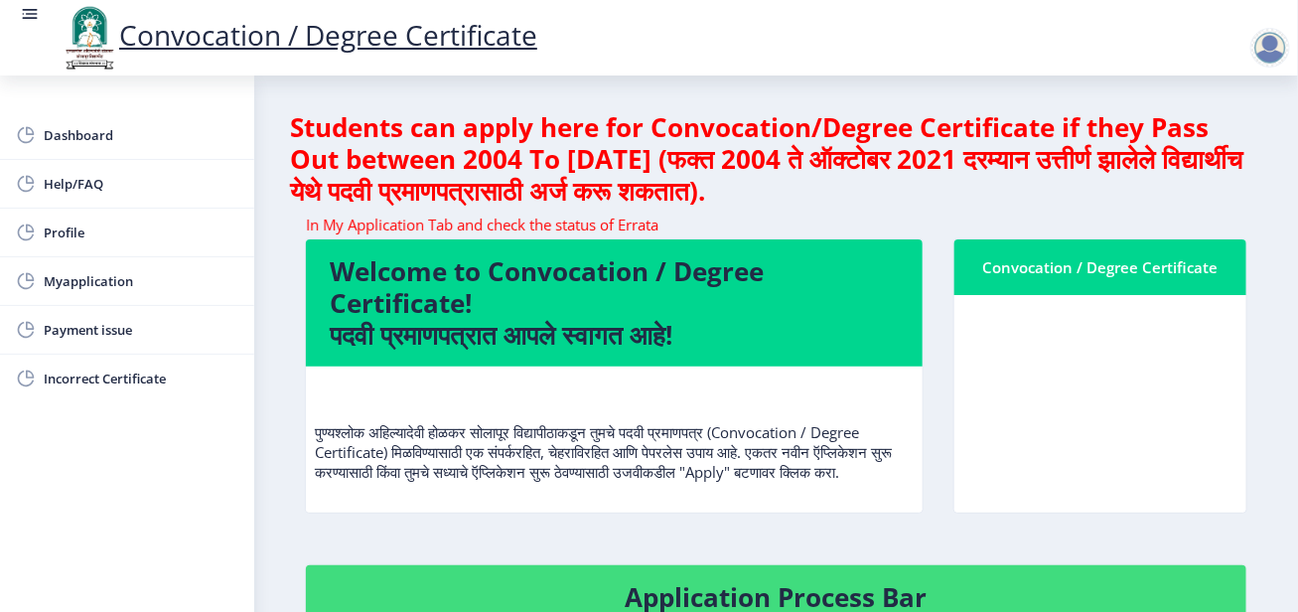
click at [1268, 40] on div at bounding box center [1271, 48] width 40 height 40
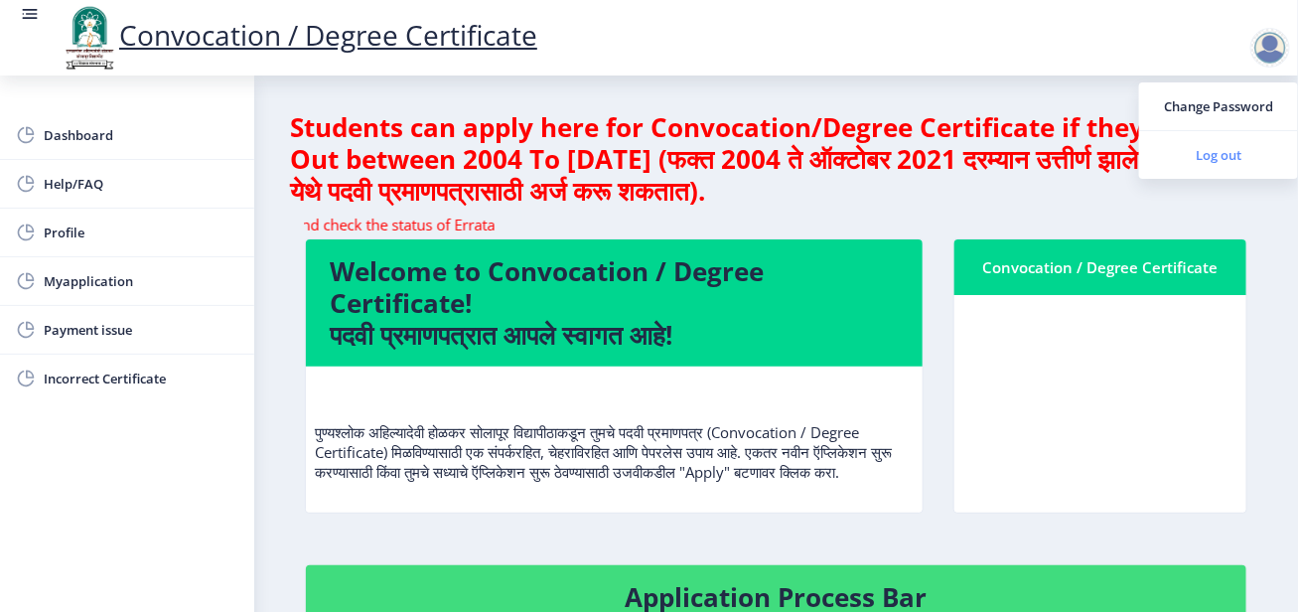
click at [1241, 148] on span "Log out" at bounding box center [1218, 155] width 127 height 24
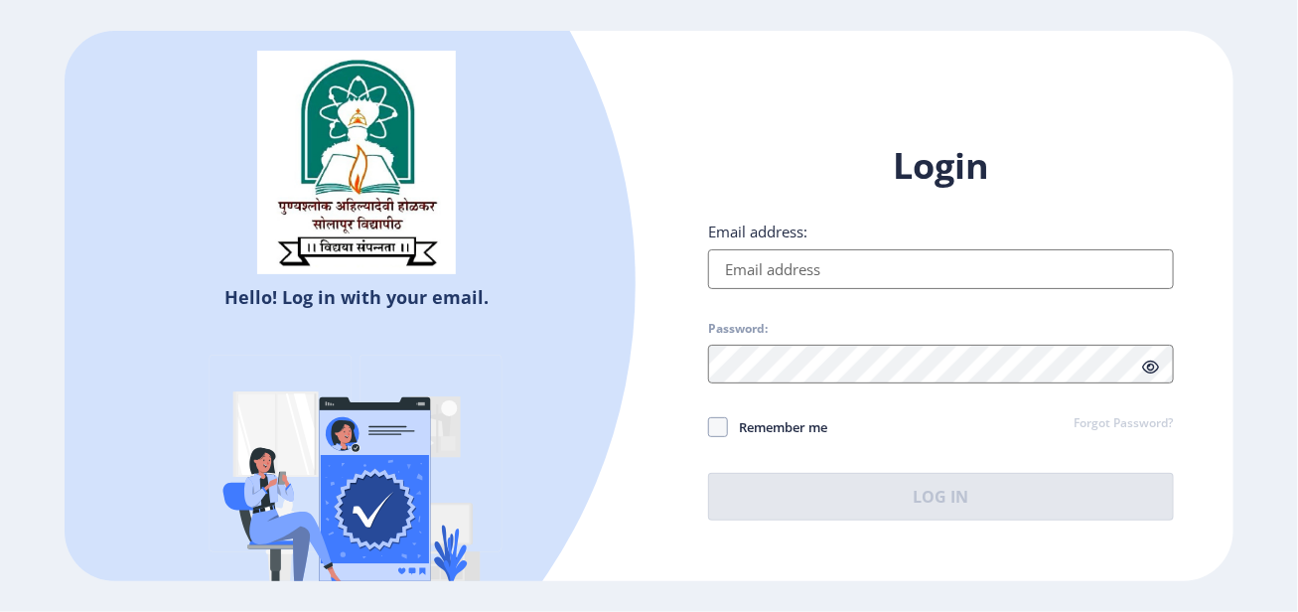
click at [718, 139] on div "Login Email address: Password: Remember me Forgot Password? Log In Don't have a…" at bounding box center [941, 347] width 584 height 470
click at [816, 138] on div "Login Email address: Password: Remember me Forgot Password? Log In Don't have a…" at bounding box center [941, 347] width 584 height 470
click at [803, 256] on input "Email address:" at bounding box center [940, 269] width 465 height 40
paste input "[EMAIL_ADDRESS][DOMAIN_NAME]"
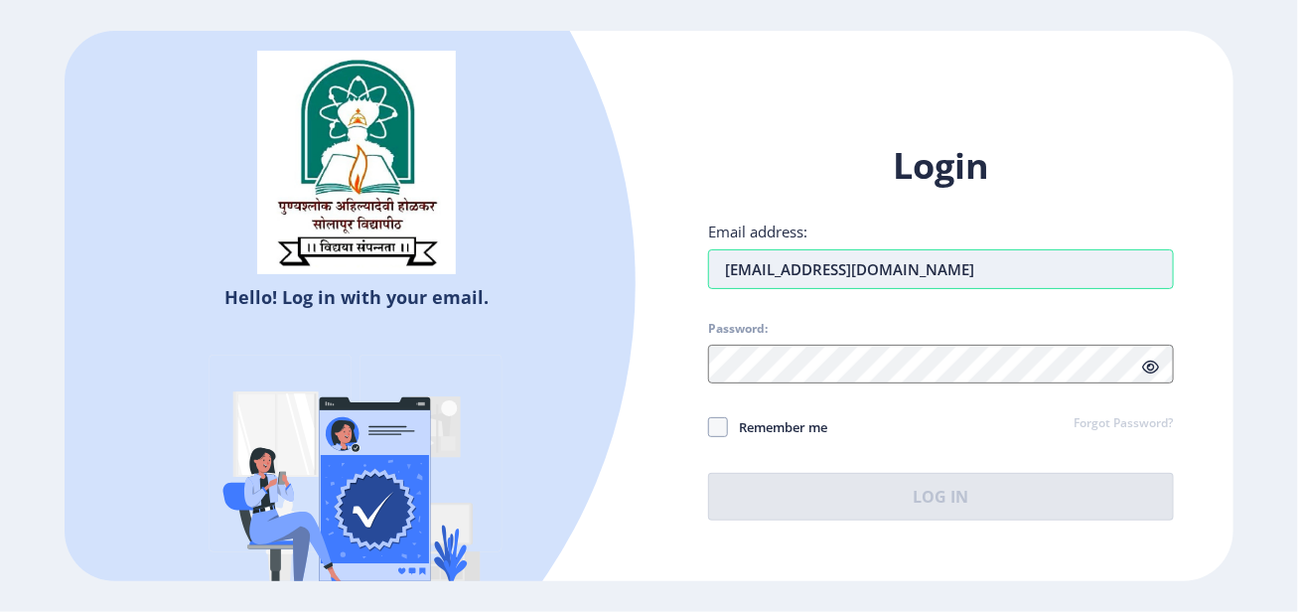
click at [723, 266] on input "[EMAIL_ADDRESS][DOMAIN_NAME]" at bounding box center [940, 269] width 465 height 40
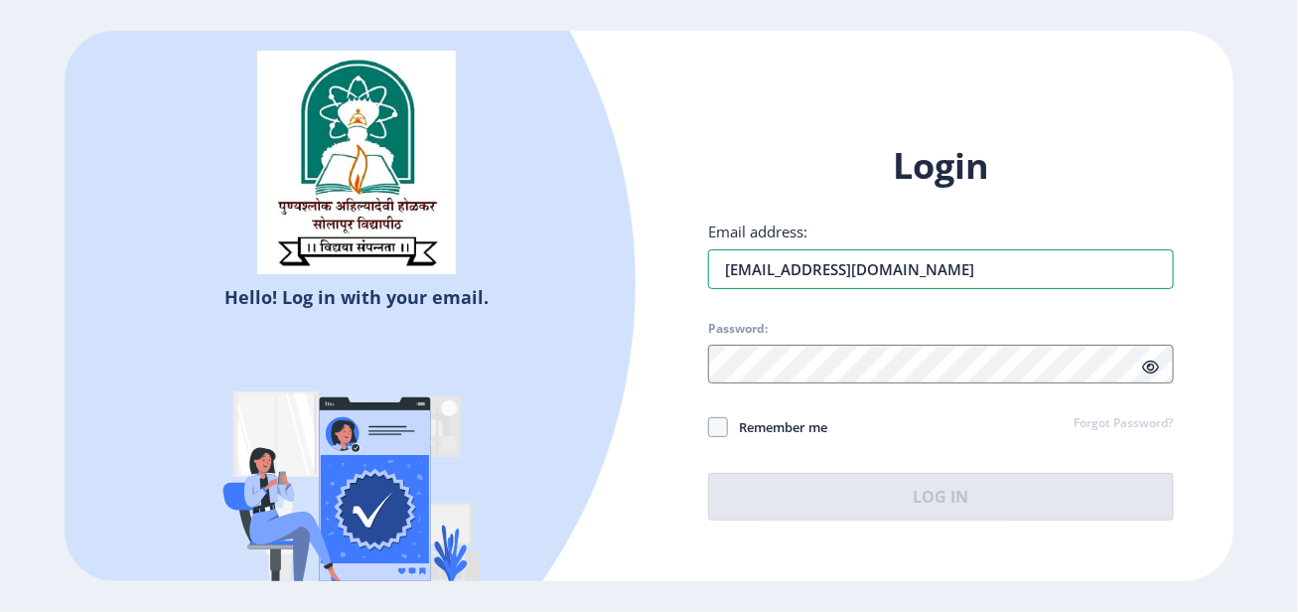
type input "[EMAIL_ADDRESS][DOMAIN_NAME]"
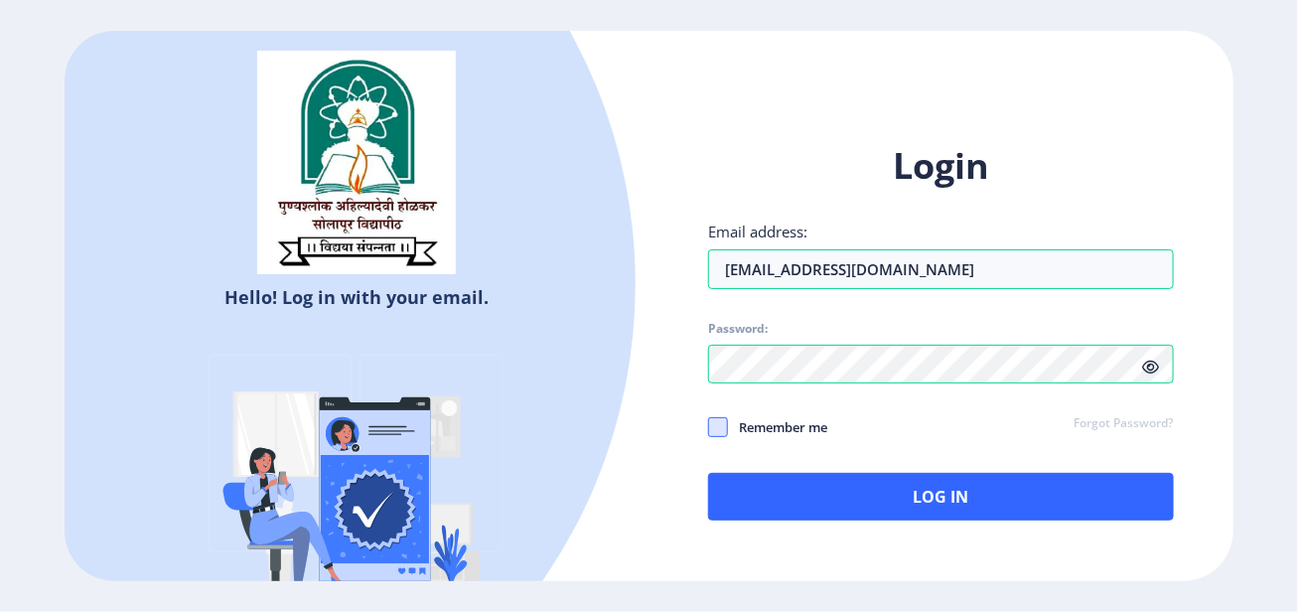
click at [720, 432] on span at bounding box center [718, 427] width 20 height 20
click at [709, 428] on input "Remember me" at bounding box center [708, 427] width 1 height 1
checkbox input "true"
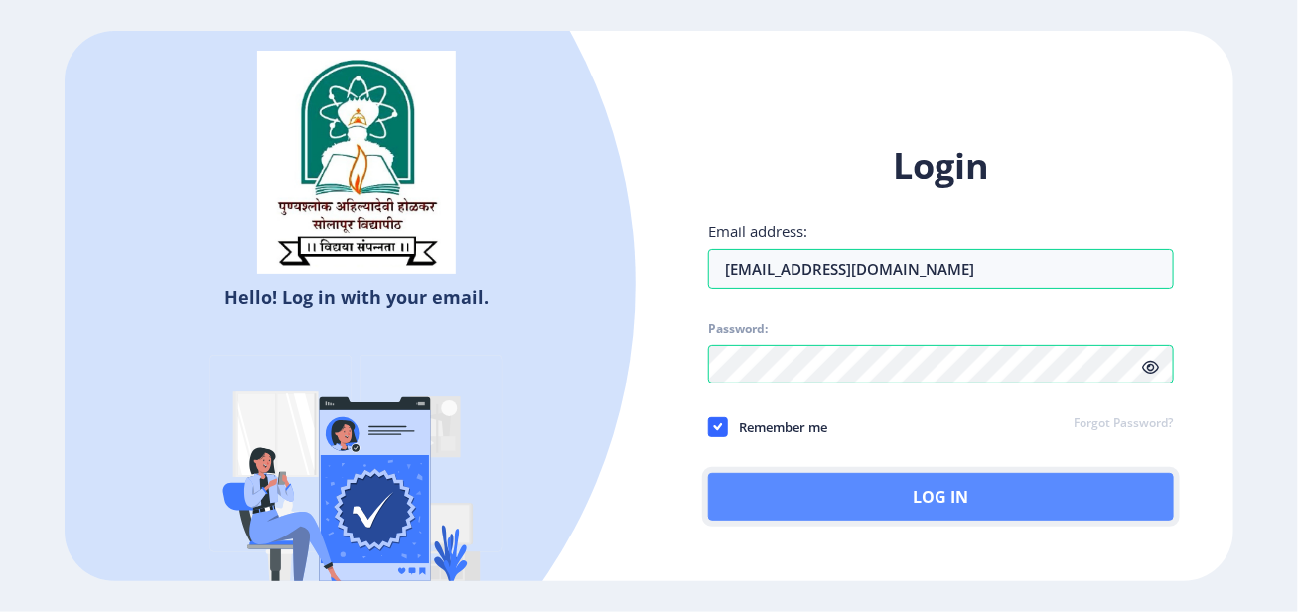
click at [785, 497] on button "Log In" at bounding box center [940, 497] width 465 height 48
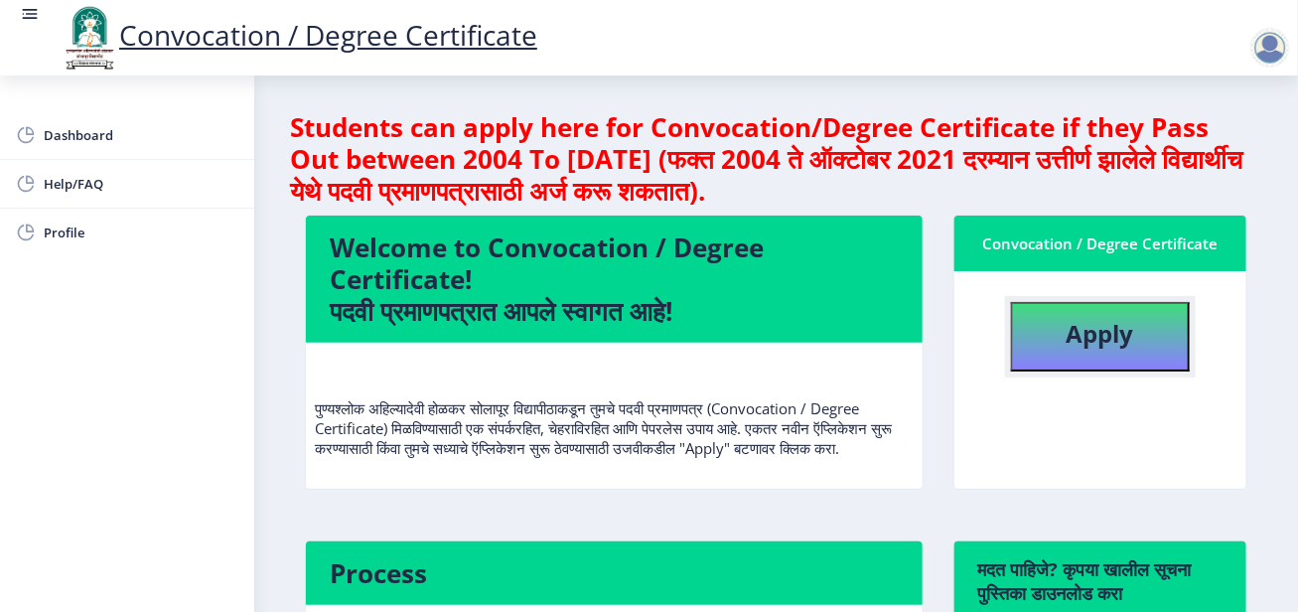
click at [1147, 349] on button "Apply" at bounding box center [1100, 337] width 179 height 70
select select
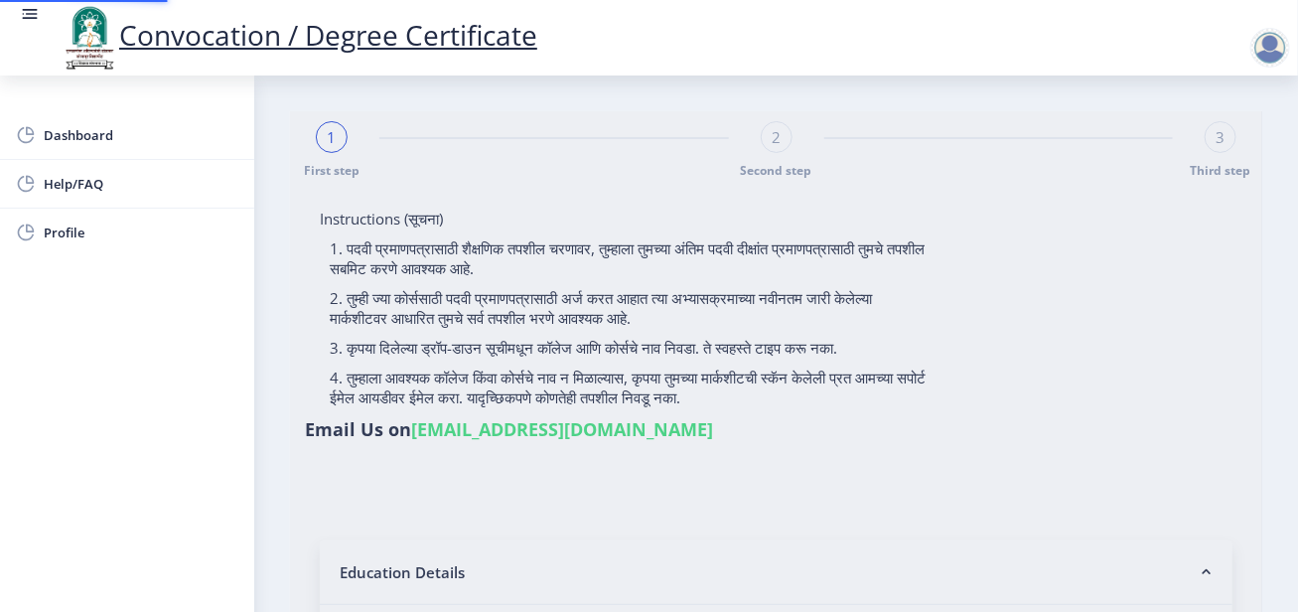
type input "202301044076364"
select select "Regular"
select select "2025"
select select "Grade A"
type input "168337"
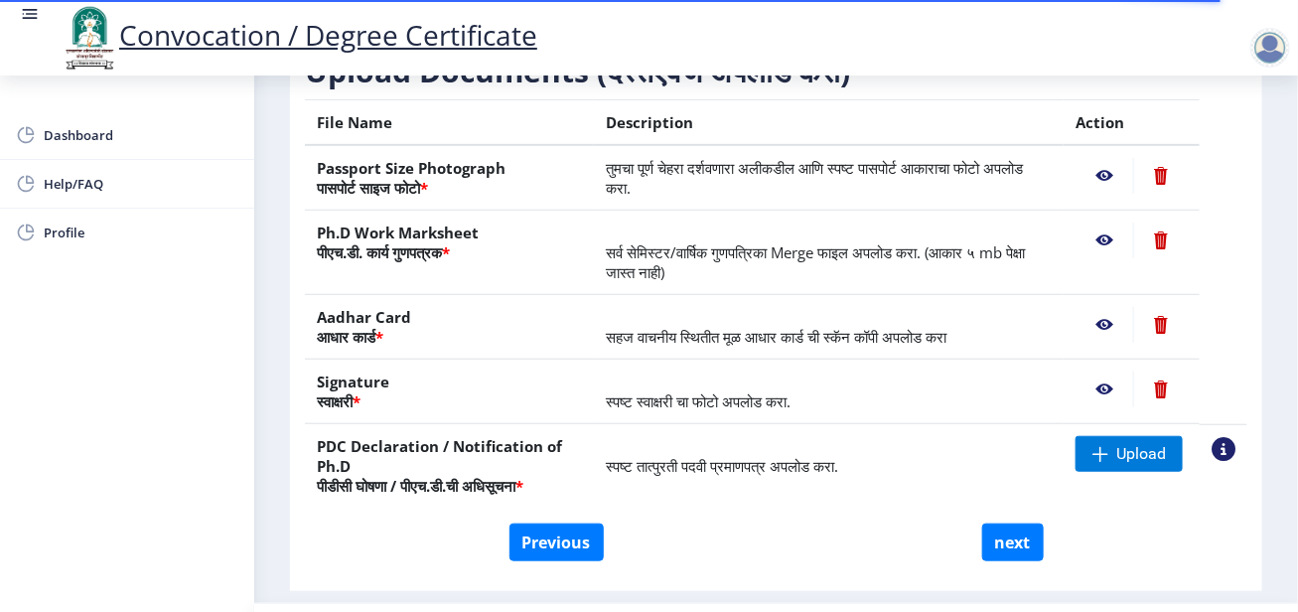
scroll to position [328, 0]
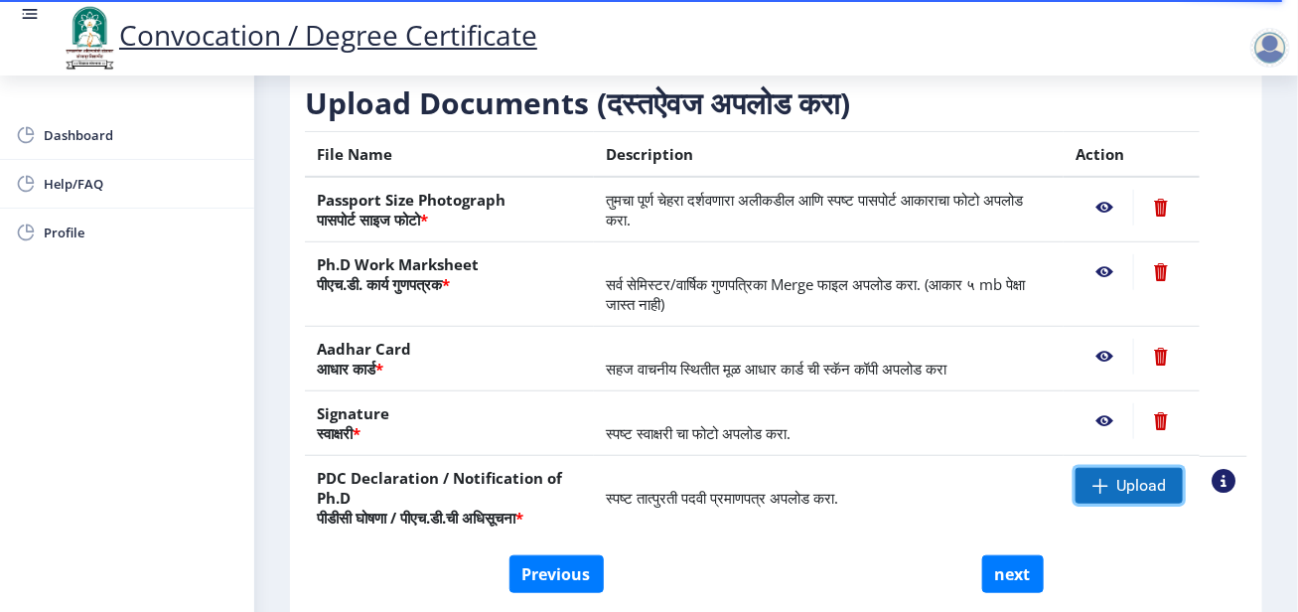
click at [1107, 486] on span "Upload" at bounding box center [1129, 486] width 107 height 36
click at [1098, 482] on span at bounding box center [1101, 486] width 16 height 16
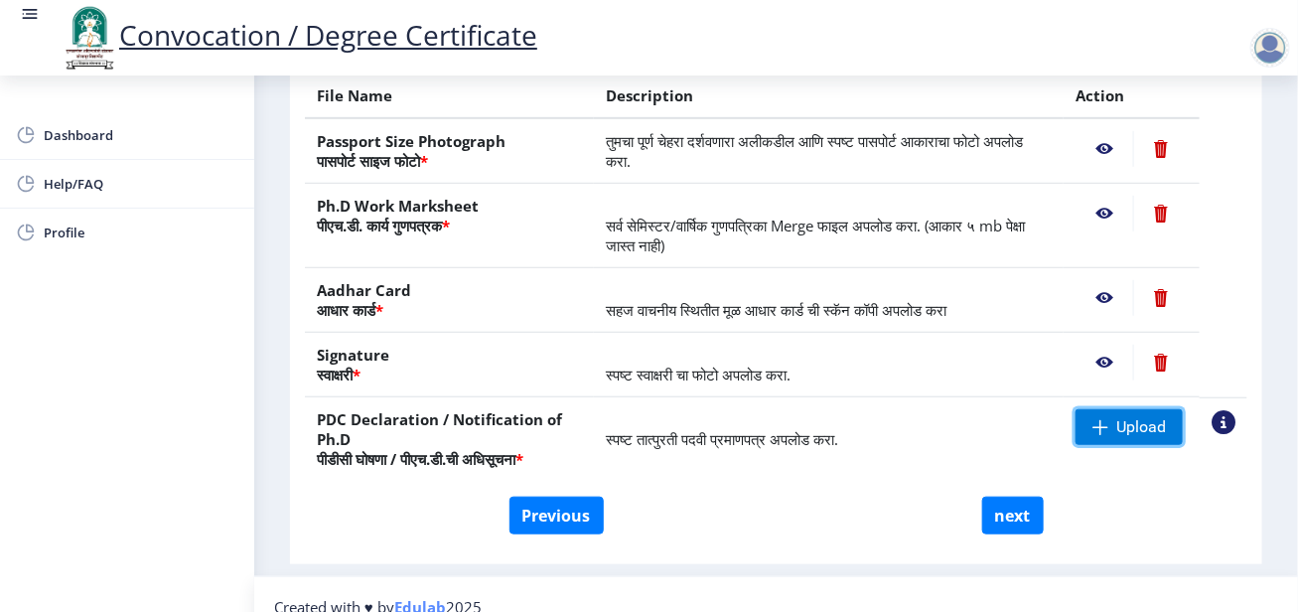
scroll to position [427, 0]
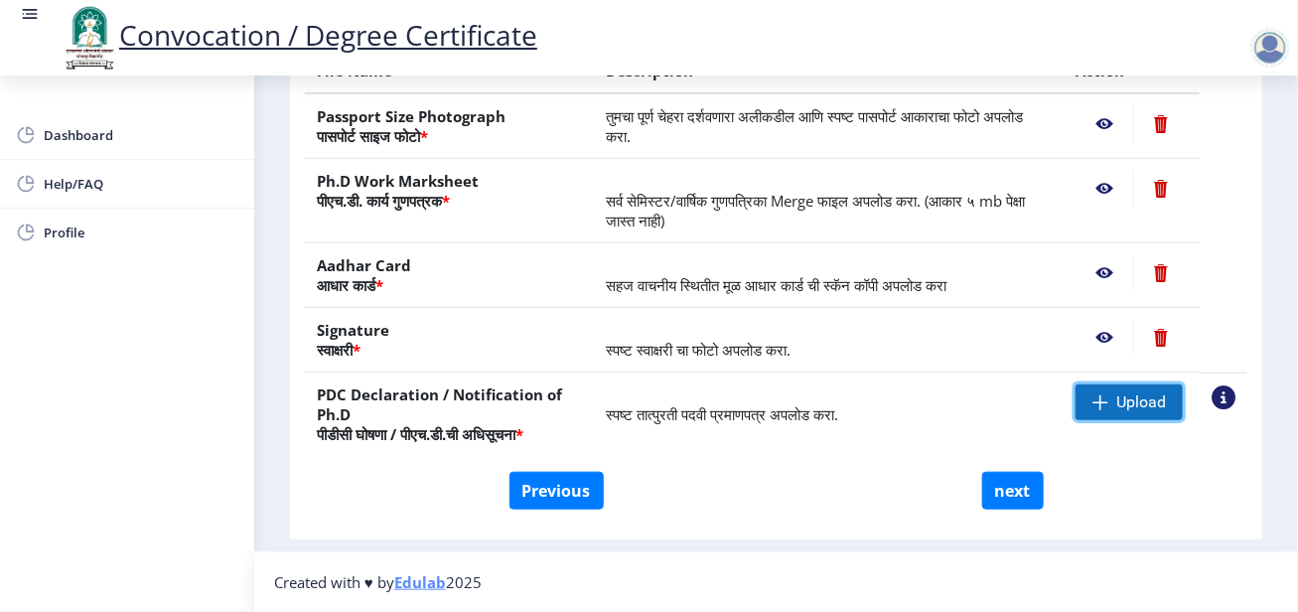
click at [1153, 394] on span "Upload" at bounding box center [1129, 402] width 107 height 36
click at [1117, 392] on span "Upload" at bounding box center [1142, 402] width 50 height 20
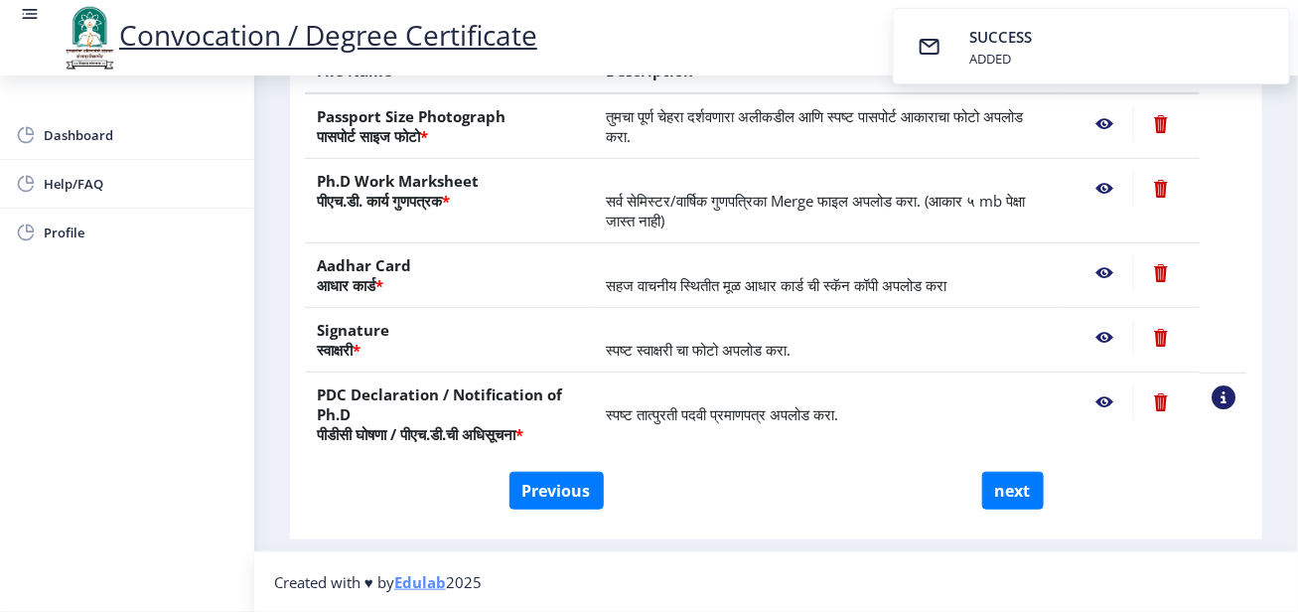
click at [1096, 384] on nb-action at bounding box center [1105, 402] width 58 height 36
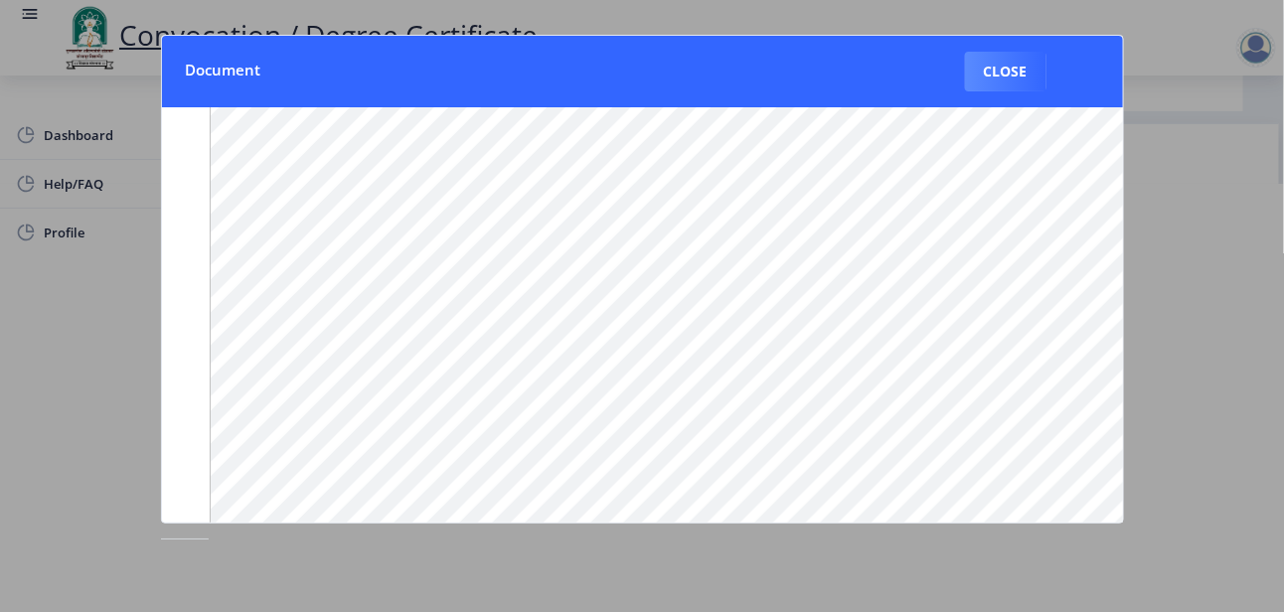
scroll to position [99, 0]
click at [1005, 67] on button "Close" at bounding box center [1005, 72] width 81 height 40
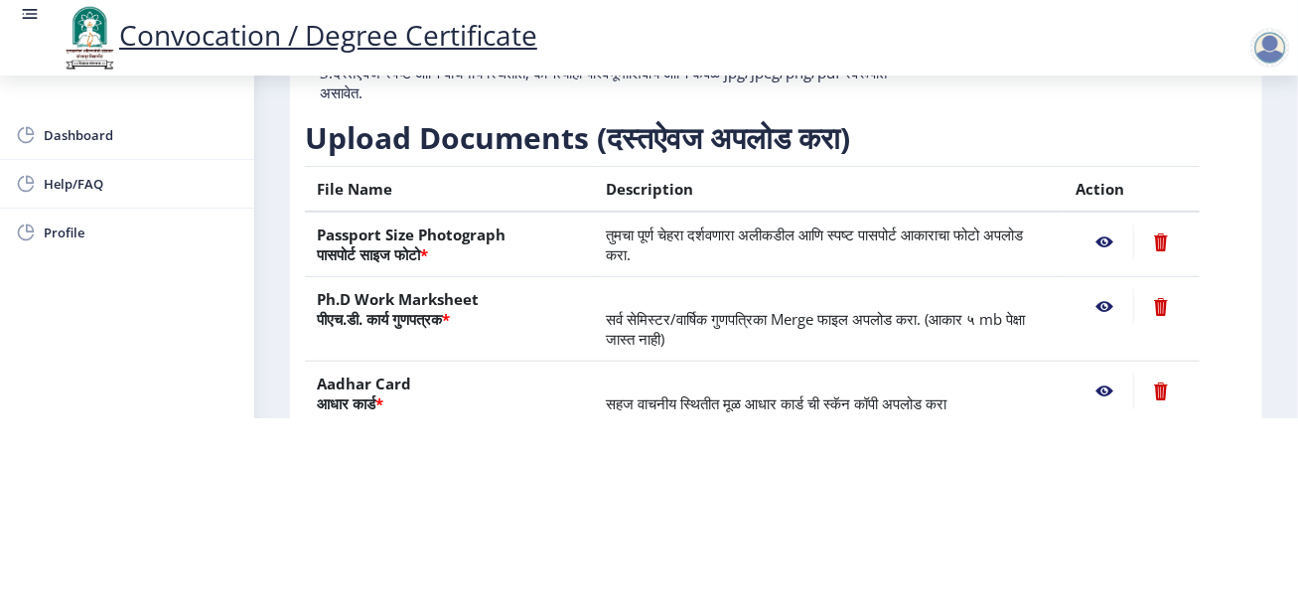
click at [1099, 238] on nb-action at bounding box center [1105, 243] width 58 height 36
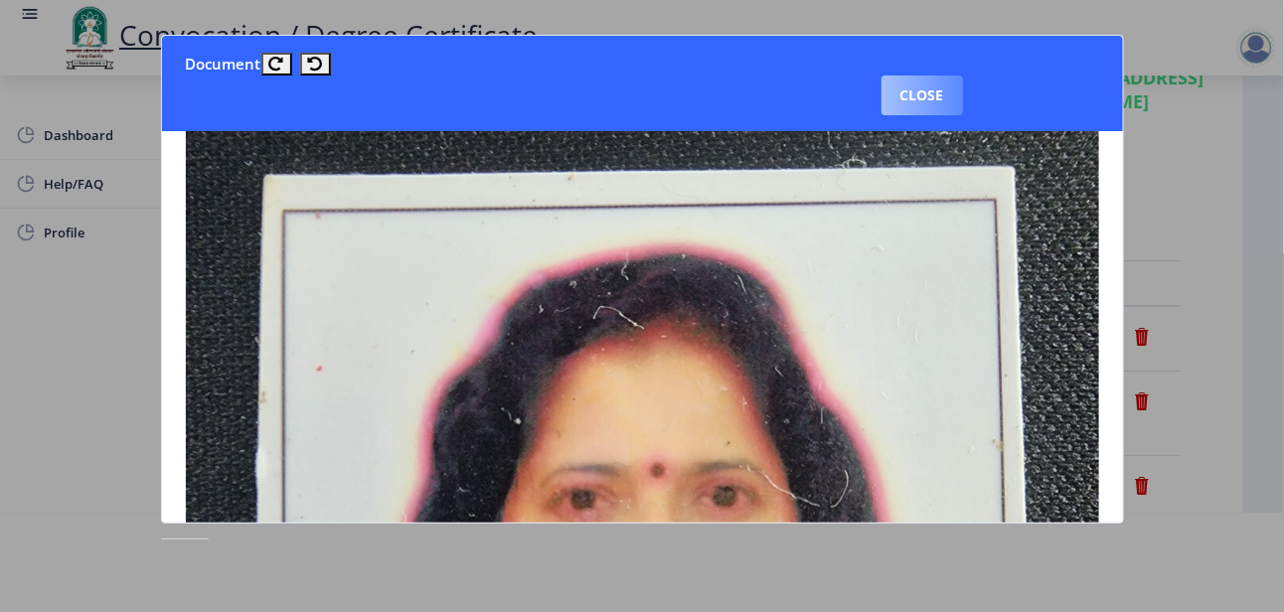
click at [963, 76] on button "Close" at bounding box center [921, 96] width 81 height 40
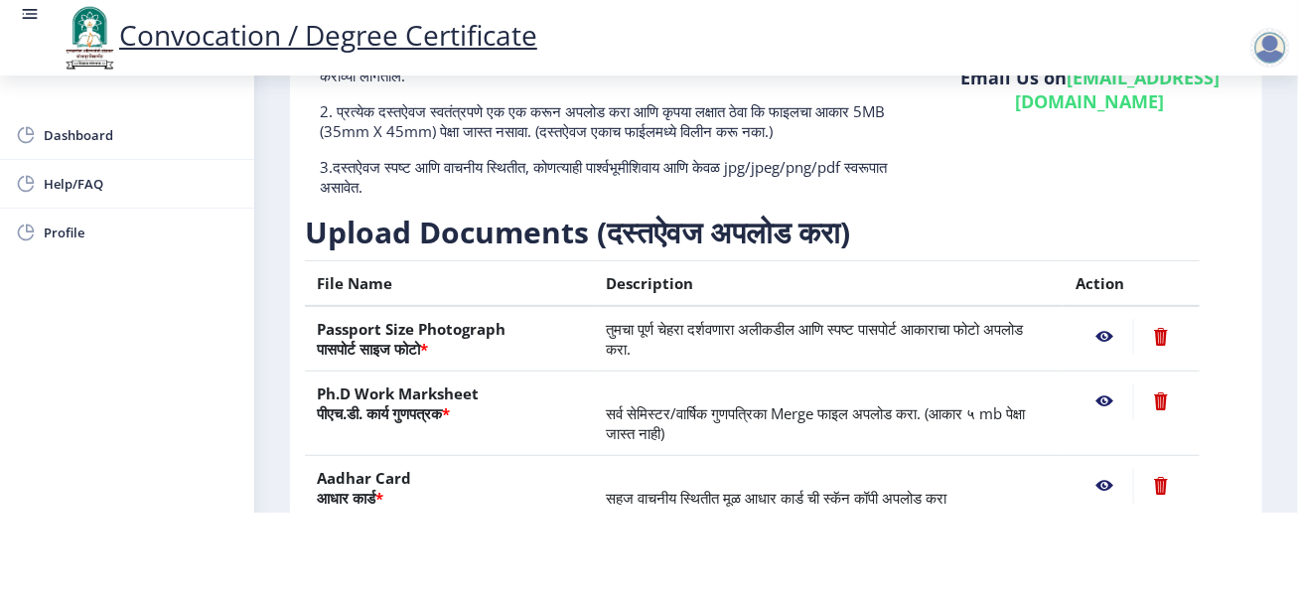
click at [1100, 399] on nb-action at bounding box center [1105, 401] width 58 height 36
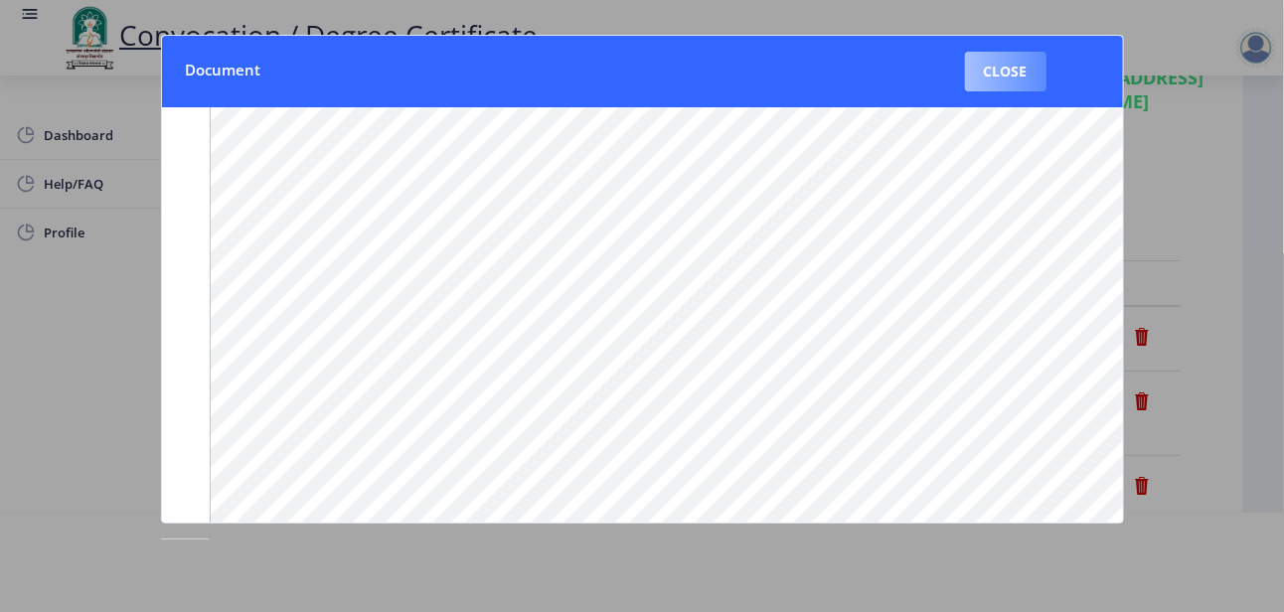
click at [1009, 59] on button "Close" at bounding box center [1005, 72] width 81 height 40
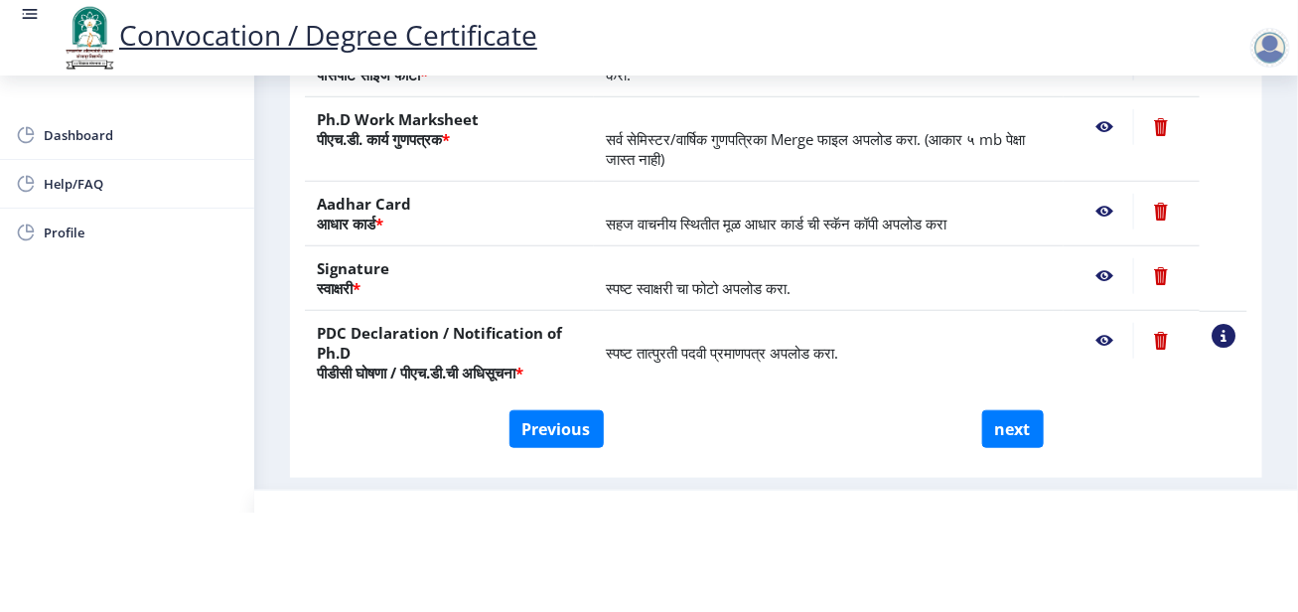
scroll to position [397, 0]
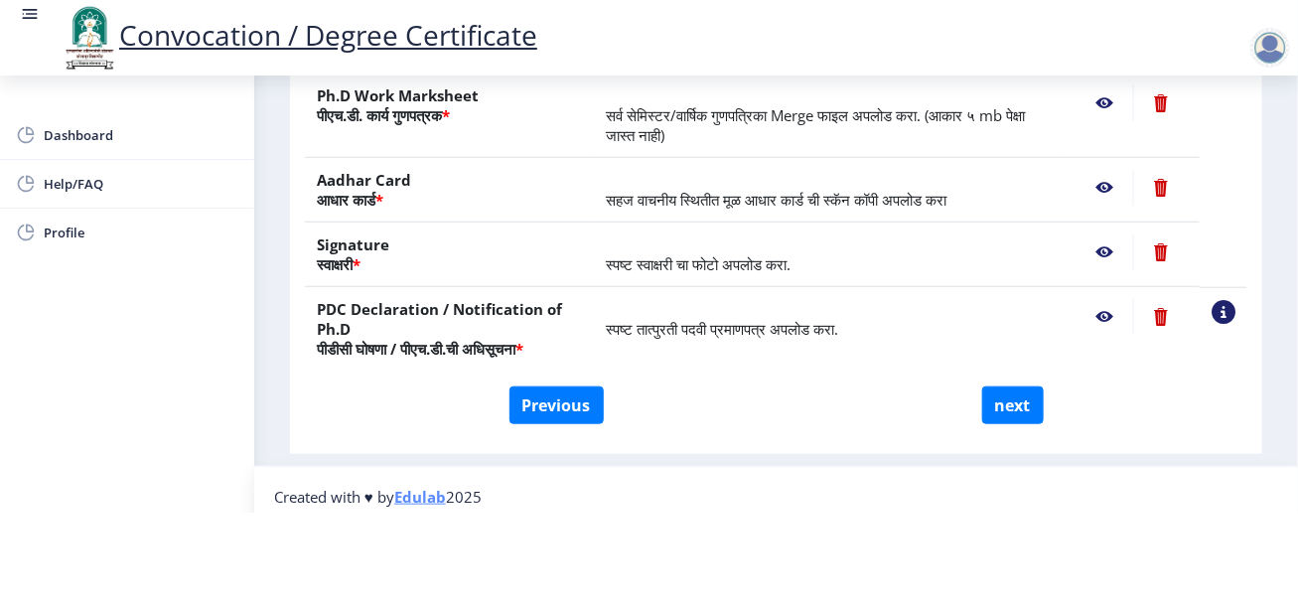
click at [1101, 188] on nb-action at bounding box center [1105, 188] width 58 height 36
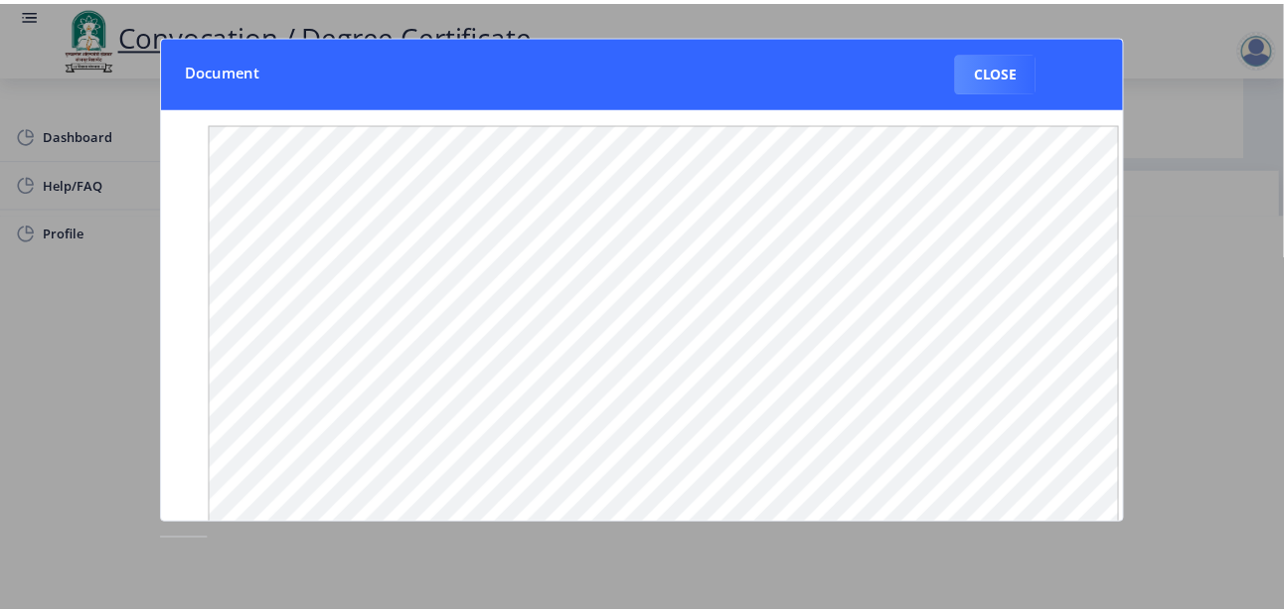
scroll to position [0, 0]
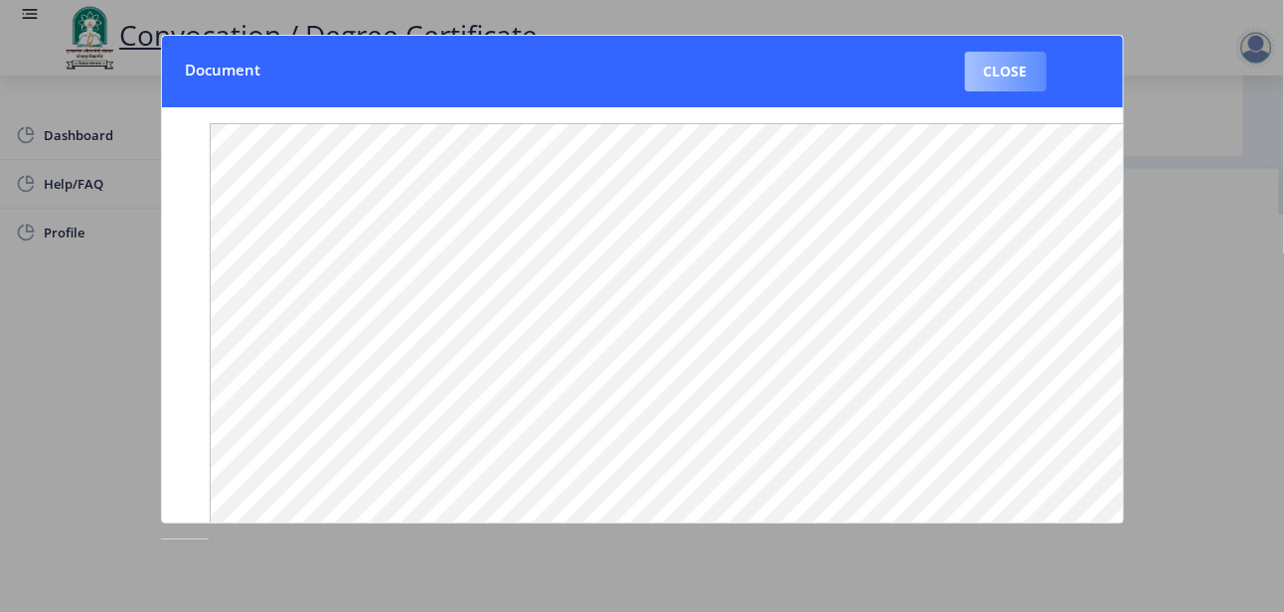
click at [1025, 65] on button "Close" at bounding box center [1005, 72] width 81 height 40
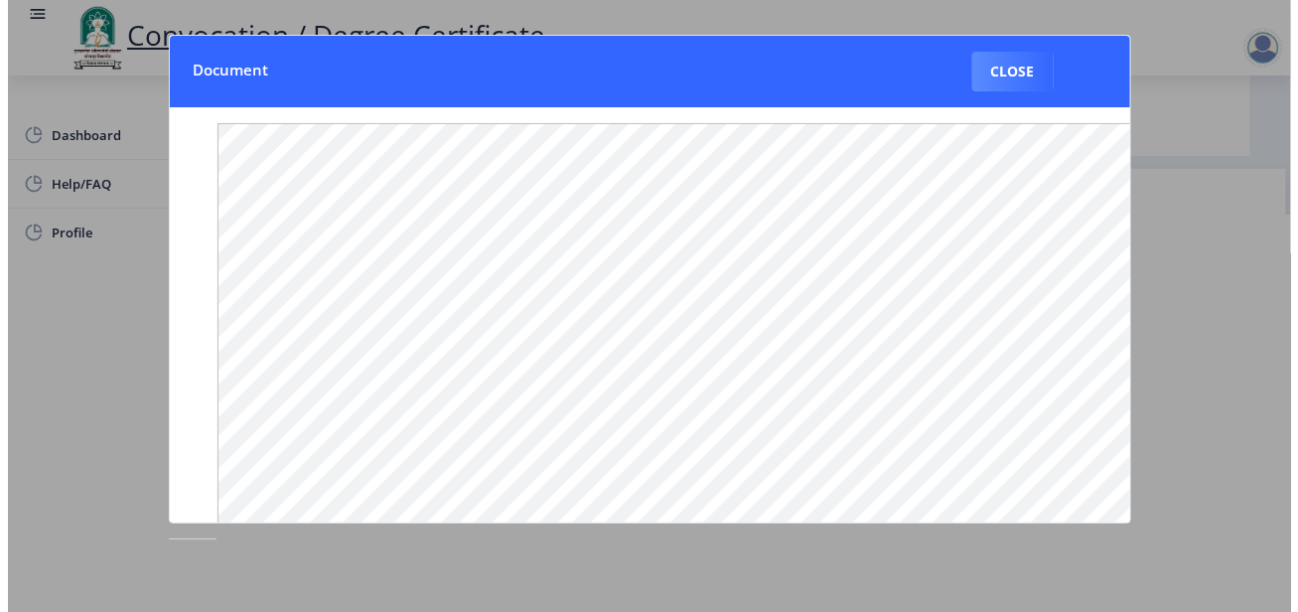
scroll to position [194, 0]
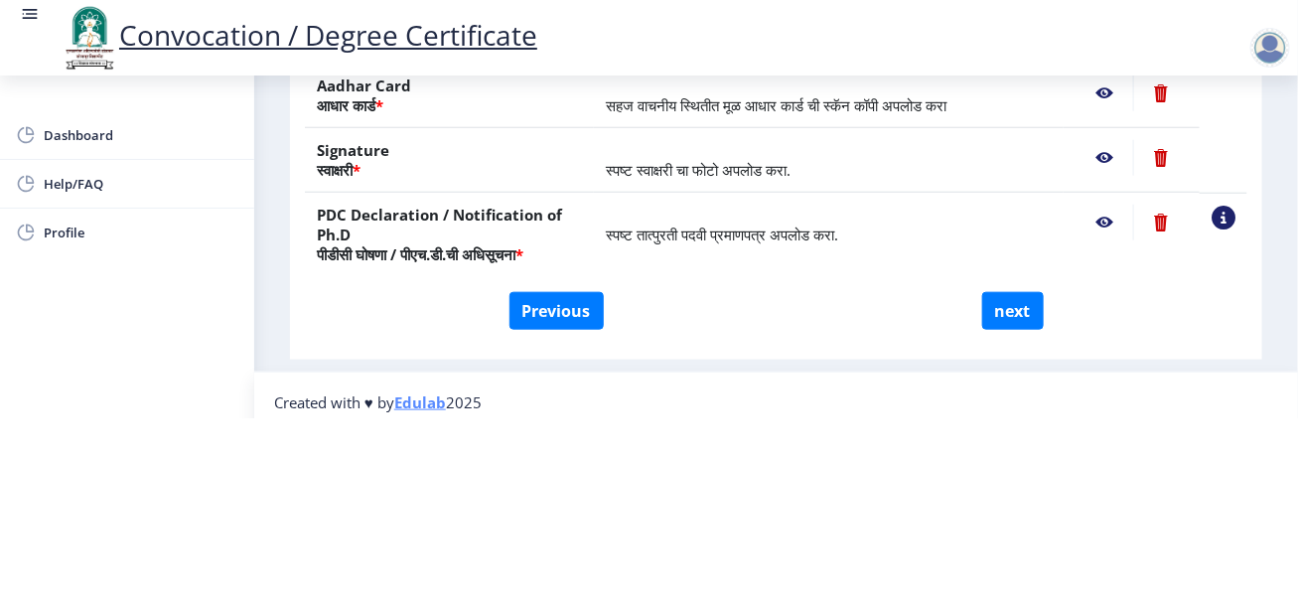
click at [1099, 153] on nb-action at bounding box center [1105, 158] width 58 height 36
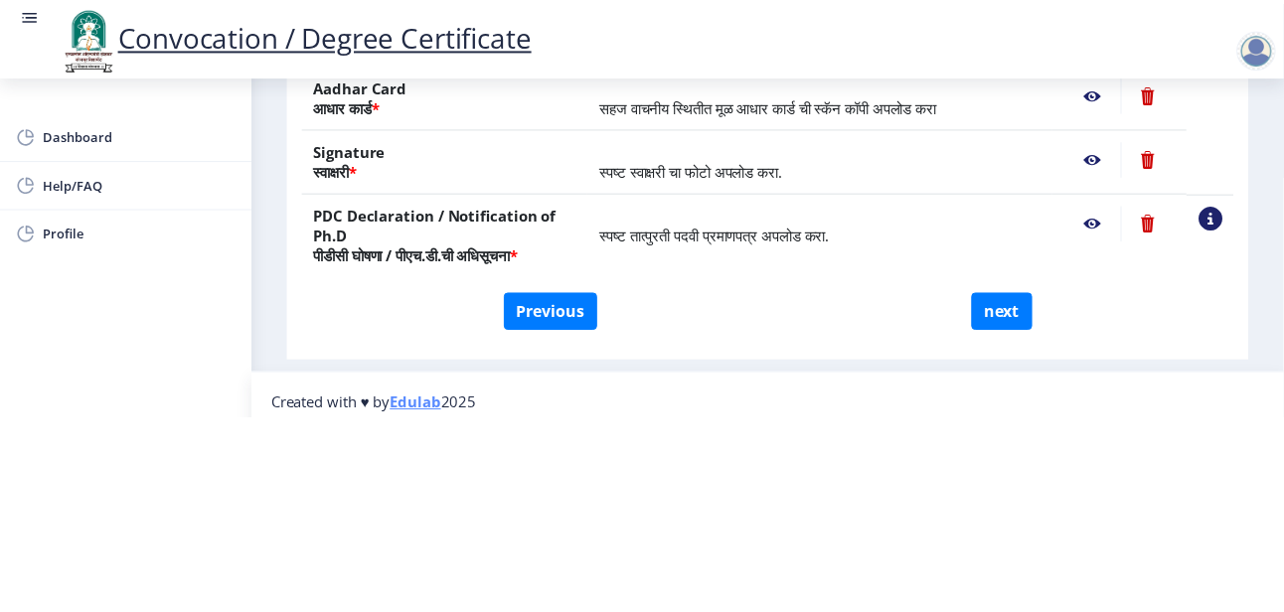
scroll to position [0, 0]
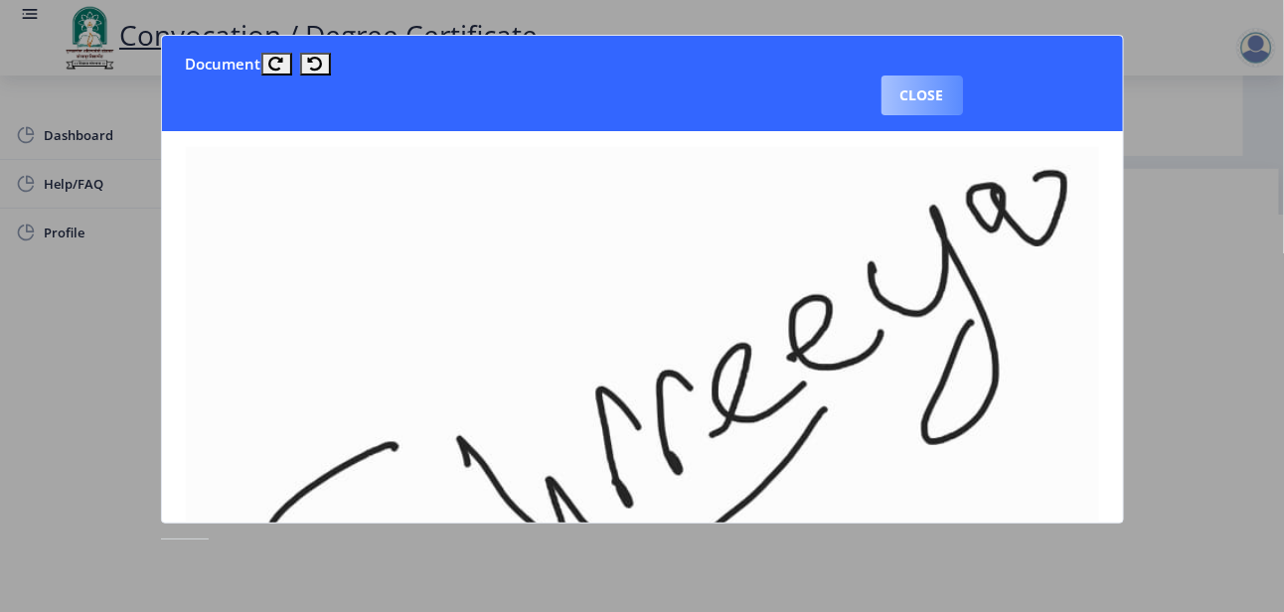
click at [963, 76] on button "Close" at bounding box center [921, 96] width 81 height 40
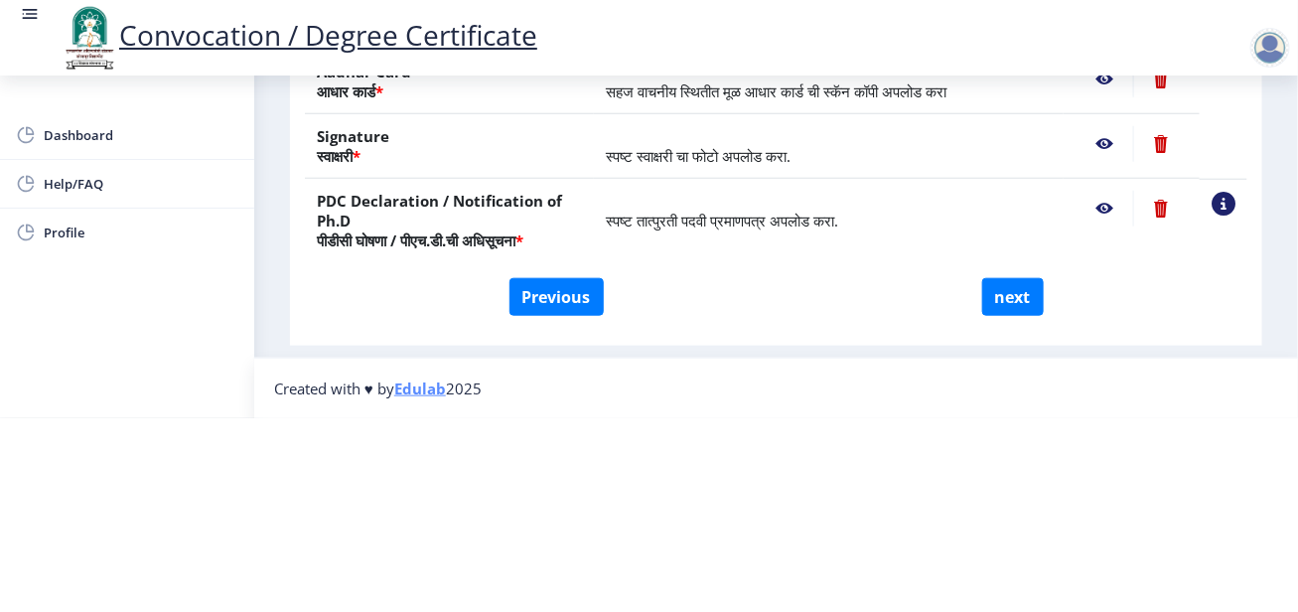
scroll to position [427, 0]
click at [1022, 301] on button "next" at bounding box center [1014, 297] width 62 height 38
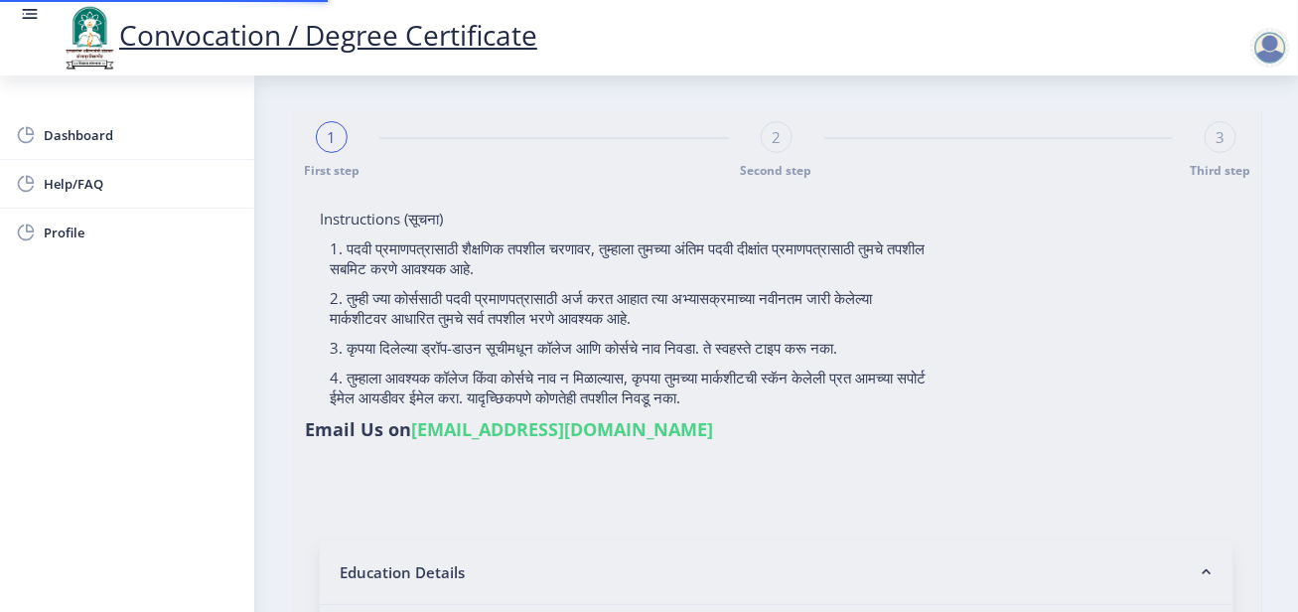
select select
type input "202301044076364"
select select "Regular"
select select "2025"
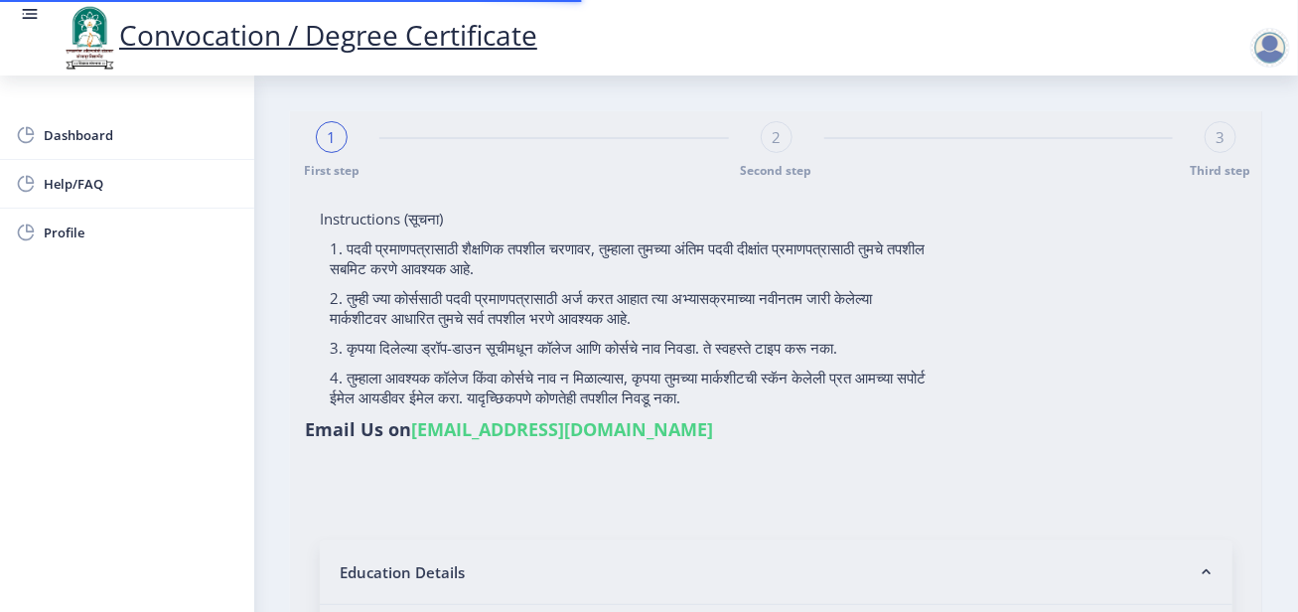
select select "Grade A"
type input "168337"
select select "August"
select select "Social Work"
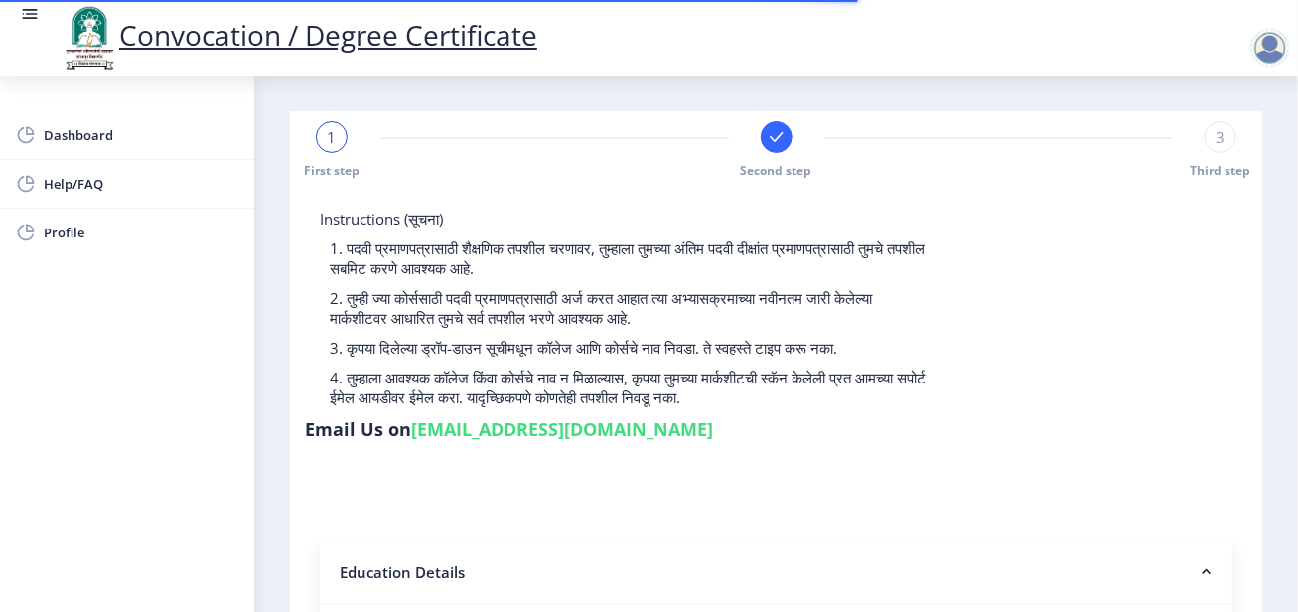
select select
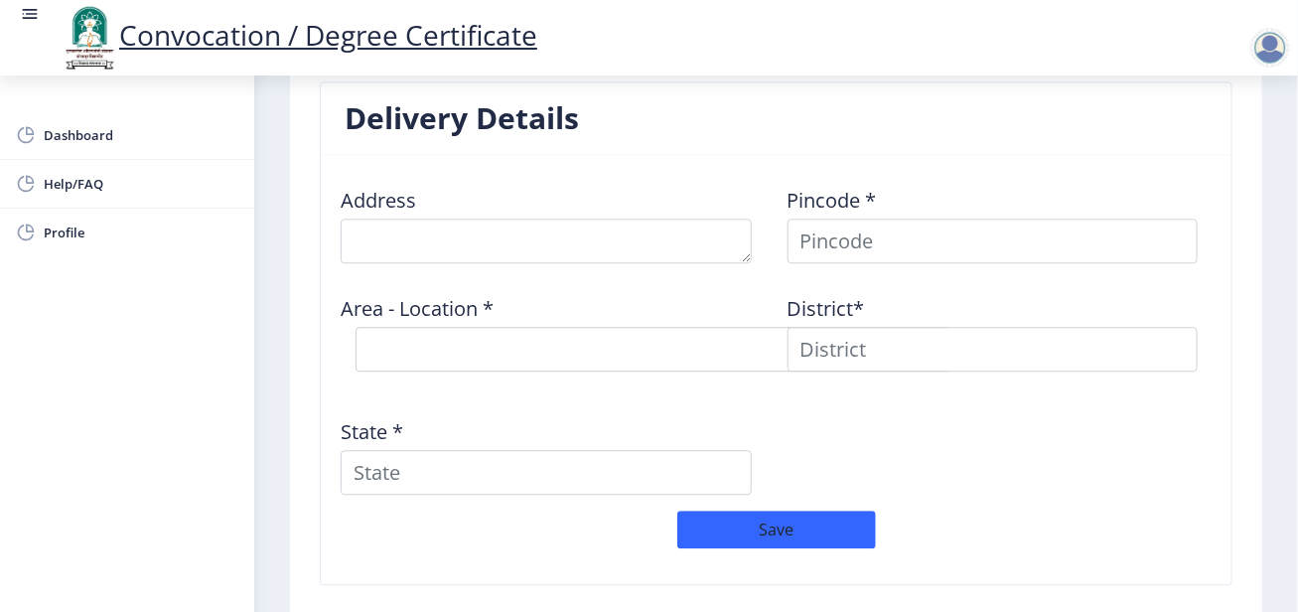
scroll to position [1758, 0]
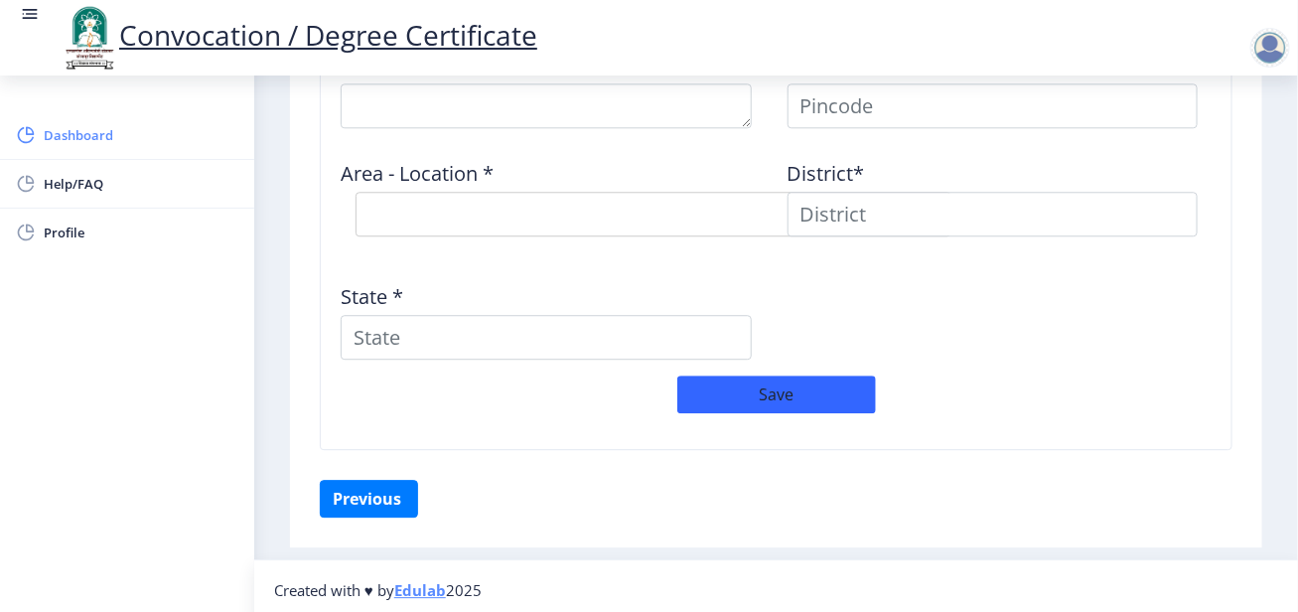
click at [80, 129] on span "Dashboard" at bounding box center [141, 135] width 195 height 24
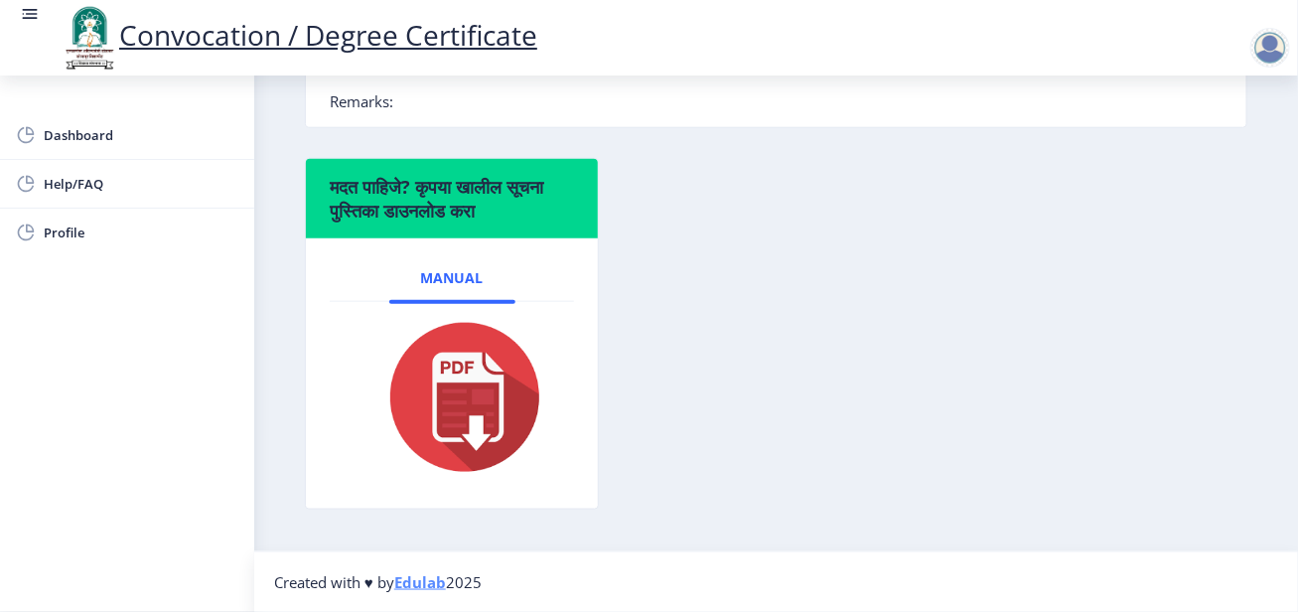
scroll to position [674, 0]
click at [80, 226] on span "Profile" at bounding box center [141, 233] width 195 height 24
select select "[DEMOGRAPHIC_DATA]"
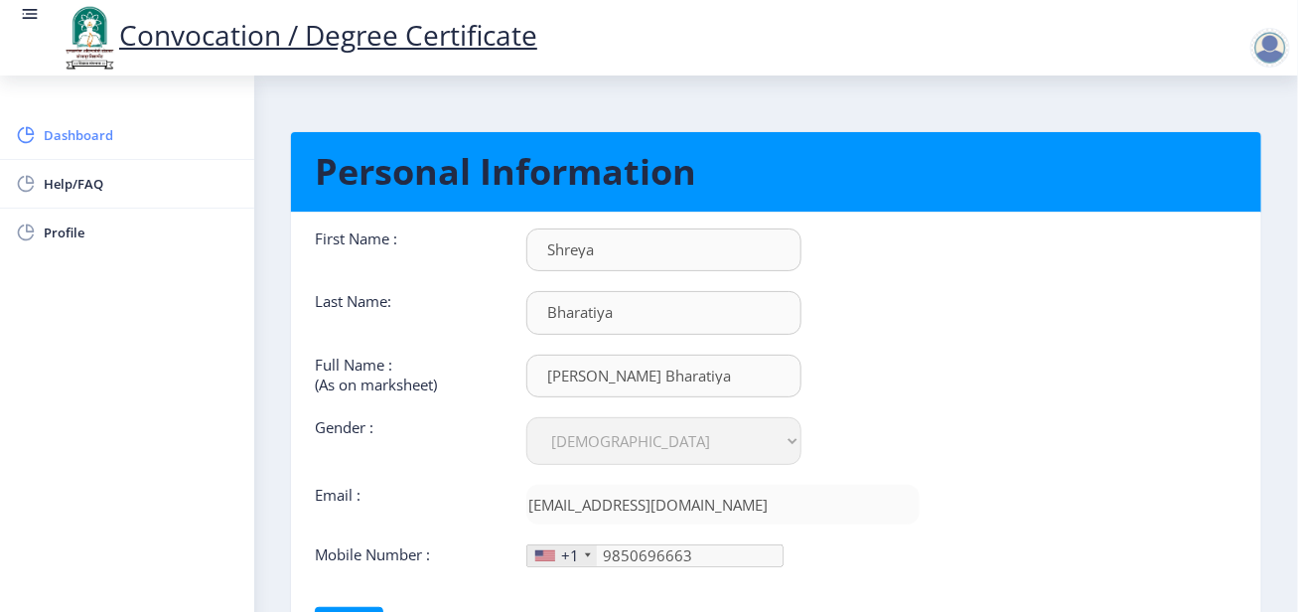
click at [72, 123] on span "Dashboard" at bounding box center [141, 135] width 195 height 24
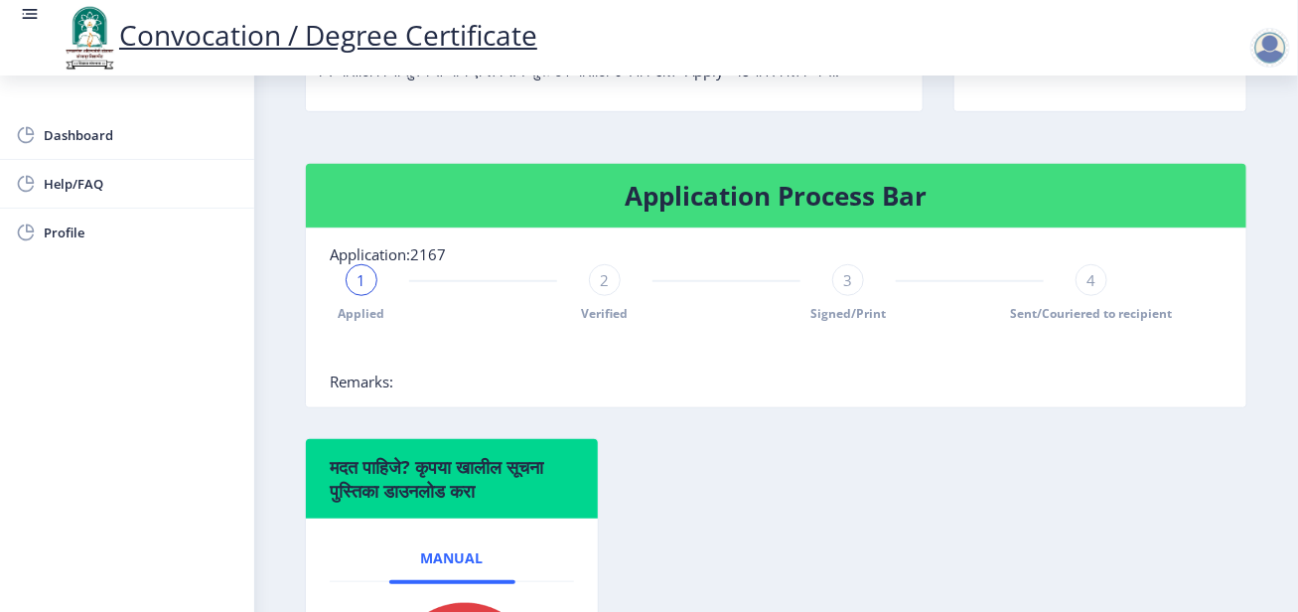
scroll to position [376, 0]
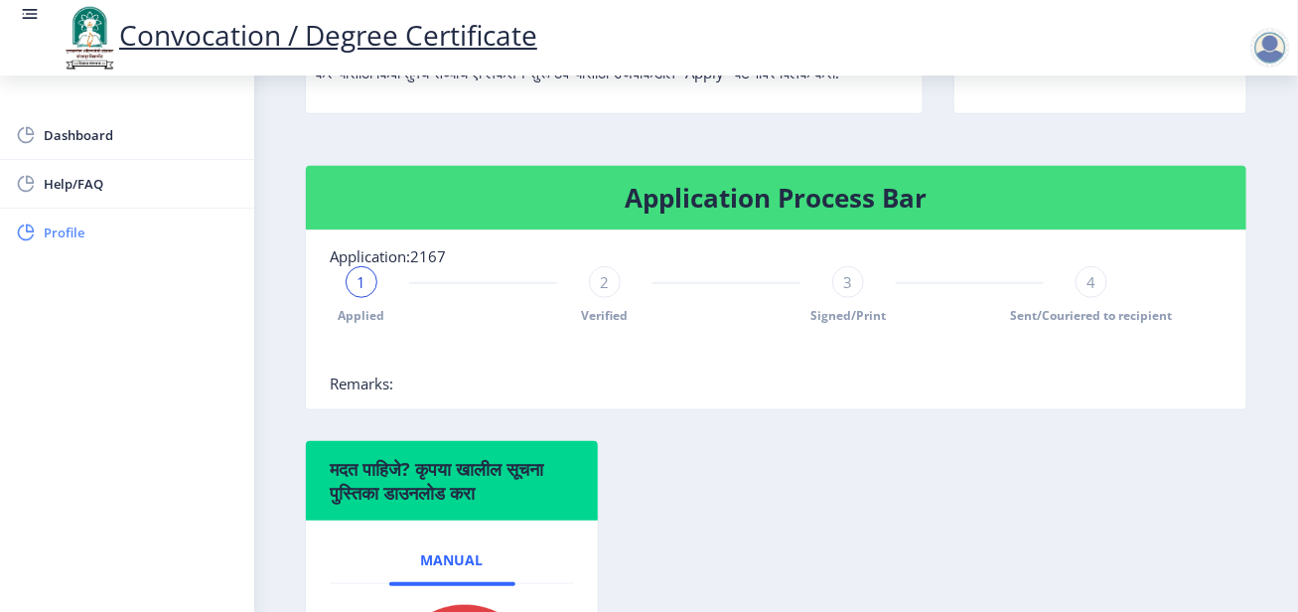
click at [75, 228] on span "Profile" at bounding box center [141, 233] width 195 height 24
select select
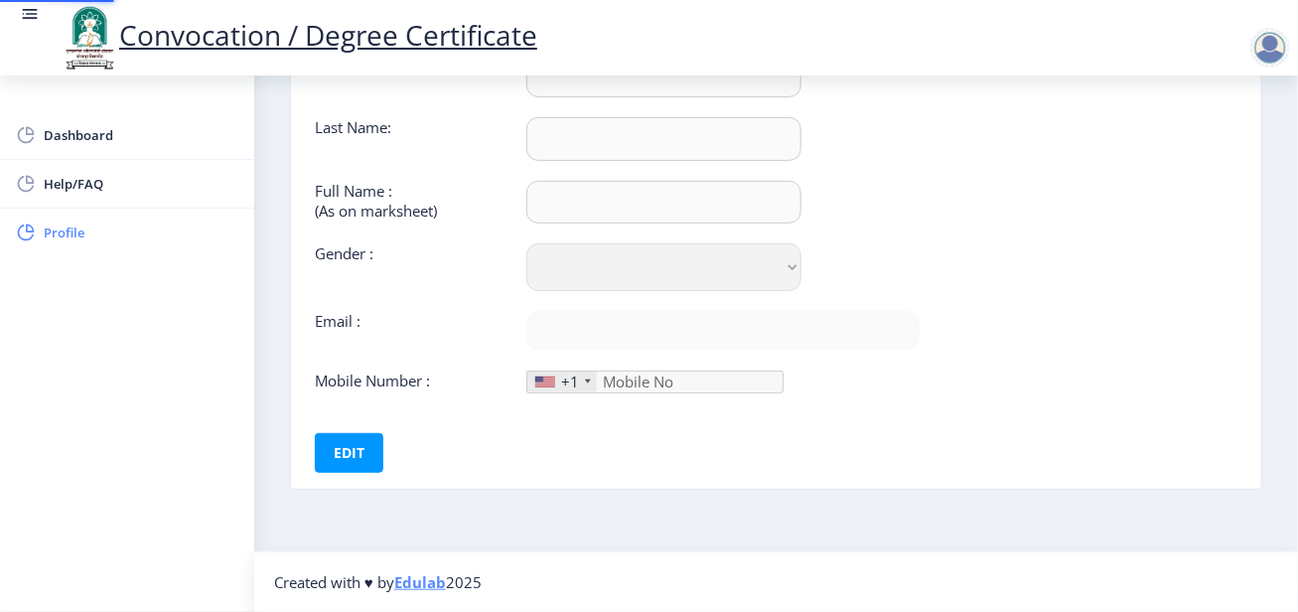
type input "Shreya"
type input "Bharatiya"
type input "[PERSON_NAME] Bharatiya"
select select "[DEMOGRAPHIC_DATA]"
type input "[EMAIL_ADDRESS][DOMAIN_NAME]"
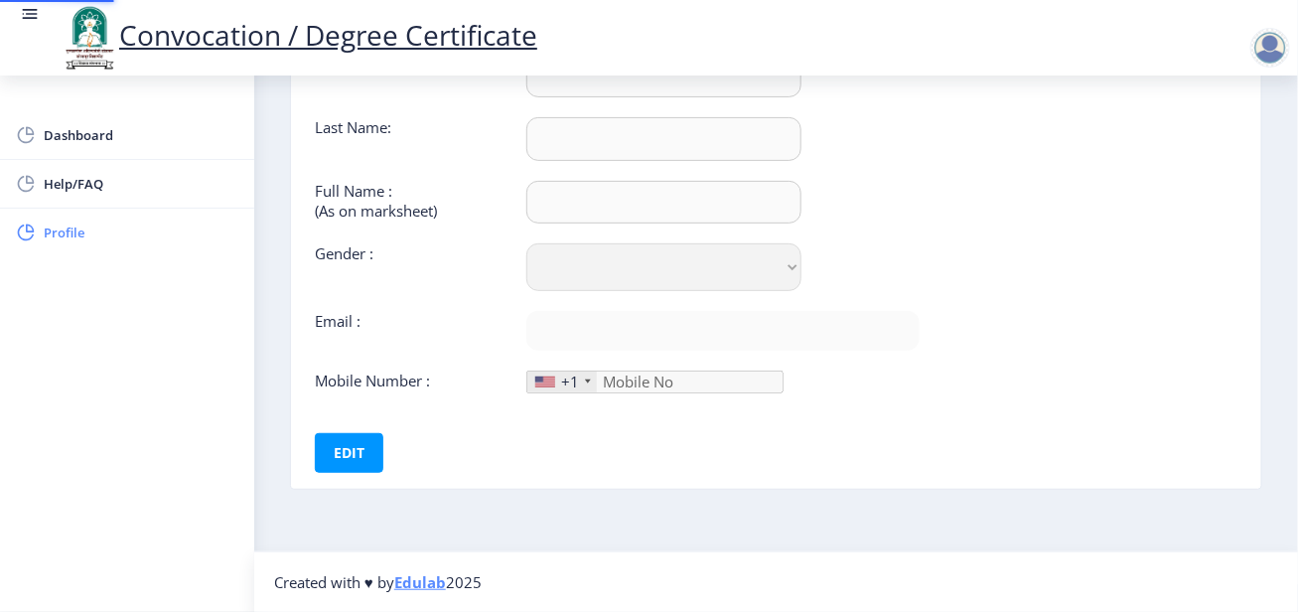
type input "9850696663"
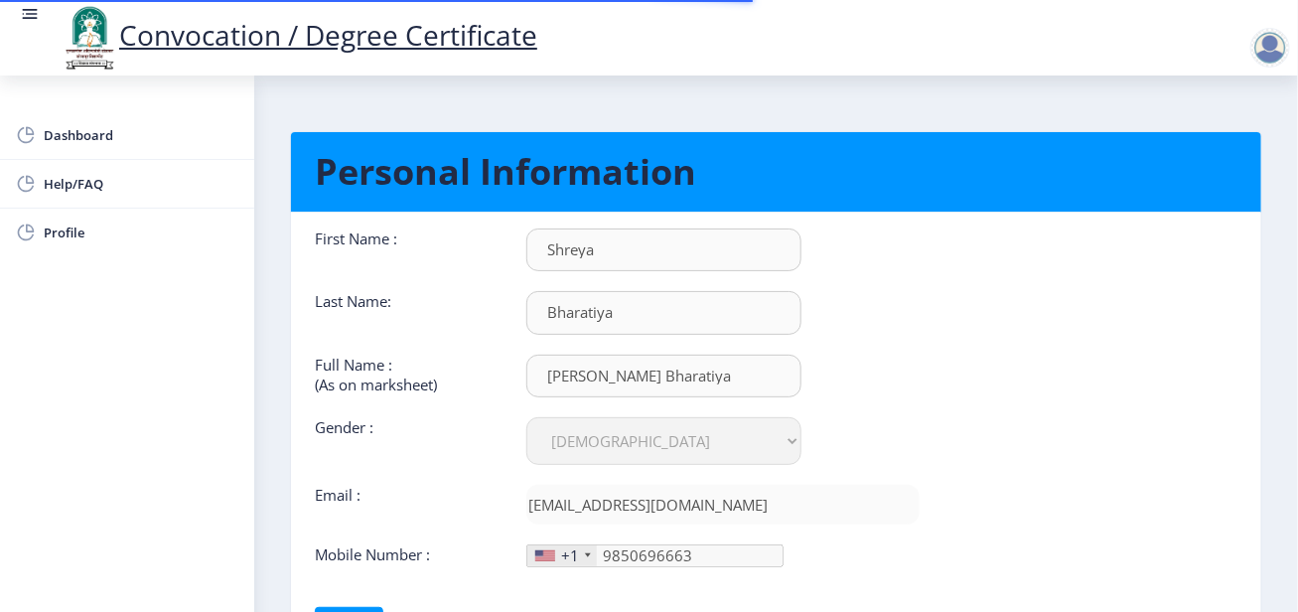
scroll to position [167, 0]
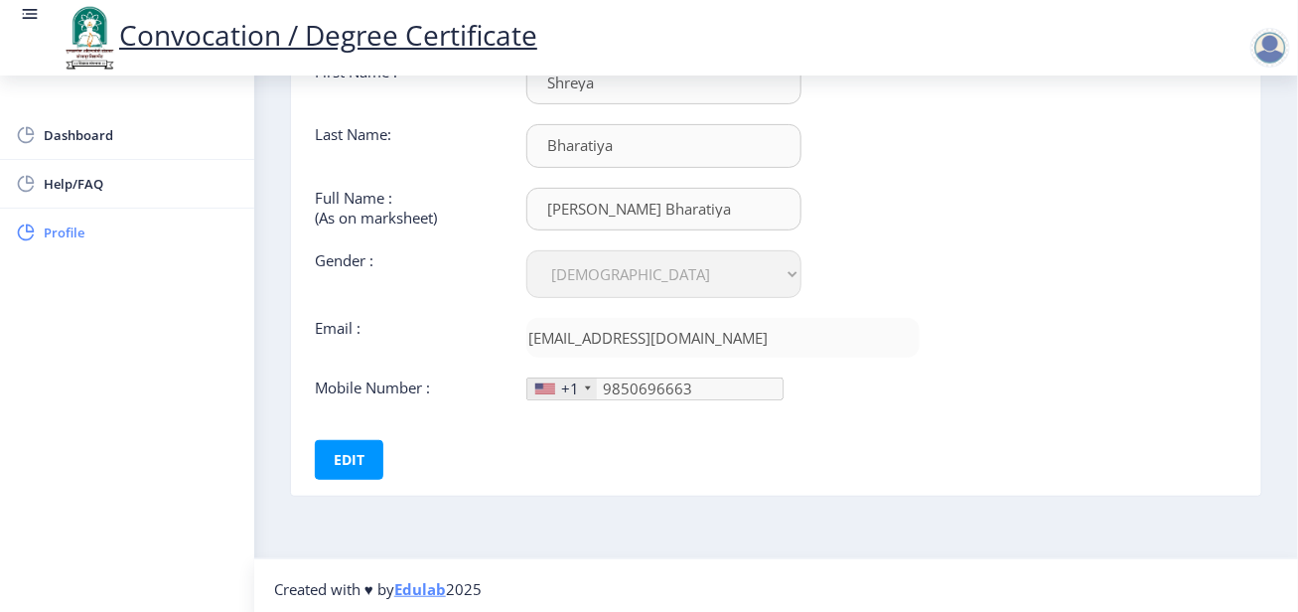
drag, startPoint x: 42, startPoint y: 234, endPoint x: 64, endPoint y: 230, distance: 22.2
click at [42, 234] on link "Profile" at bounding box center [127, 233] width 254 height 48
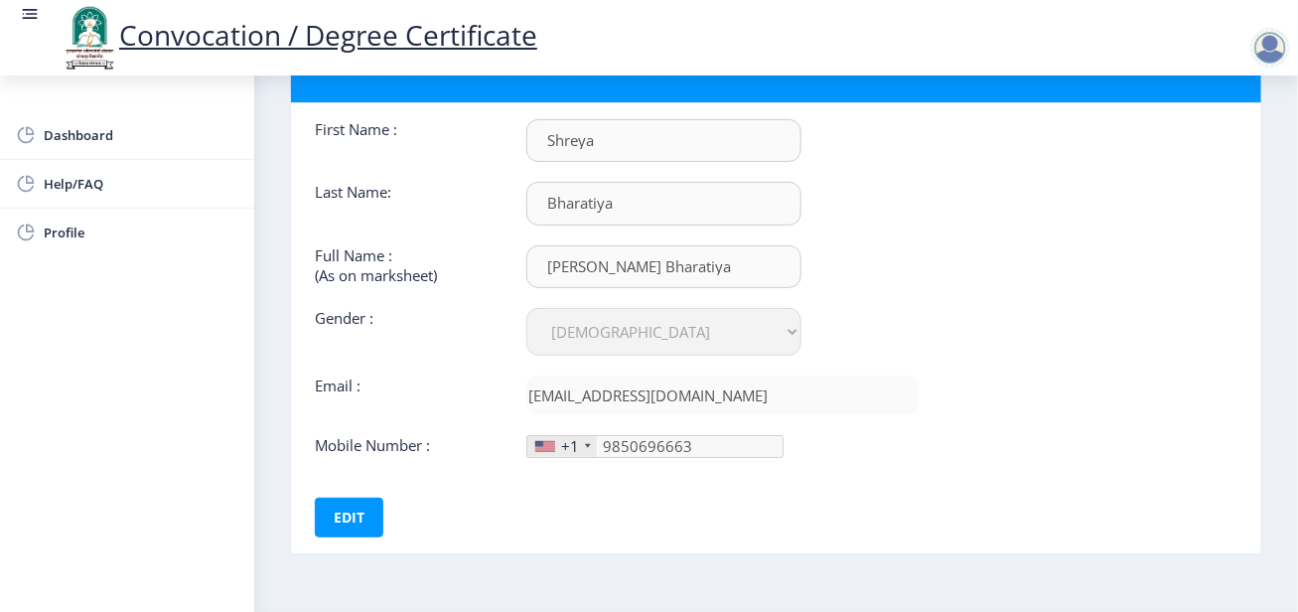
scroll to position [0, 0]
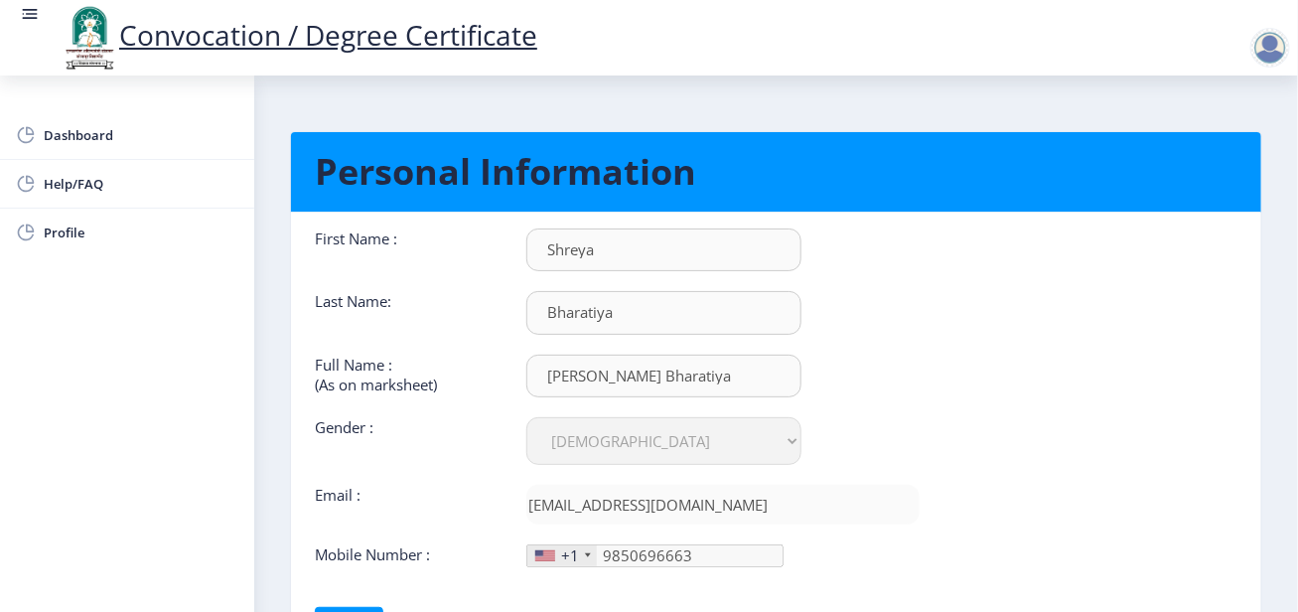
click at [1285, 47] on div at bounding box center [1271, 48] width 40 height 40
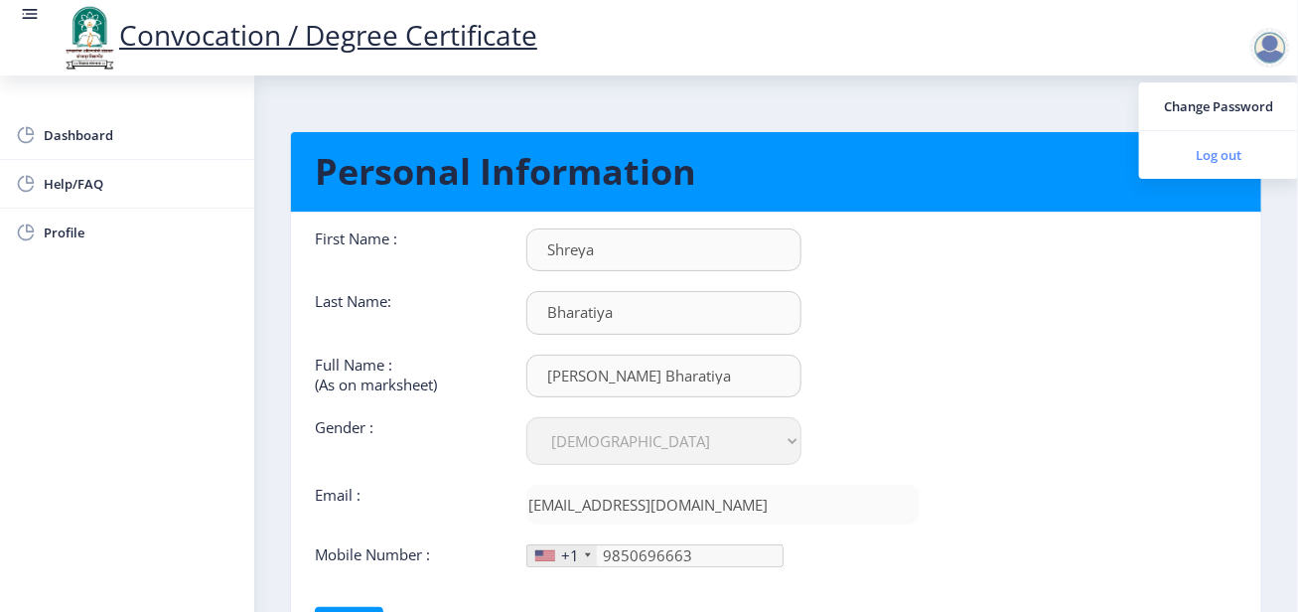
click at [1234, 154] on span "Log out" at bounding box center [1218, 155] width 127 height 24
